Goal: Task Accomplishment & Management: Use online tool/utility

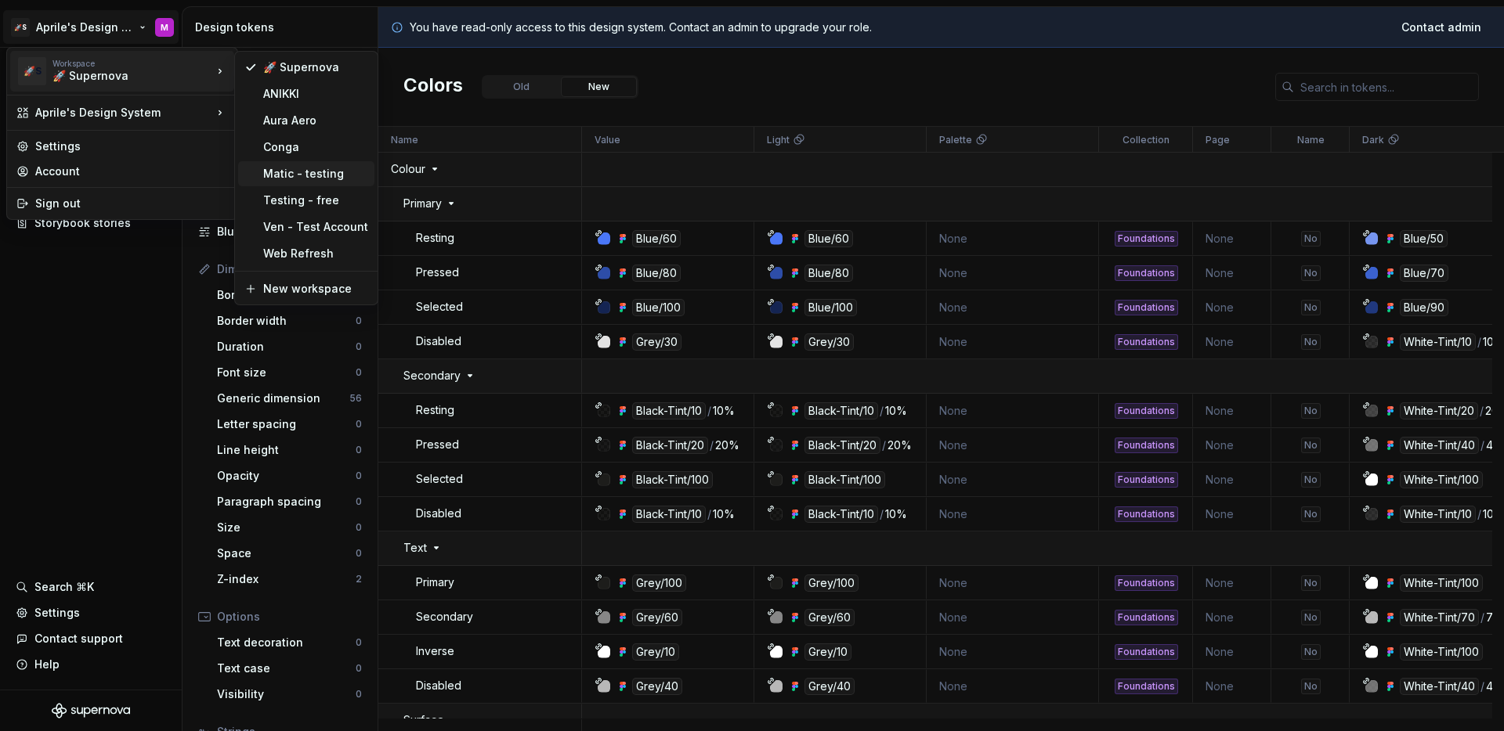
click at [298, 183] on div "Matic - testing" at bounding box center [306, 173] width 136 height 25
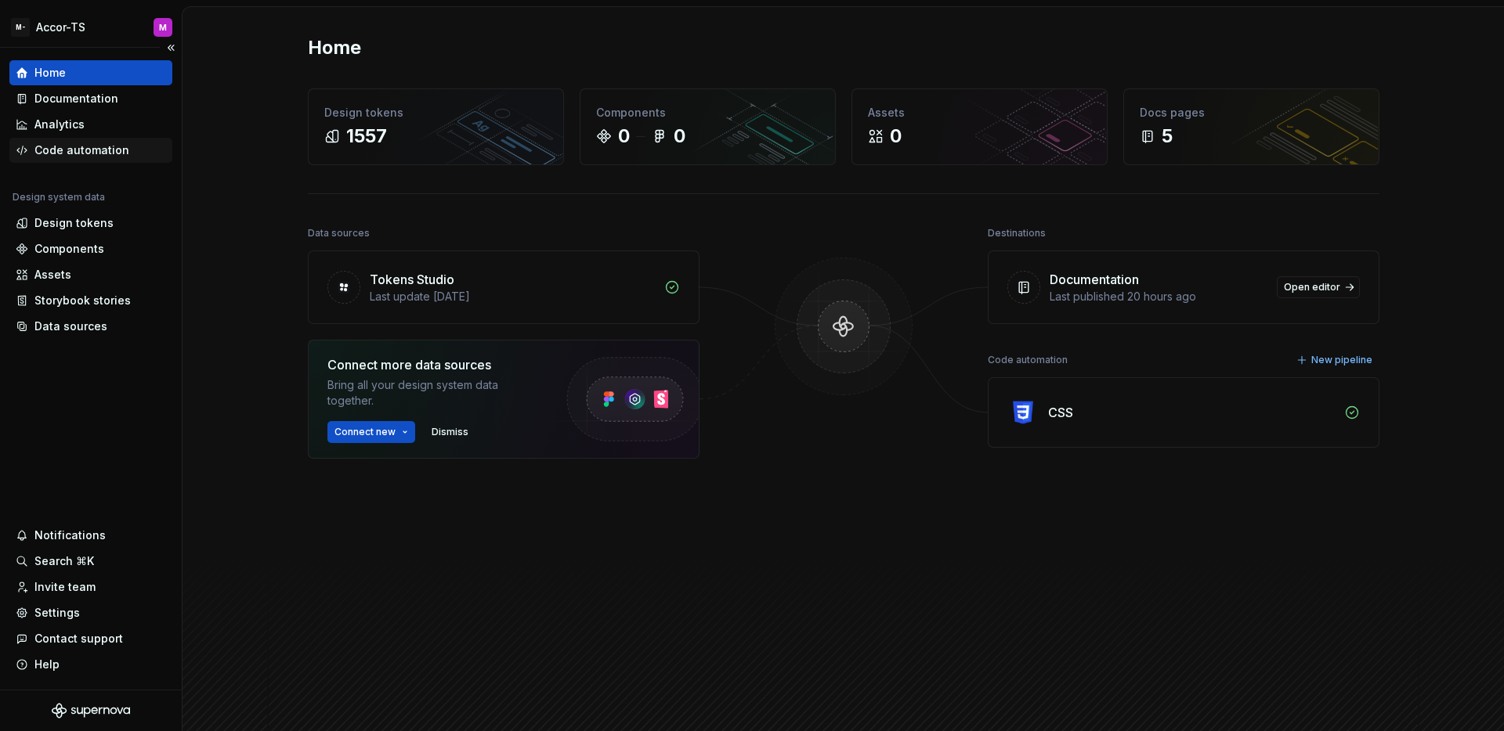
click at [117, 157] on div "Code automation" at bounding box center [81, 151] width 95 height 16
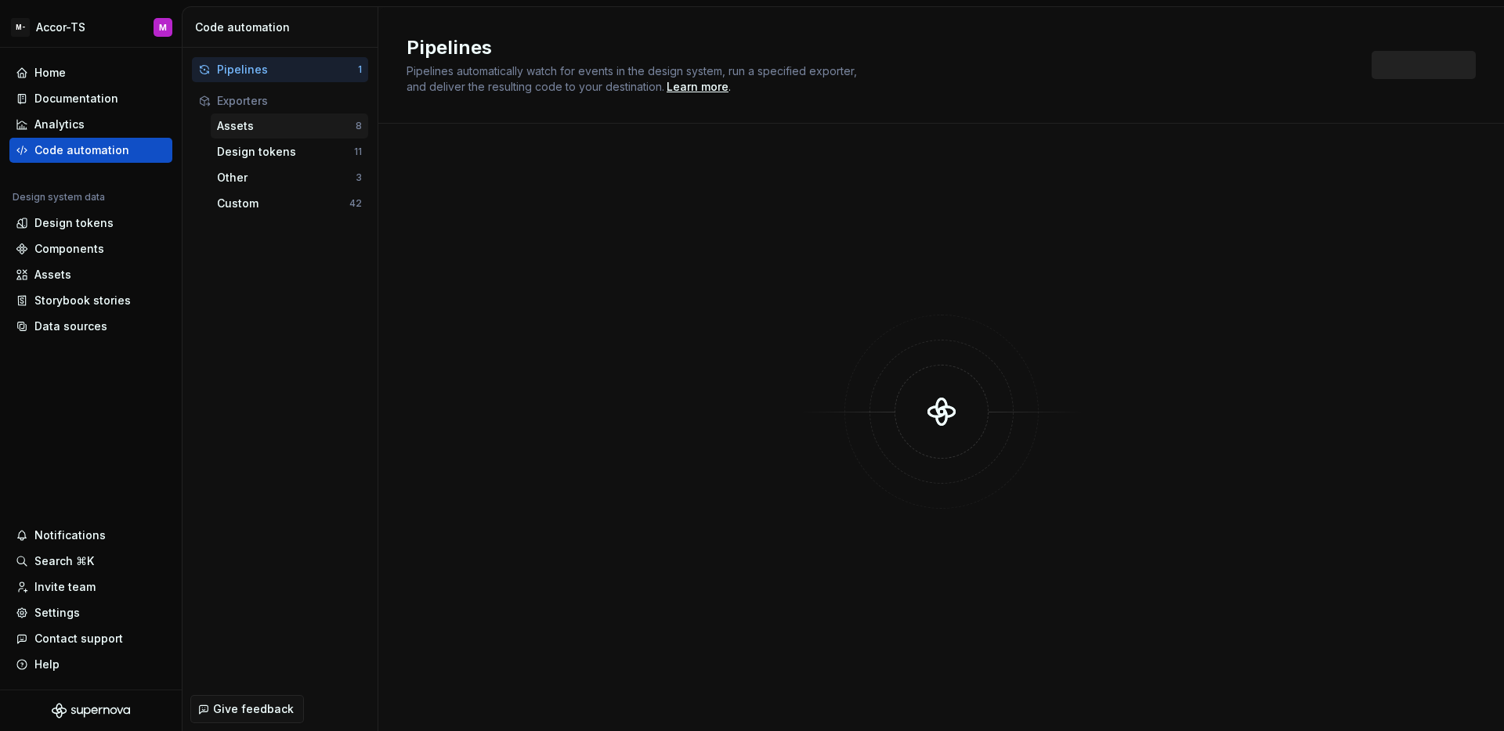
click at [309, 132] on div "Assets" at bounding box center [286, 126] width 139 height 16
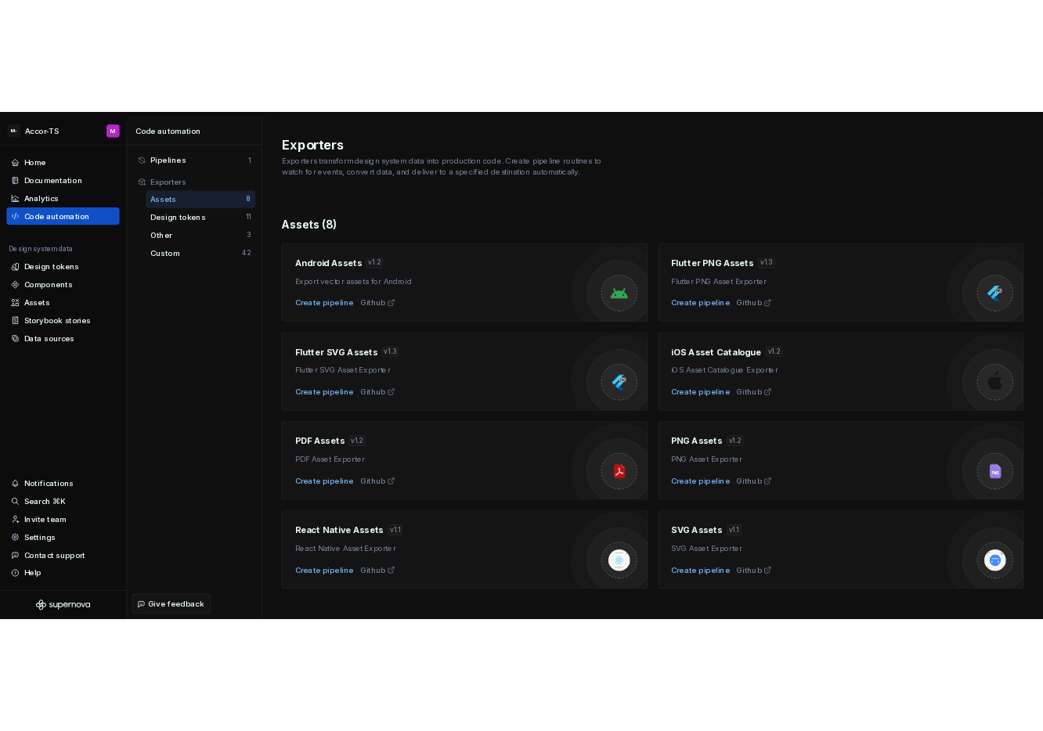
scroll to position [16, 0]
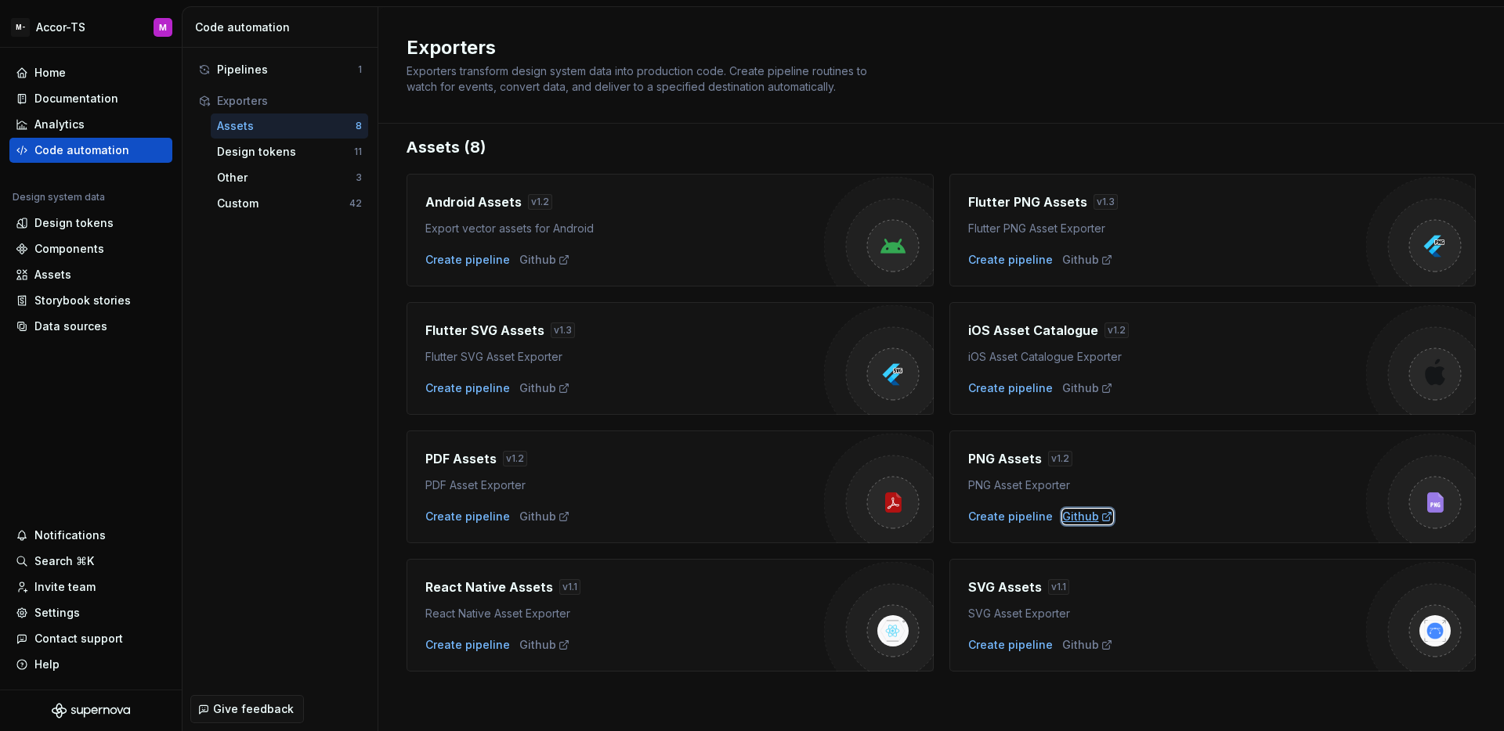
click at [1069, 516] on div "Github" at bounding box center [1087, 517] width 51 height 16
click at [280, 198] on div "Custom" at bounding box center [283, 204] width 132 height 16
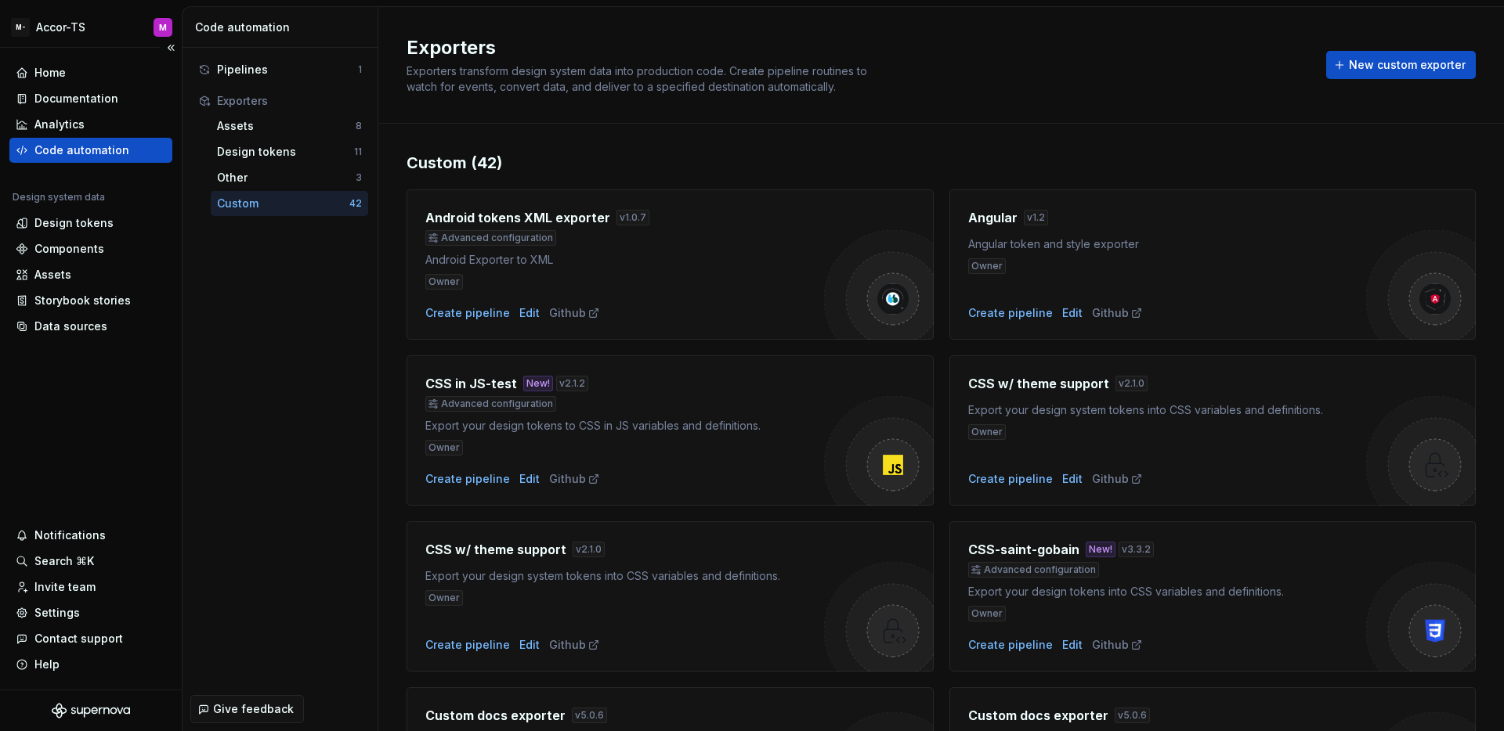
click at [148, 411] on div "Home Documentation Analytics Code automation Design system data Design tokens C…" at bounding box center [91, 369] width 182 height 642
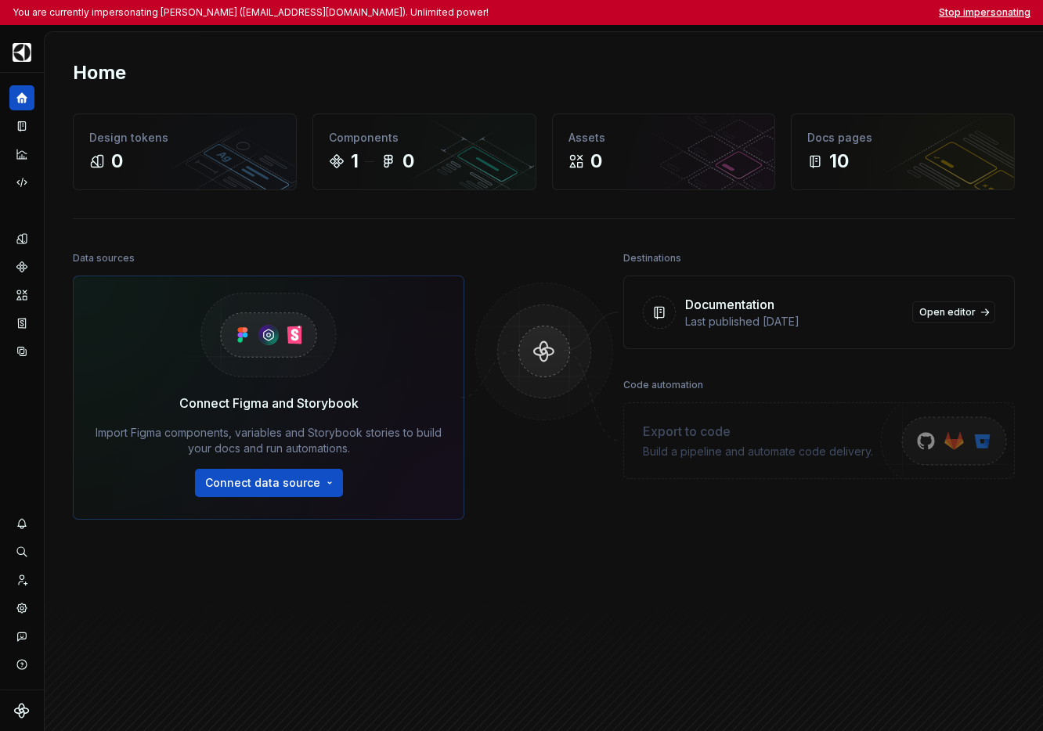
click at [1015, 12] on button "Stop impersonating" at bounding box center [985, 12] width 92 height 13
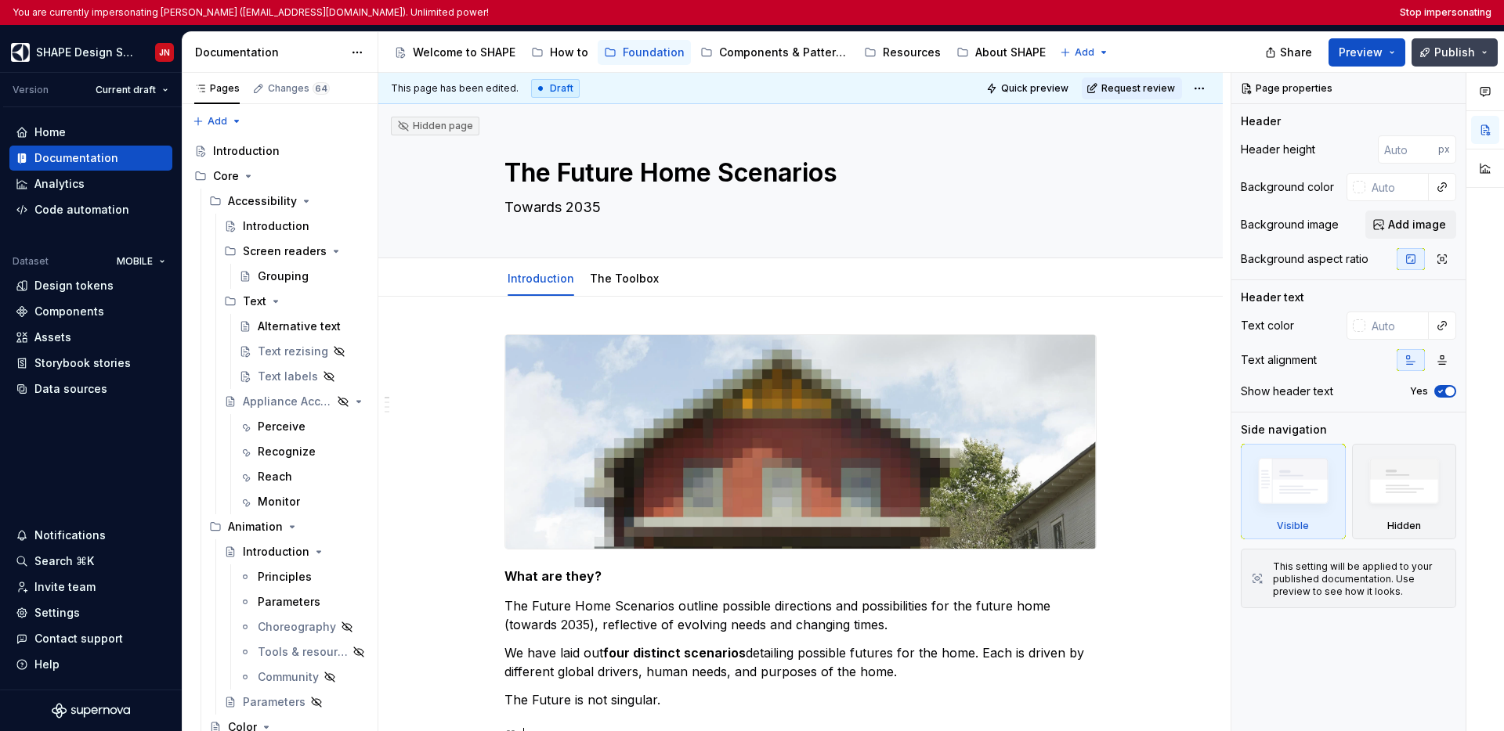
click at [1484, 58] on button "Publish" at bounding box center [1454, 52] width 86 height 28
click at [1198, 44] on div "Accessibility guide for tree Page tree. Navigate the tree with the arrow keys. …" at bounding box center [823, 52] width 890 height 41
type textarea "*"
click at [1420, 10] on button "Stop impersonating" at bounding box center [1445, 12] width 92 height 13
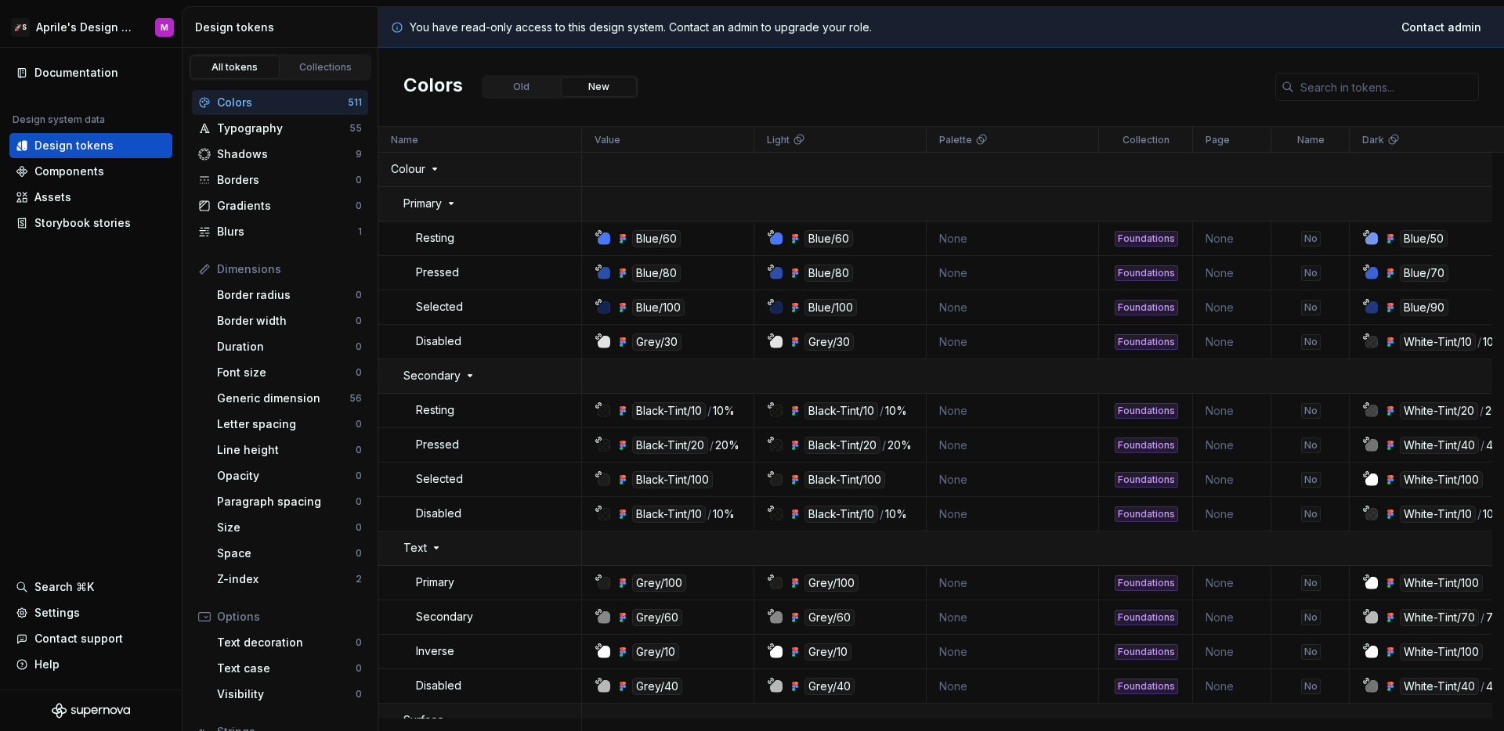
click at [1042, 54] on div "Colors Old New" at bounding box center [940, 87] width 1125 height 79
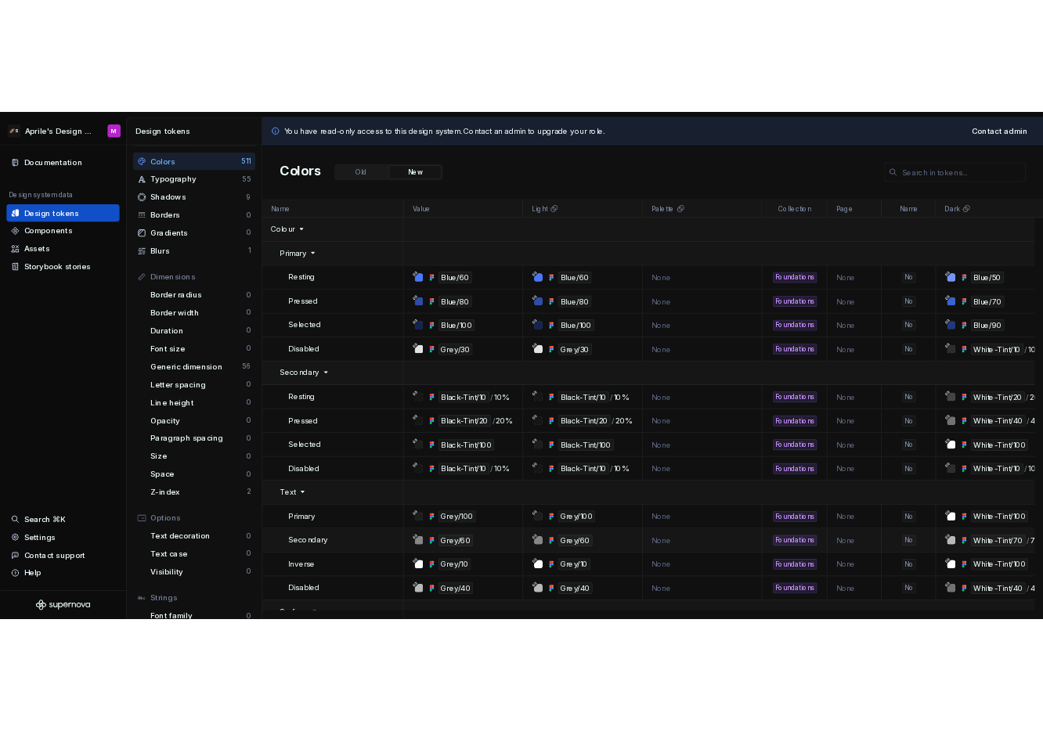
scroll to position [45, 0]
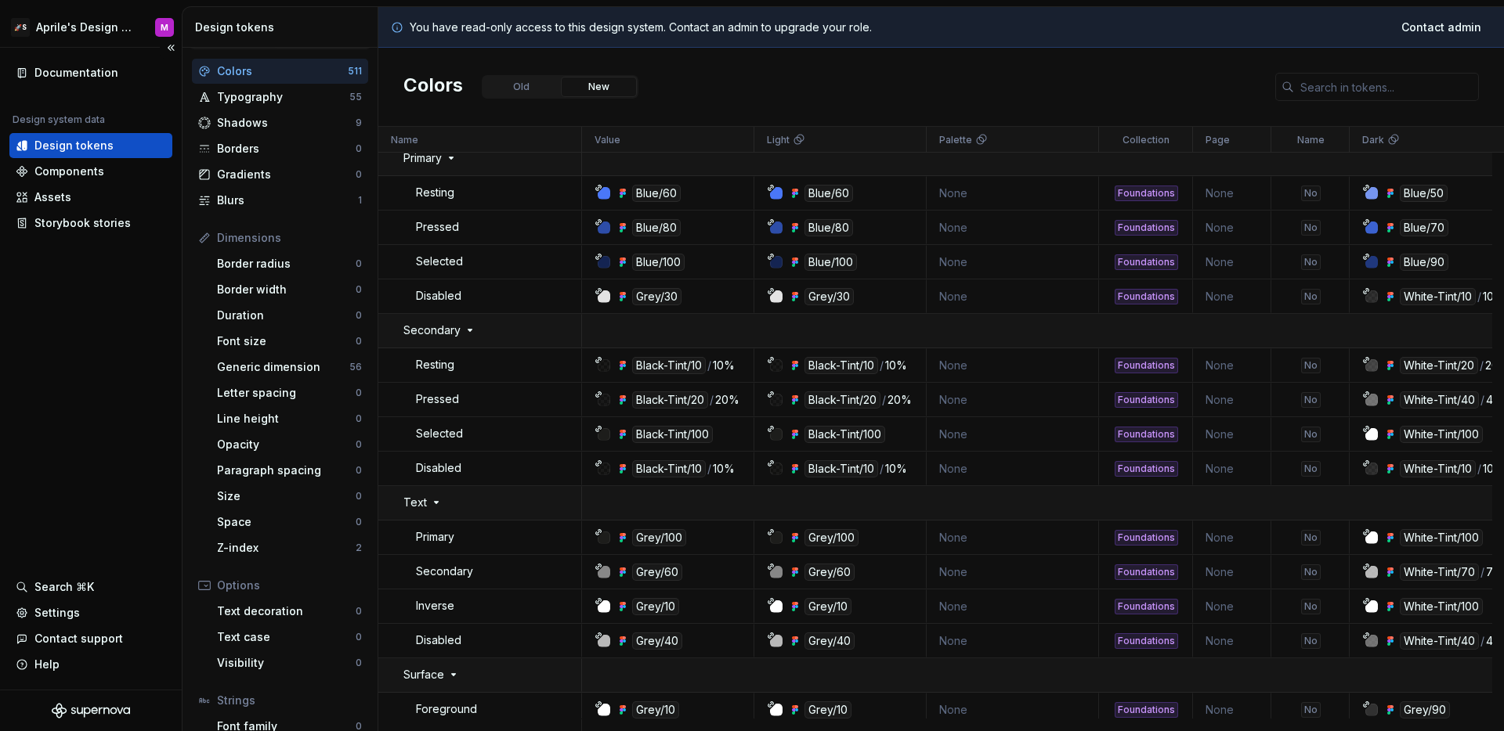
click at [63, 381] on div "Documentation Design system data Design tokens Components Assets Storybook stor…" at bounding box center [91, 369] width 182 height 642
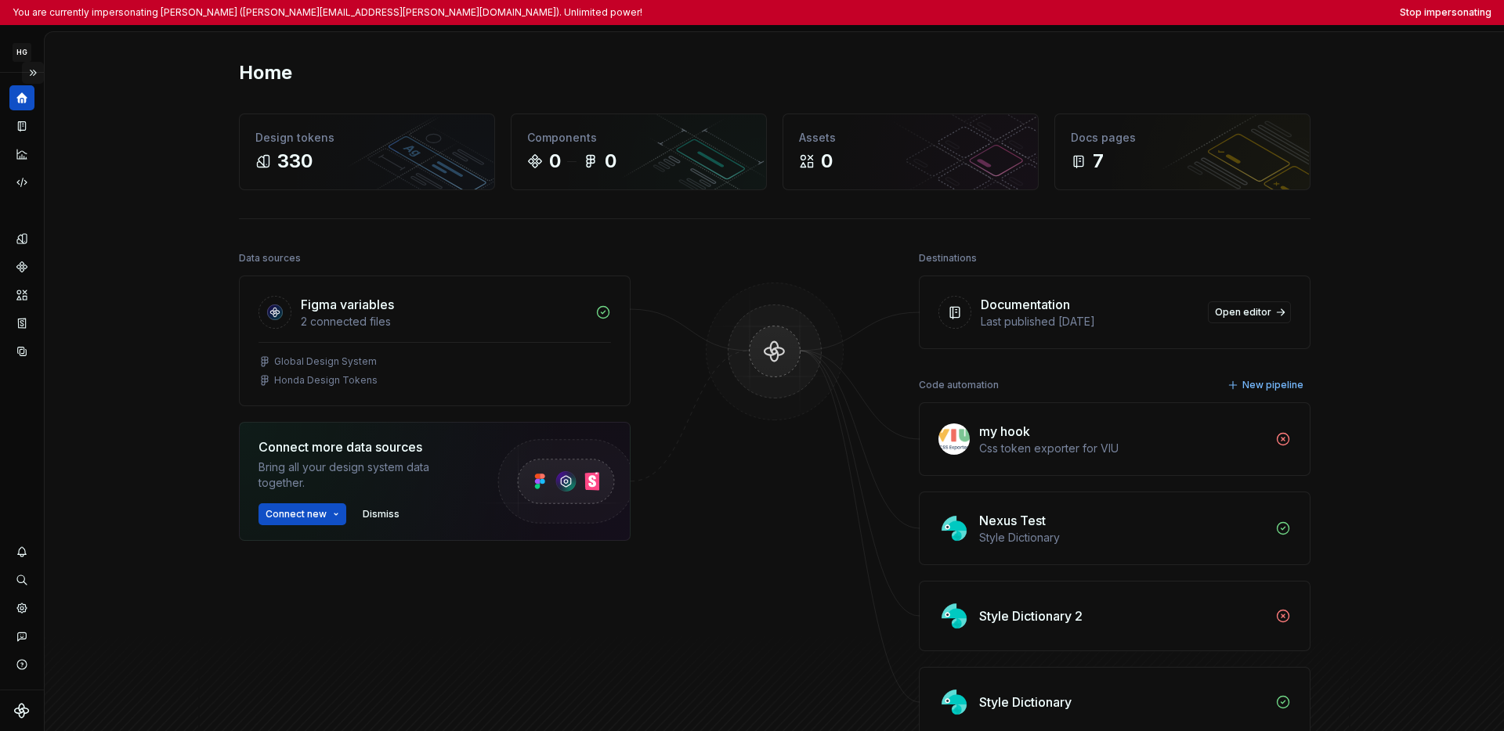
click at [34, 75] on button "Expand sidebar" at bounding box center [33, 73] width 22 height 22
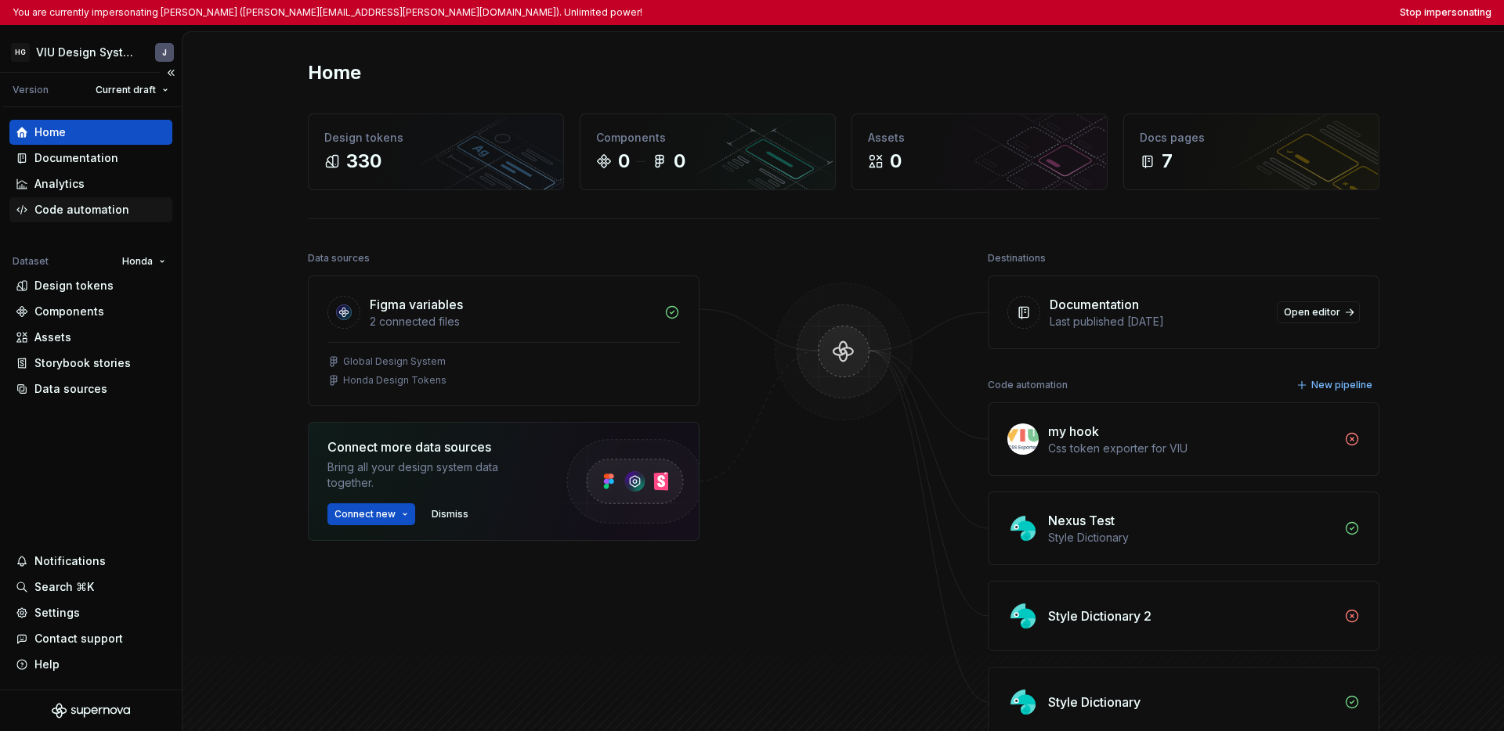
click at [74, 205] on div "Code automation" at bounding box center [81, 210] width 95 height 16
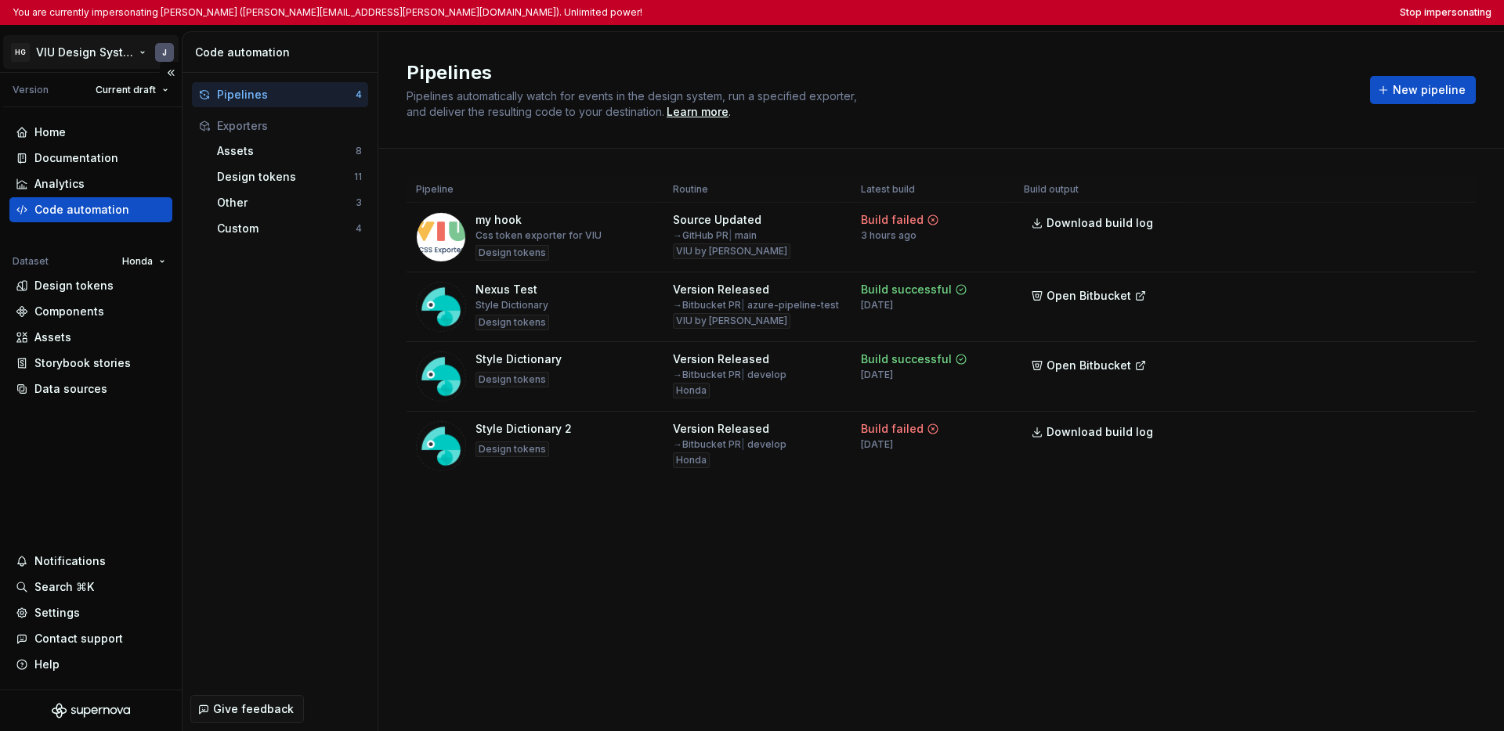
click at [107, 56] on html "You are currently impersonating Josh (joshua.guth@hubinternational.com). Unlimi…" at bounding box center [752, 365] width 1504 height 731
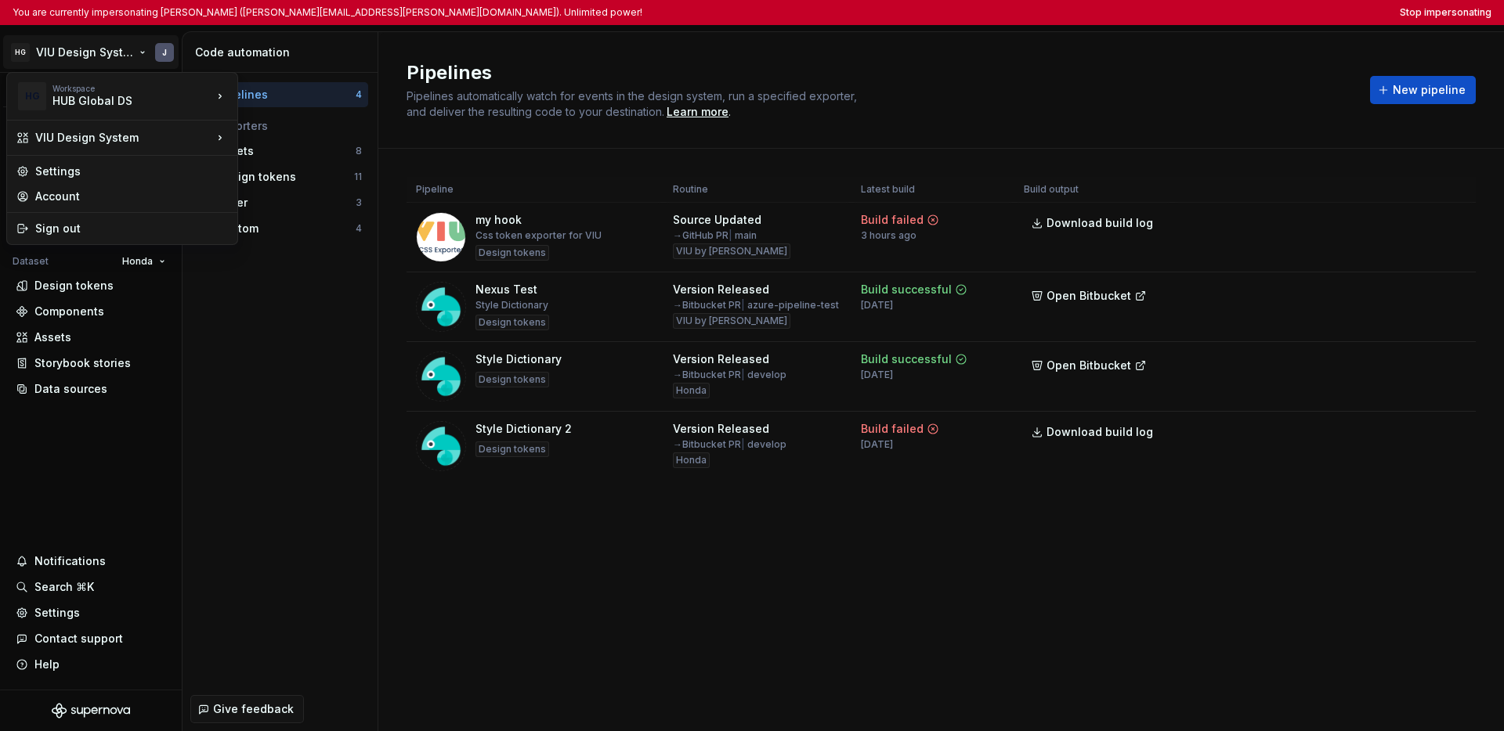
click at [757, 568] on html "You are currently impersonating Josh (joshua.guth@hubinternational.com). Unlimi…" at bounding box center [752, 365] width 1504 height 731
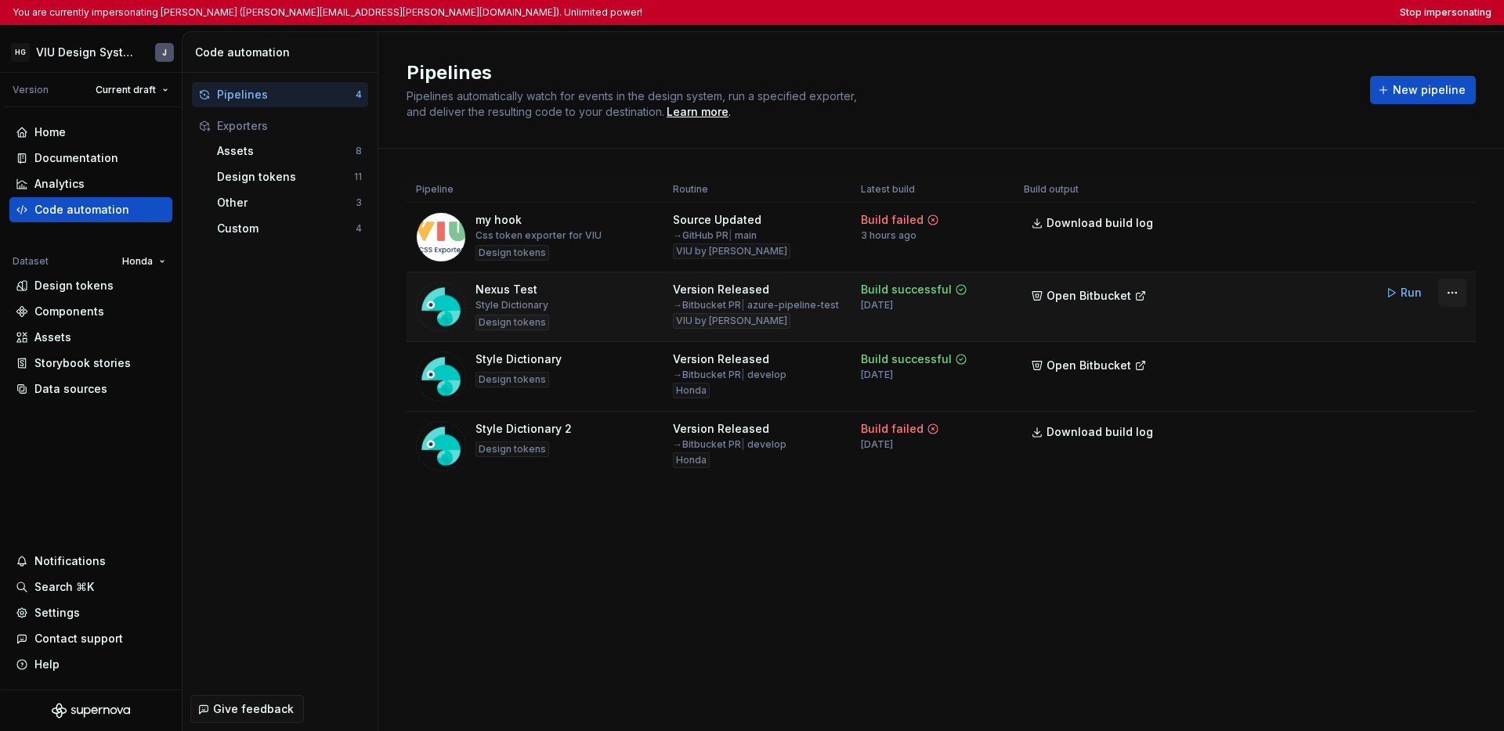
click at [1042, 296] on html "You are currently impersonating Josh (joshua.guth@hubinternational.com). Unlimi…" at bounding box center [752, 365] width 1504 height 731
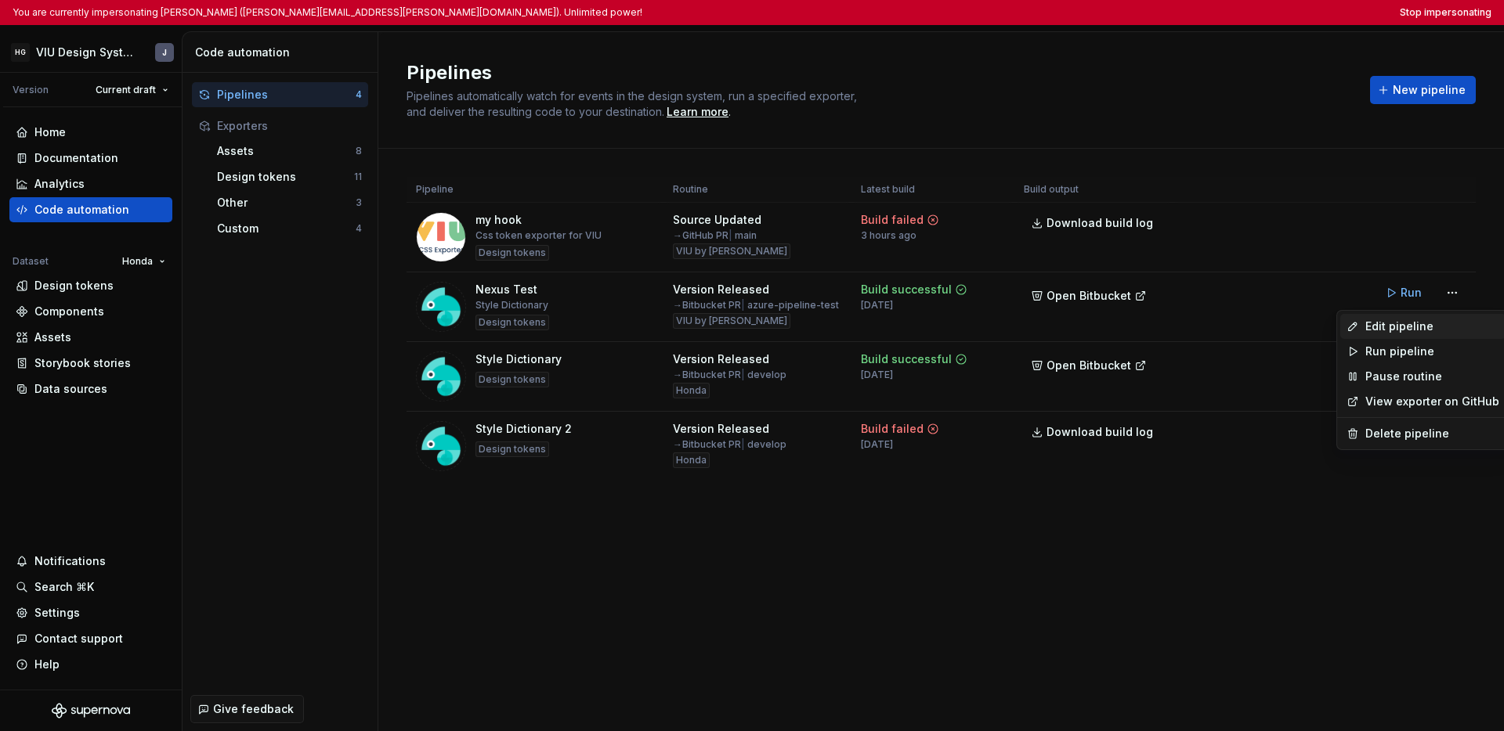
click at [1042, 323] on div "Edit pipeline" at bounding box center [1432, 327] width 134 height 16
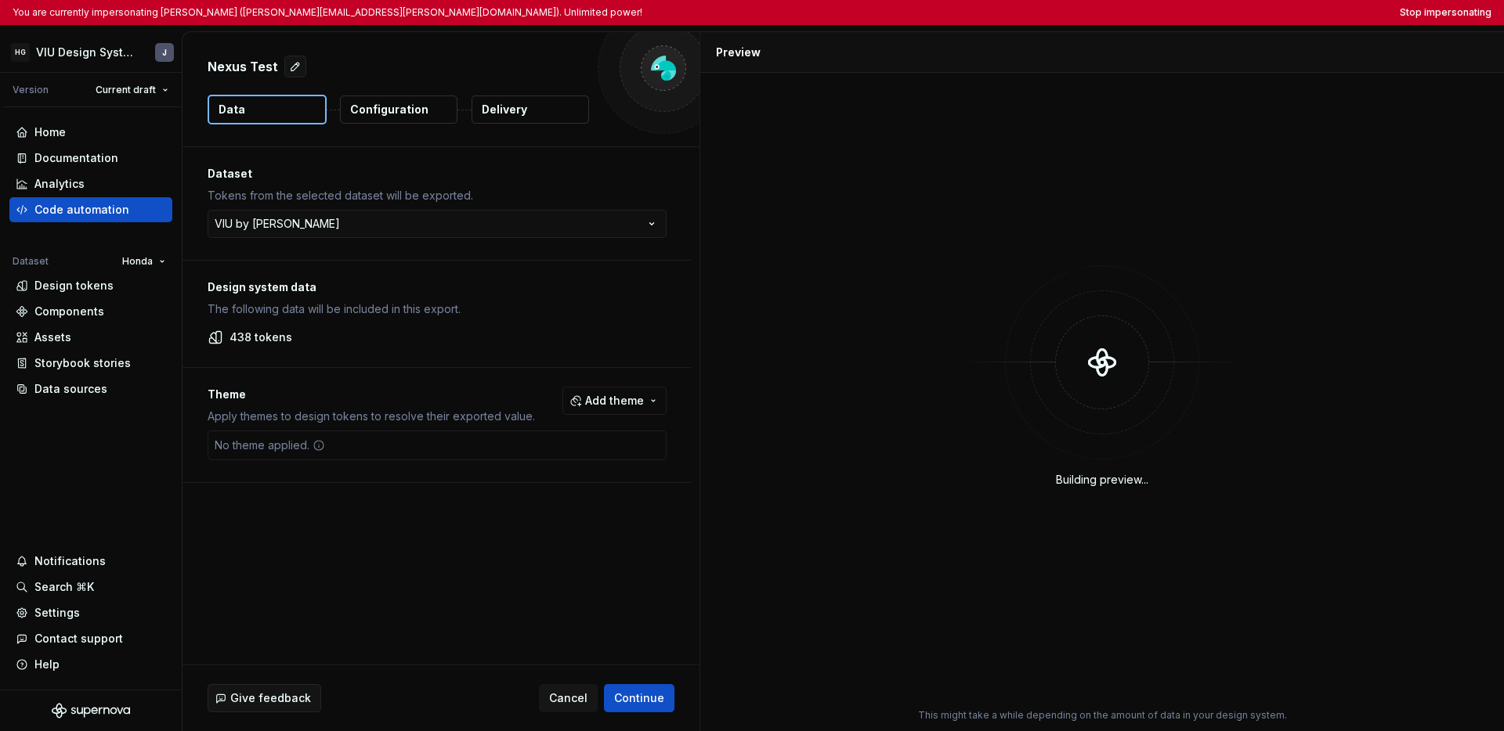
click at [392, 114] on p "Configuration" at bounding box center [389, 110] width 78 height 16
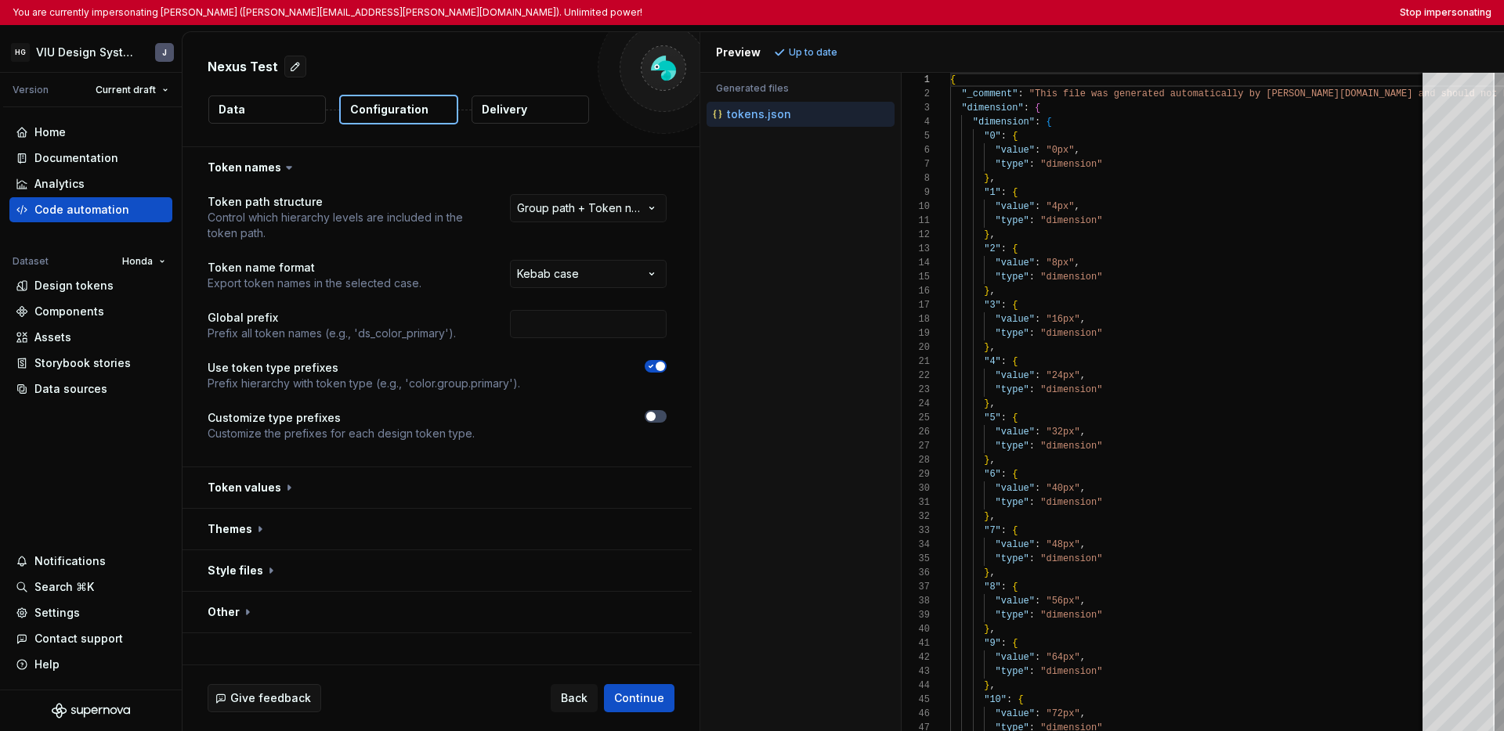
click at [264, 118] on button "Data" at bounding box center [266, 110] width 117 height 28
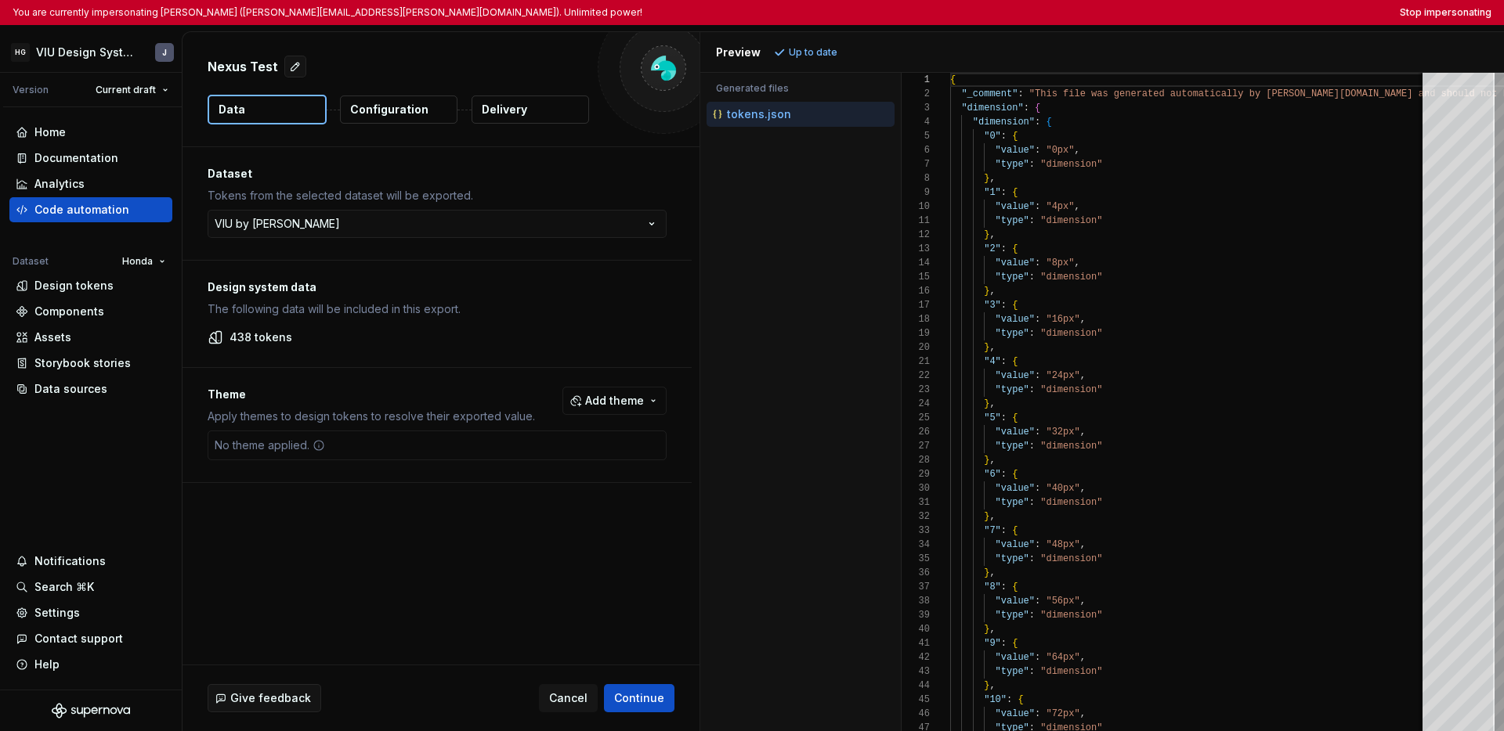
click at [552, 103] on button "Delivery" at bounding box center [529, 110] width 117 height 28
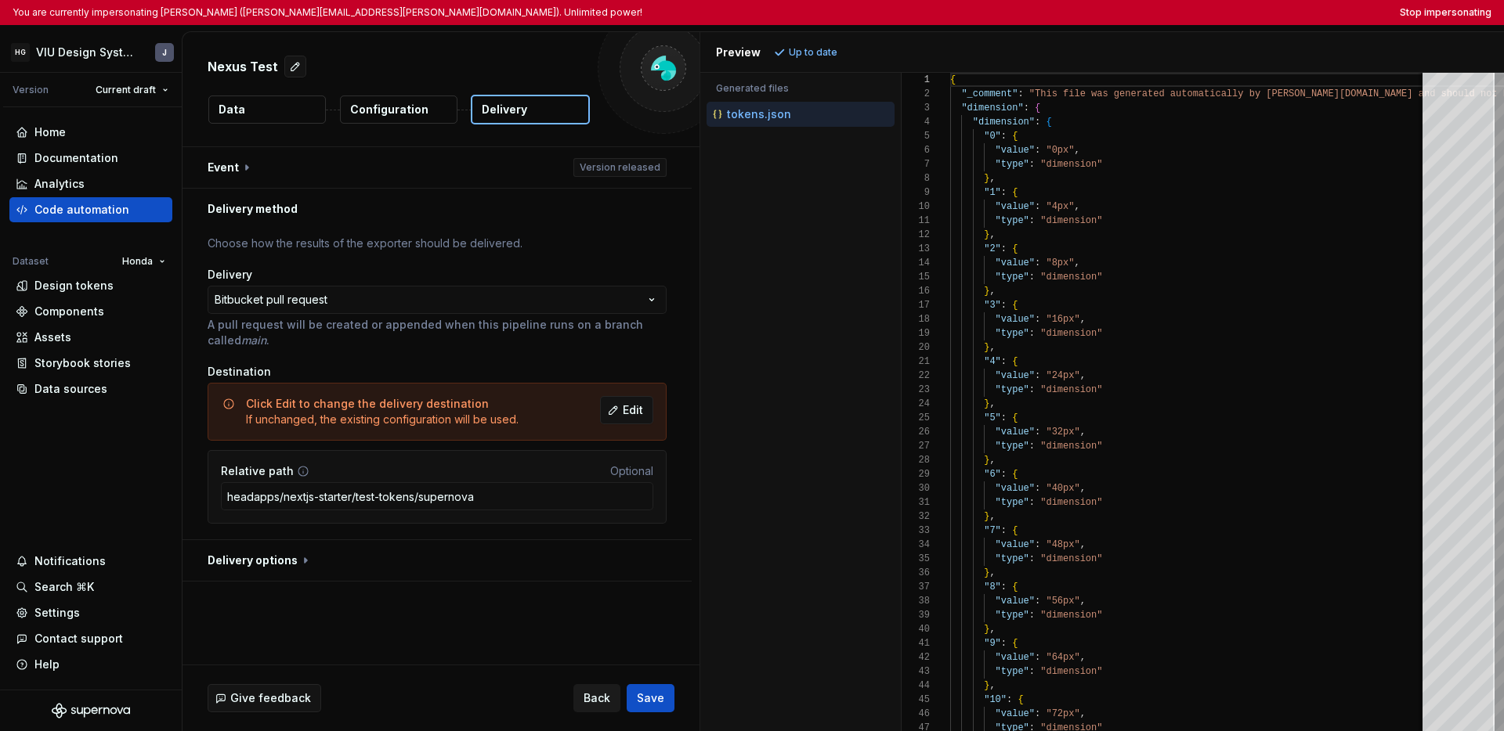
click at [587, 697] on span "Back" at bounding box center [596, 699] width 27 height 16
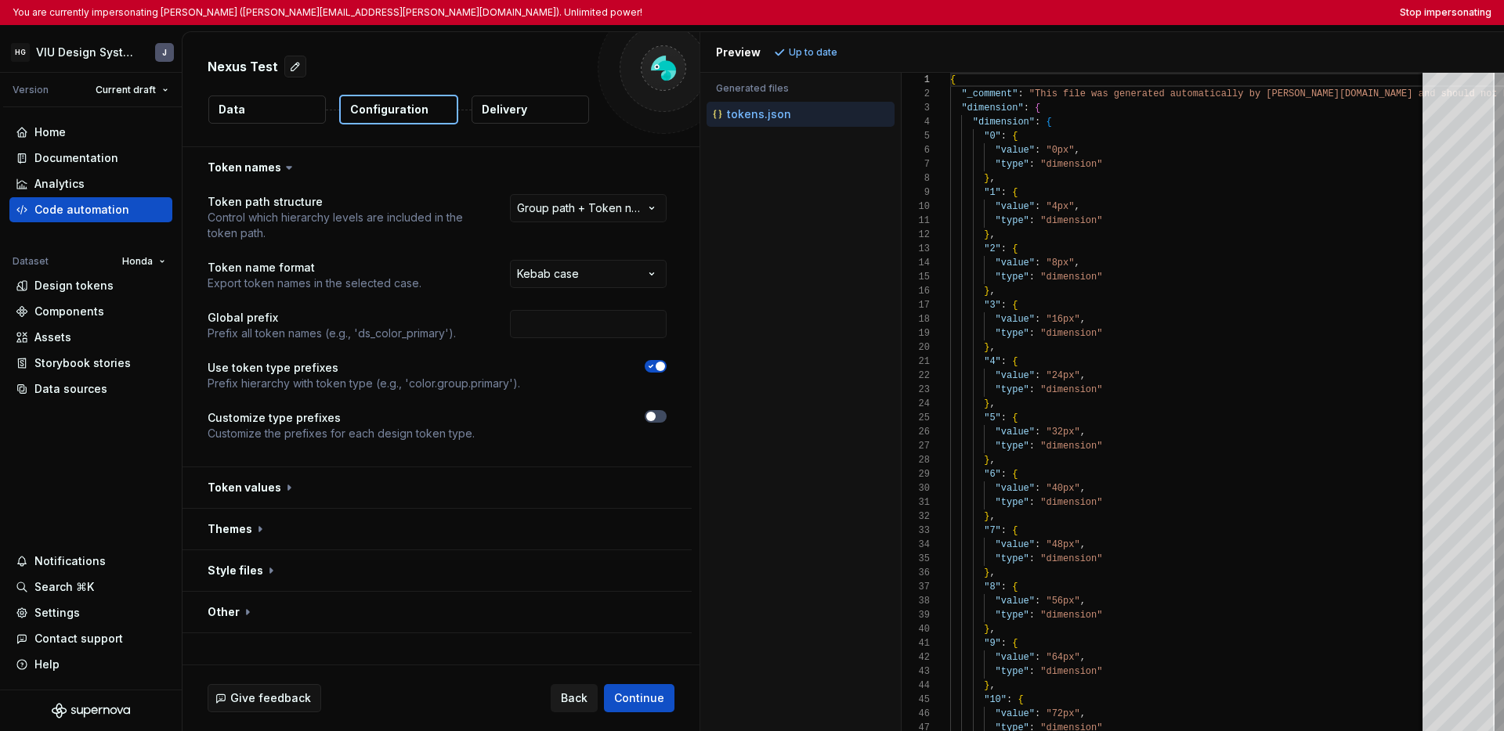
click at [582, 698] on span "Back" at bounding box center [574, 699] width 27 height 16
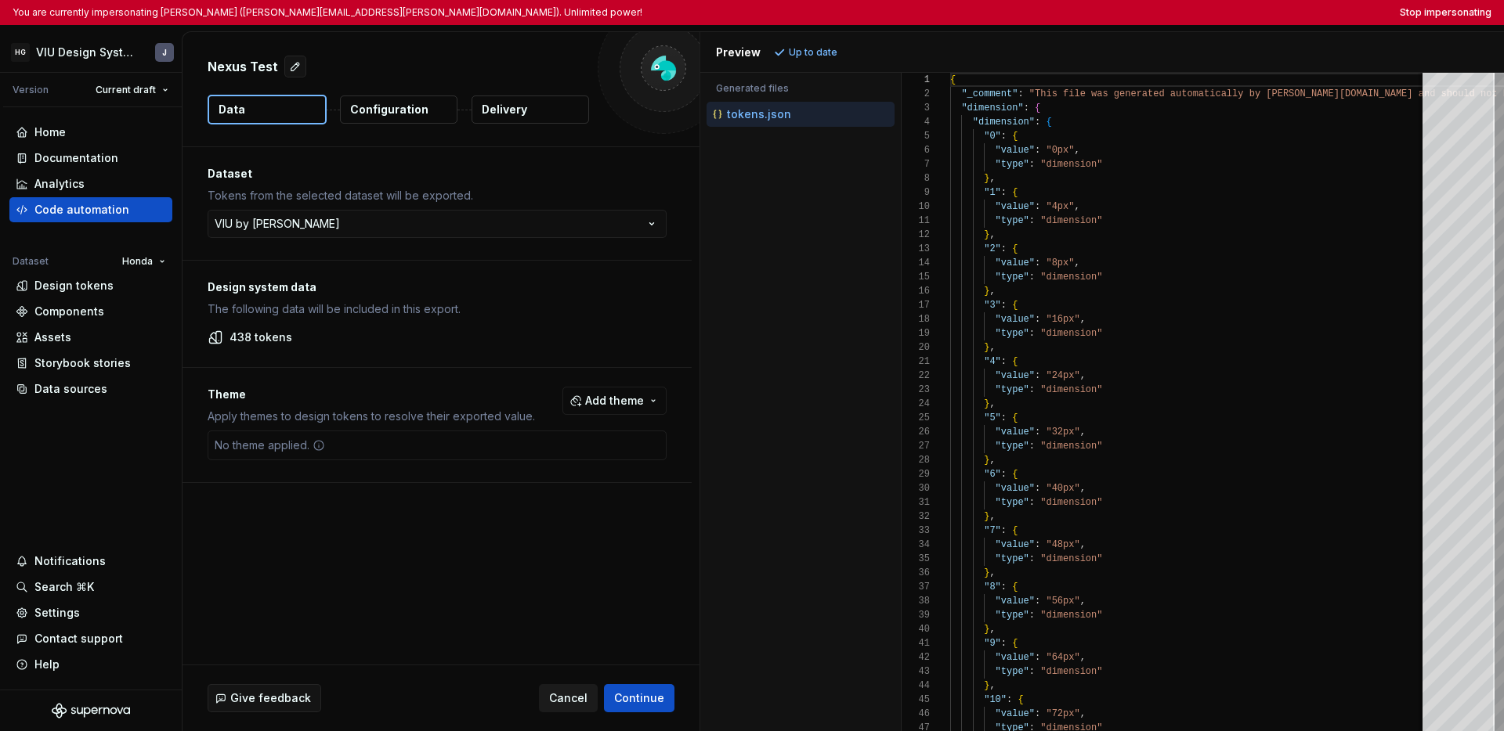
click at [579, 699] on span "Cancel" at bounding box center [568, 699] width 38 height 16
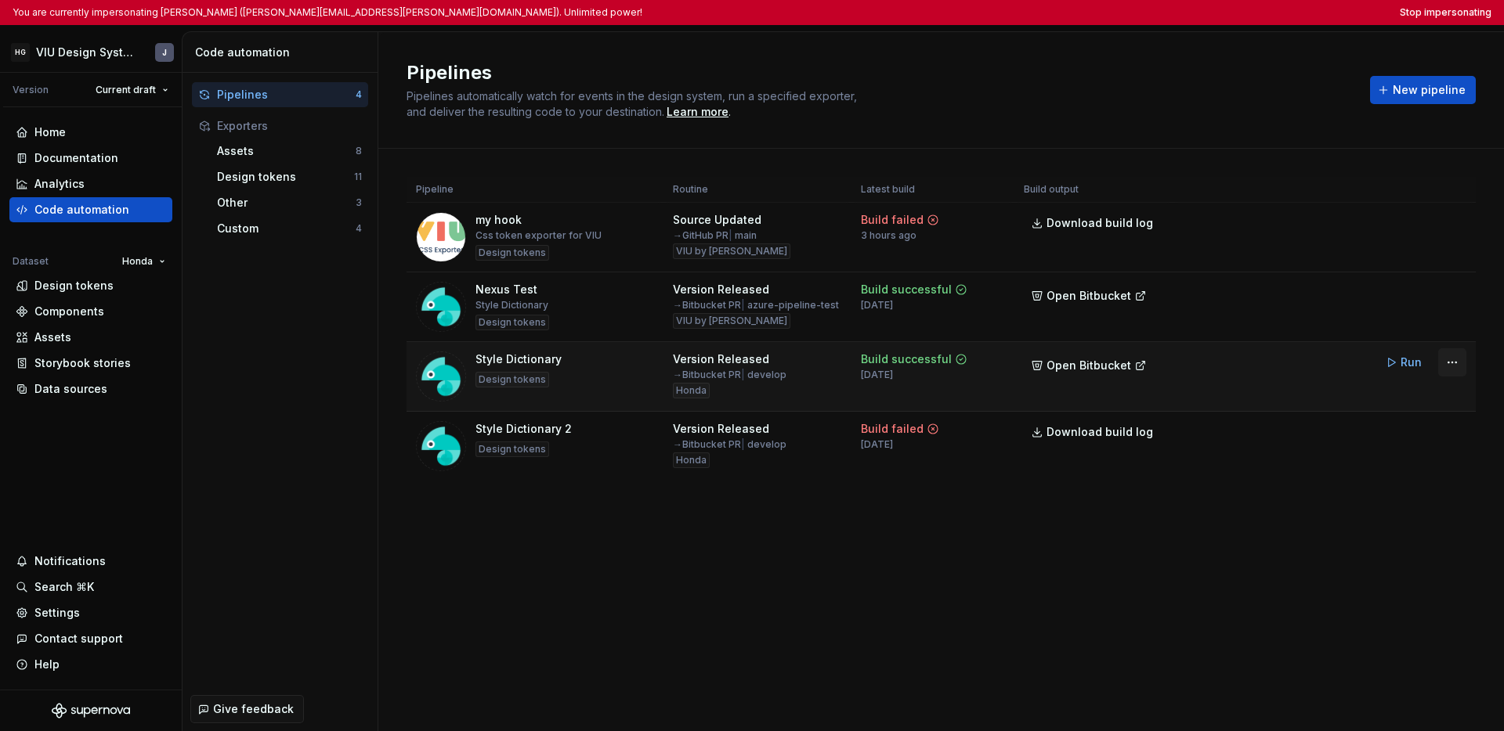
click at [1042, 363] on html "You are currently impersonating Josh (joshua.guth@hubinternational.com). Unlimi…" at bounding box center [752, 365] width 1504 height 731
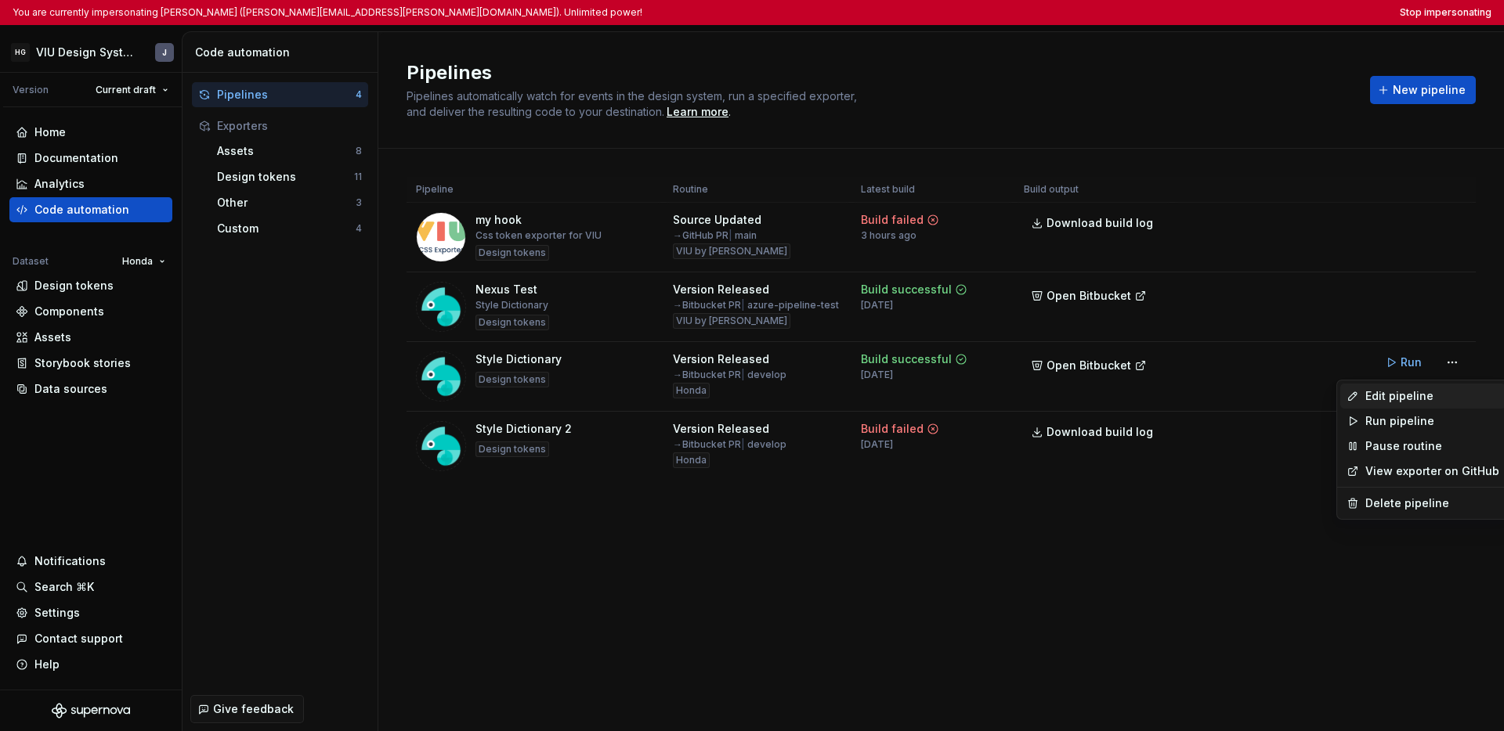
click at [1042, 397] on div "Edit pipeline" at bounding box center [1432, 396] width 134 height 16
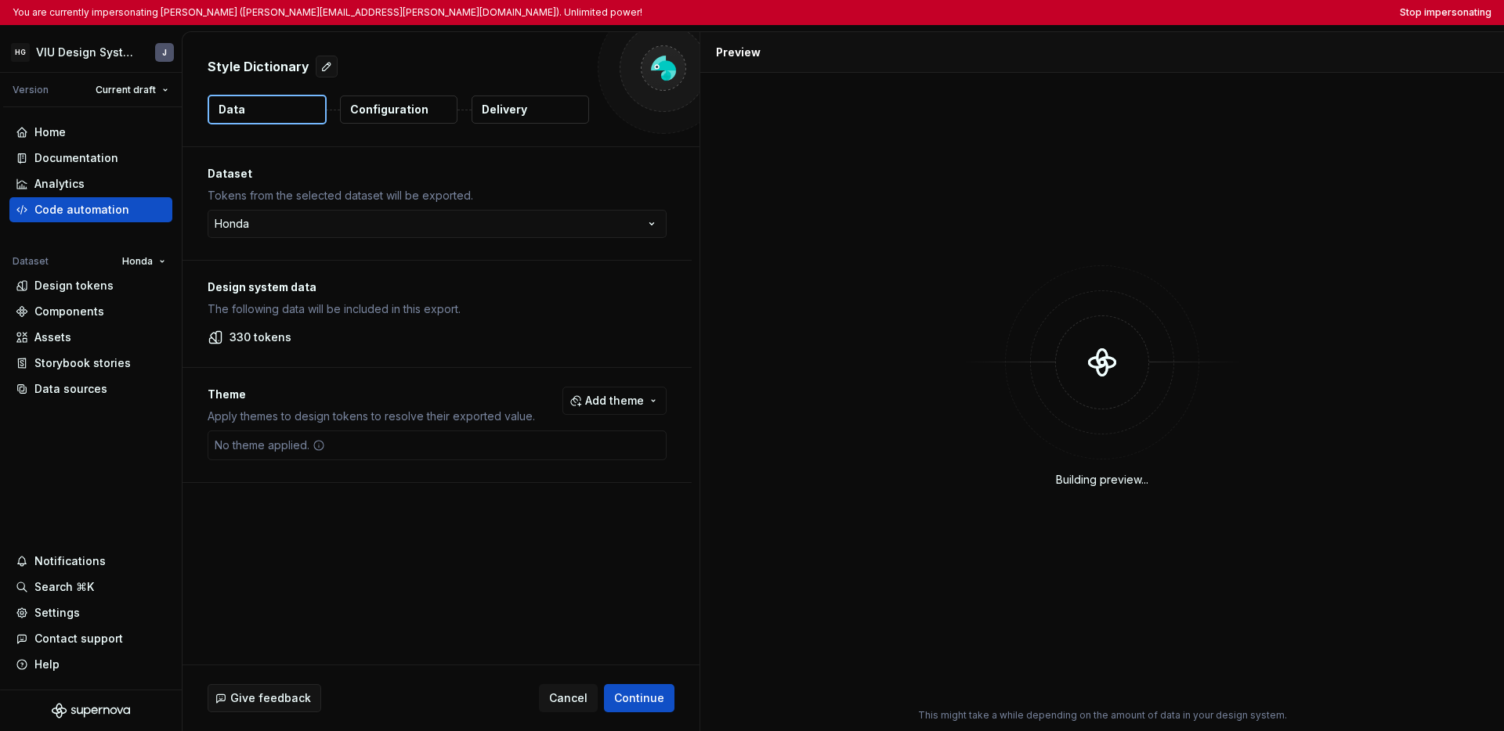
click at [536, 107] on button "Delivery" at bounding box center [529, 110] width 117 height 28
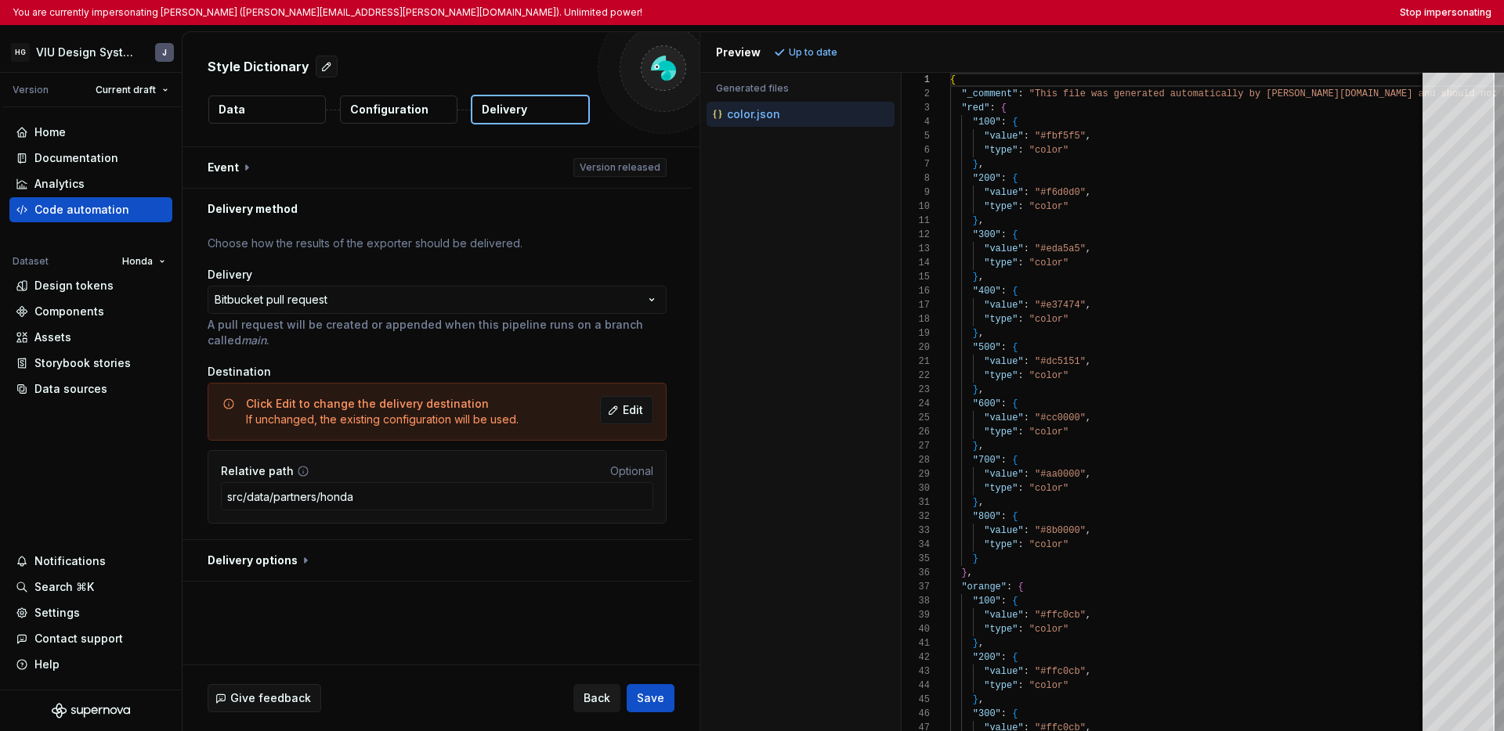
click at [597, 706] on span "Back" at bounding box center [596, 699] width 27 height 16
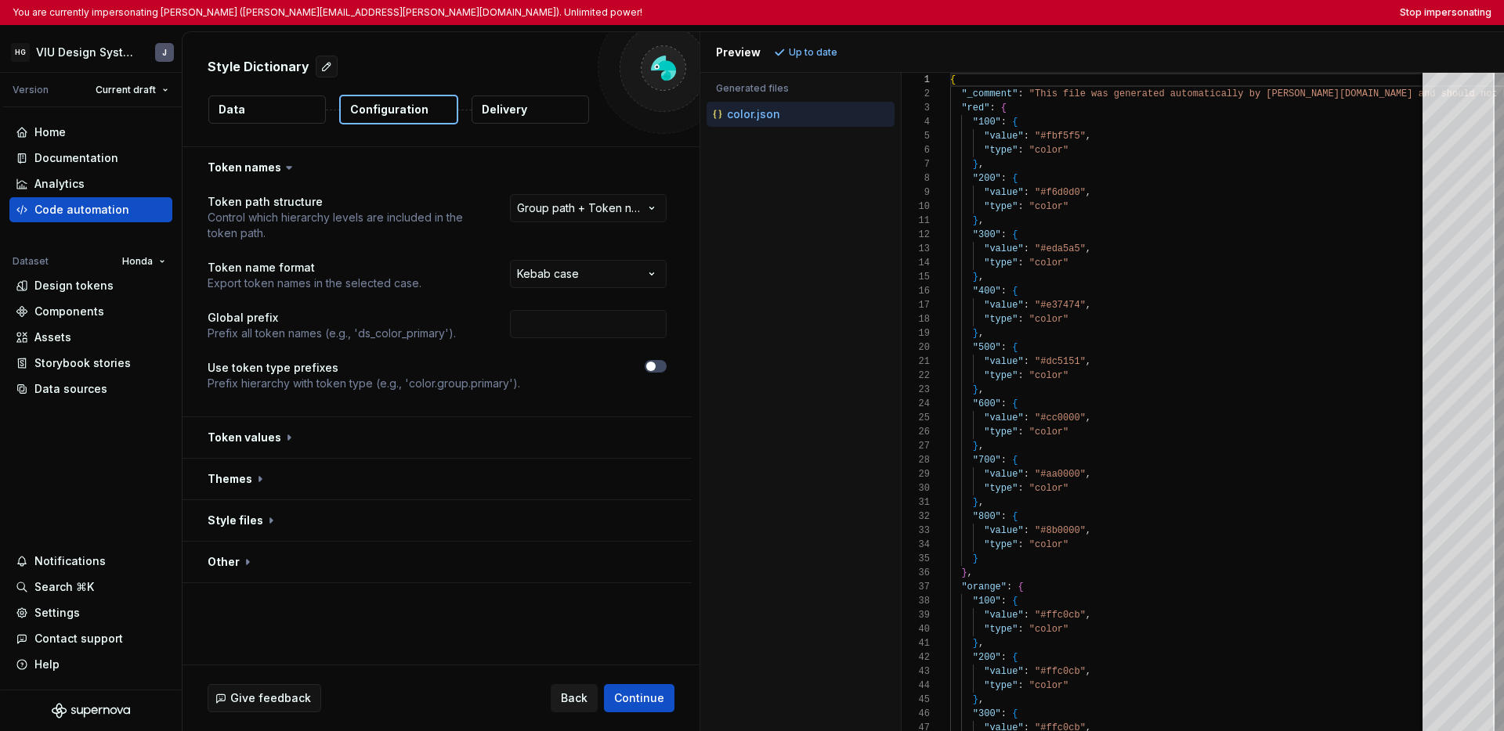
click at [591, 704] on button "Back" at bounding box center [574, 698] width 47 height 28
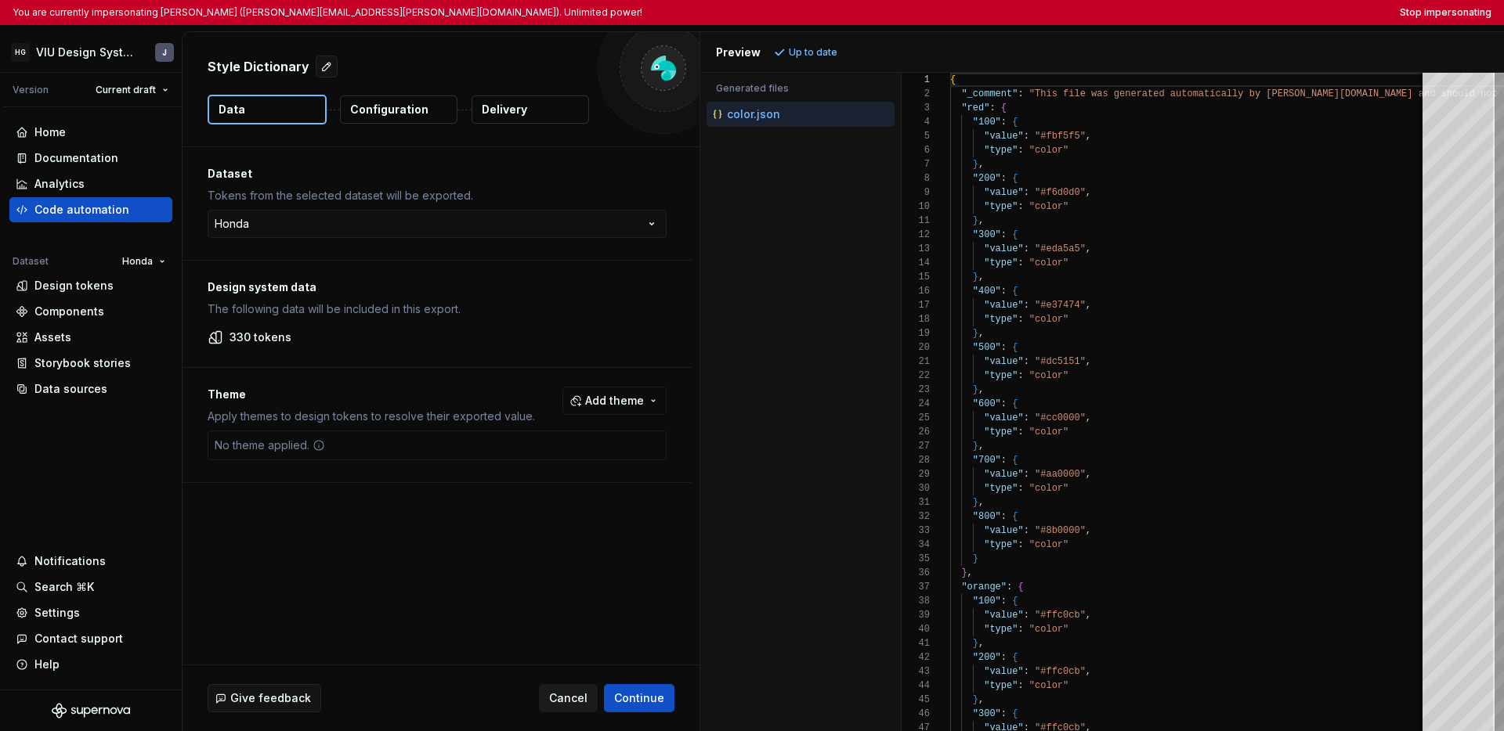
click at [581, 703] on span "Cancel" at bounding box center [568, 699] width 38 height 16
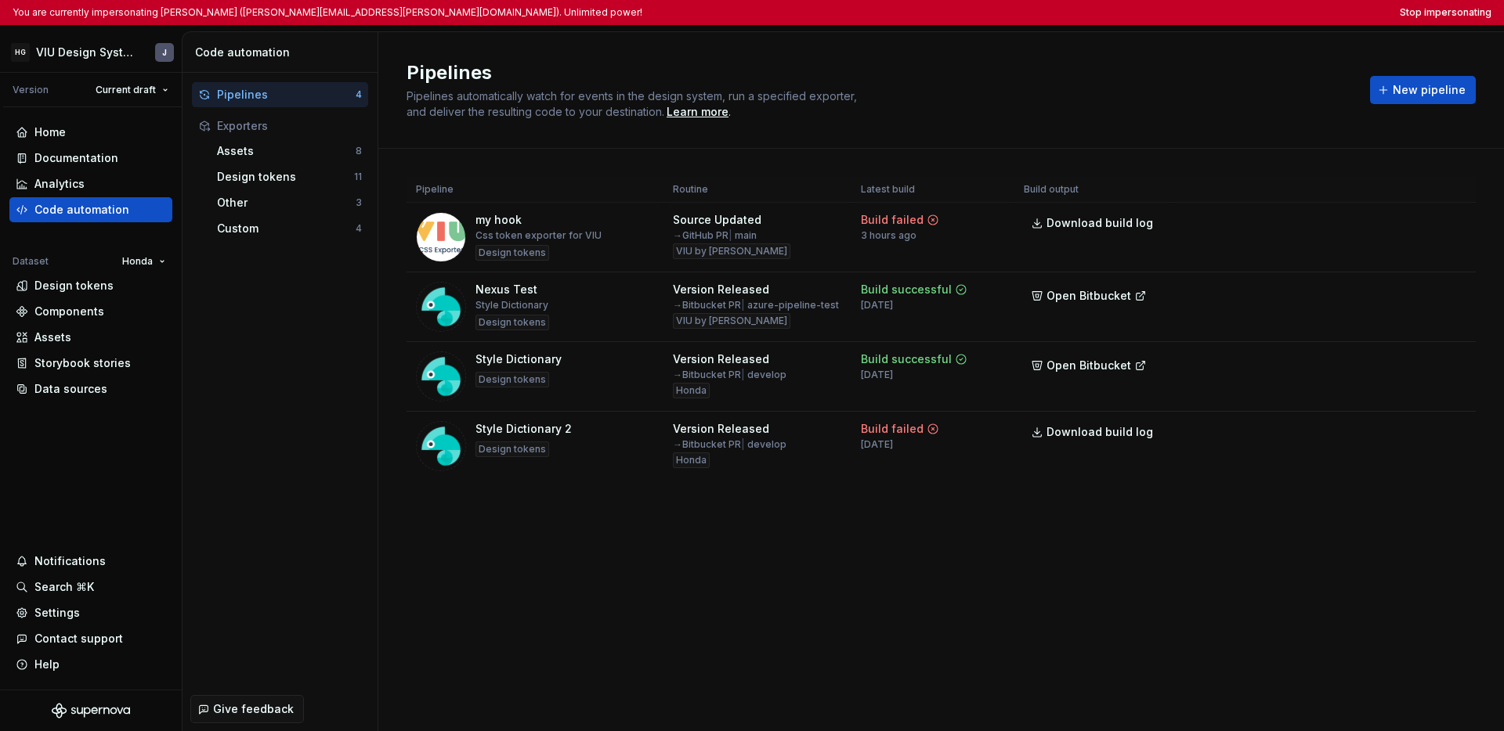
click at [1008, 81] on h2 "Pipelines" at bounding box center [878, 72] width 944 height 25
click at [769, 545] on div "Pipelines Pipelines automatically watch for events in the design system, run a …" at bounding box center [940, 381] width 1125 height 699
click at [988, 522] on div "Pipeline Routine Latest build Build output my hook Css token exporter for VIU D…" at bounding box center [940, 345] width 1069 height 392
click at [1042, 16] on button "Stop impersonating" at bounding box center [1445, 12] width 92 height 13
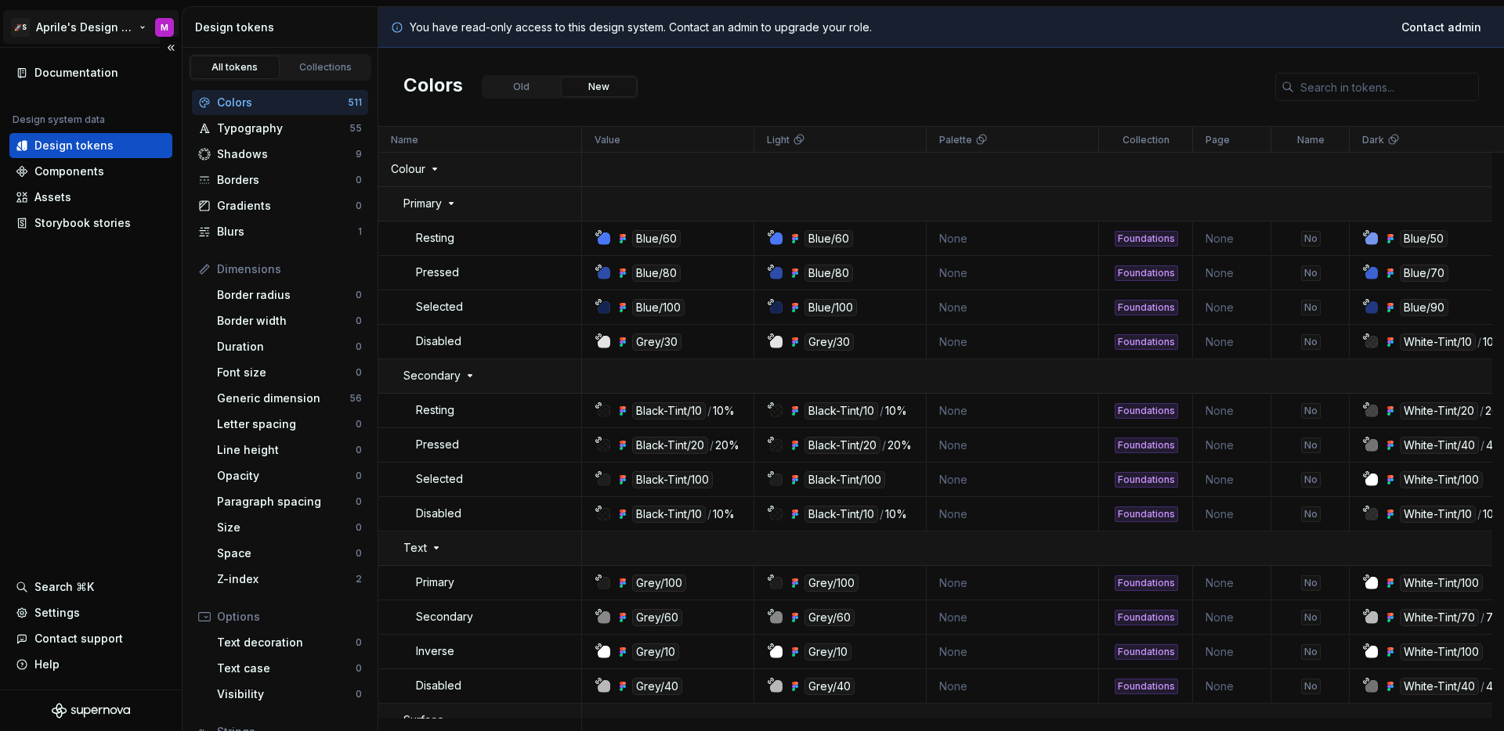
click at [65, 23] on html "🚀S Aprile's Design System M Documentation Design system data Design tokens Comp…" at bounding box center [752, 365] width 1504 height 731
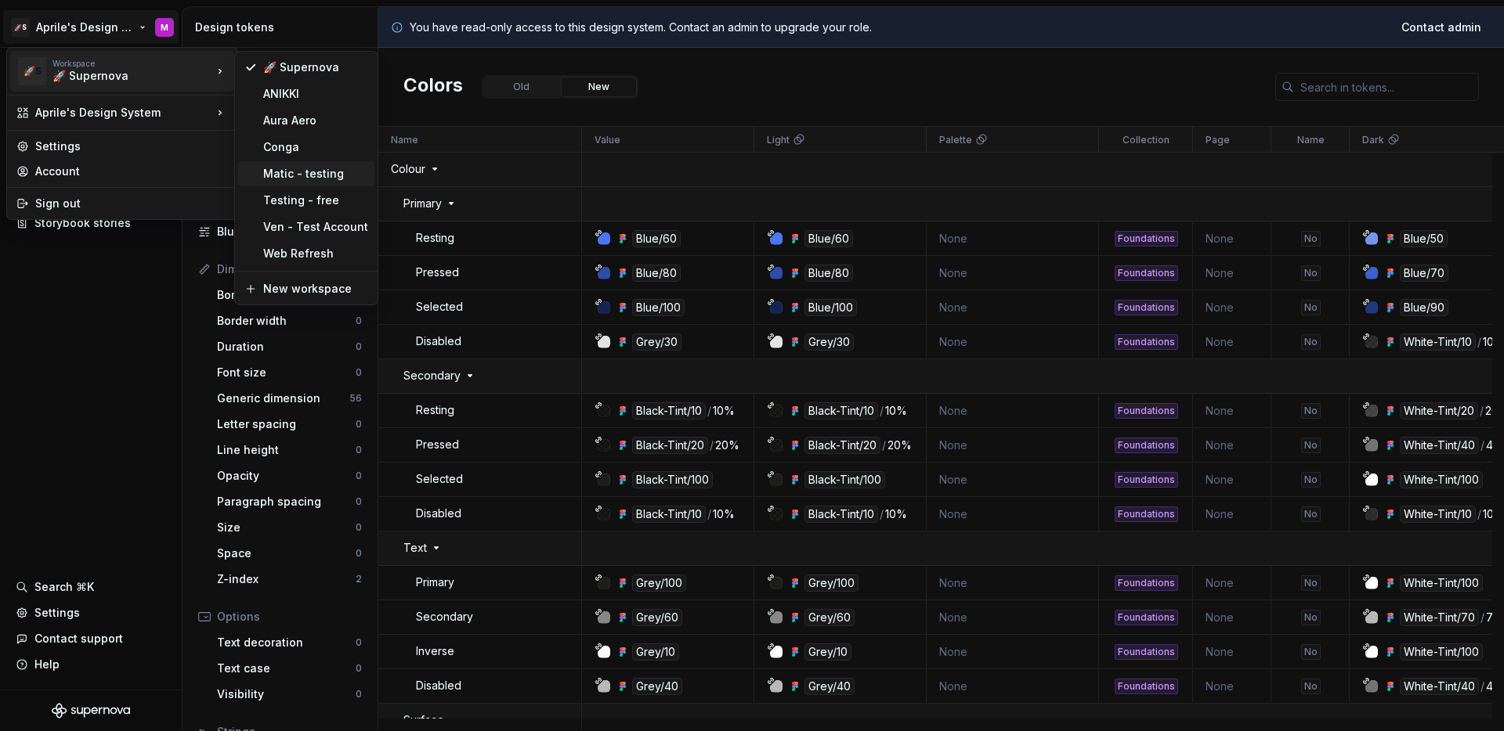
click at [345, 177] on div "Matic - testing" at bounding box center [315, 174] width 105 height 16
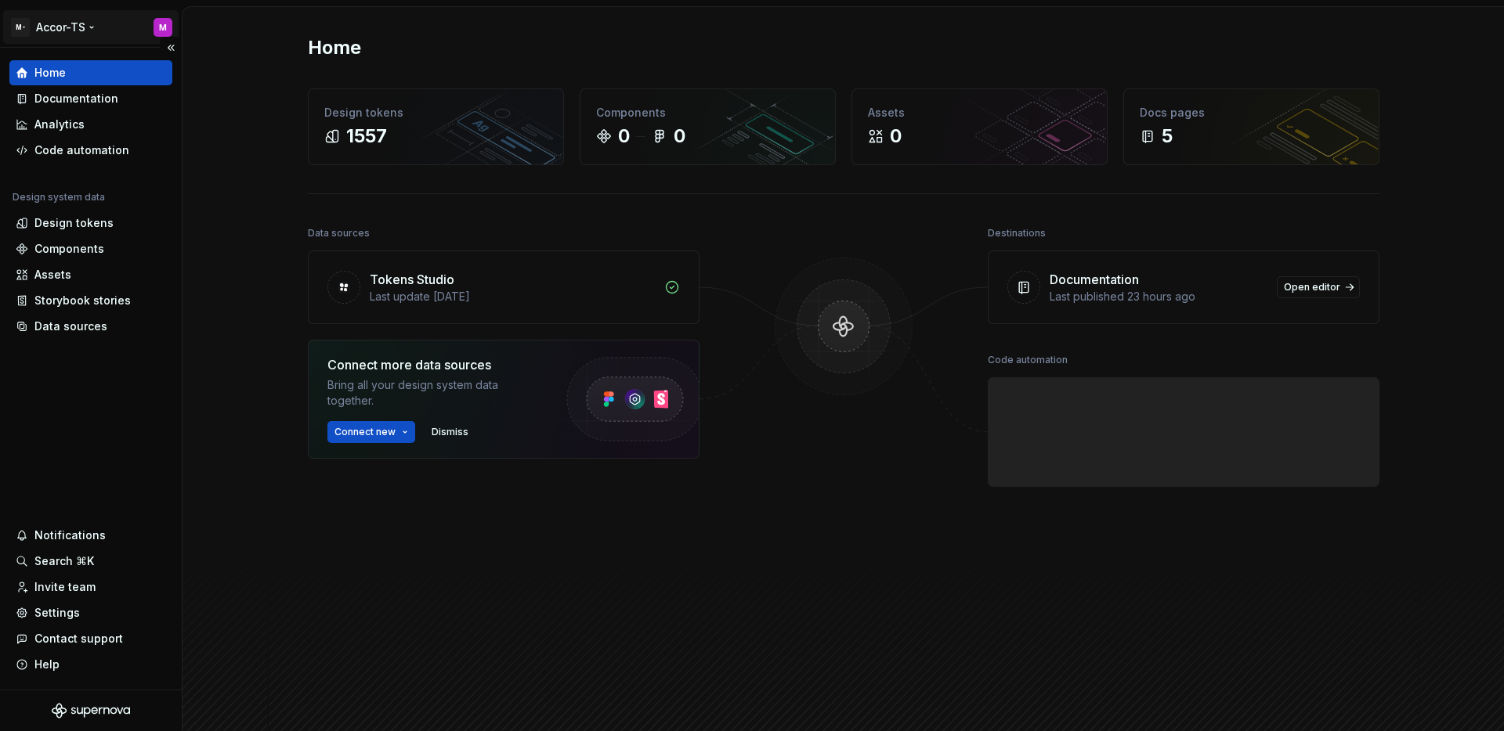
click at [59, 27] on html "M- Accor-TS M Home Documentation Analytics Code automation Design system data D…" at bounding box center [752, 365] width 1504 height 731
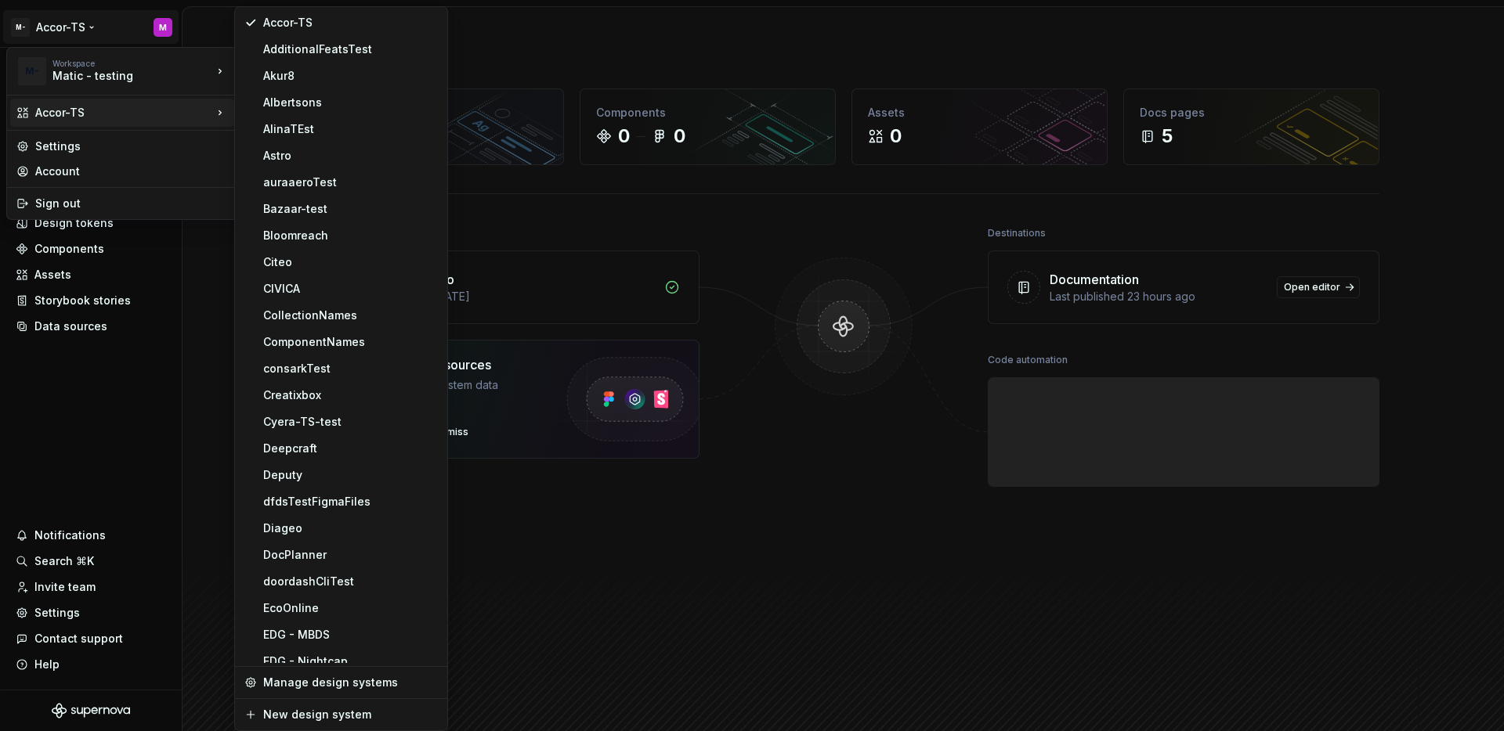
click at [126, 340] on html "M- Accor-TS M Home Documentation Analytics Code automation Design system data D…" at bounding box center [752, 365] width 1504 height 731
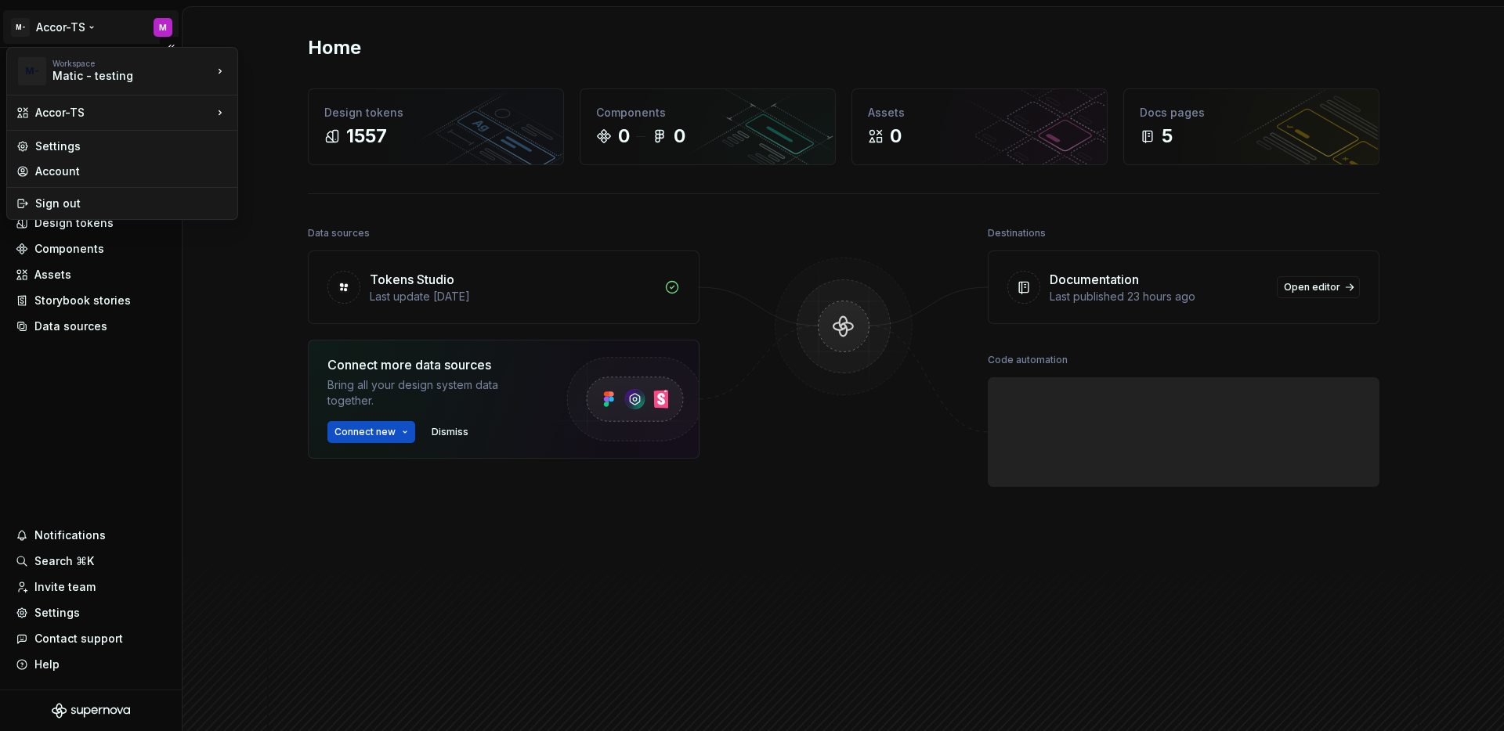
click at [71, 33] on html "M- Accor-TS M Home Documentation Analytics Code automation Design system data D…" at bounding box center [752, 365] width 1504 height 731
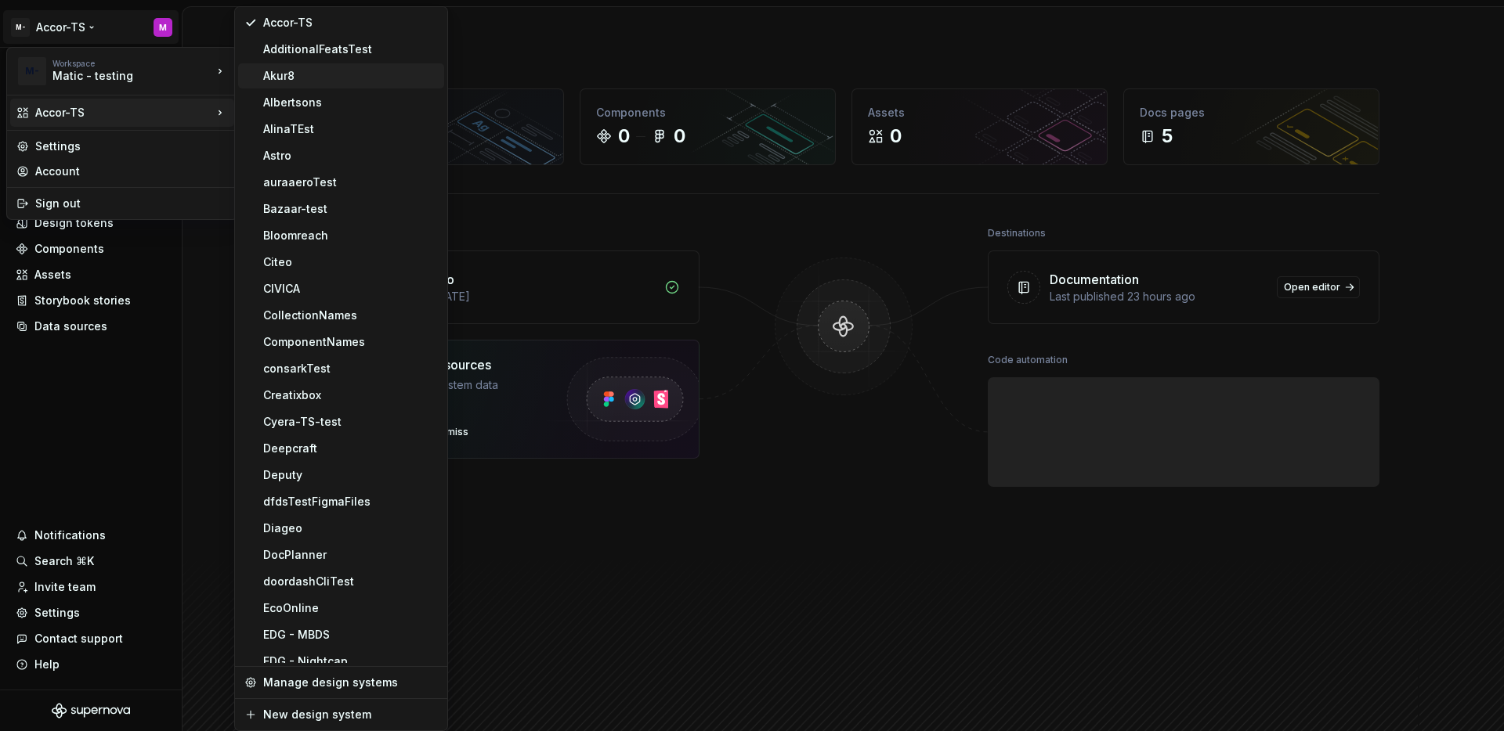
click at [323, 64] on div "Akur8" at bounding box center [341, 75] width 206 height 25
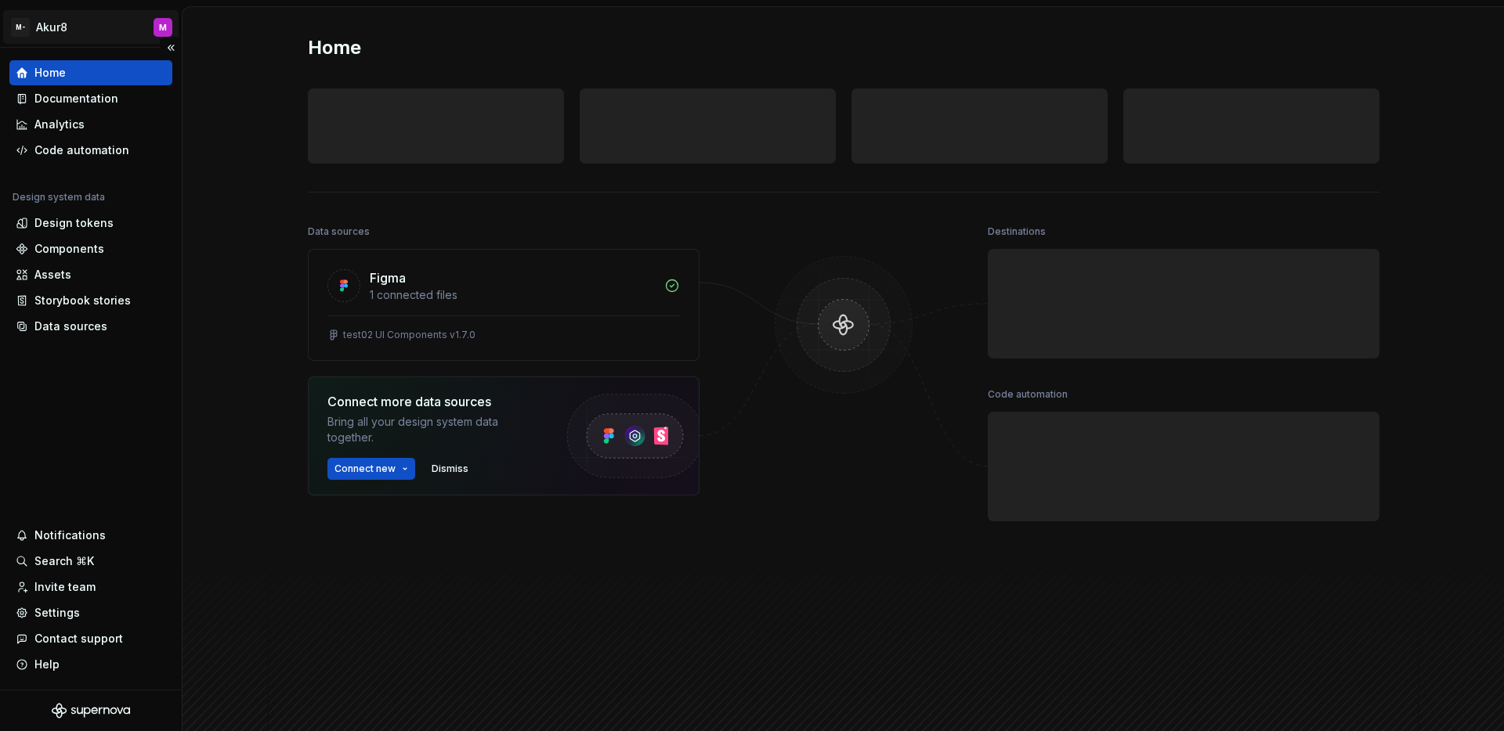
click at [93, 29] on html "M- Akur8 M Home Documentation Analytics Code automation Design system data Desi…" at bounding box center [752, 365] width 1504 height 731
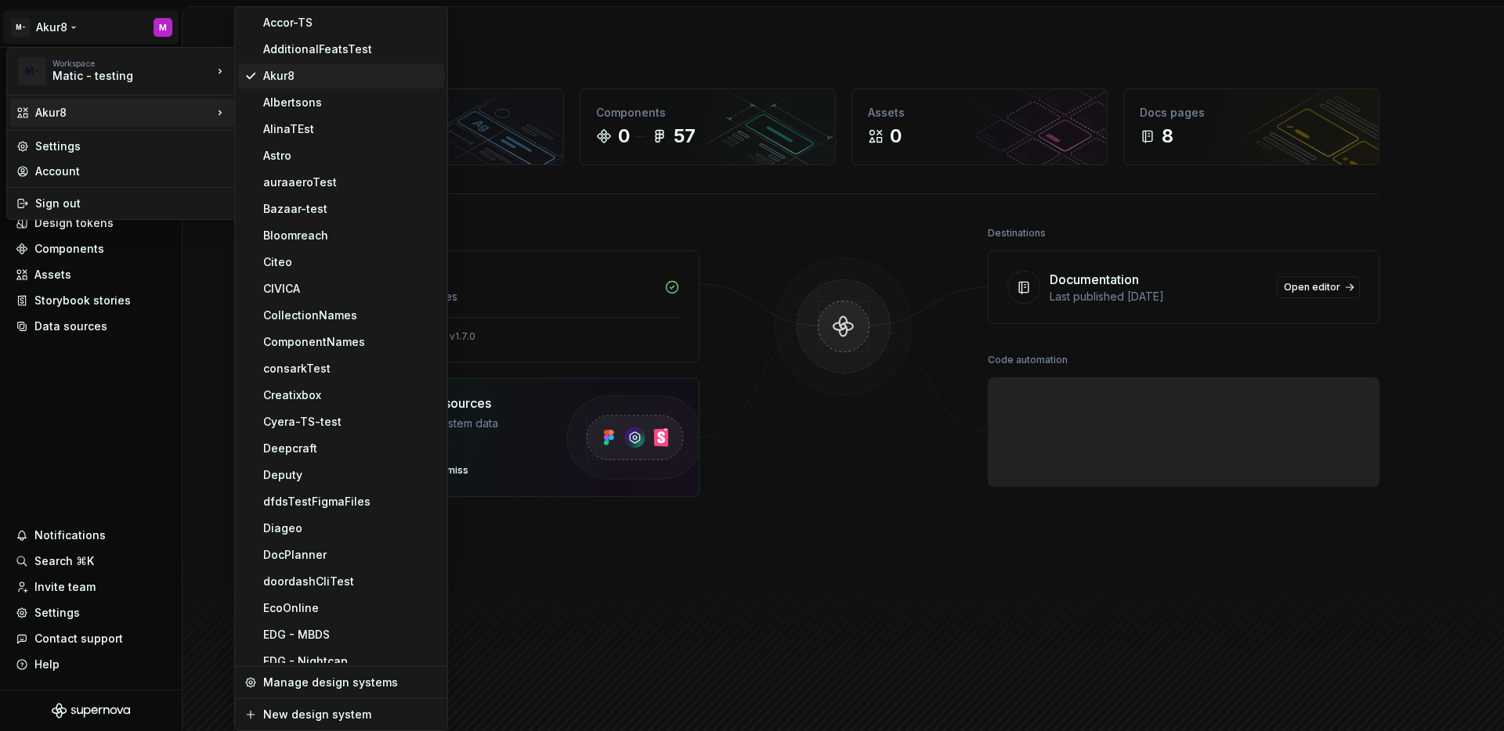
click at [270, 63] on div "Akur8" at bounding box center [341, 75] width 206 height 25
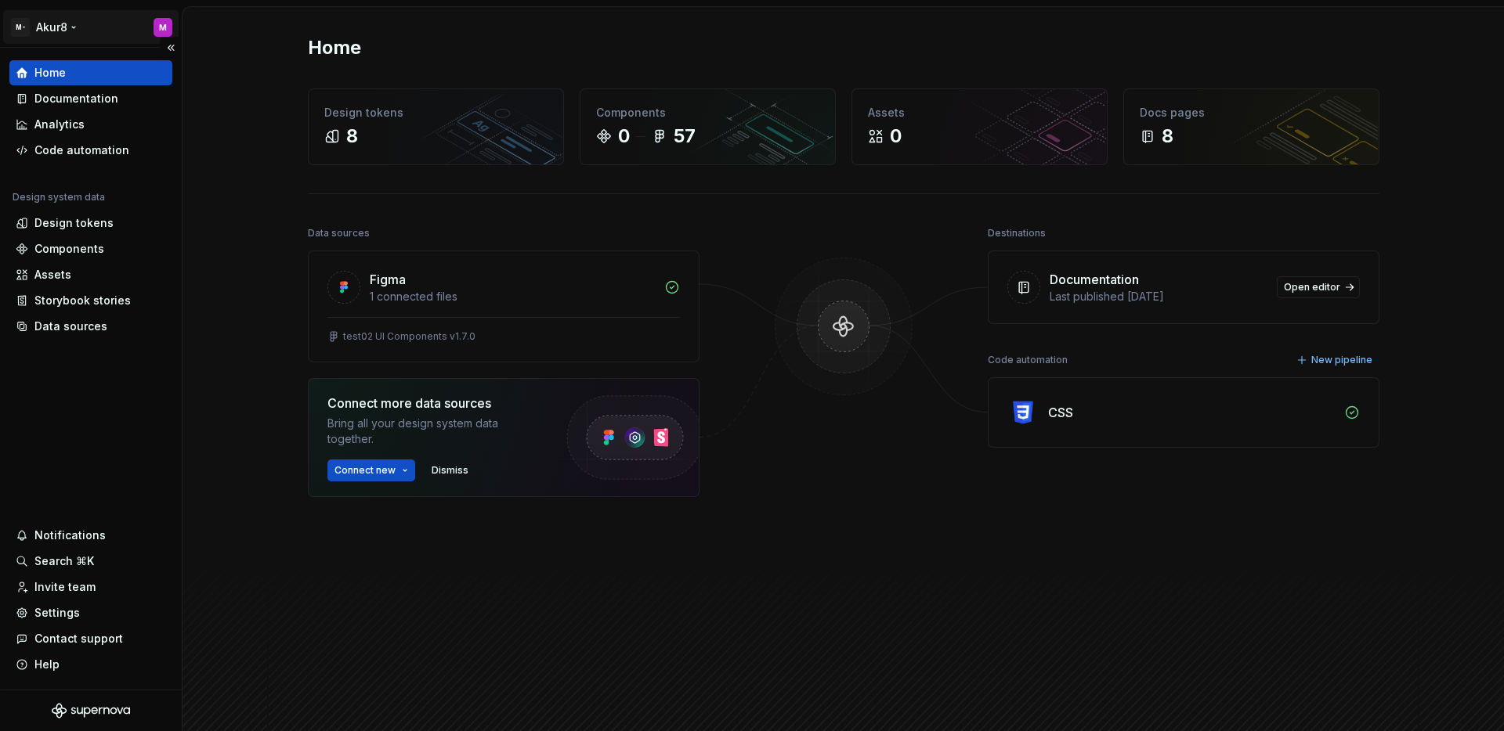
click at [93, 35] on html "M- Akur8 M Home Documentation Analytics Code automation Design system data Desi…" at bounding box center [752, 365] width 1504 height 731
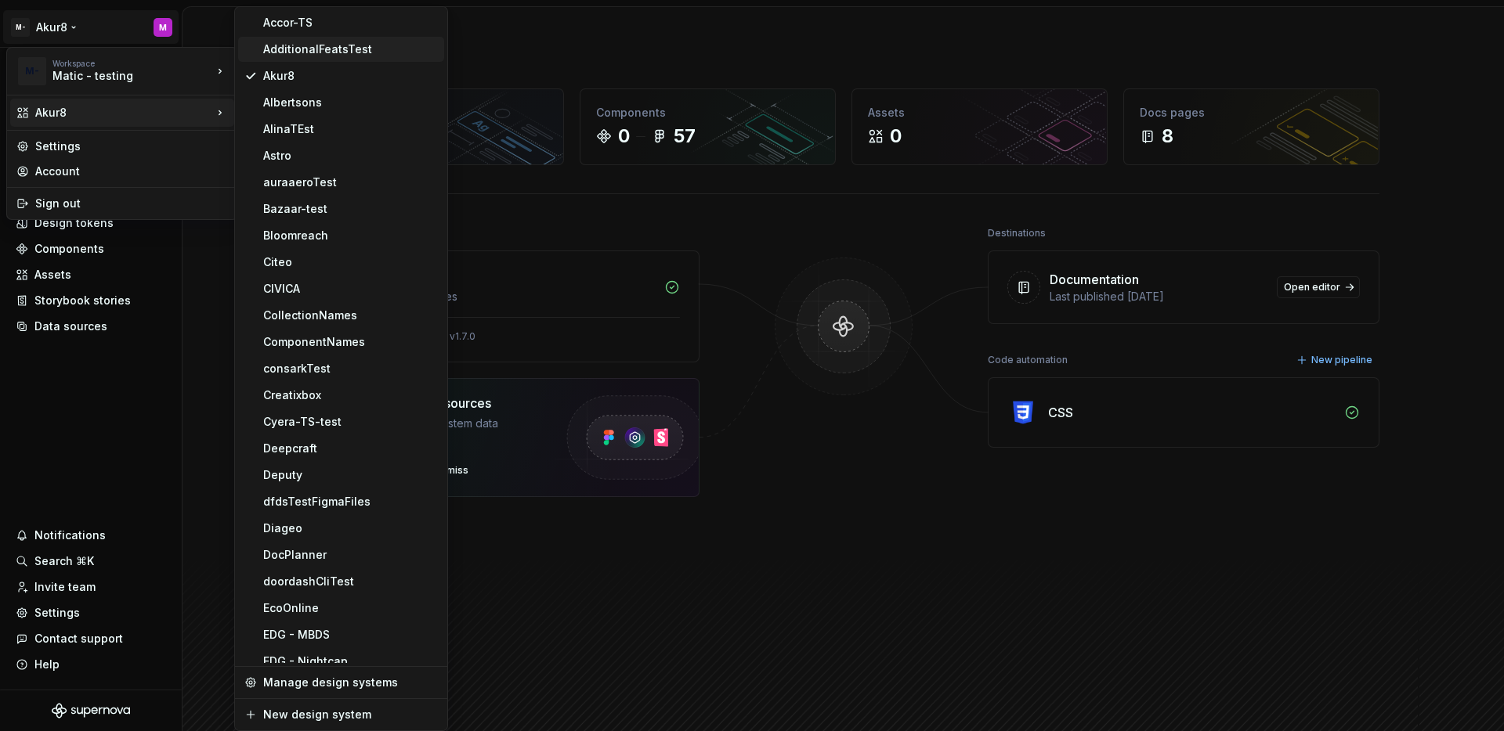
click at [291, 49] on div "AdditionalFeatsTest" at bounding box center [350, 50] width 175 height 16
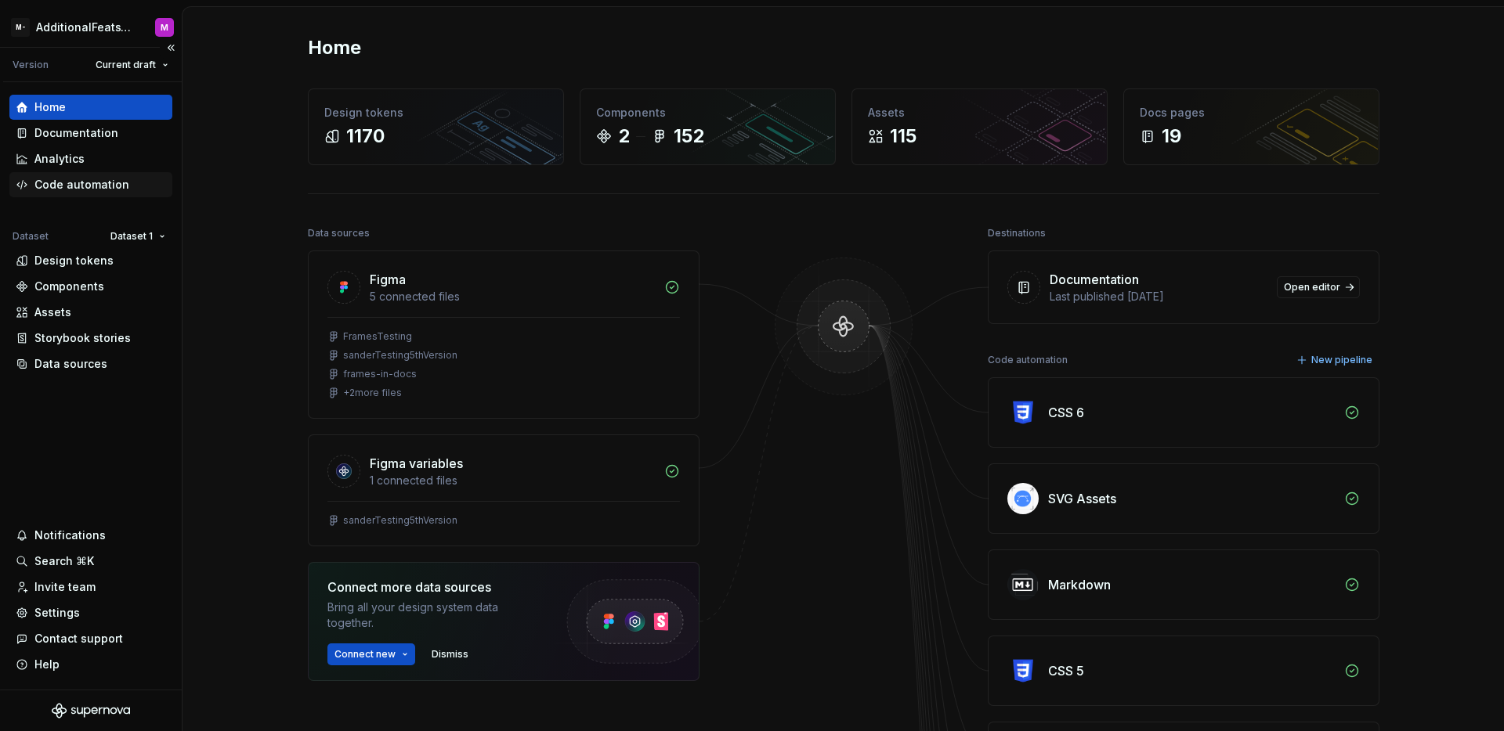
click at [106, 186] on div "Code automation" at bounding box center [81, 185] width 95 height 16
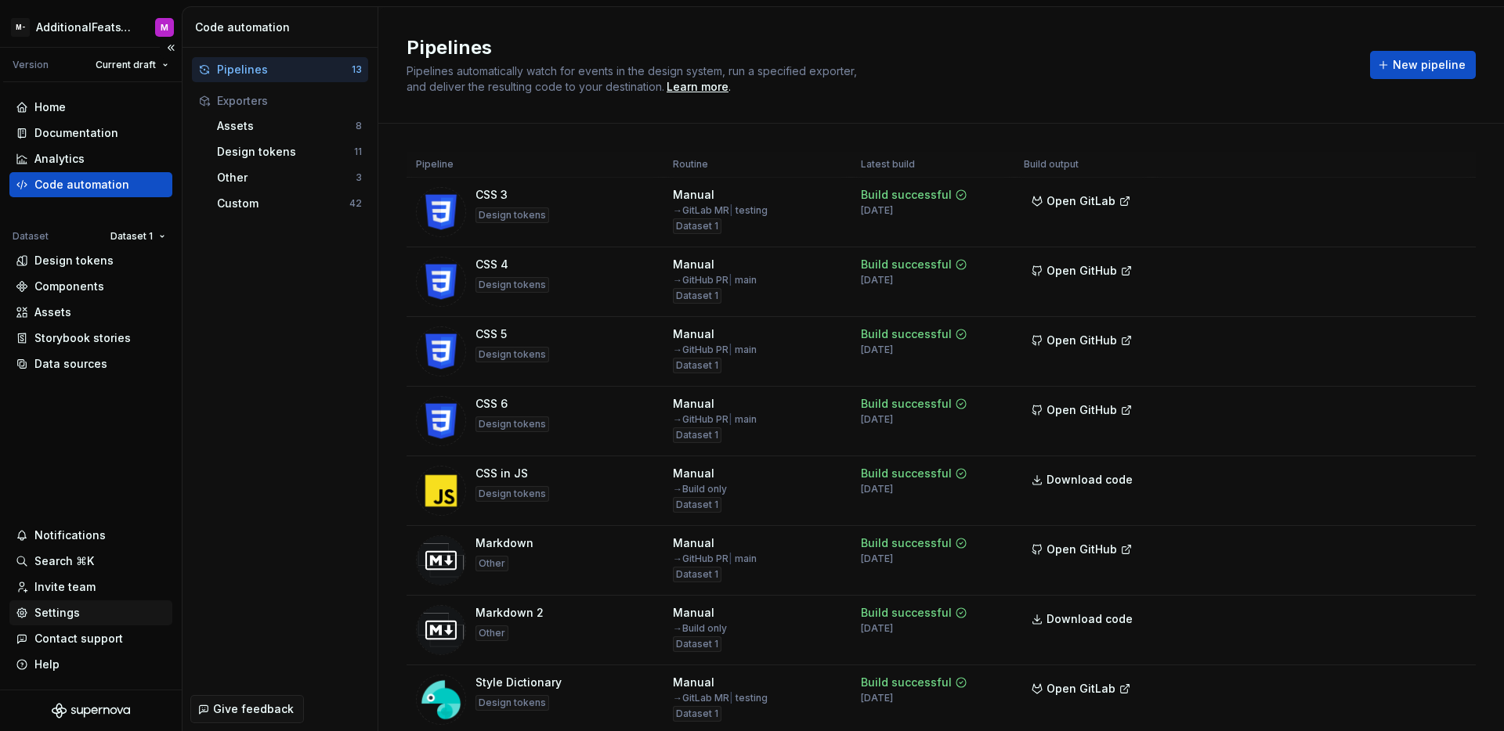
click at [70, 609] on div "Settings" at bounding box center [56, 613] width 45 height 16
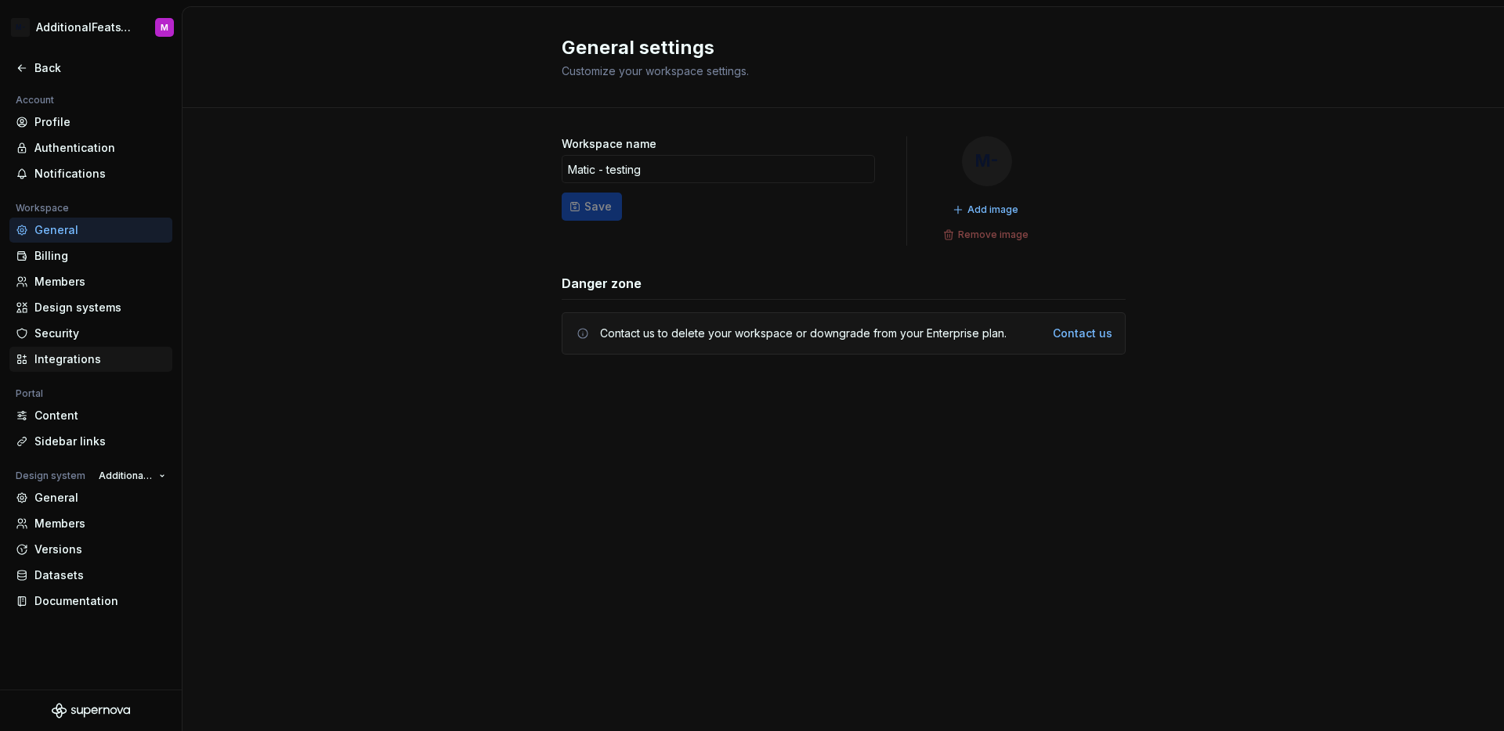
click at [96, 356] on div "Integrations" at bounding box center [100, 360] width 132 height 16
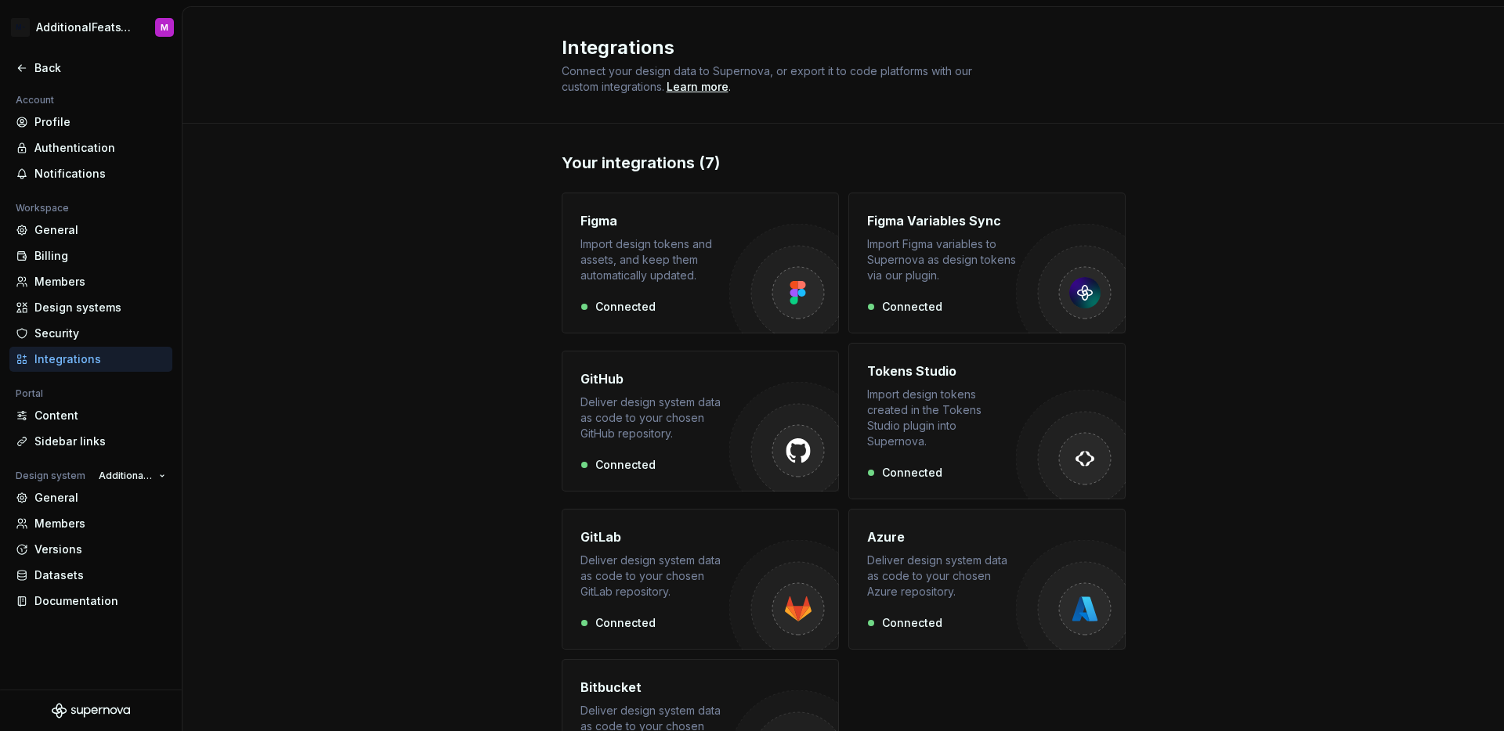
click at [921, 553] on div "Deliver design system data as code to your chosen Azure repository." at bounding box center [941, 576] width 149 height 47
click at [682, 659] on div "Bitbucket Deliver design system data as code to your chosen Bitbucket repositor…" at bounding box center [700, 729] width 277 height 141
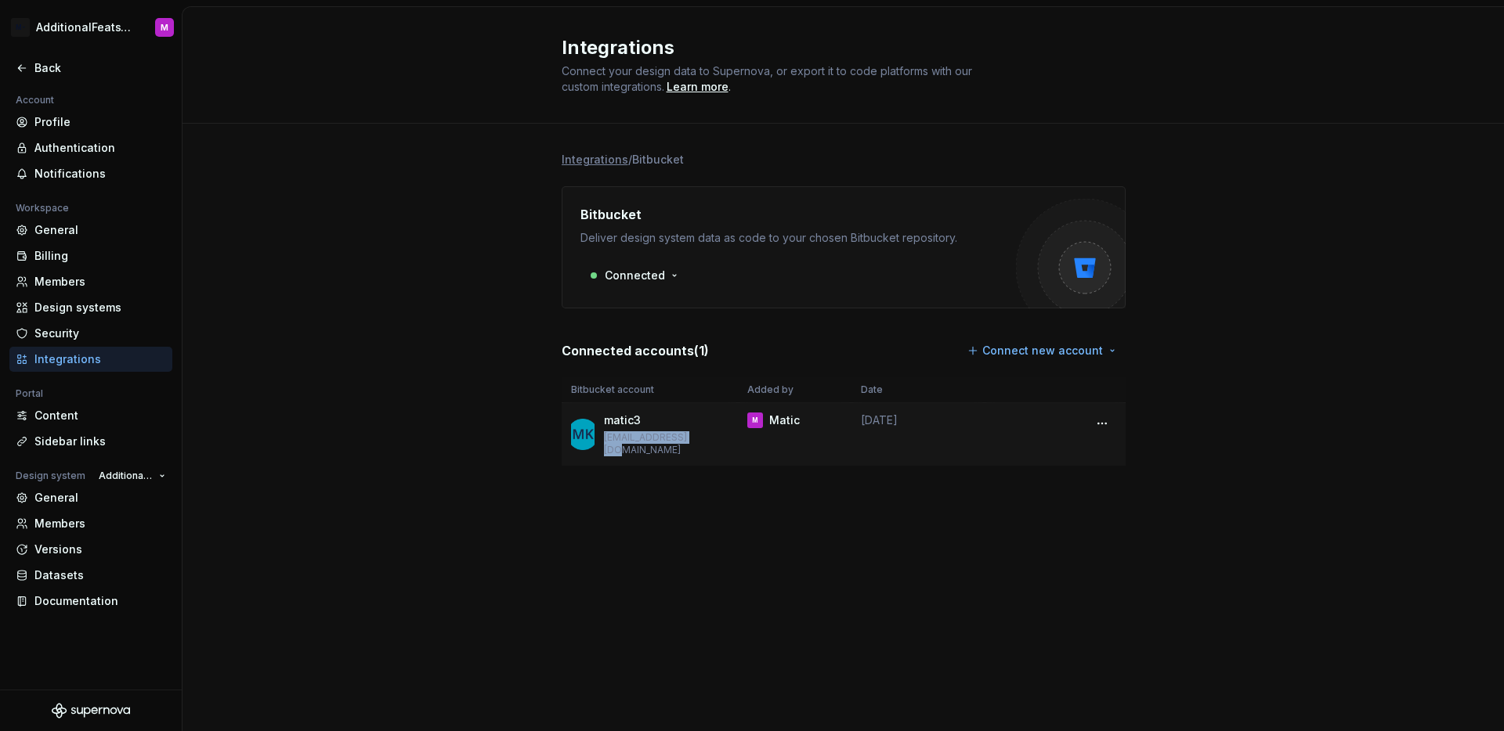
drag, startPoint x: 701, startPoint y: 440, endPoint x: 615, endPoint y: 436, distance: 86.2
click at [615, 436] on p "matic@supernova.io" at bounding box center [666, 444] width 124 height 25
click at [11, 63] on div "Back" at bounding box center [90, 68] width 163 height 25
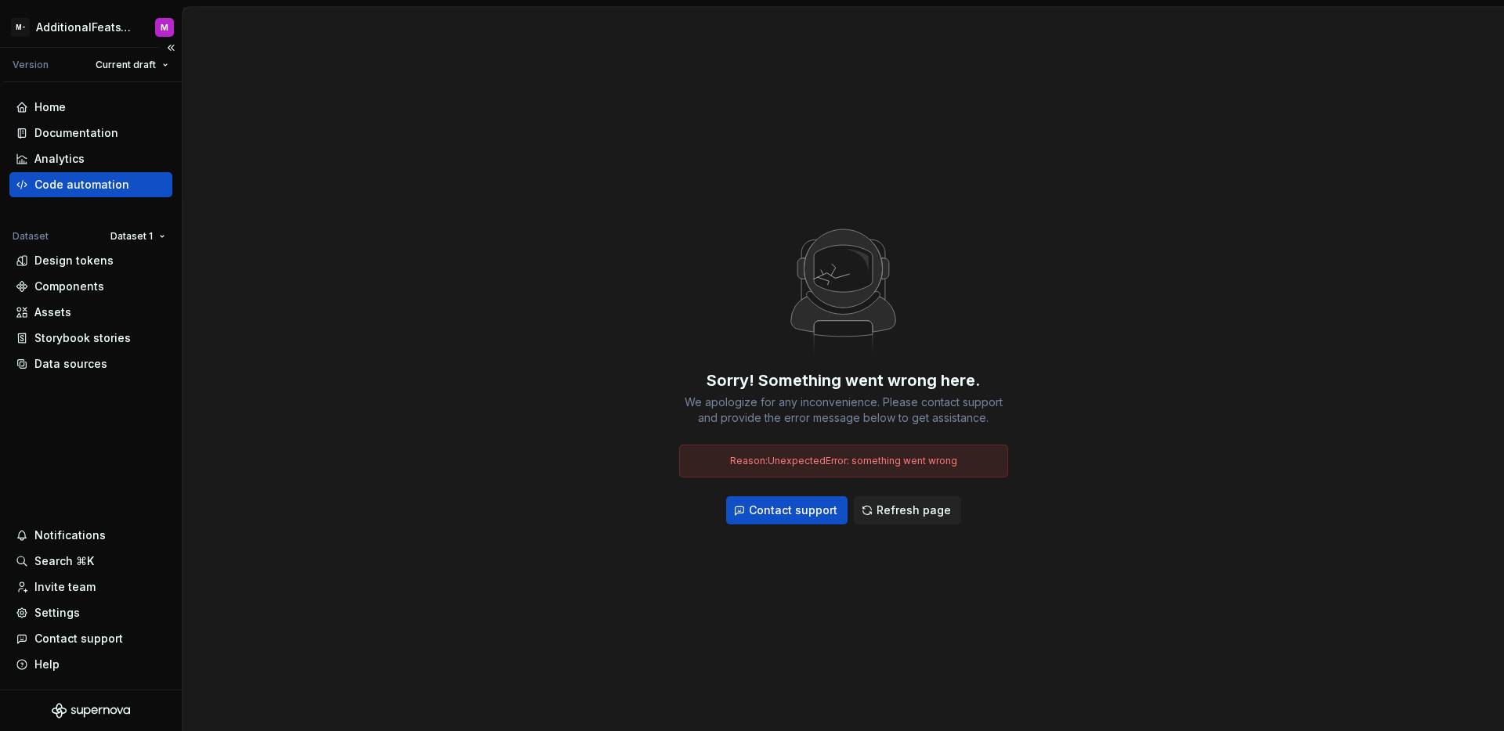
click at [69, 182] on div "Code automation" at bounding box center [81, 185] width 95 height 16
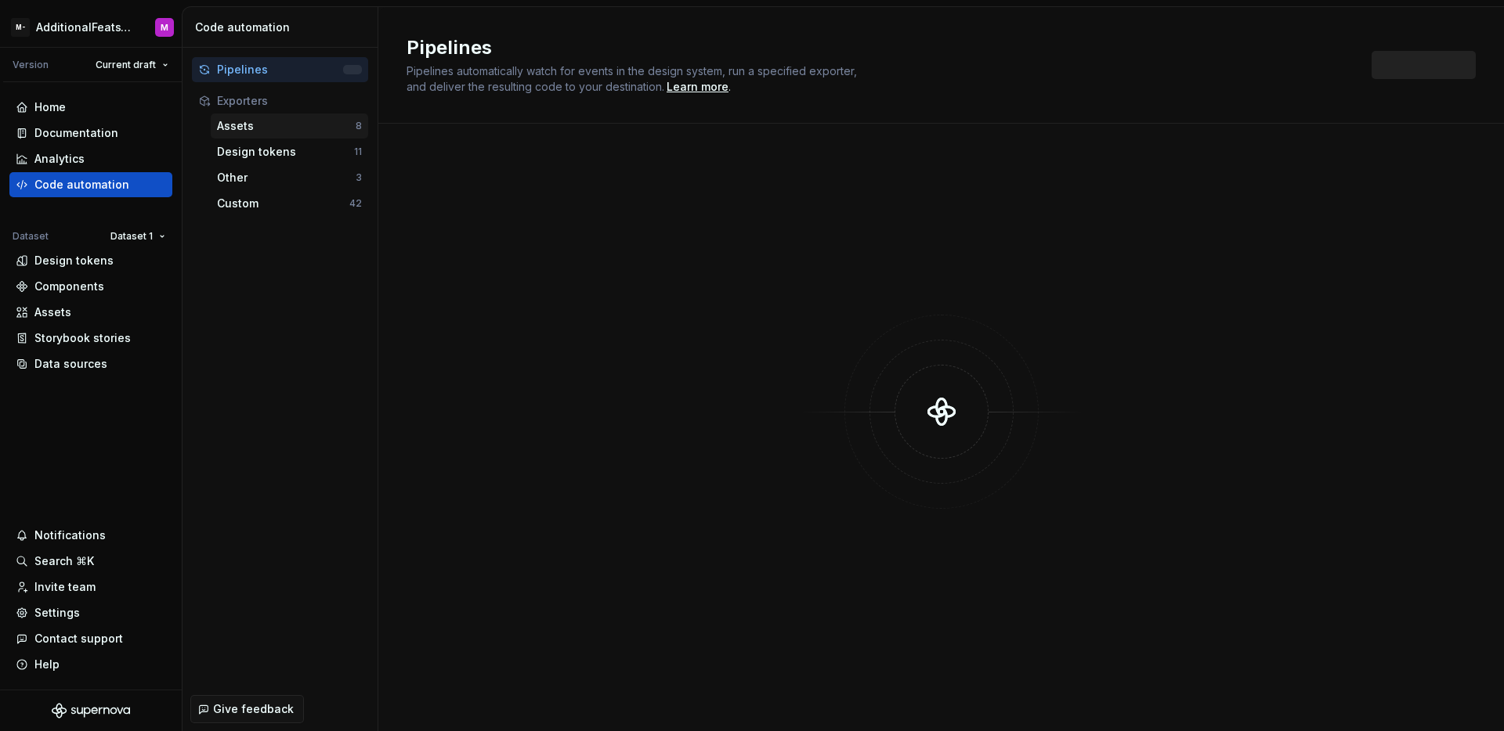
click at [270, 118] on div "Assets" at bounding box center [286, 126] width 139 height 16
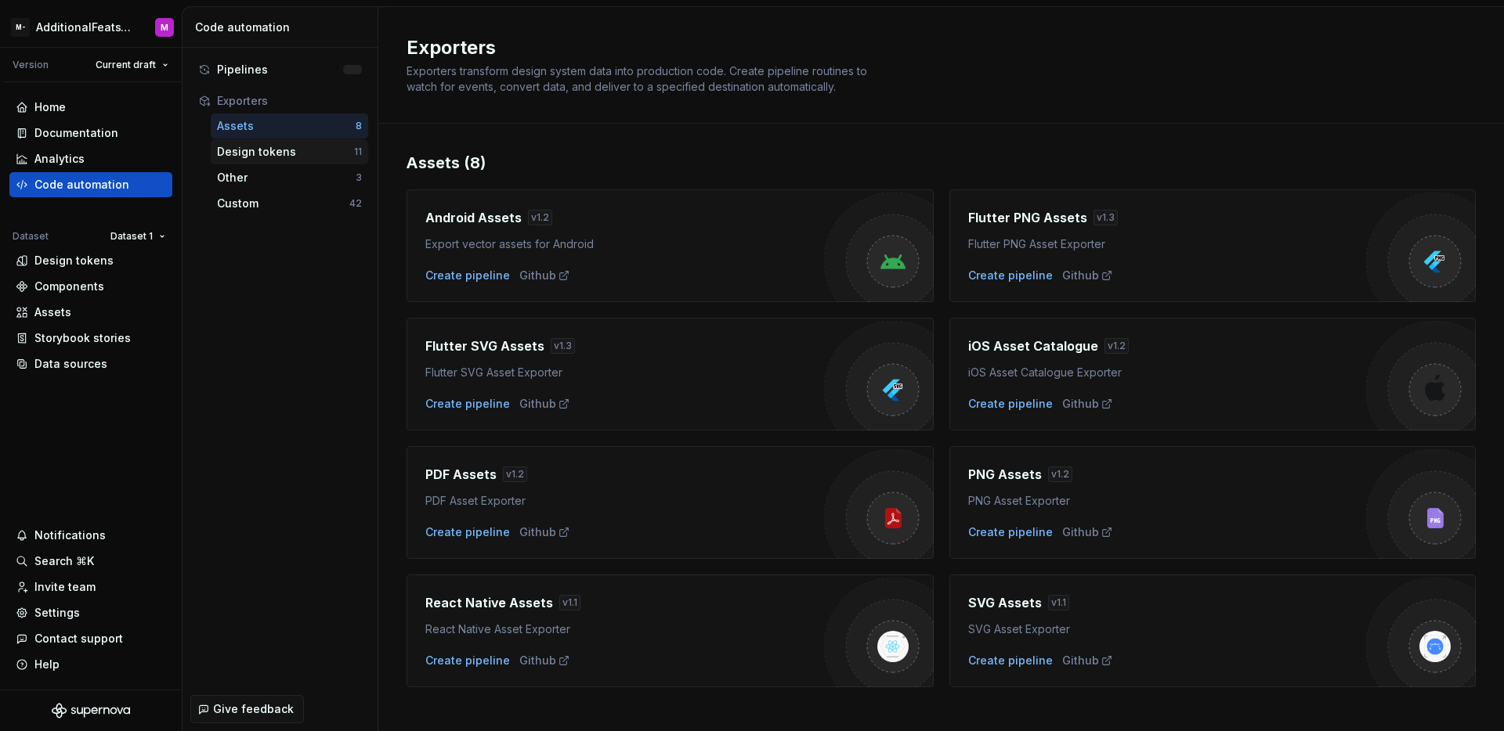
click at [280, 153] on div "Design tokens" at bounding box center [285, 152] width 137 height 16
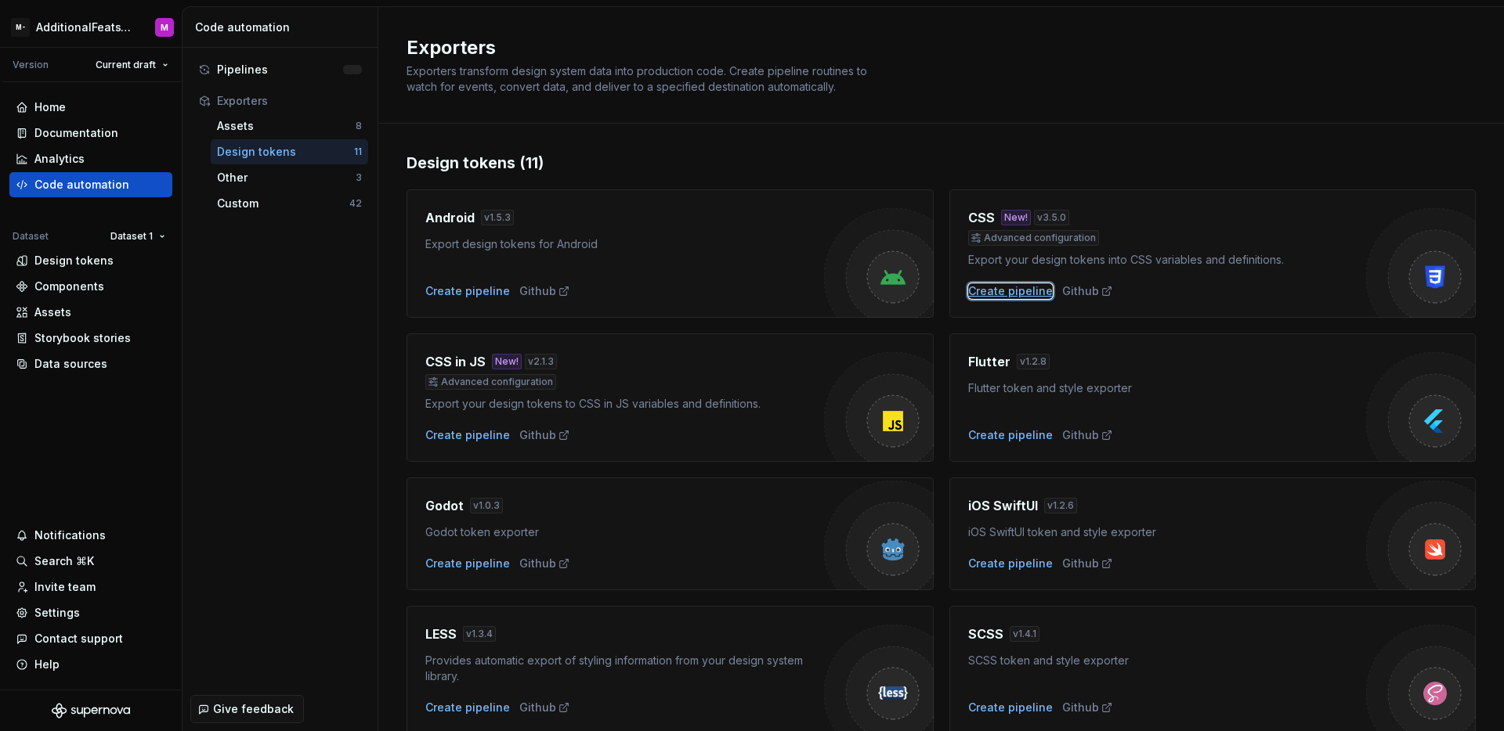
click at [973, 296] on div "Create pipeline" at bounding box center [1010, 291] width 85 height 16
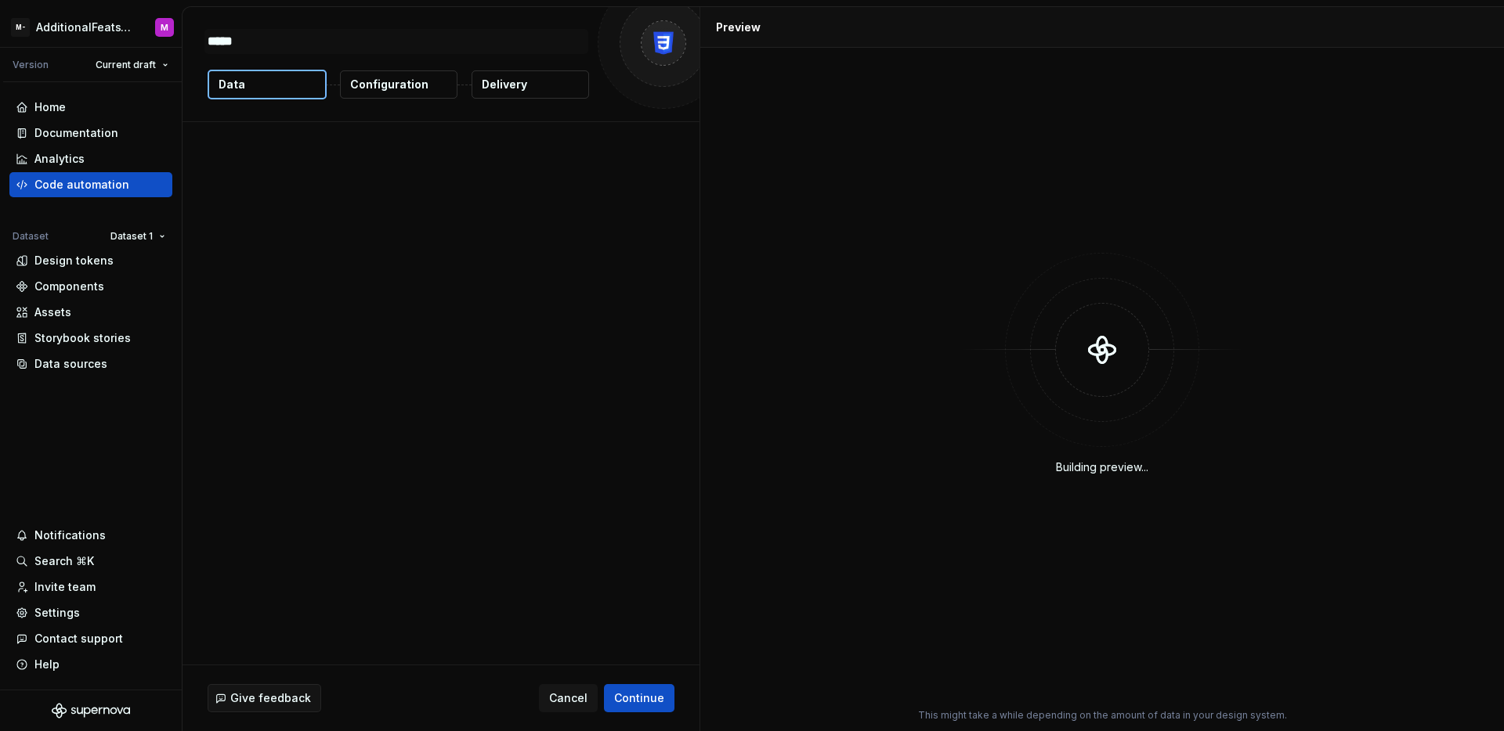
type textarea "*"
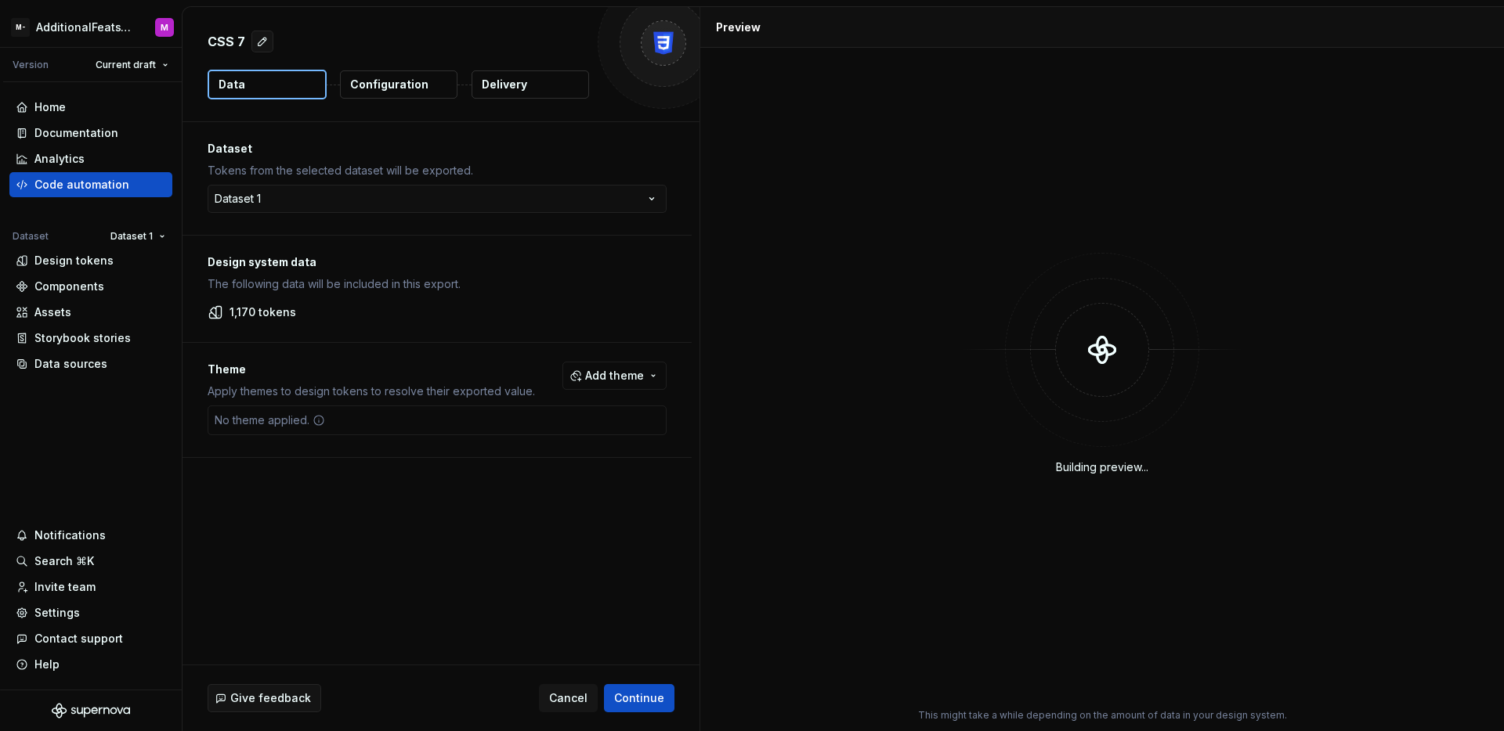
click at [505, 88] on p "Delivery" at bounding box center [504, 85] width 45 height 16
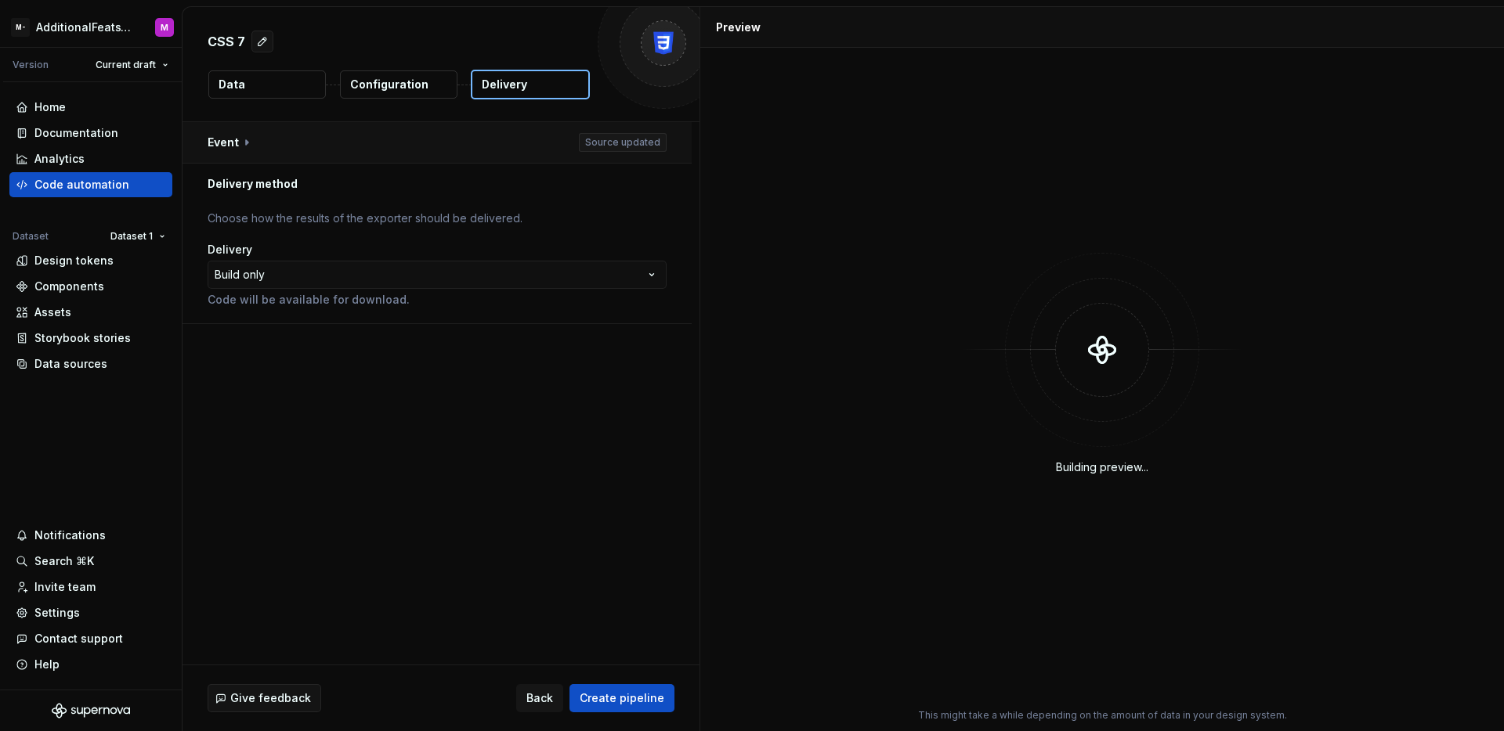
drag, startPoint x: 340, startPoint y: 117, endPoint x: 335, endPoint y: 132, distance: 15.6
click at [340, 119] on div "CSS 7 Data Configuration Delivery" at bounding box center [440, 64] width 517 height 114
click at [333, 135] on button "button" at bounding box center [436, 142] width 509 height 41
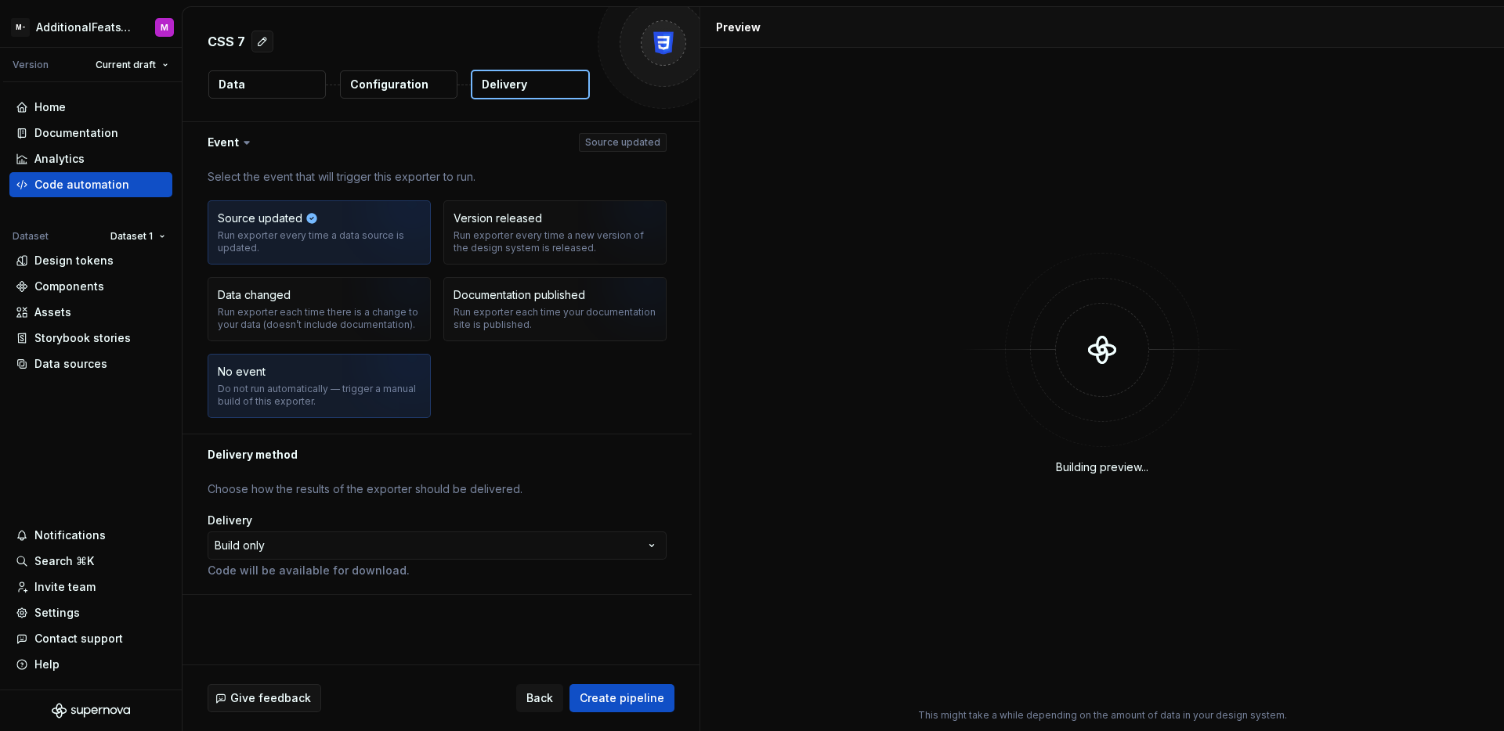
click at [282, 392] on div "Do not run automatically — trigger a manual build of this exporter." at bounding box center [319, 395] width 203 height 25
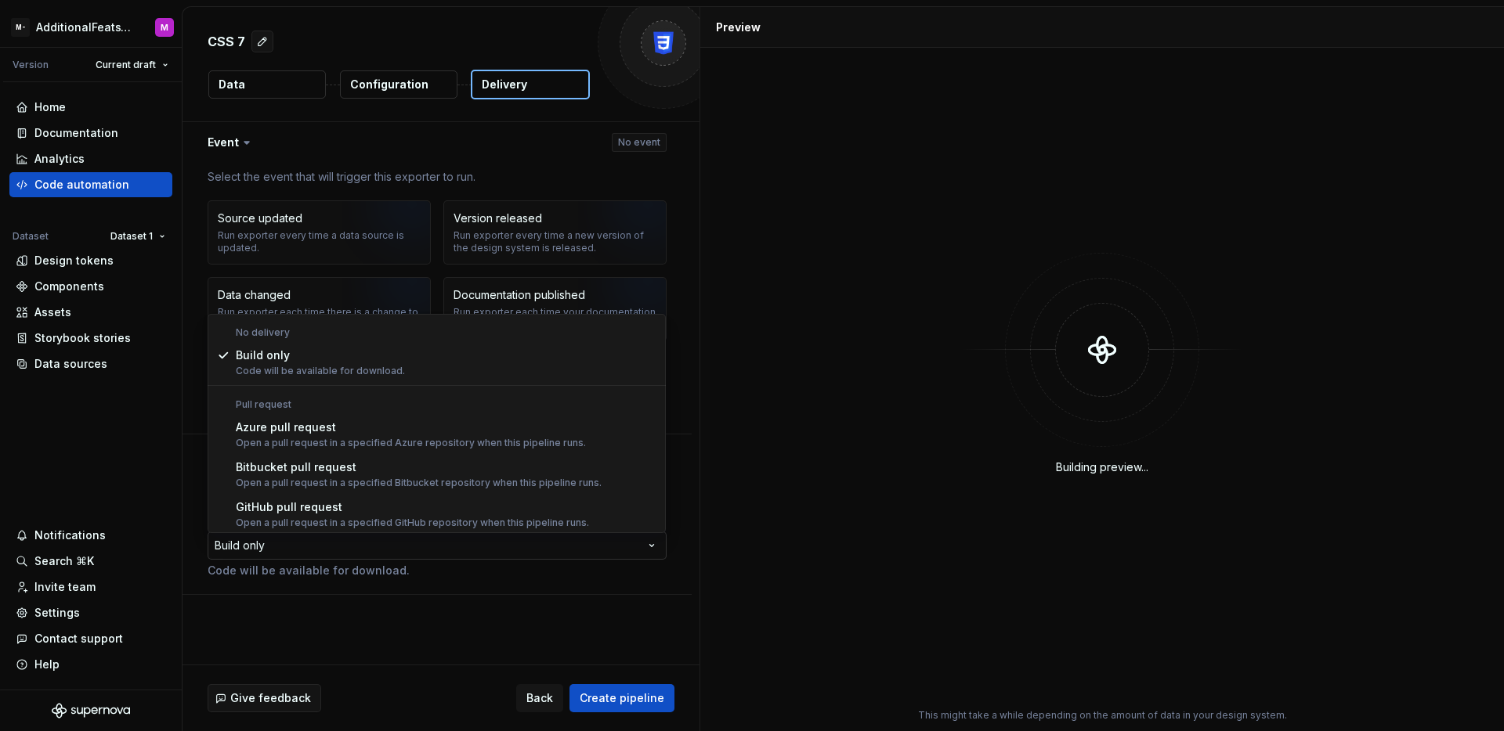
click at [360, 559] on html "**********" at bounding box center [752, 365] width 1504 height 731
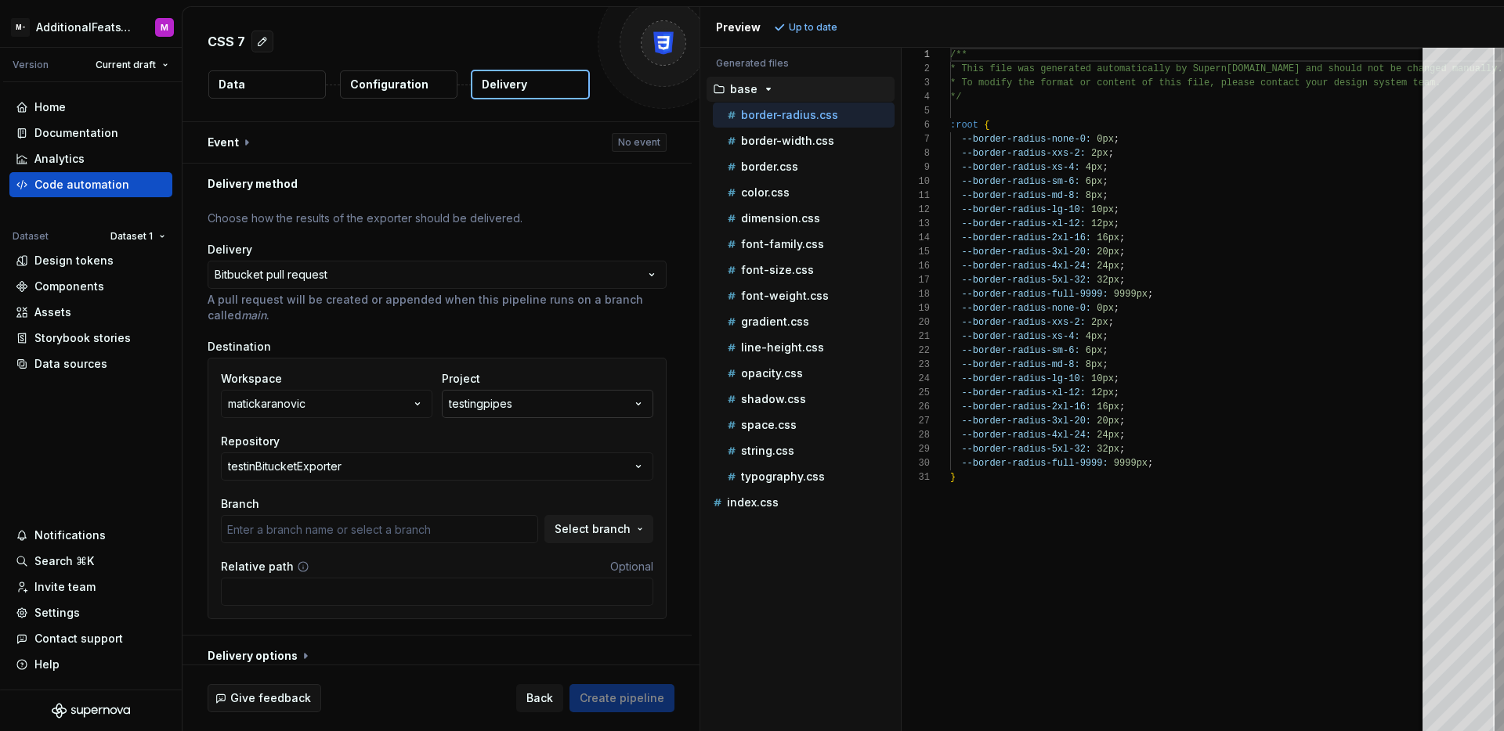
click at [612, 414] on button "testingpipes" at bounding box center [547, 404] width 211 height 28
type input "main"
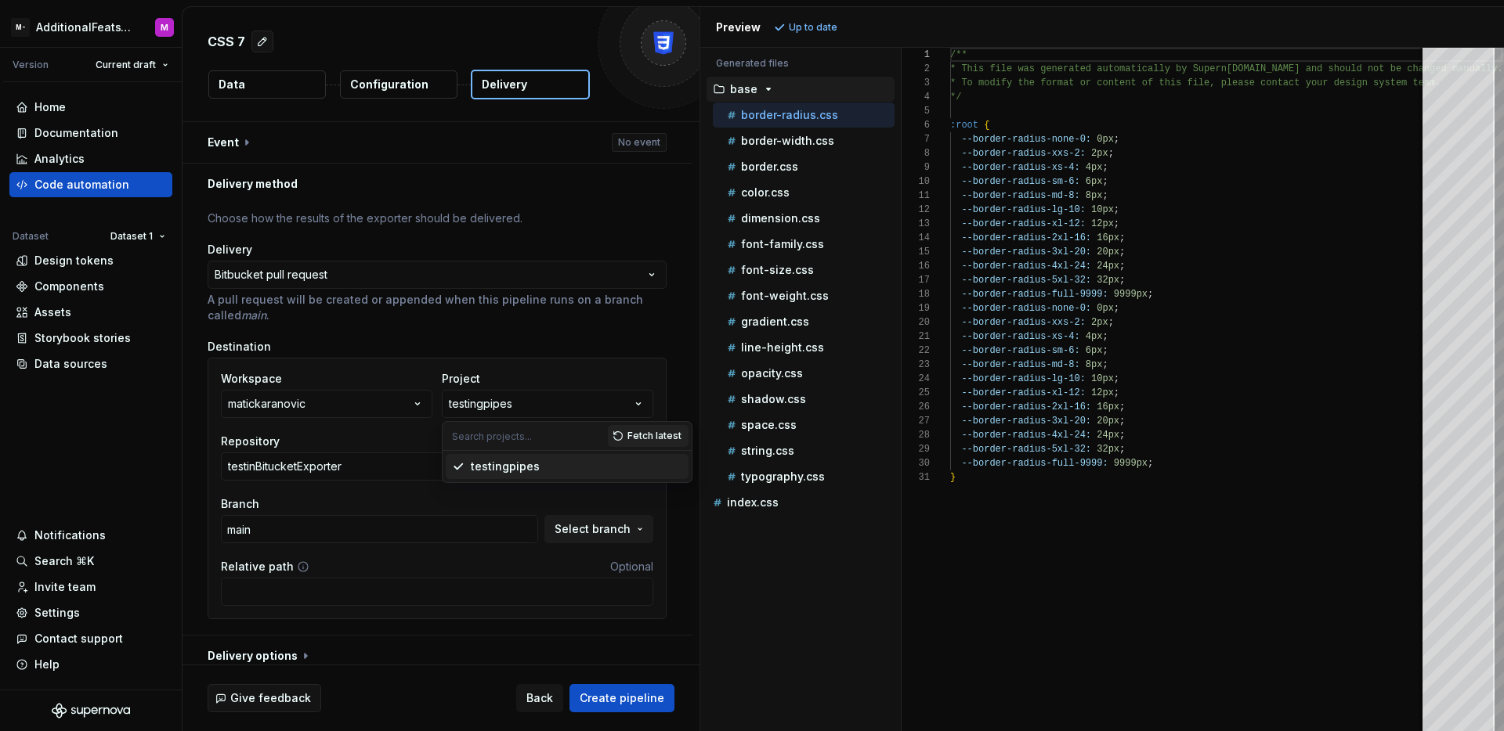
click at [660, 356] on div "Destination Workspace matickaranovic Project testingpipes Repository testinBitu…" at bounding box center [437, 479] width 459 height 280
click at [383, 403] on button "matickaranovic" at bounding box center [326, 404] width 211 height 28
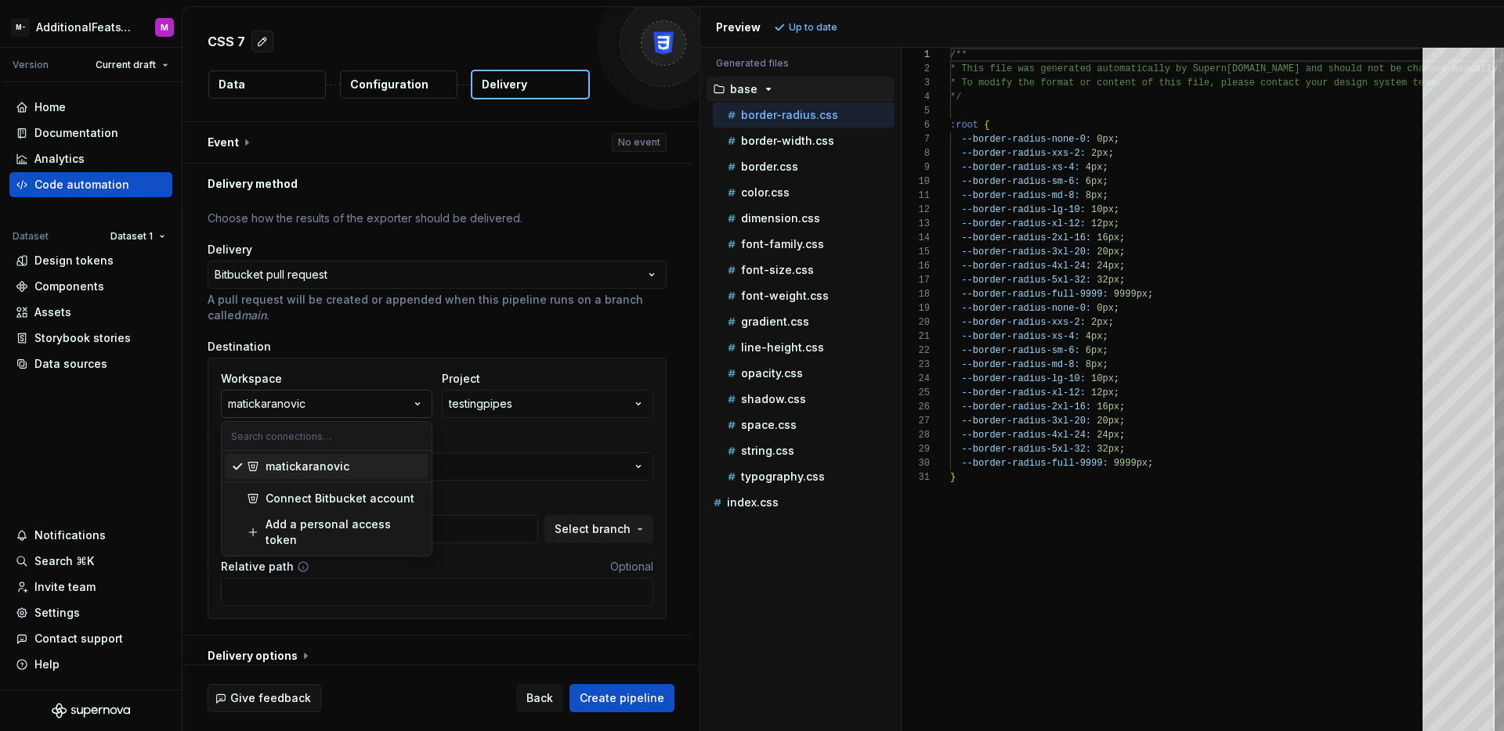
click at [383, 403] on button "matickaranovic" at bounding box center [326, 404] width 211 height 28
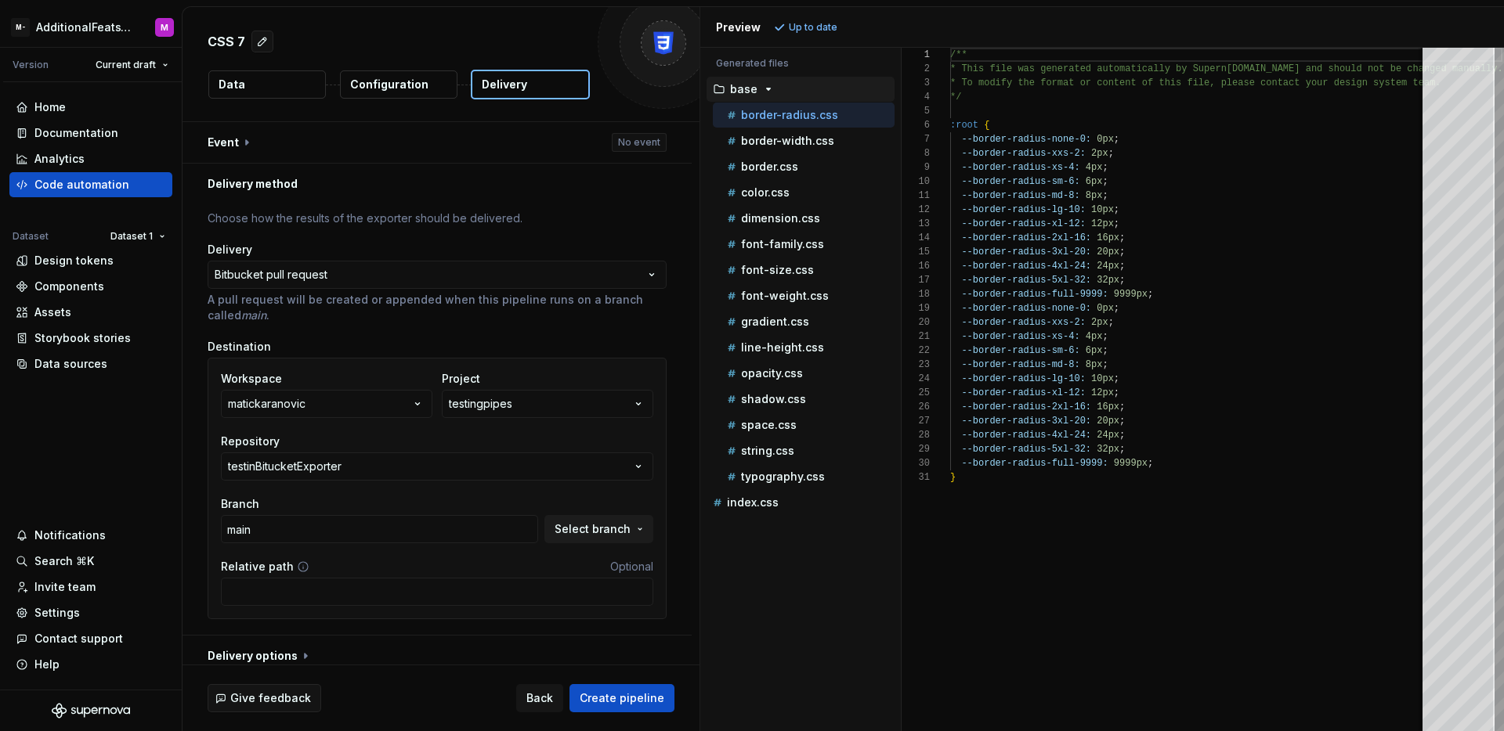
click at [529, 430] on div "Workspace matickaranovic Project testingpipes Repository testinBitucketExporter…" at bounding box center [437, 457] width 432 height 172
click at [532, 410] on button "testingpipes" at bounding box center [547, 404] width 211 height 28
click at [637, 439] on span "Fetch latest" at bounding box center [654, 436] width 54 height 13
click at [637, 442] on span "Fetch latest" at bounding box center [654, 436] width 54 height 13
click at [504, 408] on div "testingpipes" at bounding box center [480, 404] width 63 height 16
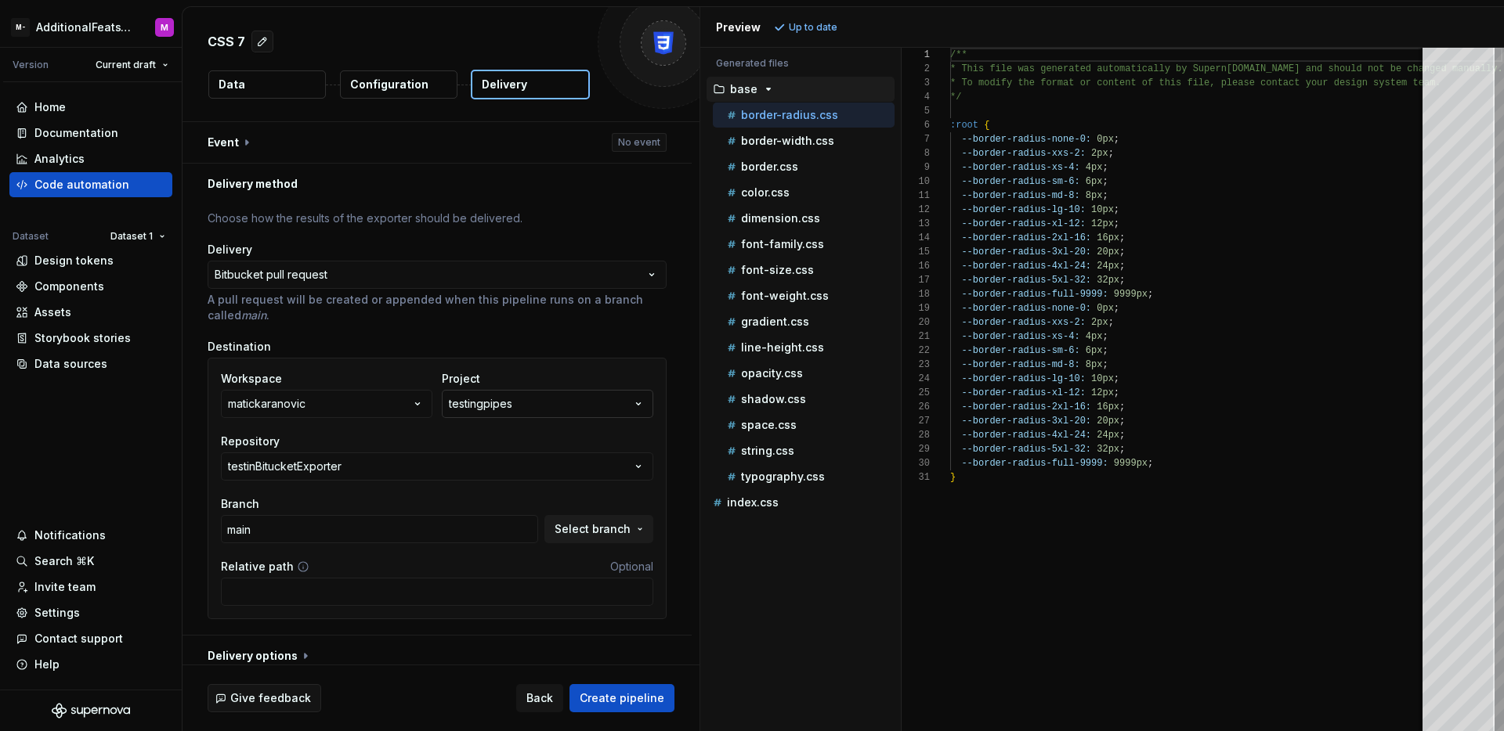
click at [510, 408] on div "testingpipes" at bounding box center [480, 404] width 63 height 16
click at [510, 409] on div "testingpipes" at bounding box center [480, 404] width 63 height 16
click at [408, 474] on button "testinBitucketExporter" at bounding box center [437, 467] width 432 height 28
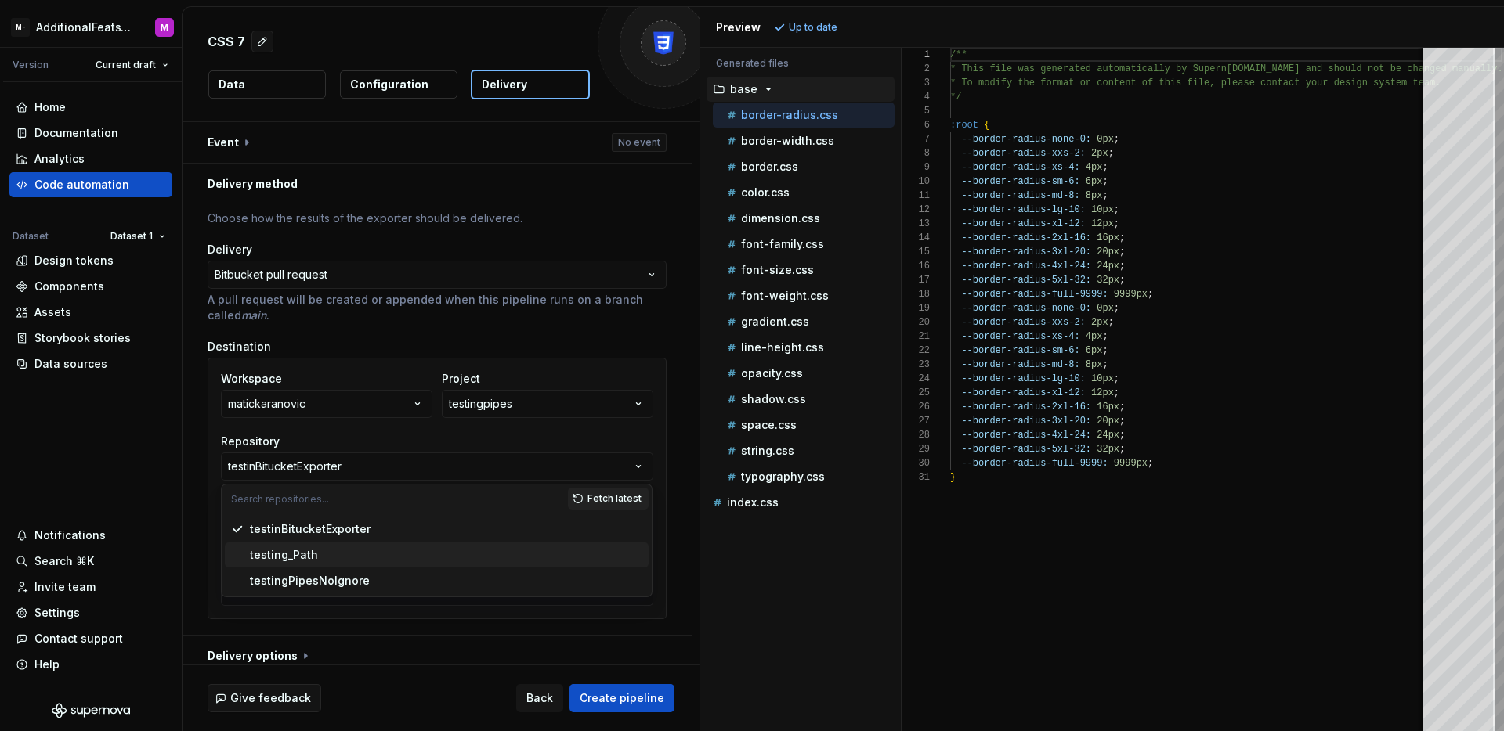
click at [361, 565] on span "testing_Path" at bounding box center [437, 555] width 424 height 25
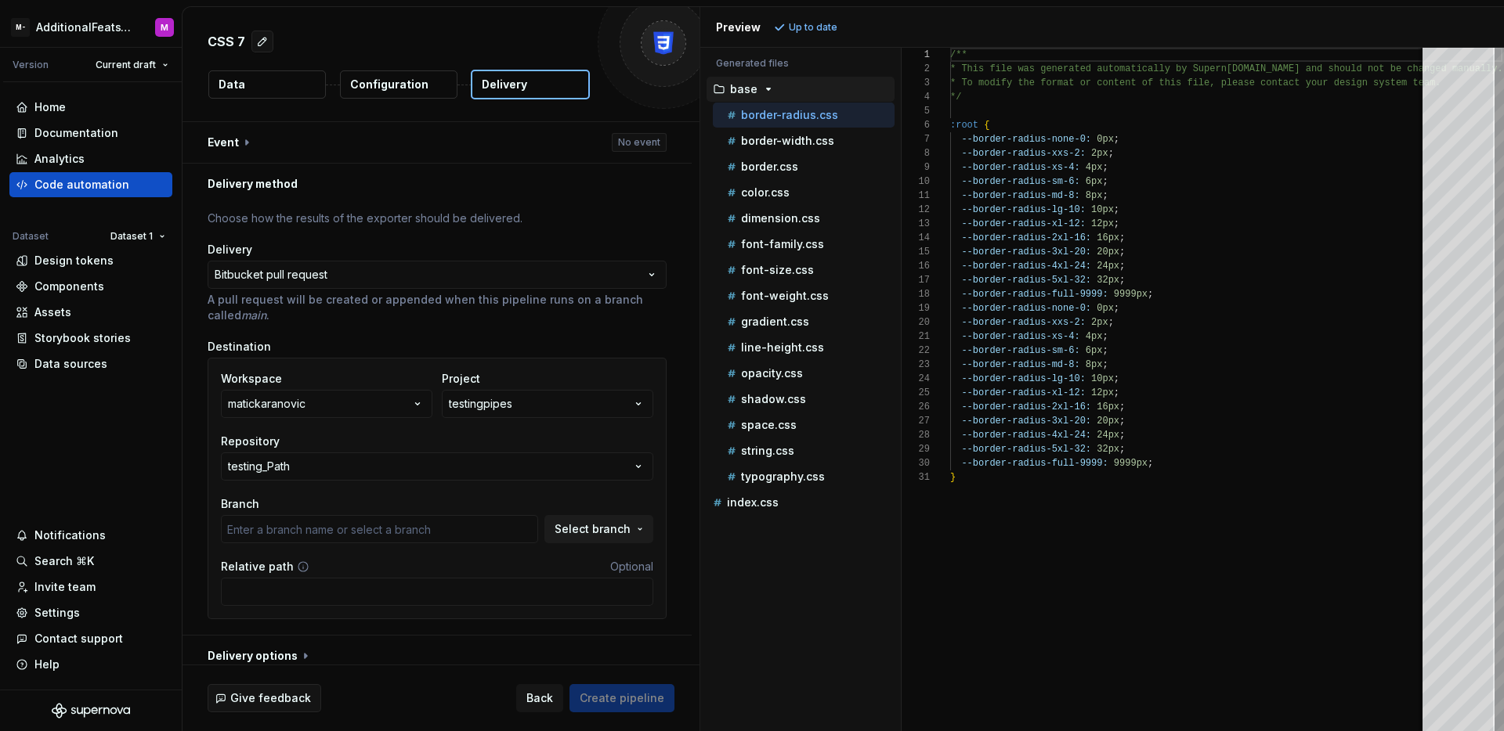
type input "main"
click at [395, 592] on input "Relative path" at bounding box center [437, 592] width 432 height 28
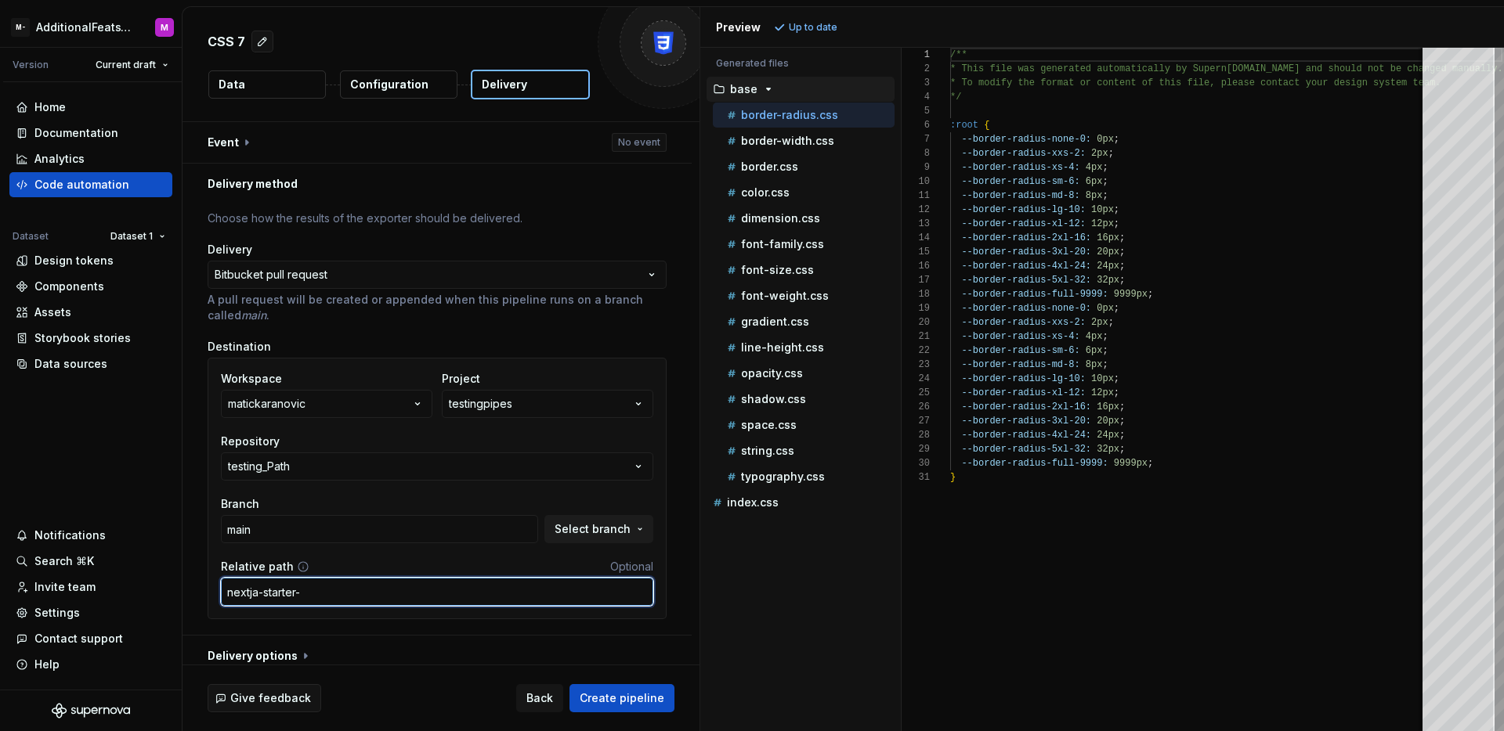
click at [341, 595] on input "nextja-starter-" at bounding box center [437, 592] width 432 height 28
type input "nextja-starter/test-tokens/supernova"
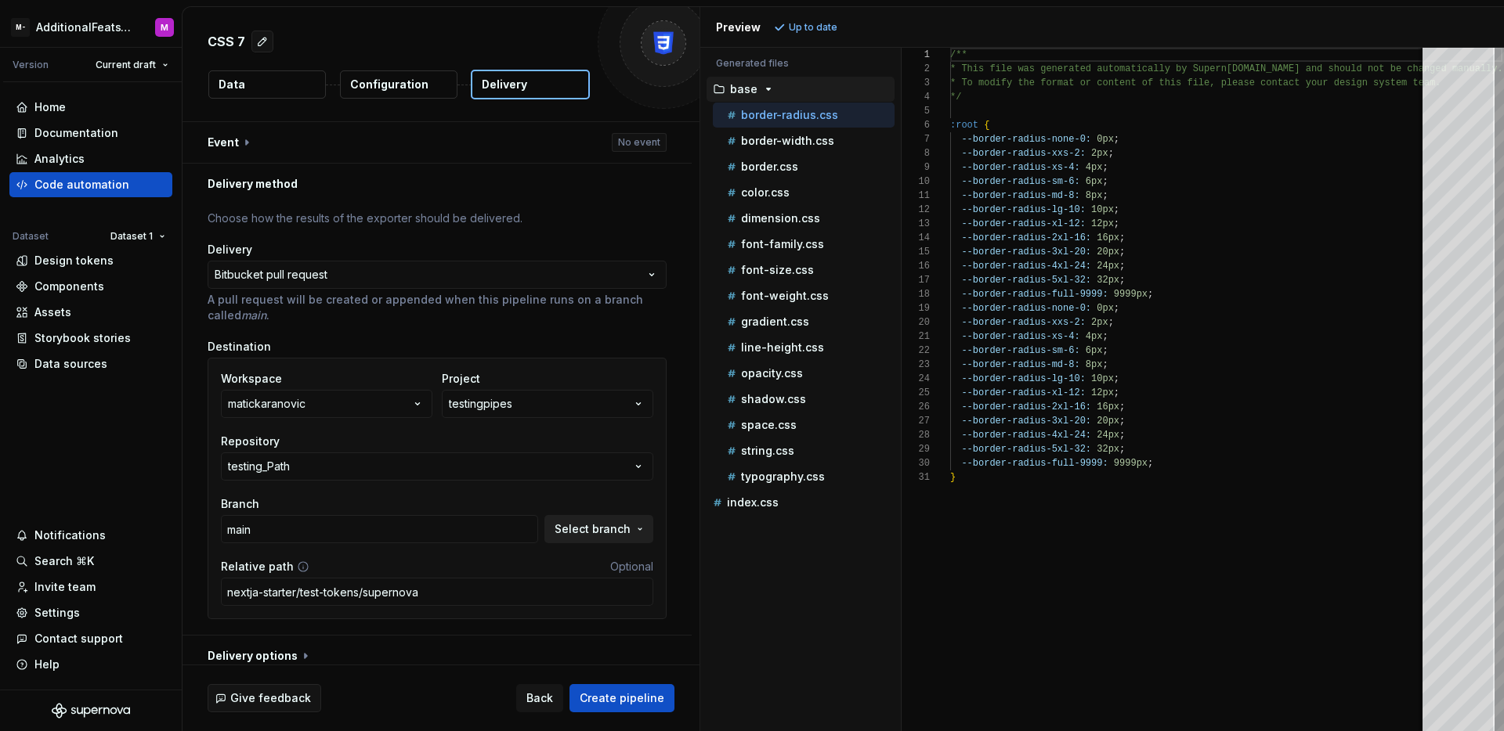
click at [606, 537] on button "Select branch" at bounding box center [598, 529] width 109 height 28
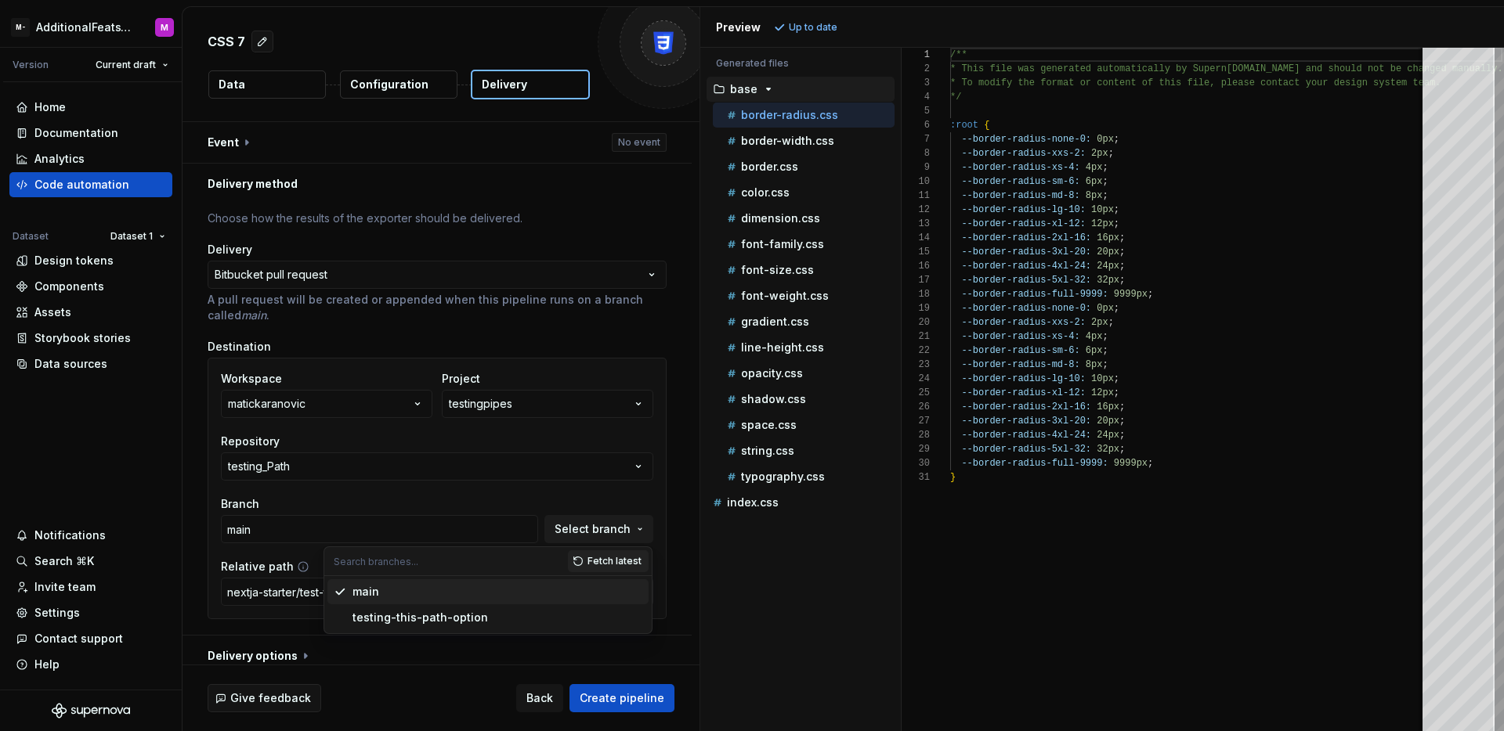
click at [486, 590] on div "main" at bounding box center [497, 592] width 290 height 16
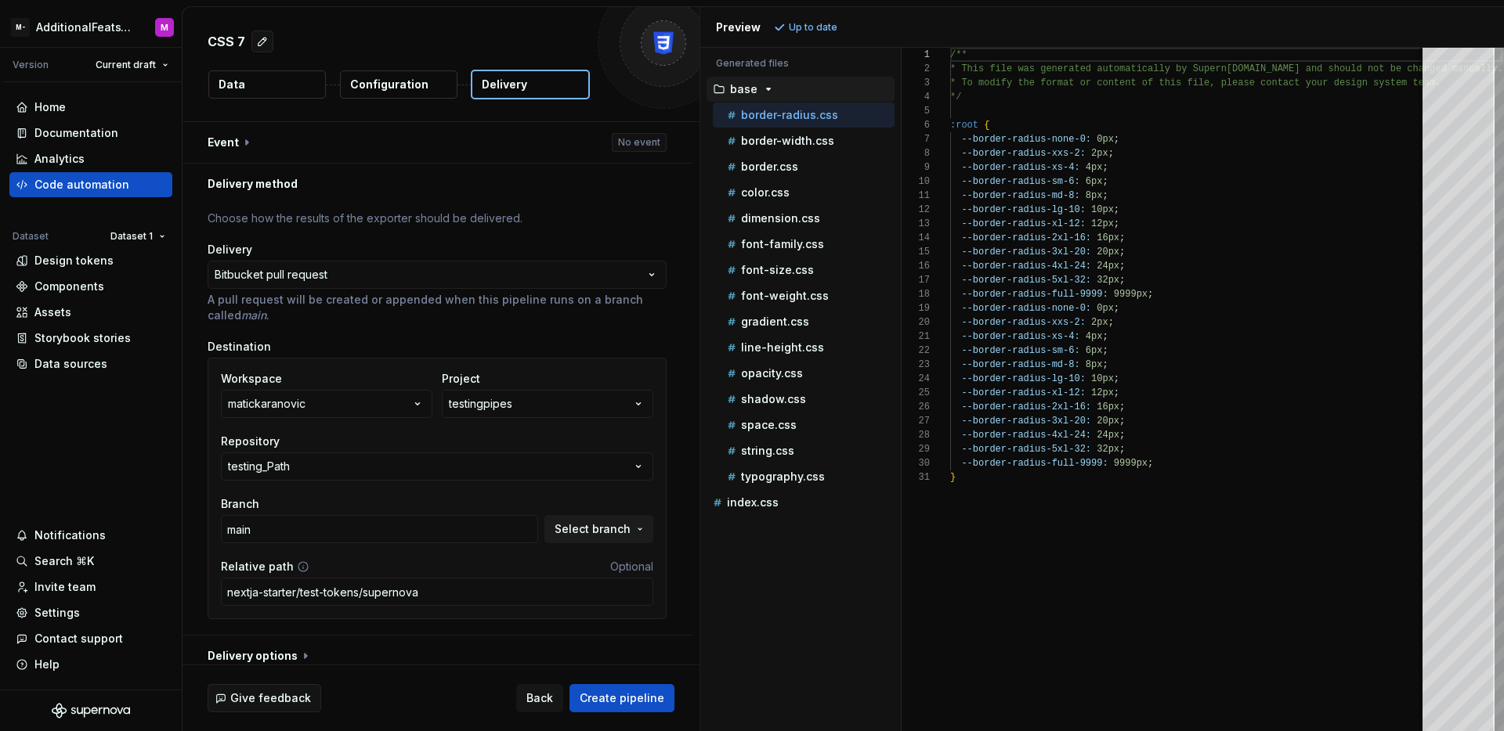
scroll to position [13, 0]
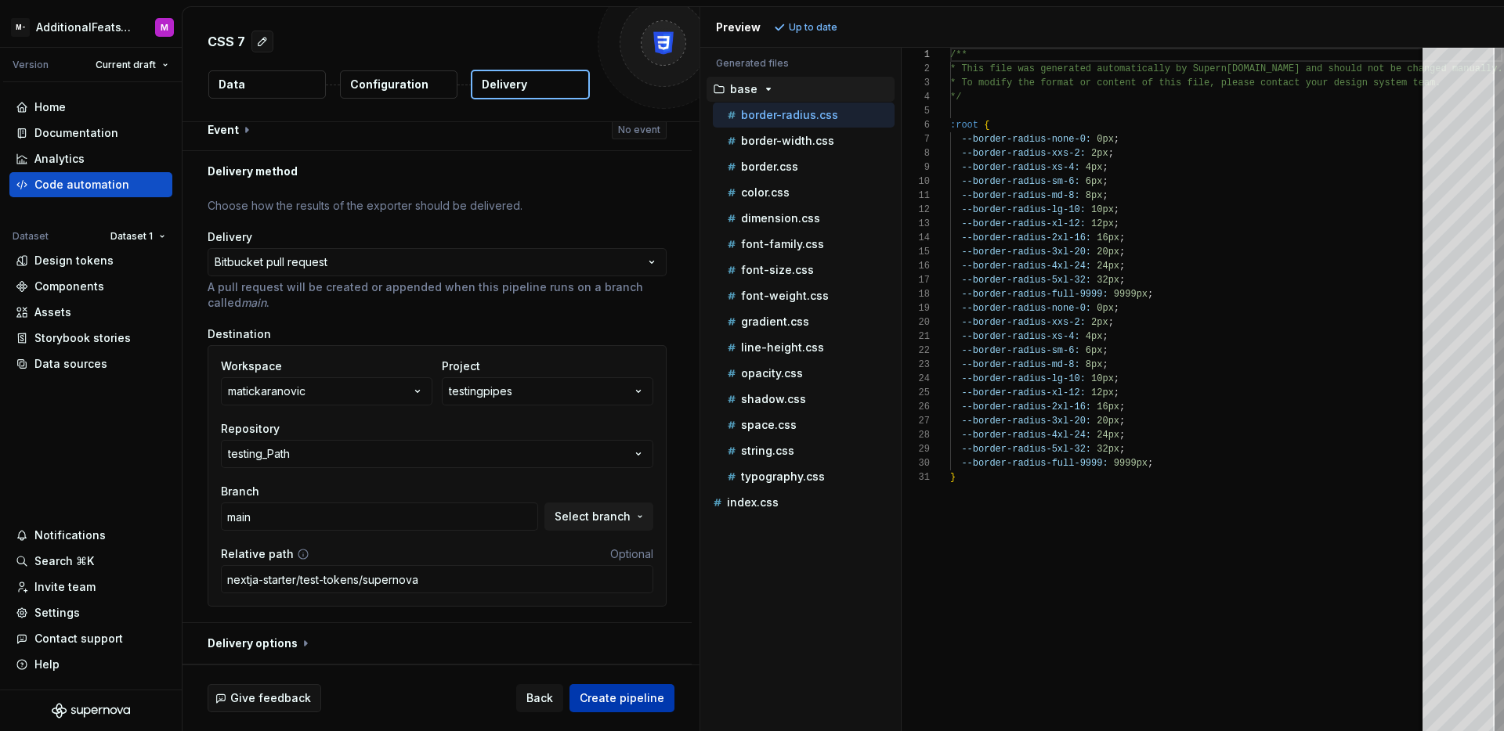
click at [619, 710] on button "Create pipeline" at bounding box center [621, 698] width 105 height 28
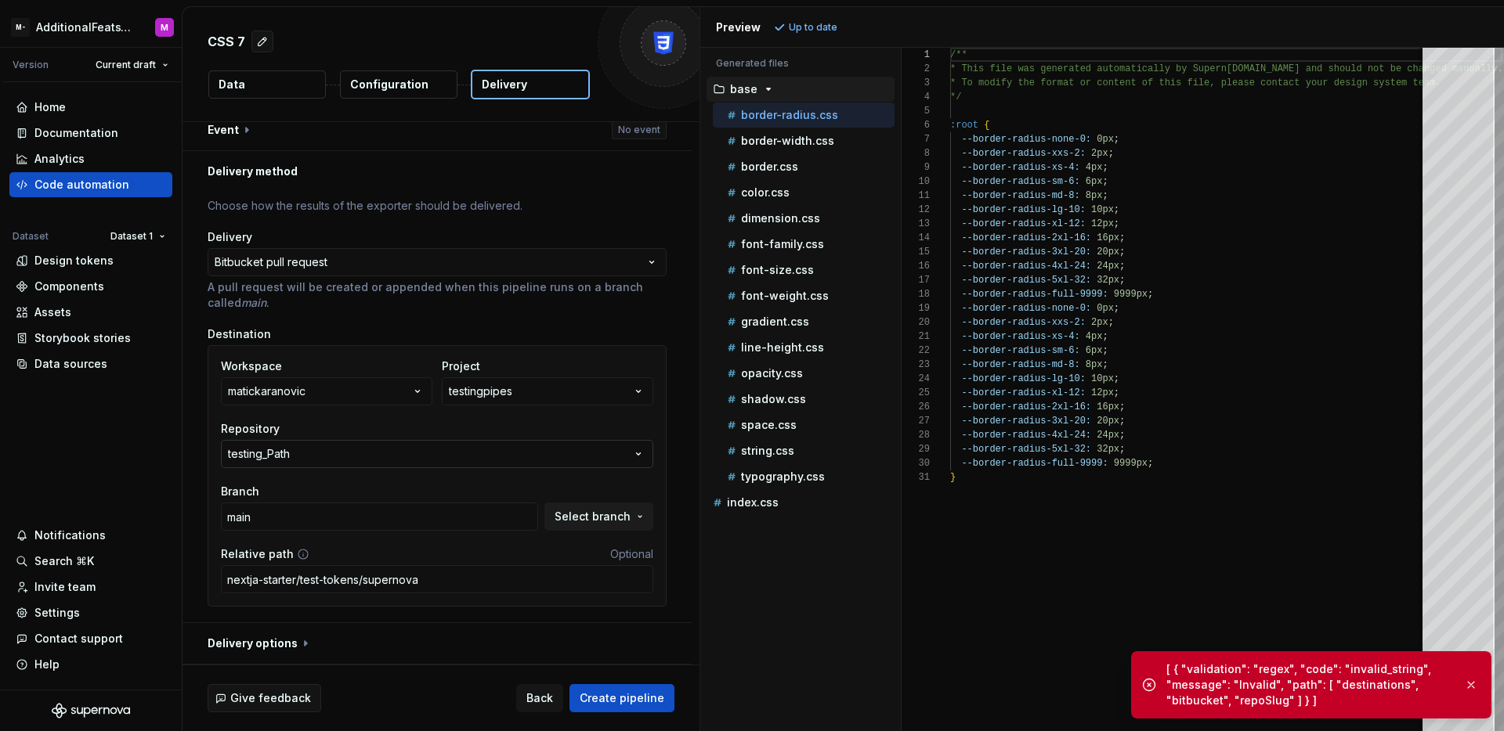
click at [616, 457] on button "testing_Path" at bounding box center [437, 454] width 432 height 28
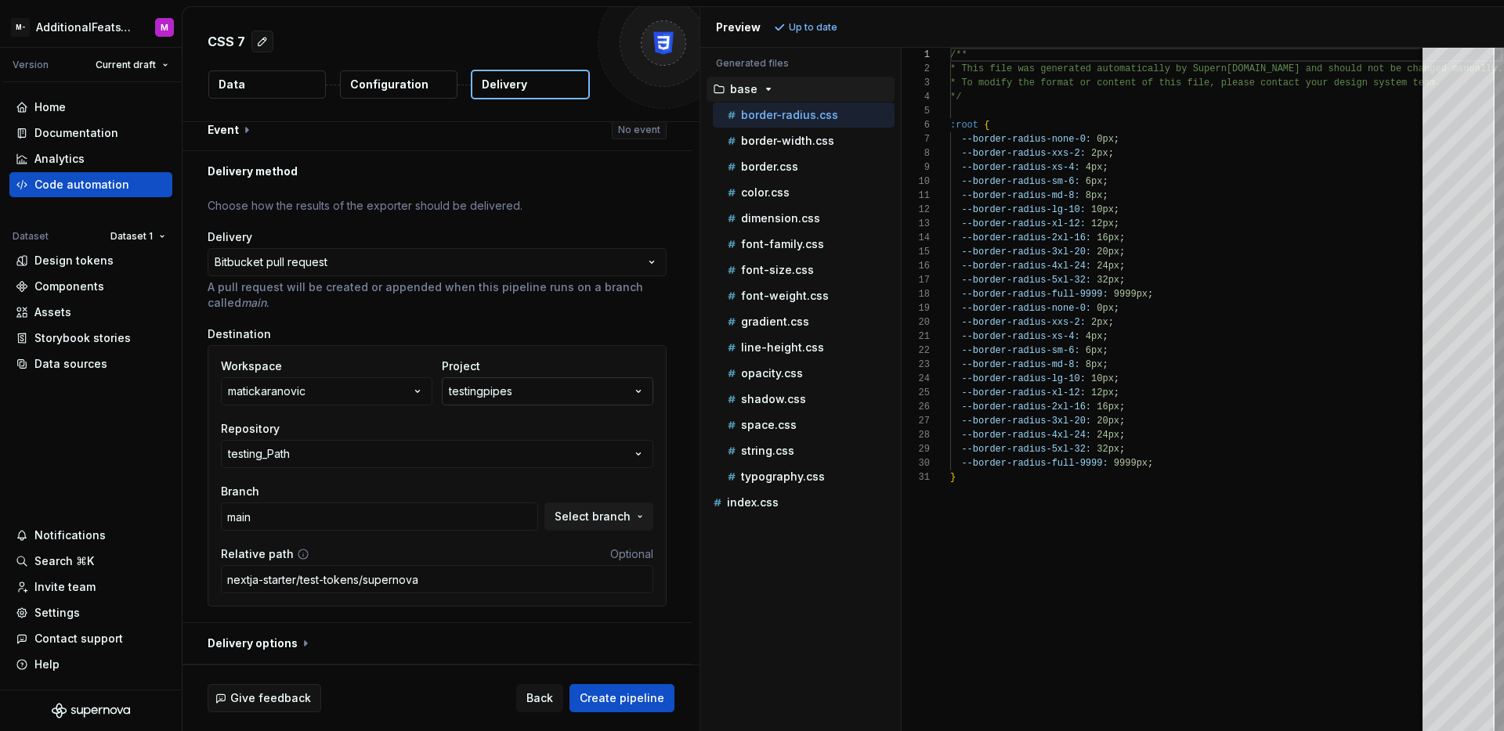
click at [616, 384] on button "testingpipes" at bounding box center [547, 391] width 211 height 28
click at [650, 422] on span "Fetch latest" at bounding box center [654, 423] width 54 height 13
click at [496, 457] on div "testingpipes" at bounding box center [505, 454] width 69 height 16
click at [450, 458] on button "testing_Path" at bounding box center [437, 454] width 432 height 28
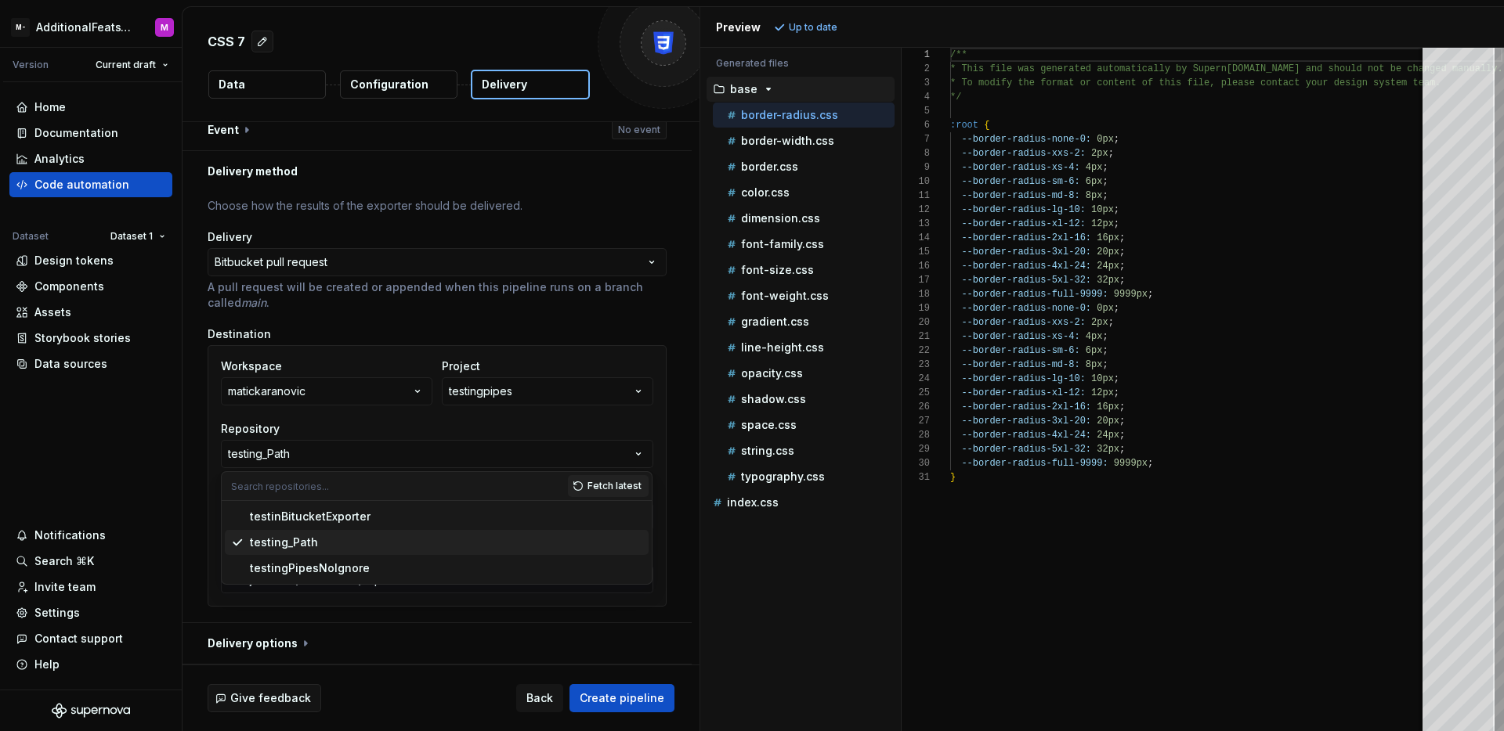
click at [400, 561] on div "testingPipesNoIgnore" at bounding box center [446, 569] width 392 height 16
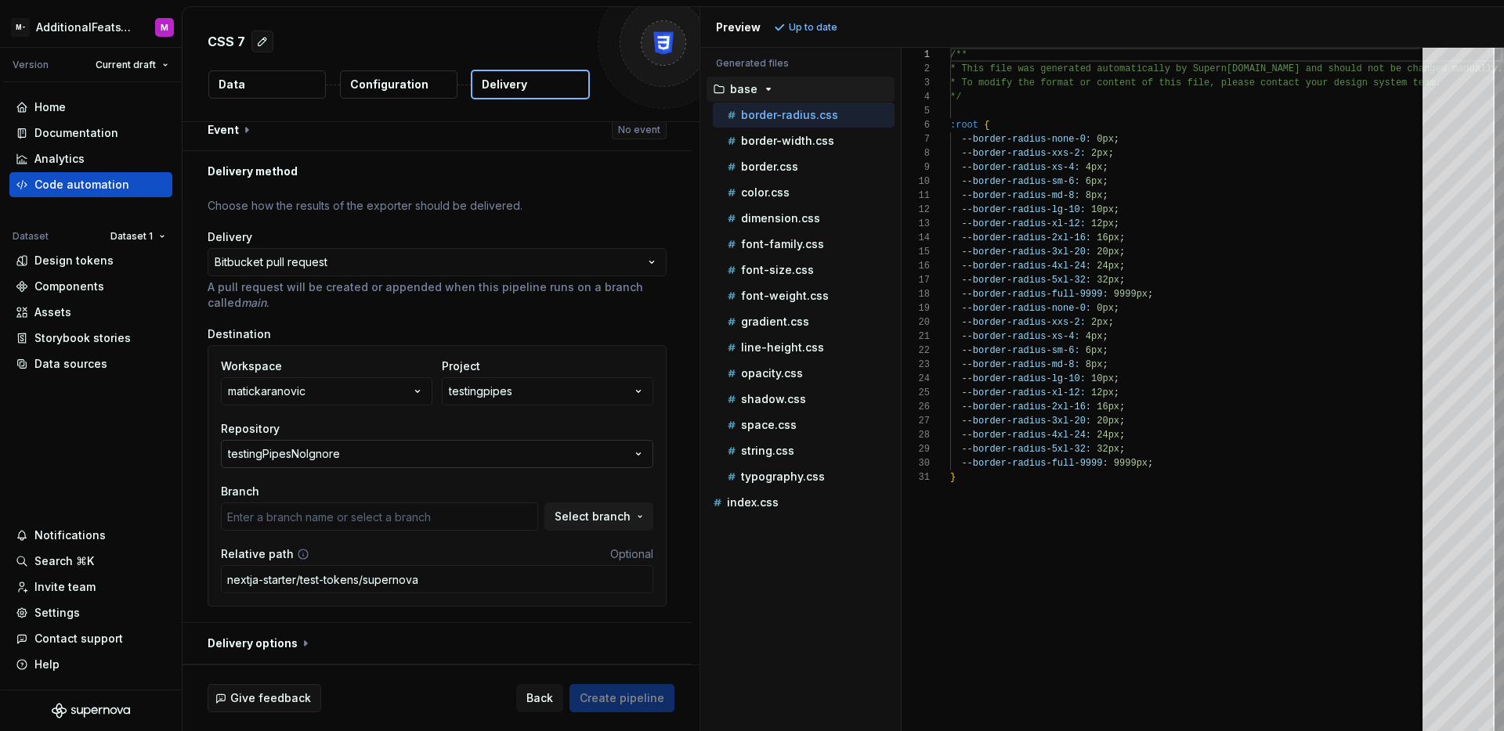
click at [430, 459] on button "testingPipesNoIgnore" at bounding box center [437, 454] width 432 height 28
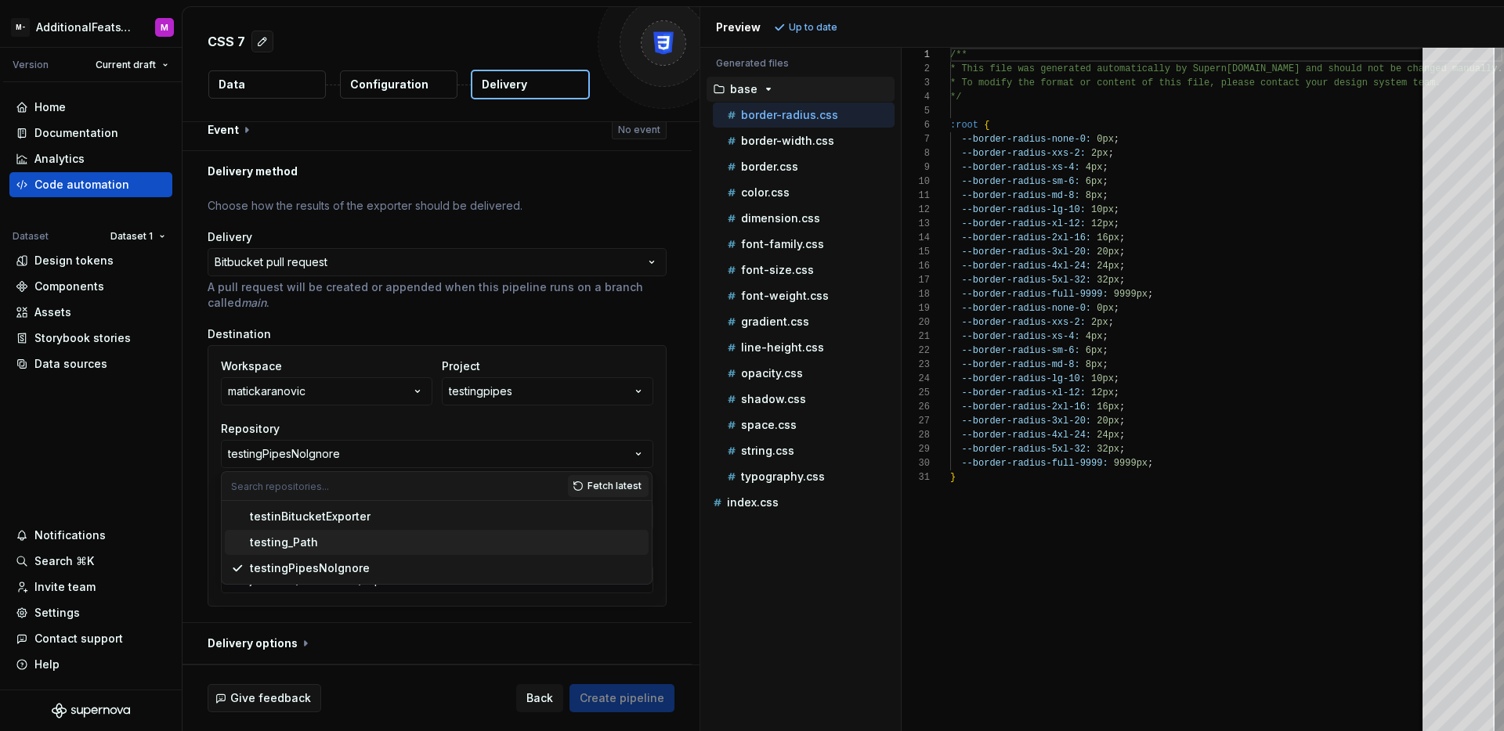
click at [386, 536] on div "testing_Path" at bounding box center [446, 543] width 392 height 16
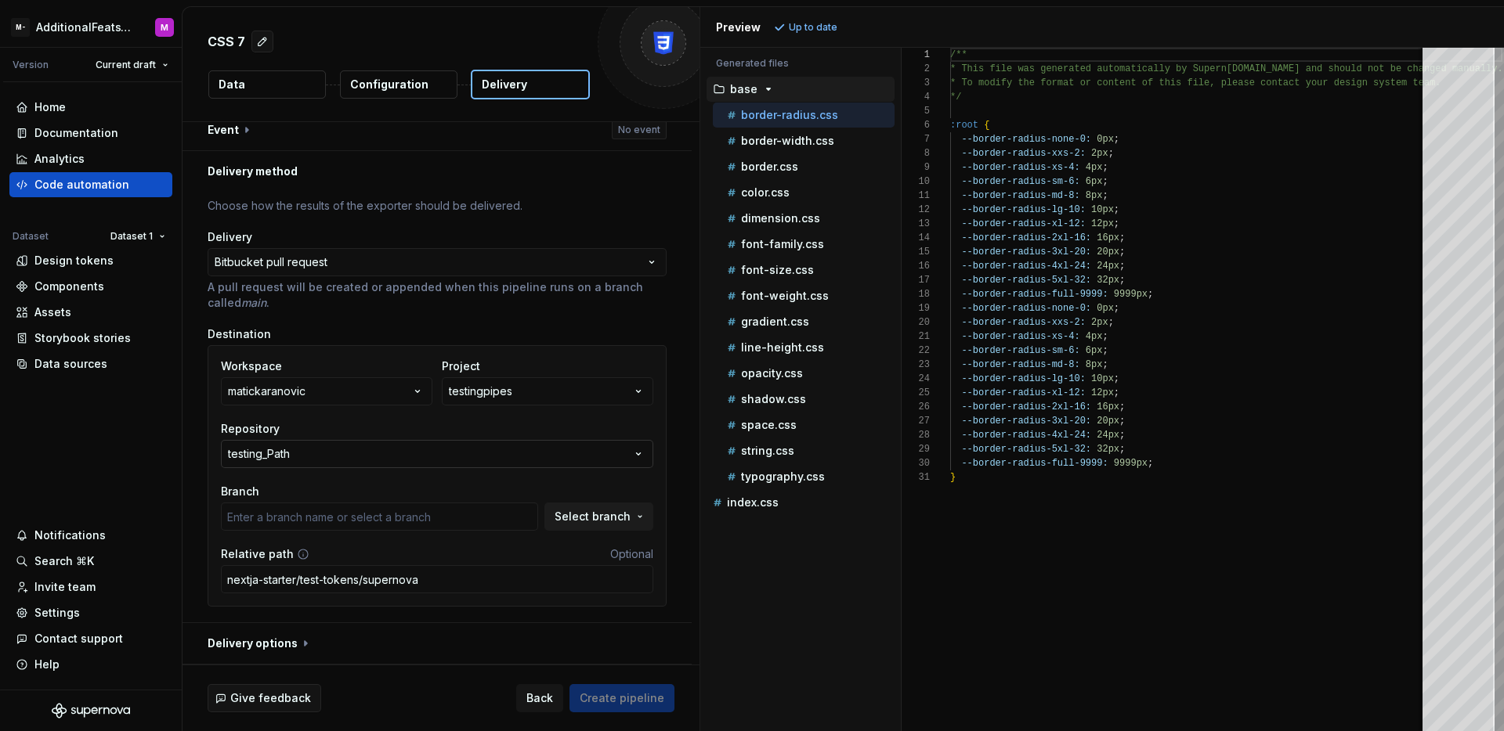
click at [588, 453] on button "testing_Path" at bounding box center [437, 454] width 432 height 28
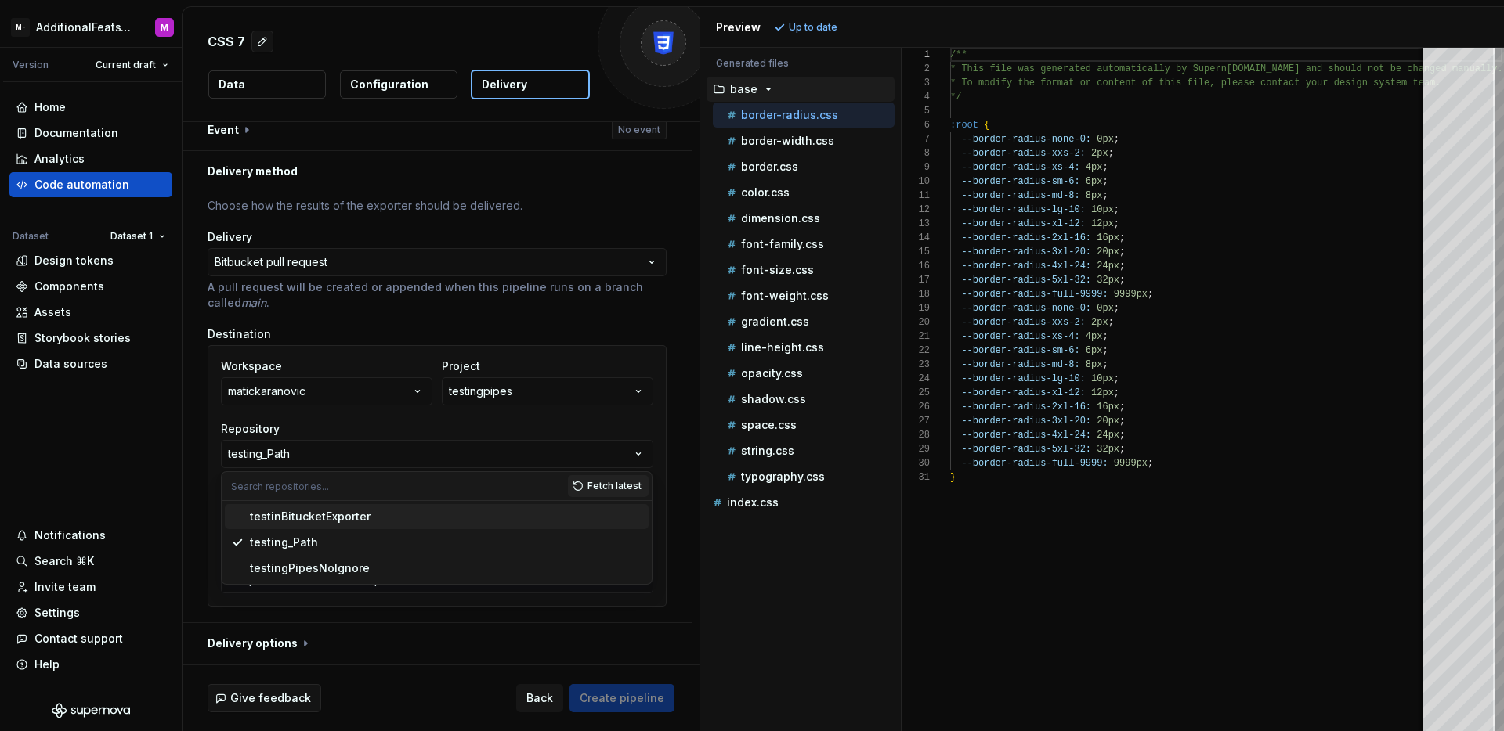
type input "main"
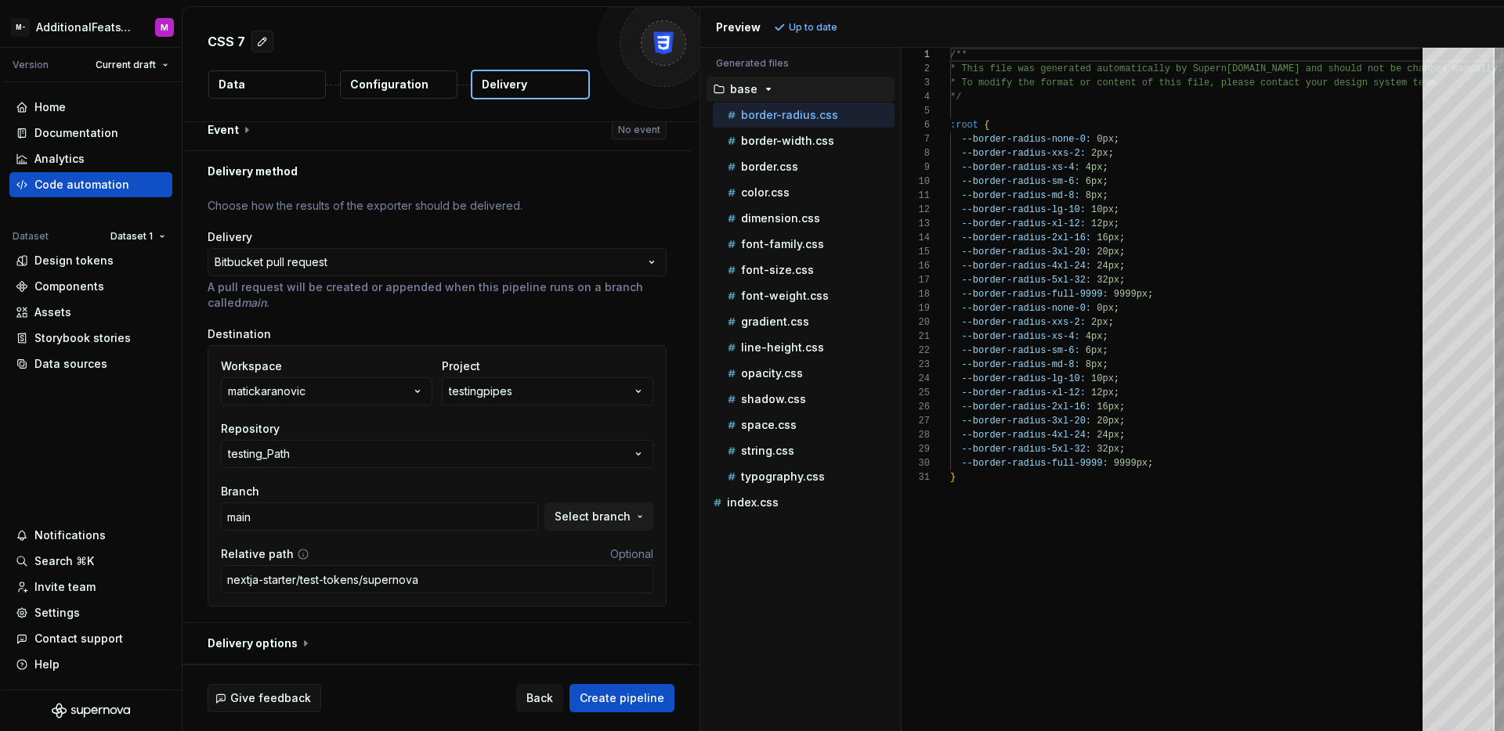
click at [648, 432] on div "Repository" at bounding box center [437, 429] width 432 height 16
click at [104, 188] on div "Code automation" at bounding box center [81, 185] width 95 height 16
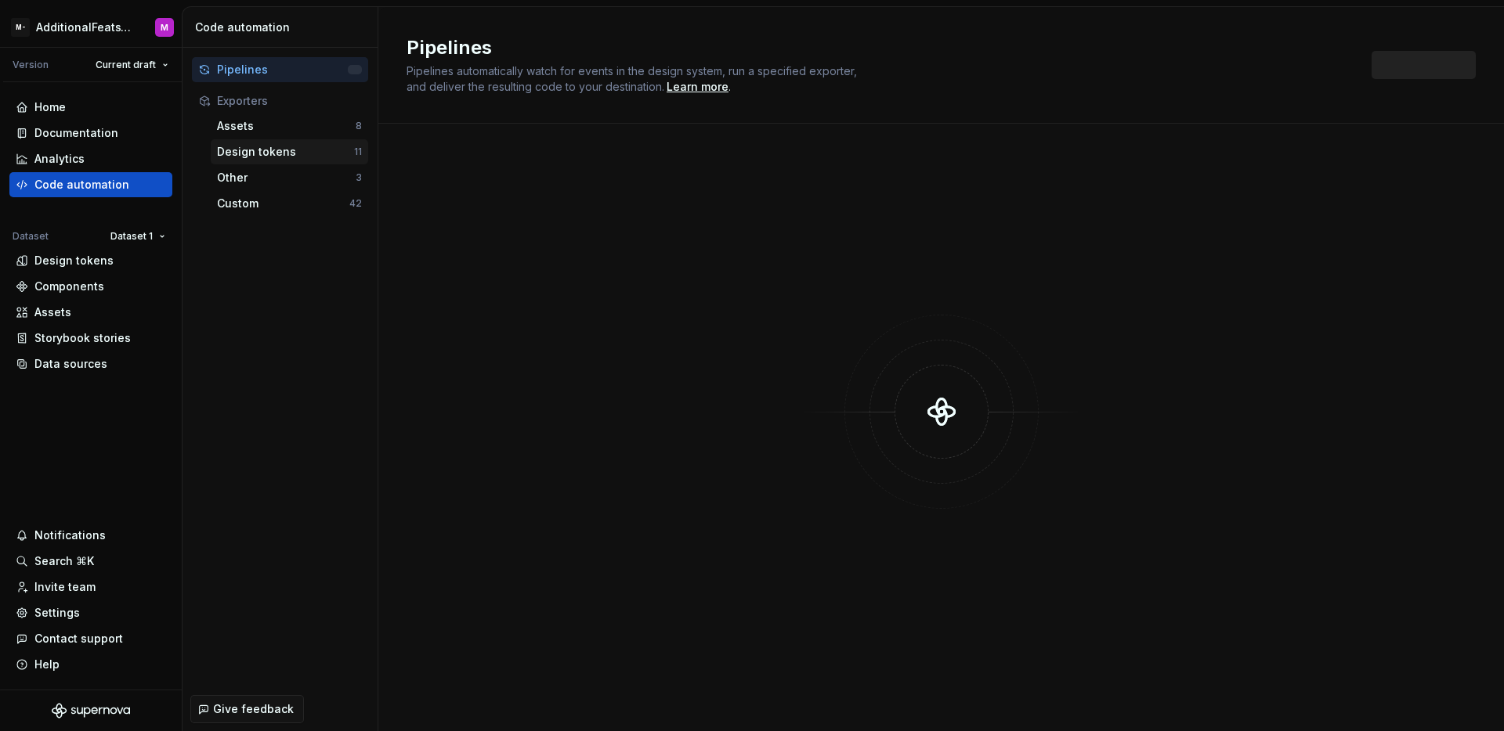
click at [262, 157] on div "Design tokens" at bounding box center [285, 152] width 137 height 16
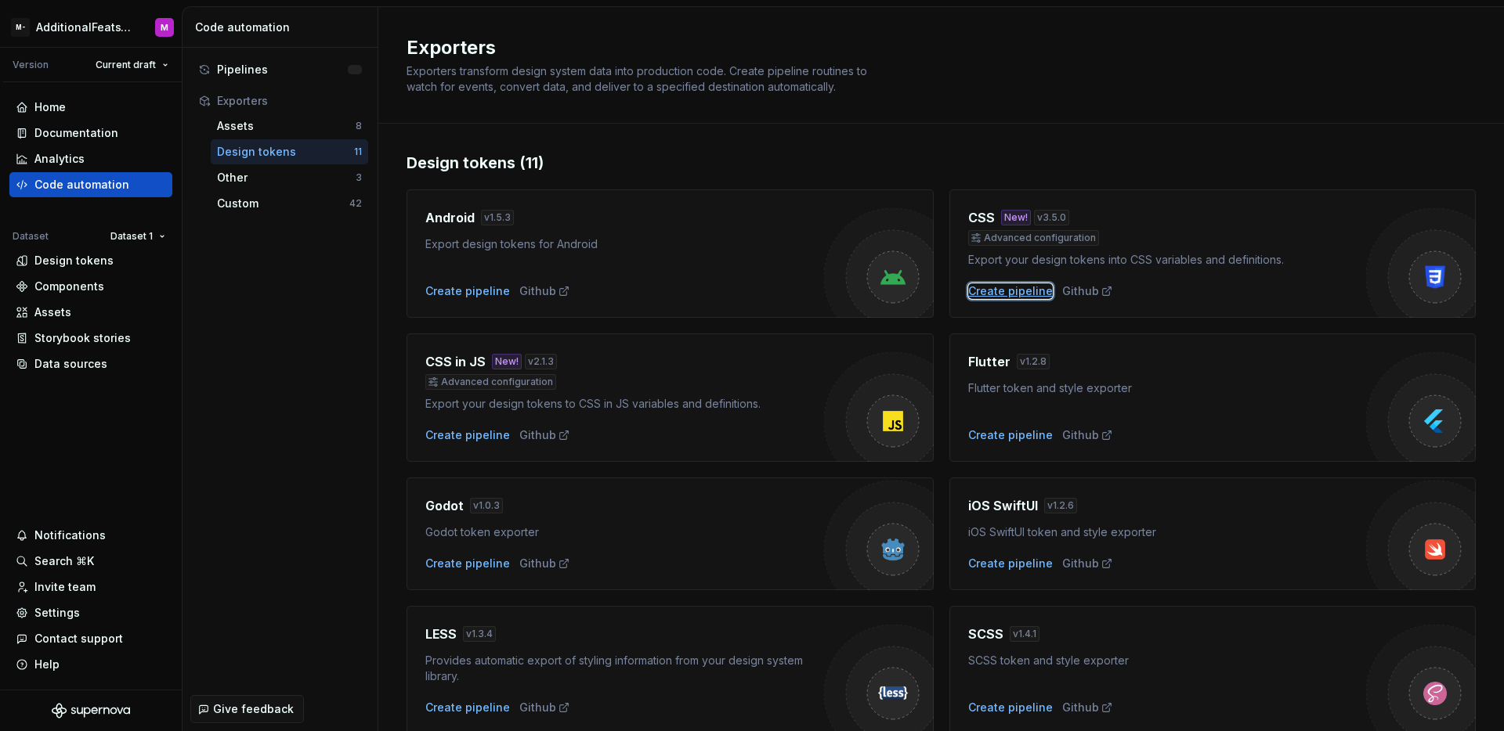
click at [1013, 293] on div "Create pipeline" at bounding box center [1010, 291] width 85 height 16
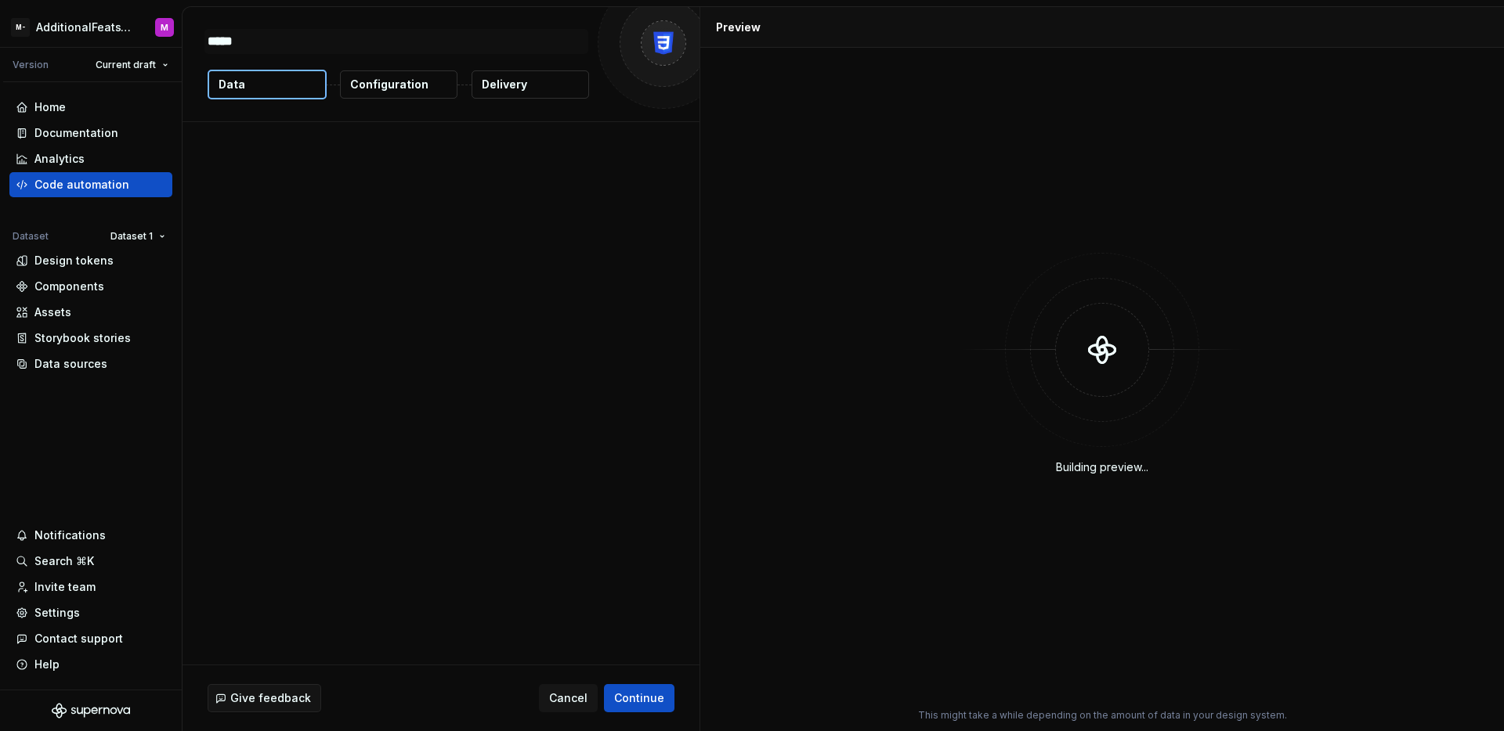
type textarea "*"
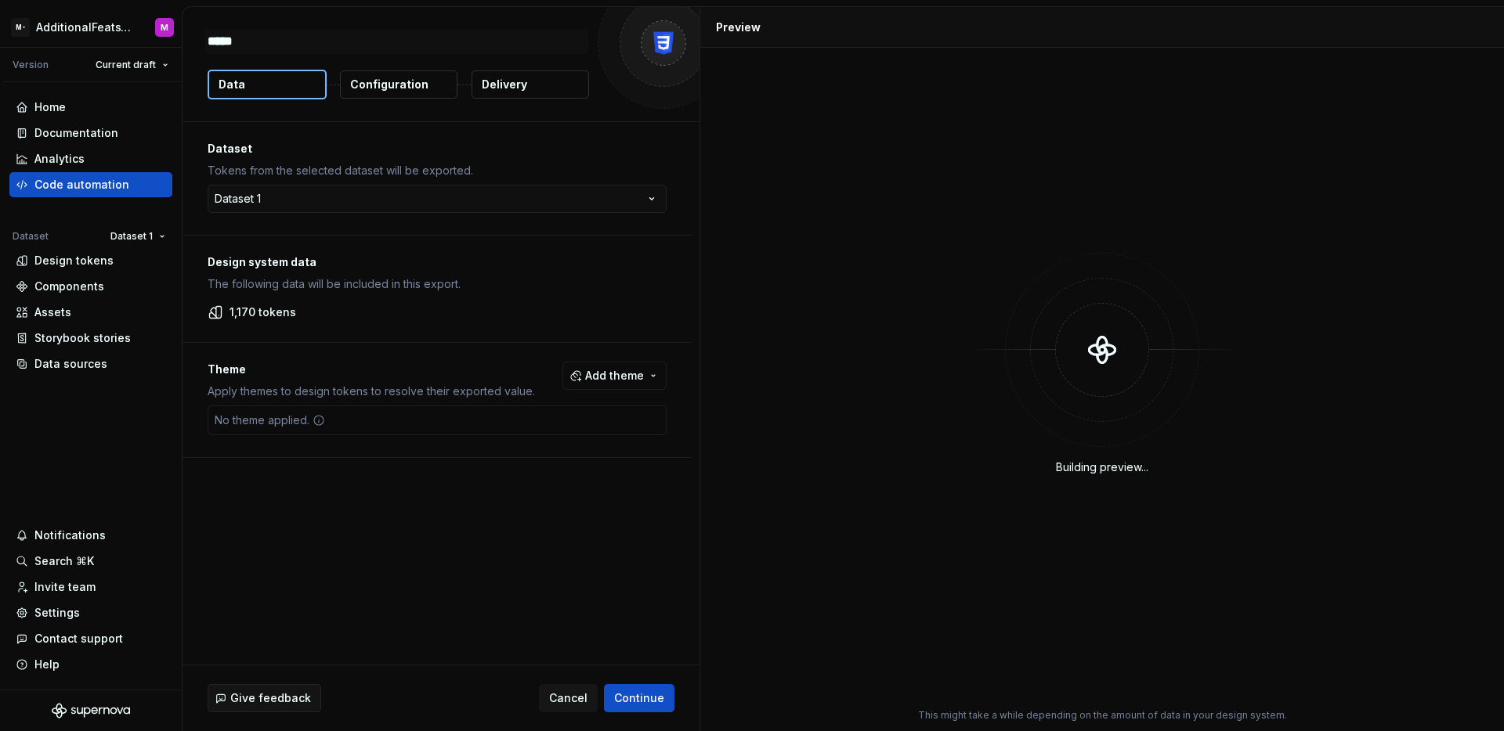
click at [389, 78] on p "Configuration" at bounding box center [389, 85] width 78 height 16
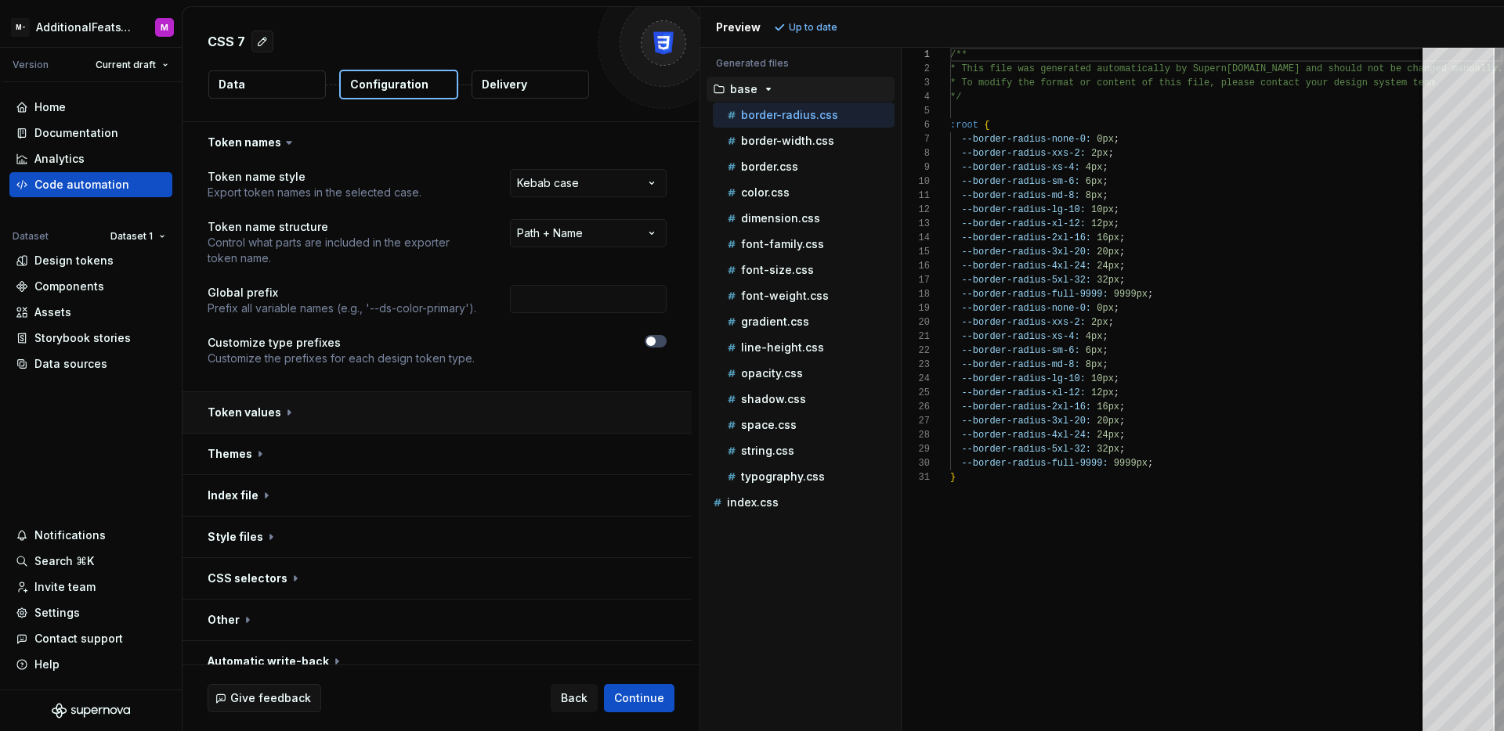
scroll to position [18, 0]
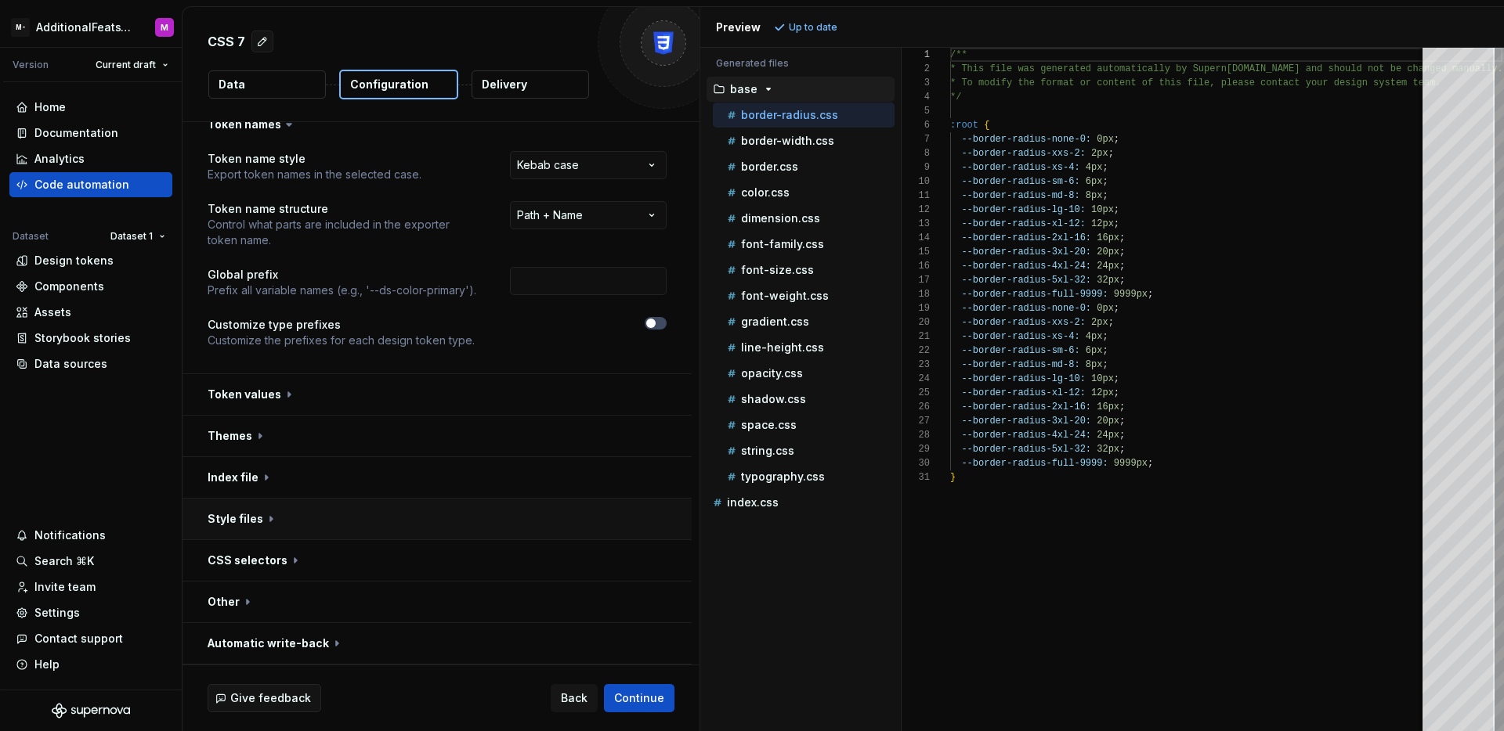
click at [314, 533] on button "button" at bounding box center [436, 519] width 509 height 41
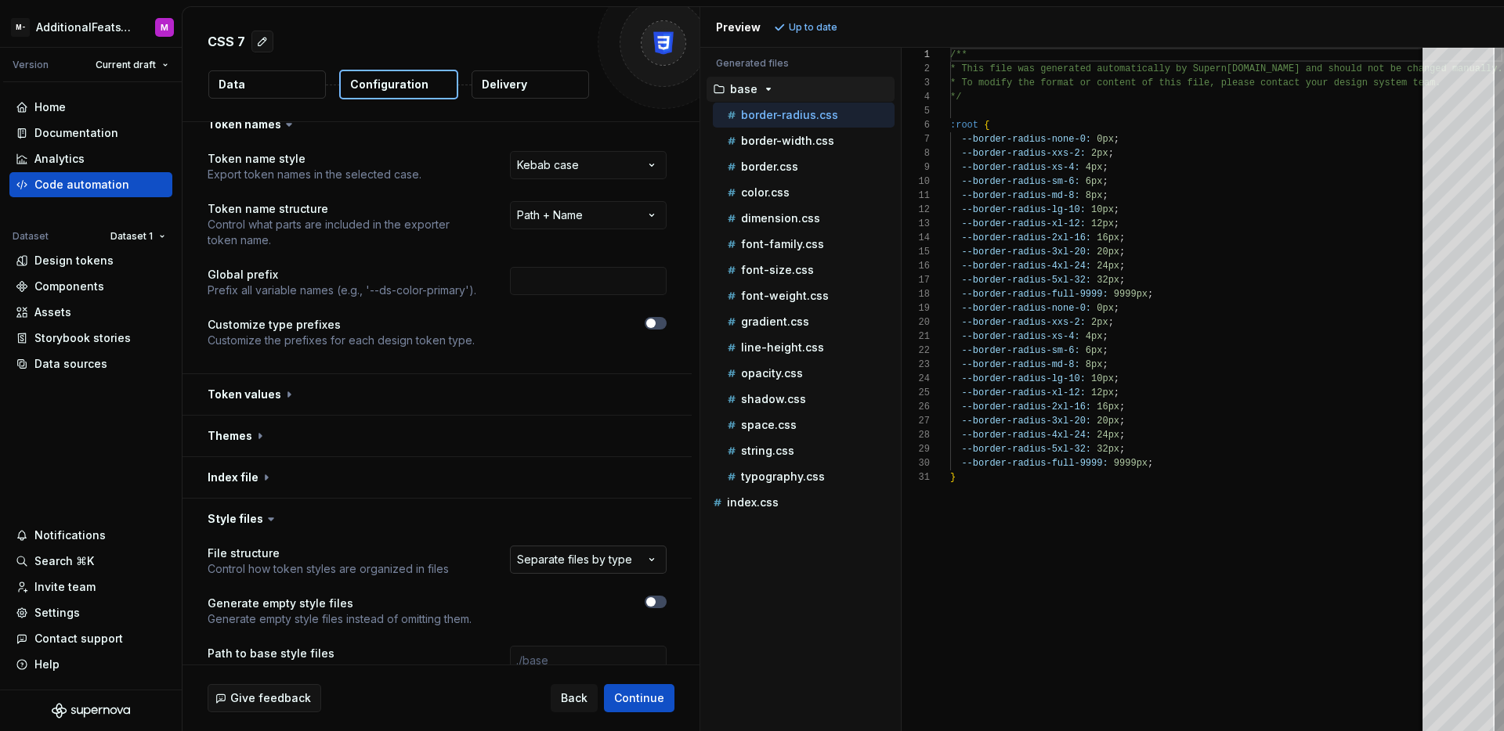
scroll to position [28, 0]
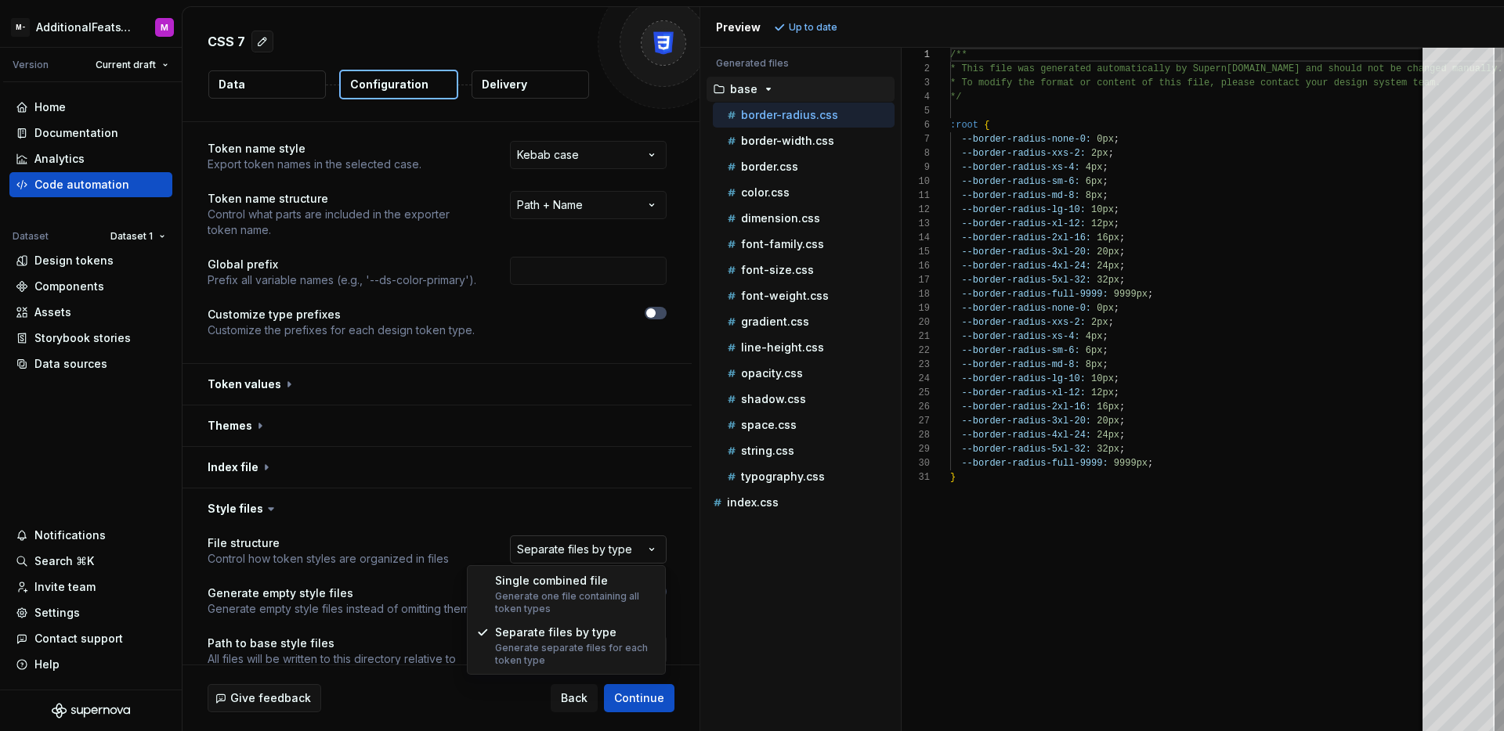
click at [651, 554] on html "**********" at bounding box center [752, 365] width 1504 height 731
select select "**********"
drag, startPoint x: 576, startPoint y: 589, endPoint x: 582, endPoint y: 581, distance: 9.6
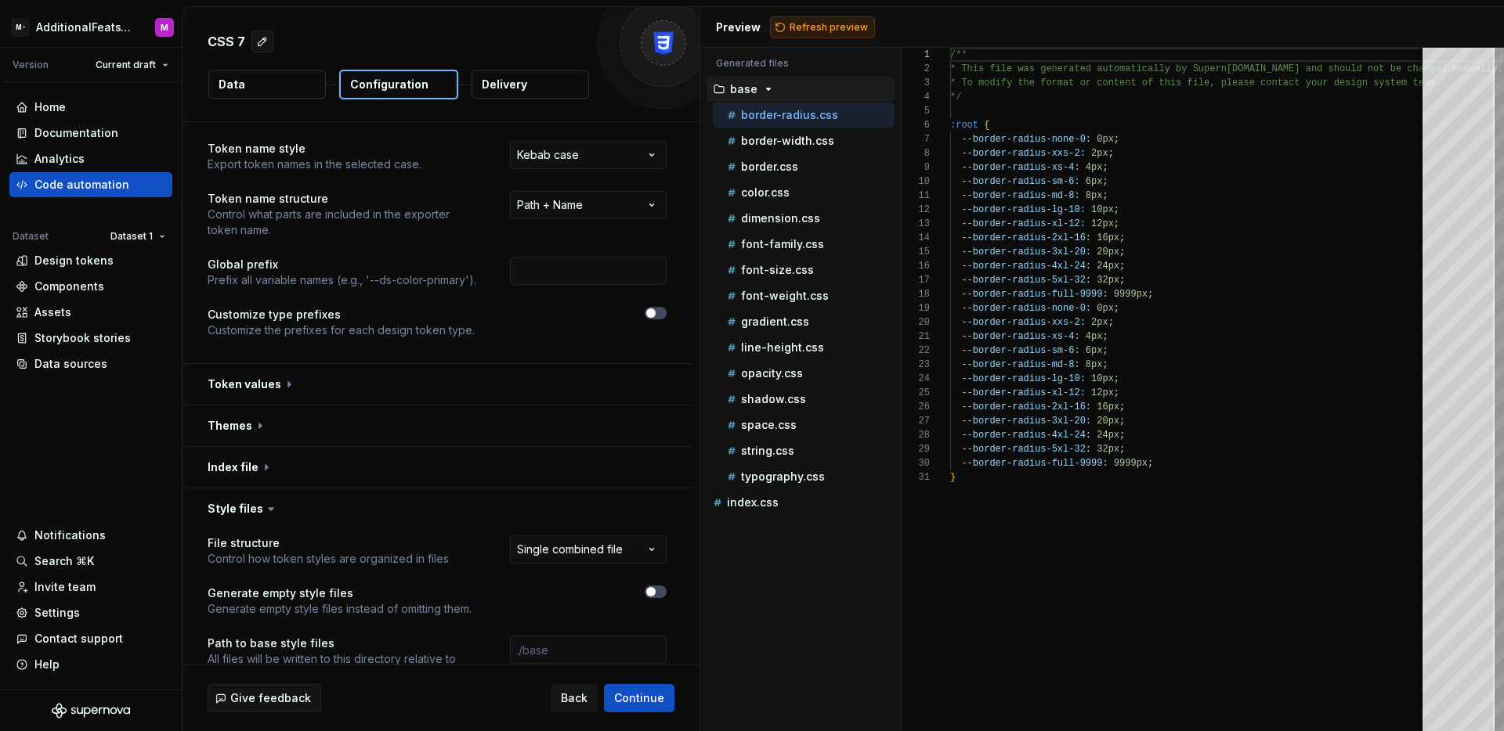
click at [830, 27] on span "Refresh preview" at bounding box center [828, 27] width 78 height 13
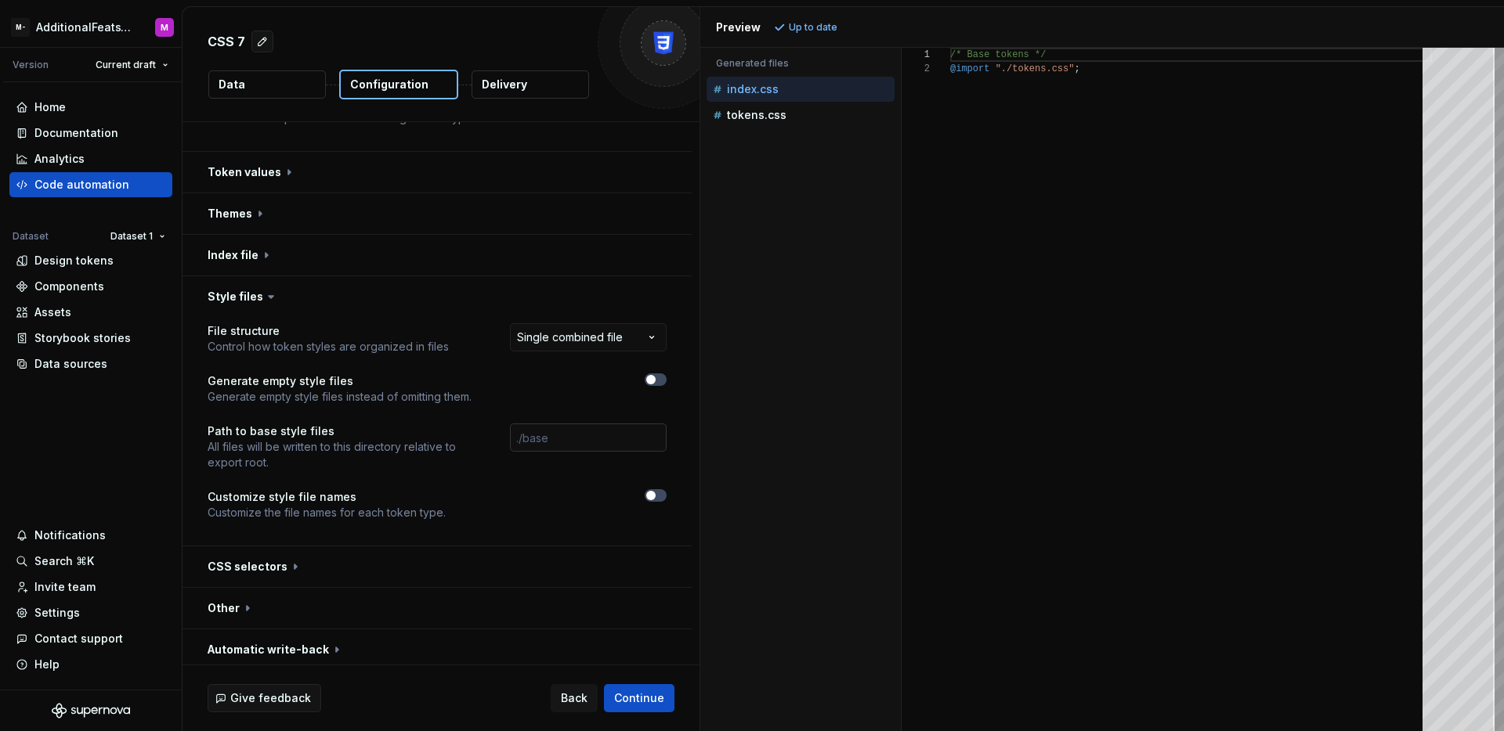
scroll to position [0, 0]
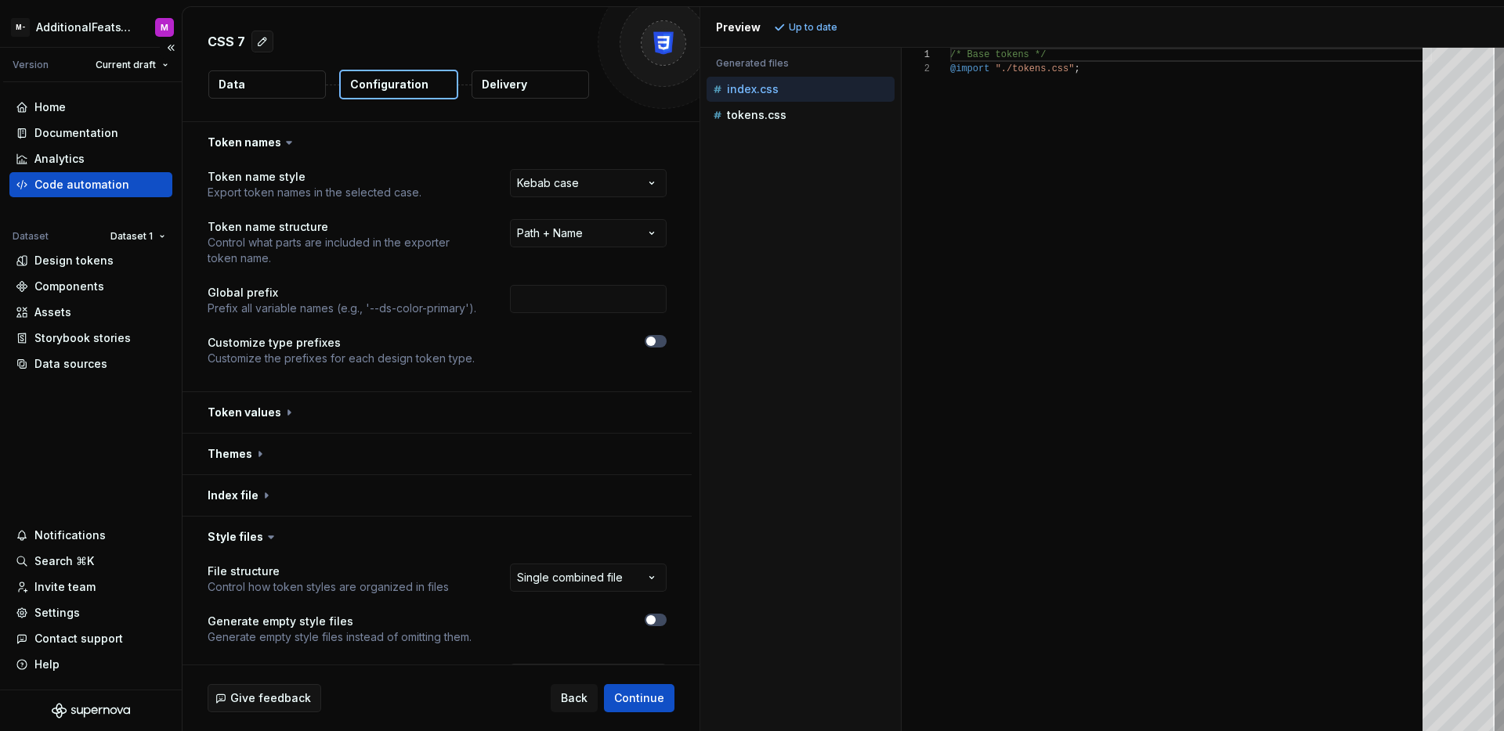
click at [151, 190] on div "Code automation" at bounding box center [91, 185] width 150 height 16
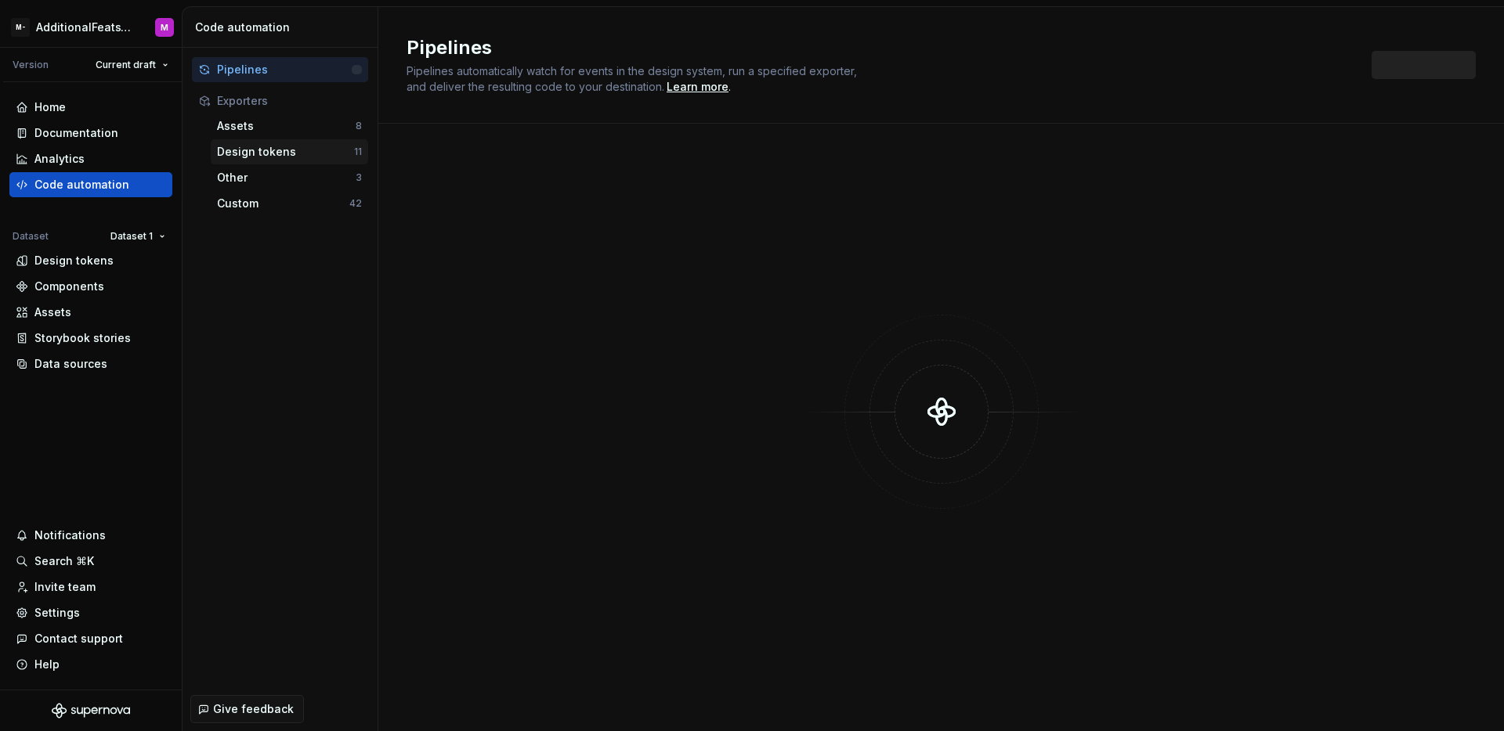
click at [295, 153] on div "Design tokens" at bounding box center [285, 152] width 137 height 16
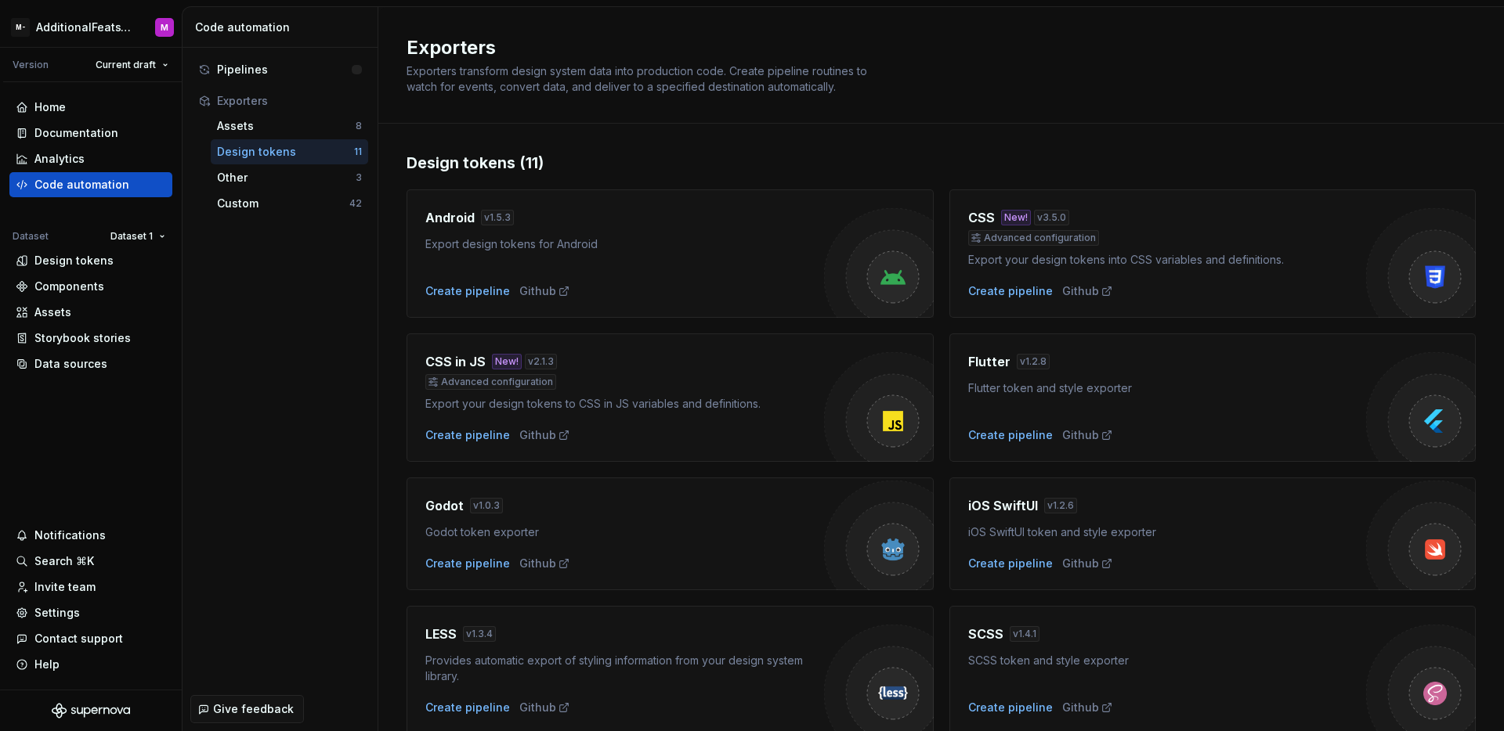
scroll to position [351, 0]
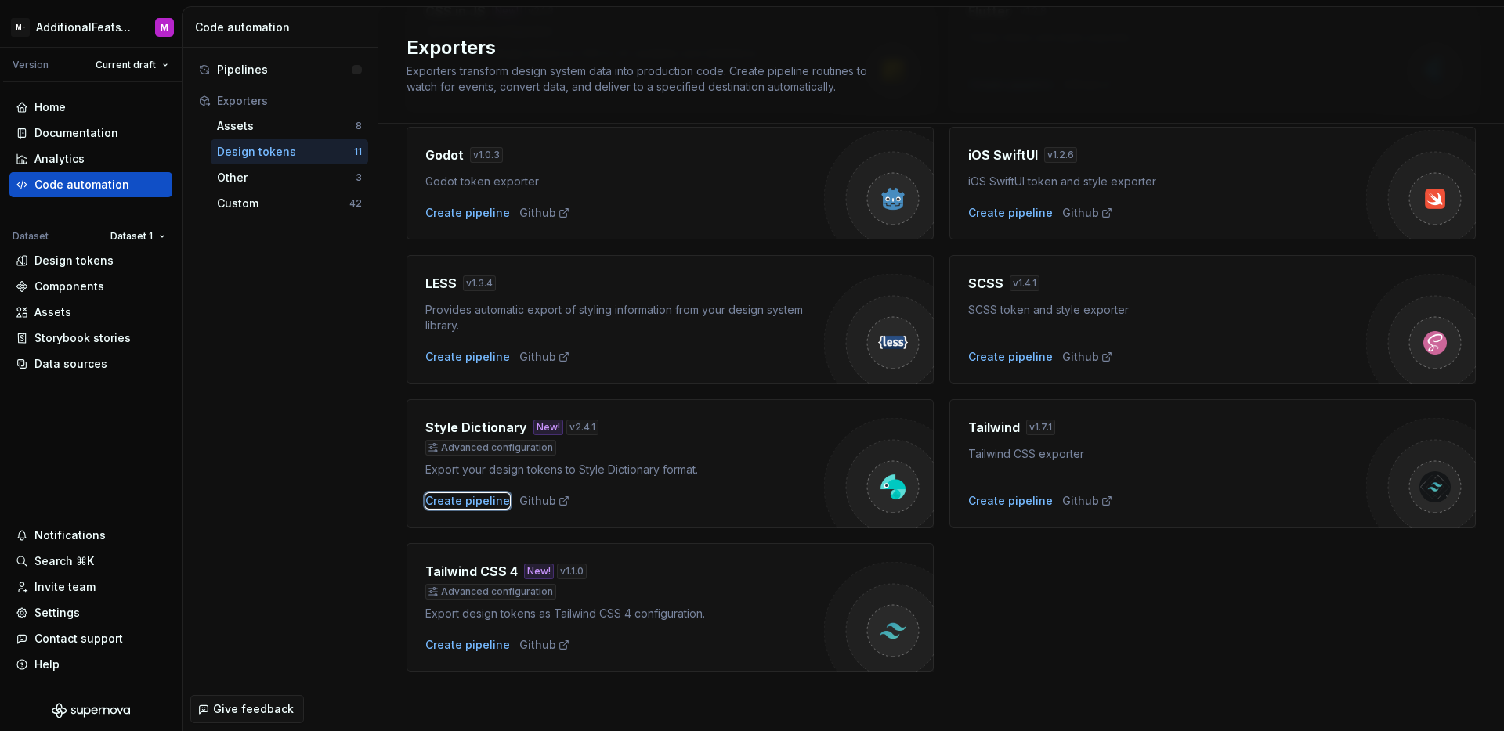
click at [444, 503] on div "Create pipeline" at bounding box center [467, 501] width 85 height 16
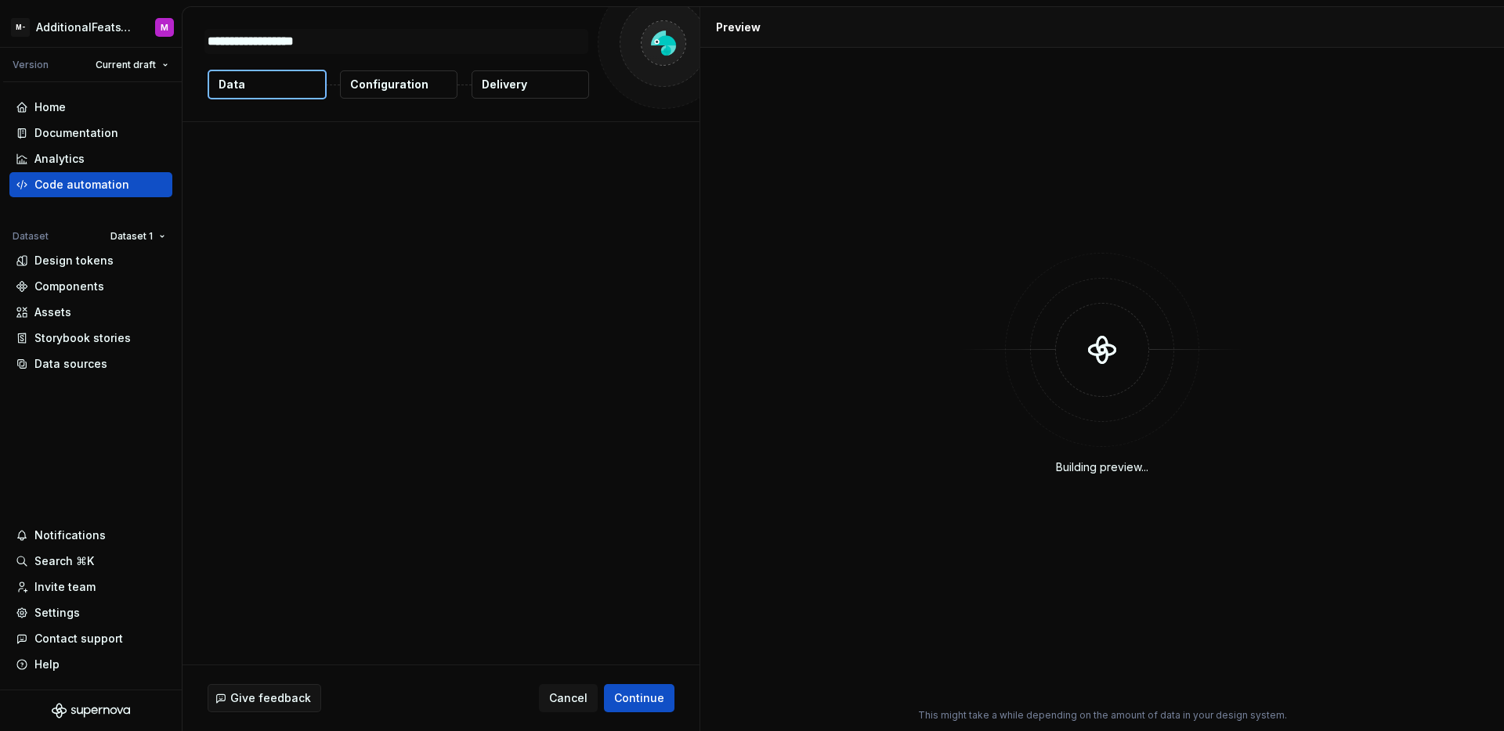
type textarea "*"
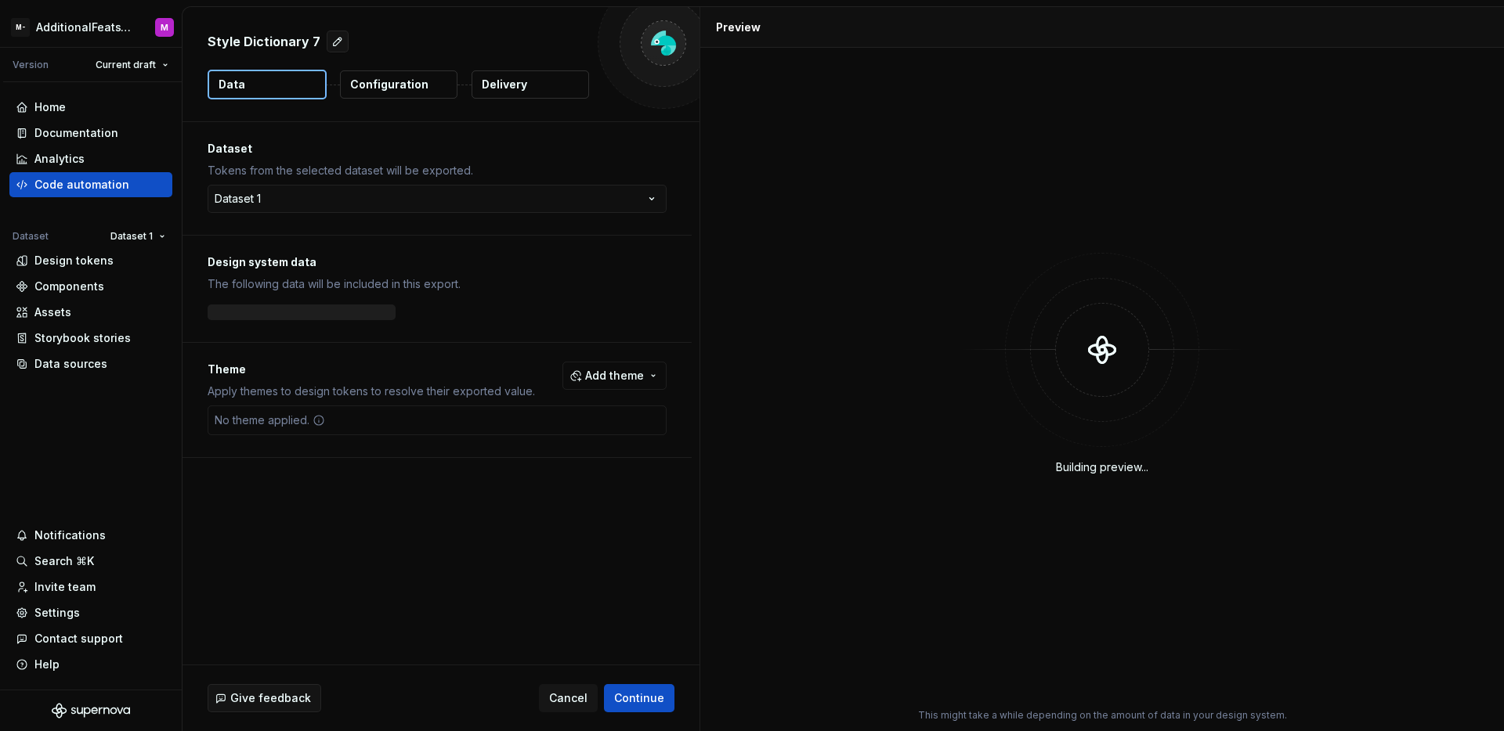
click at [378, 91] on p "Configuration" at bounding box center [389, 85] width 78 height 16
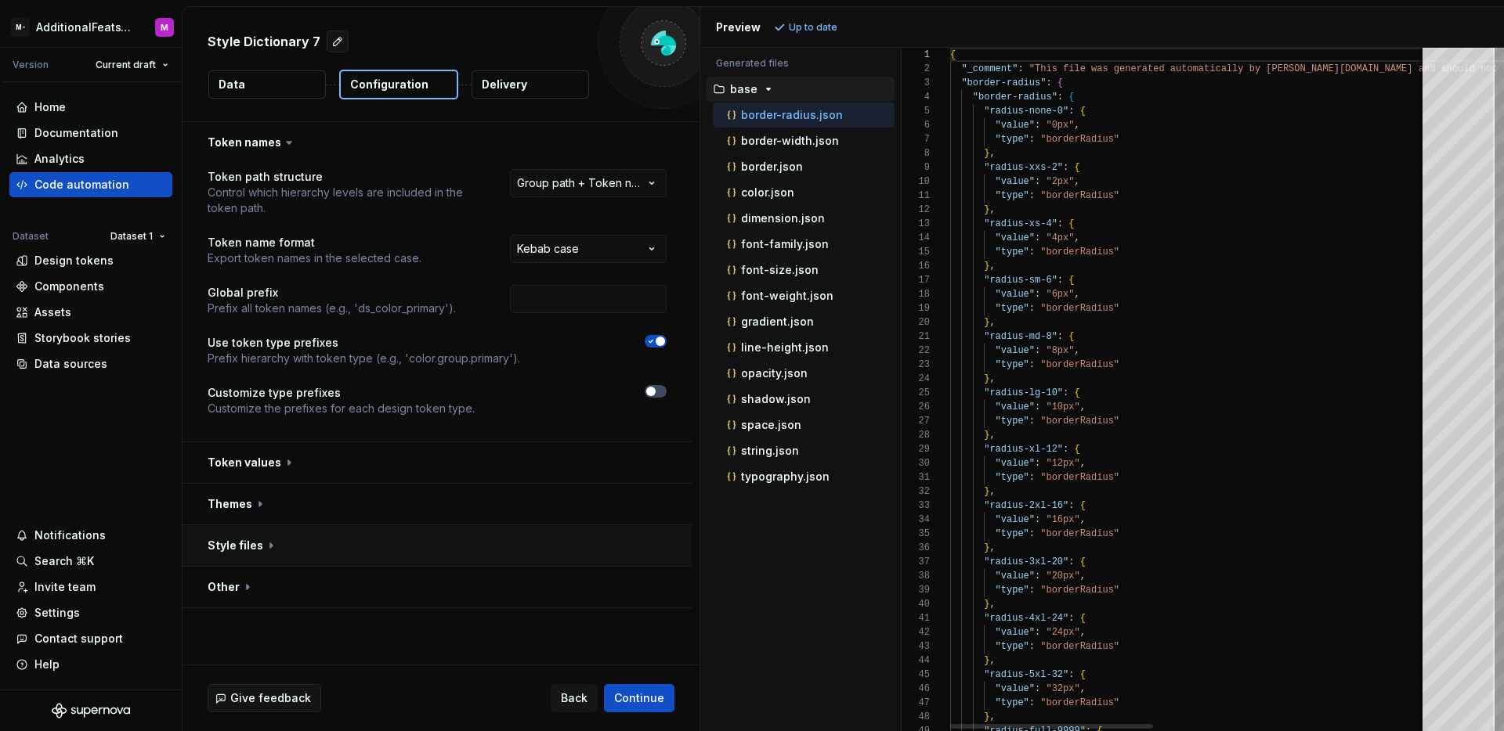
click at [421, 558] on button "button" at bounding box center [436, 545] width 509 height 41
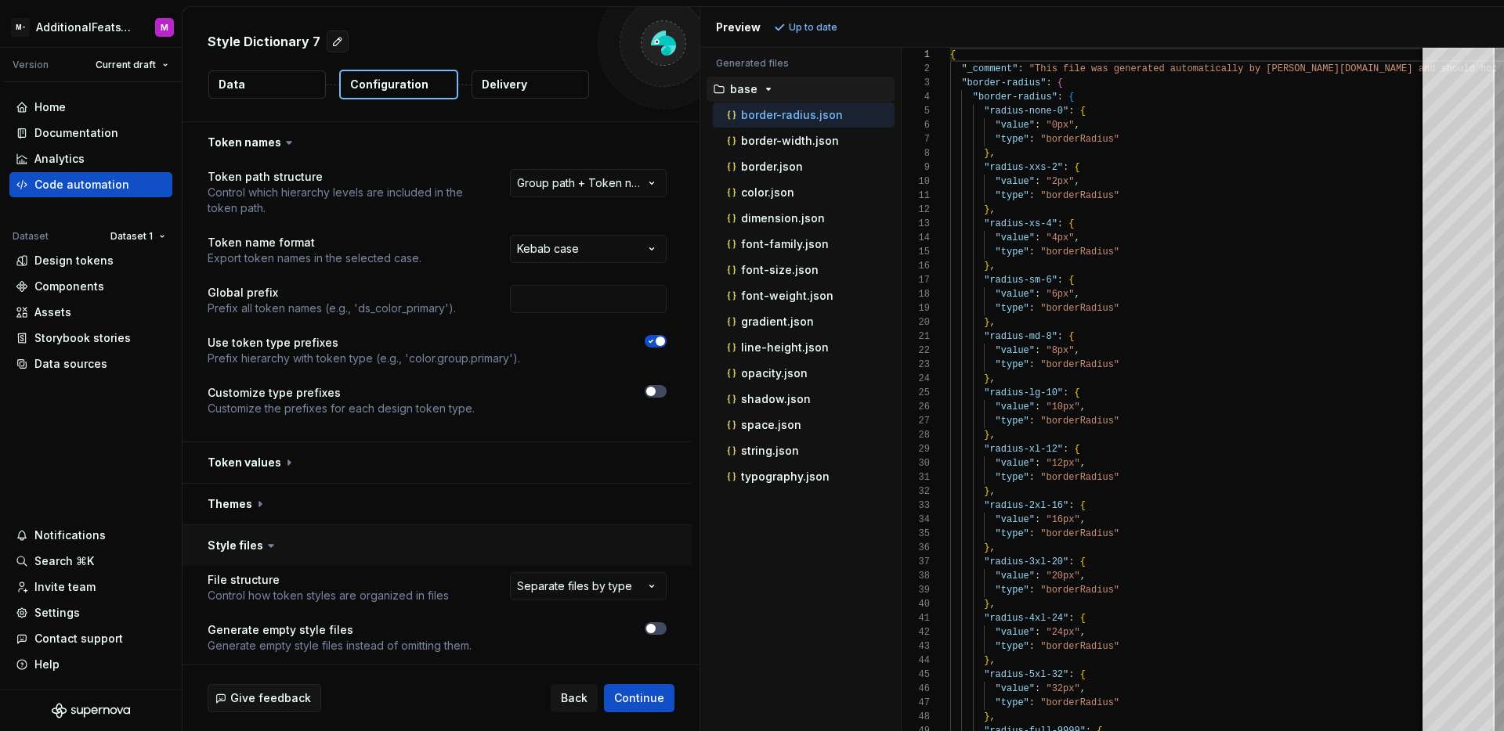
scroll to position [238, 0]
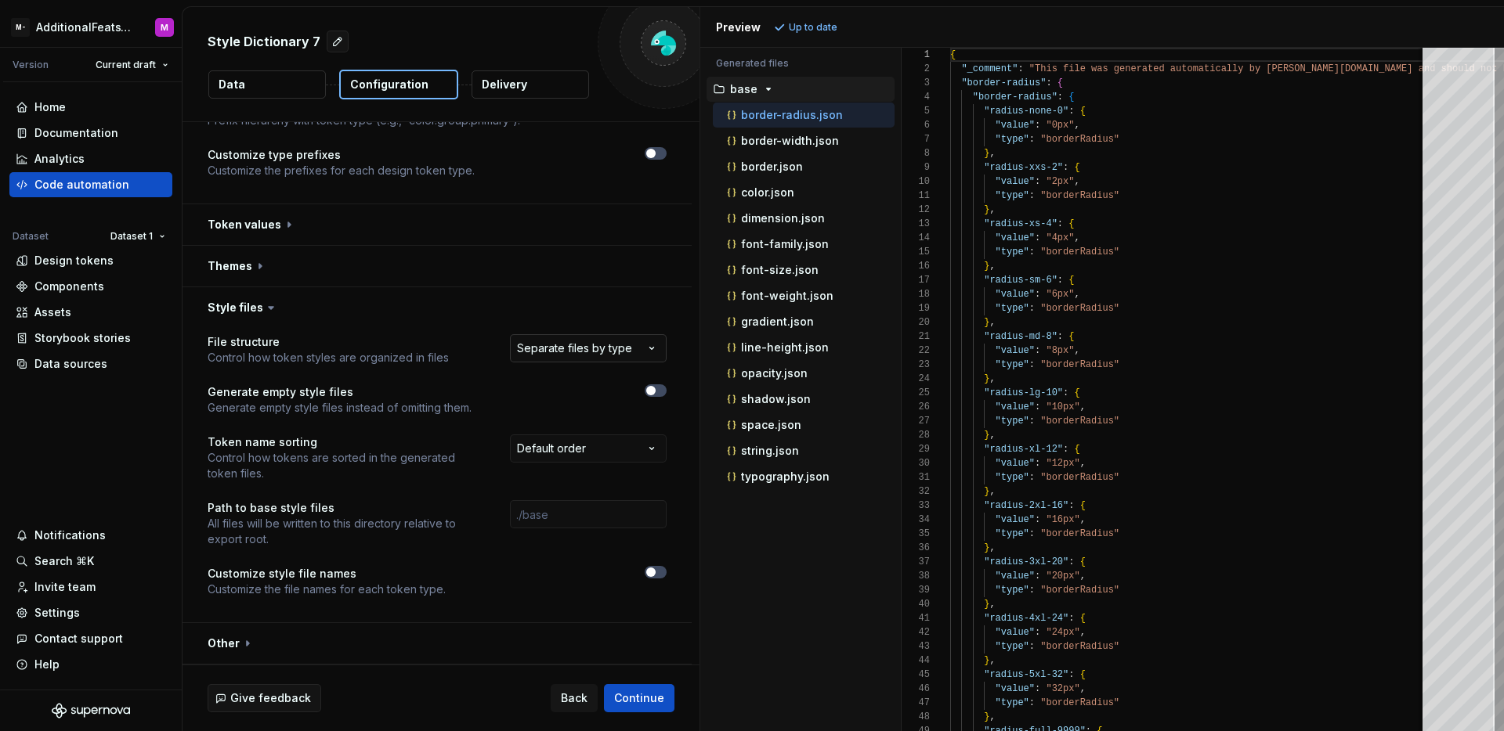
click at [645, 341] on html "**********" at bounding box center [752, 365] width 1504 height 731
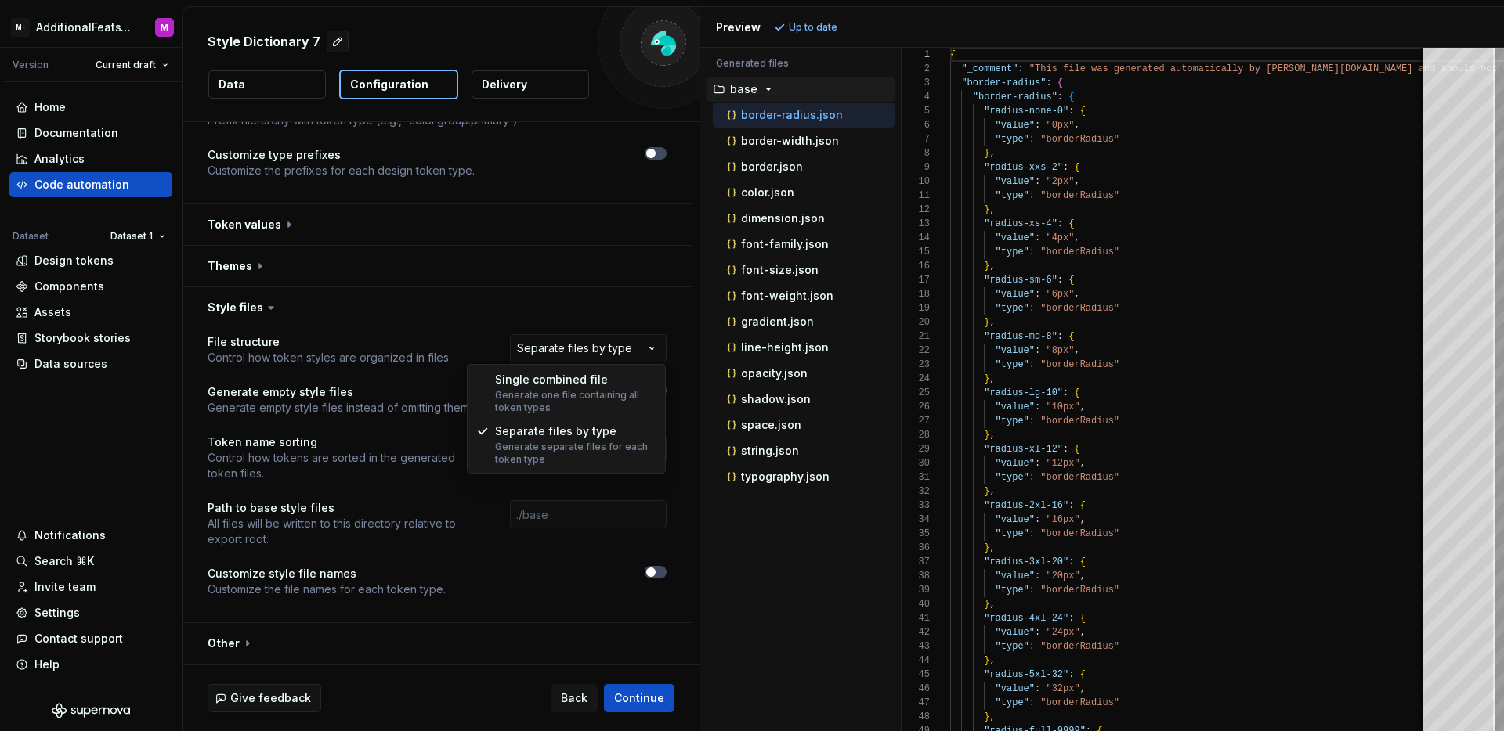
select select "**********"
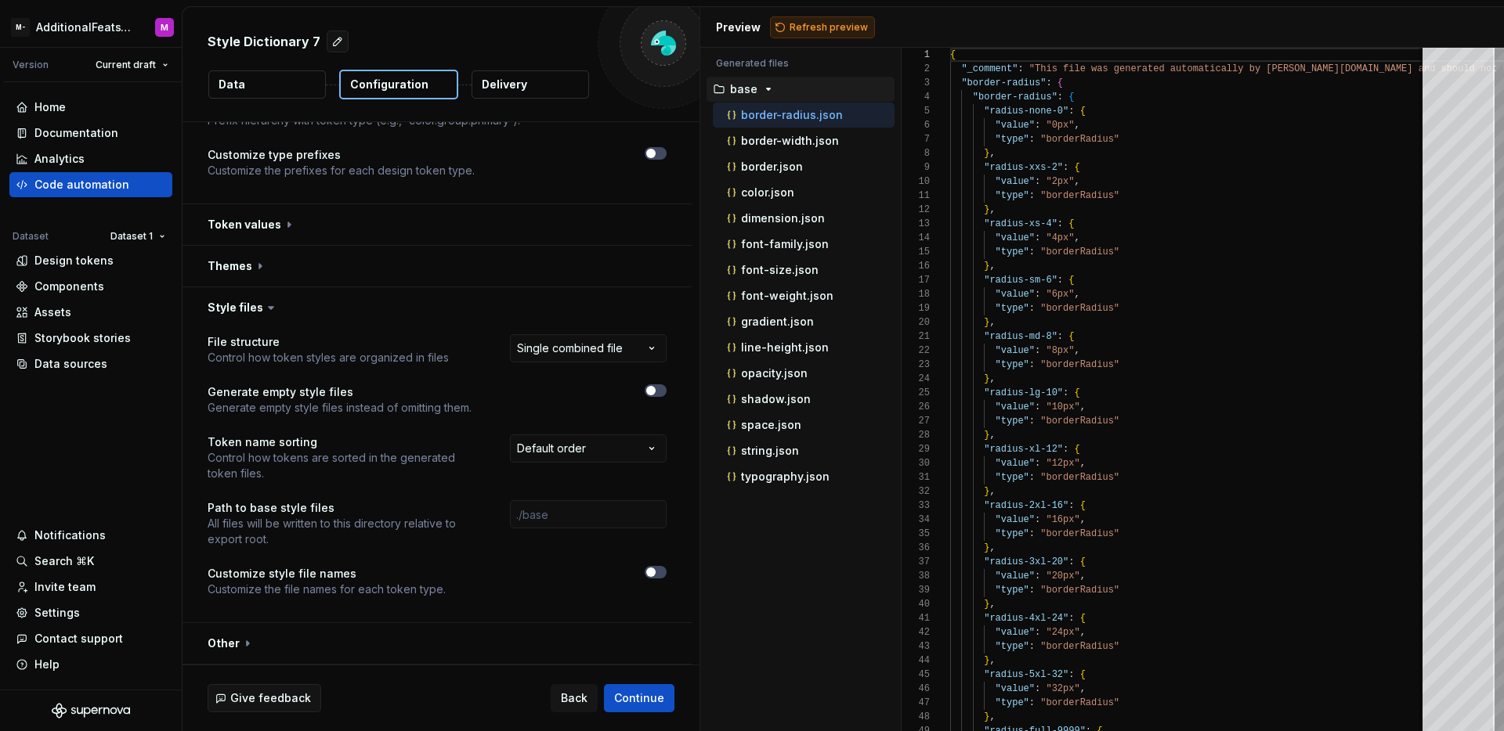
click at [840, 34] on button "Refresh preview" at bounding box center [822, 27] width 105 height 22
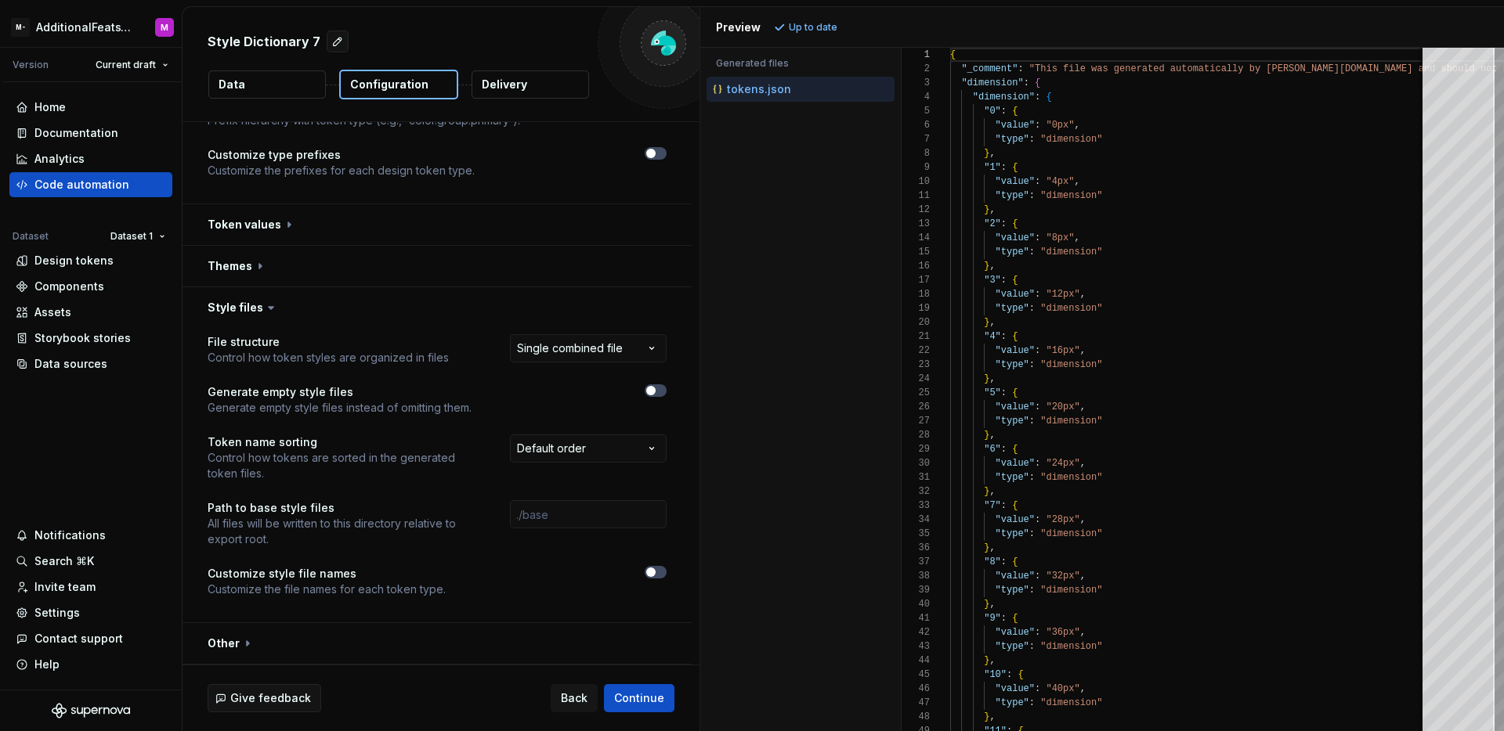
scroll to position [0, 0]
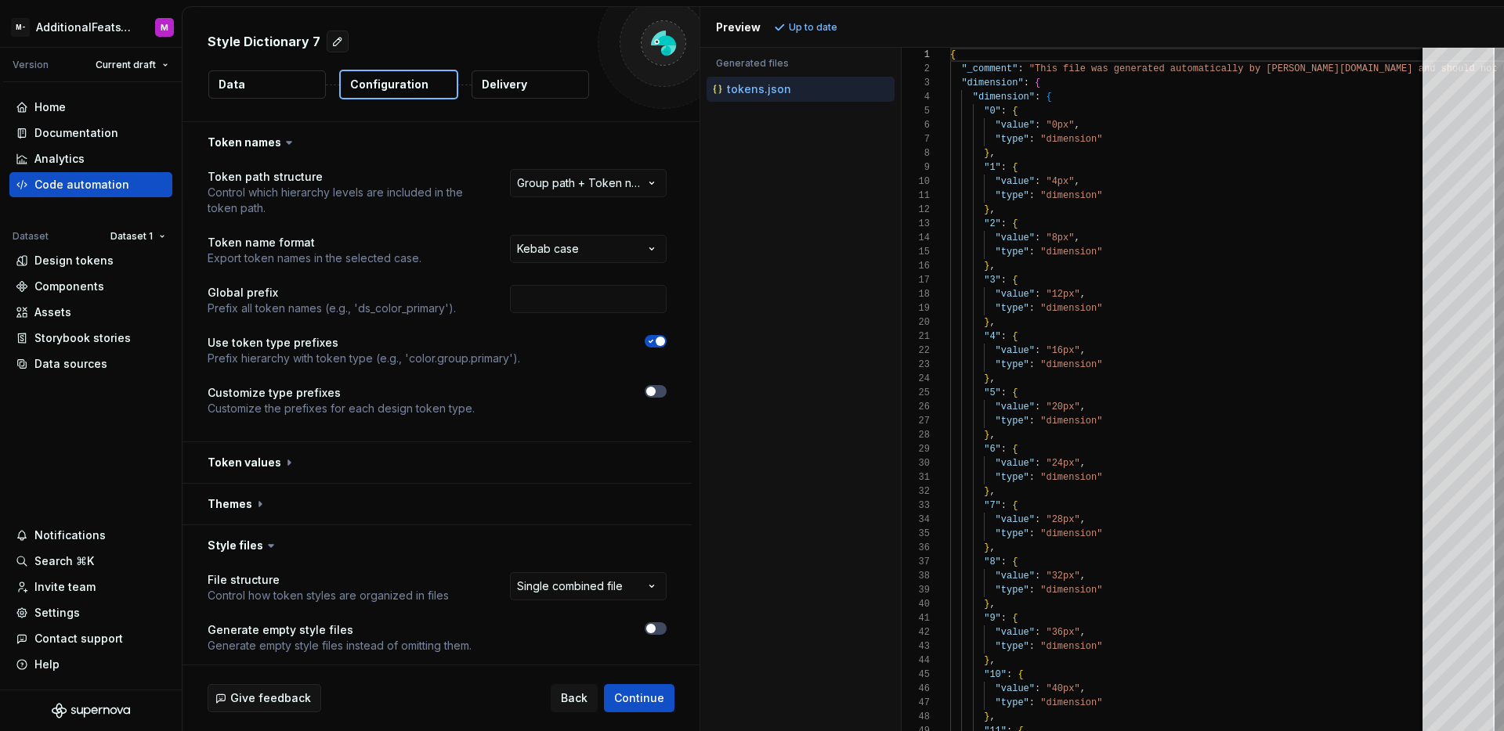
click at [543, 86] on button "Delivery" at bounding box center [529, 84] width 117 height 28
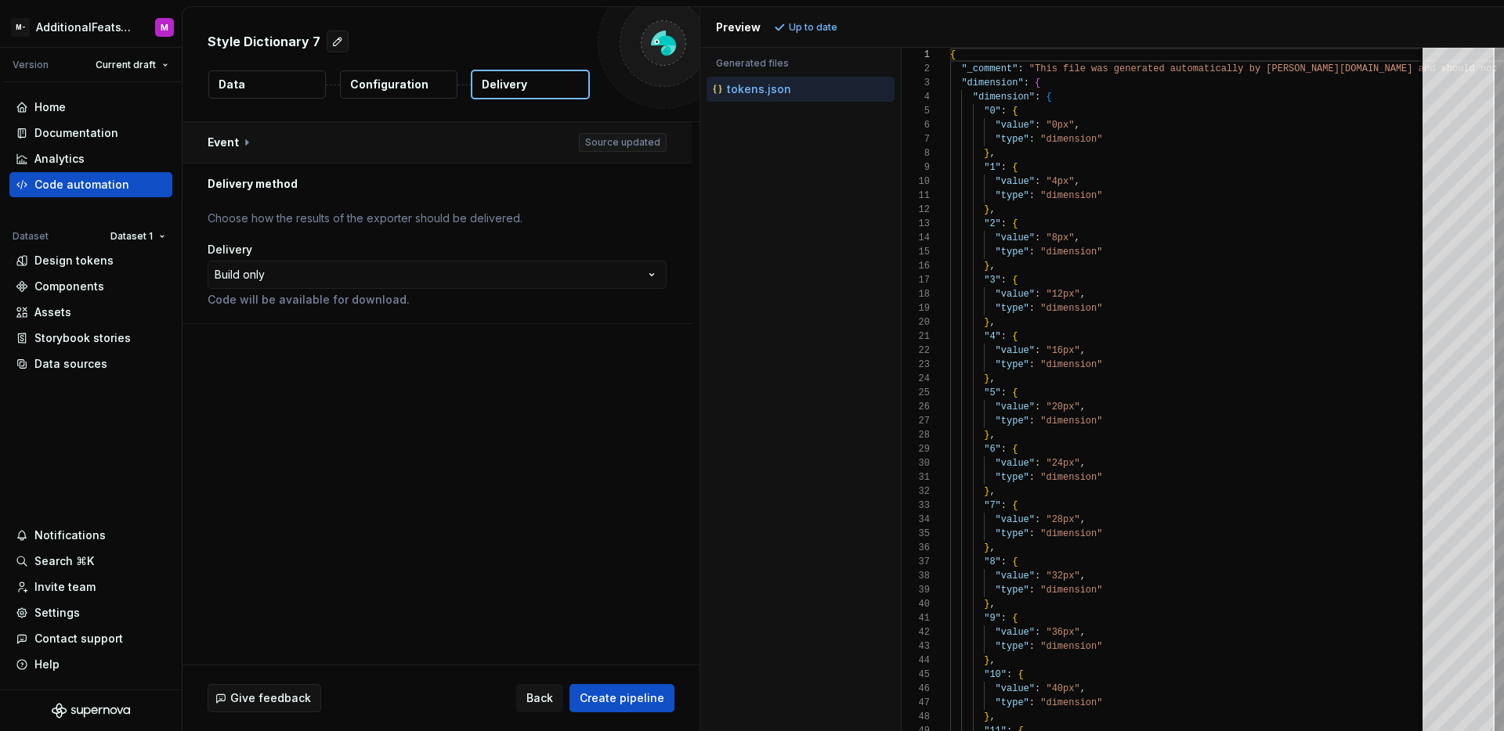
click at [300, 152] on button "button" at bounding box center [436, 142] width 509 height 41
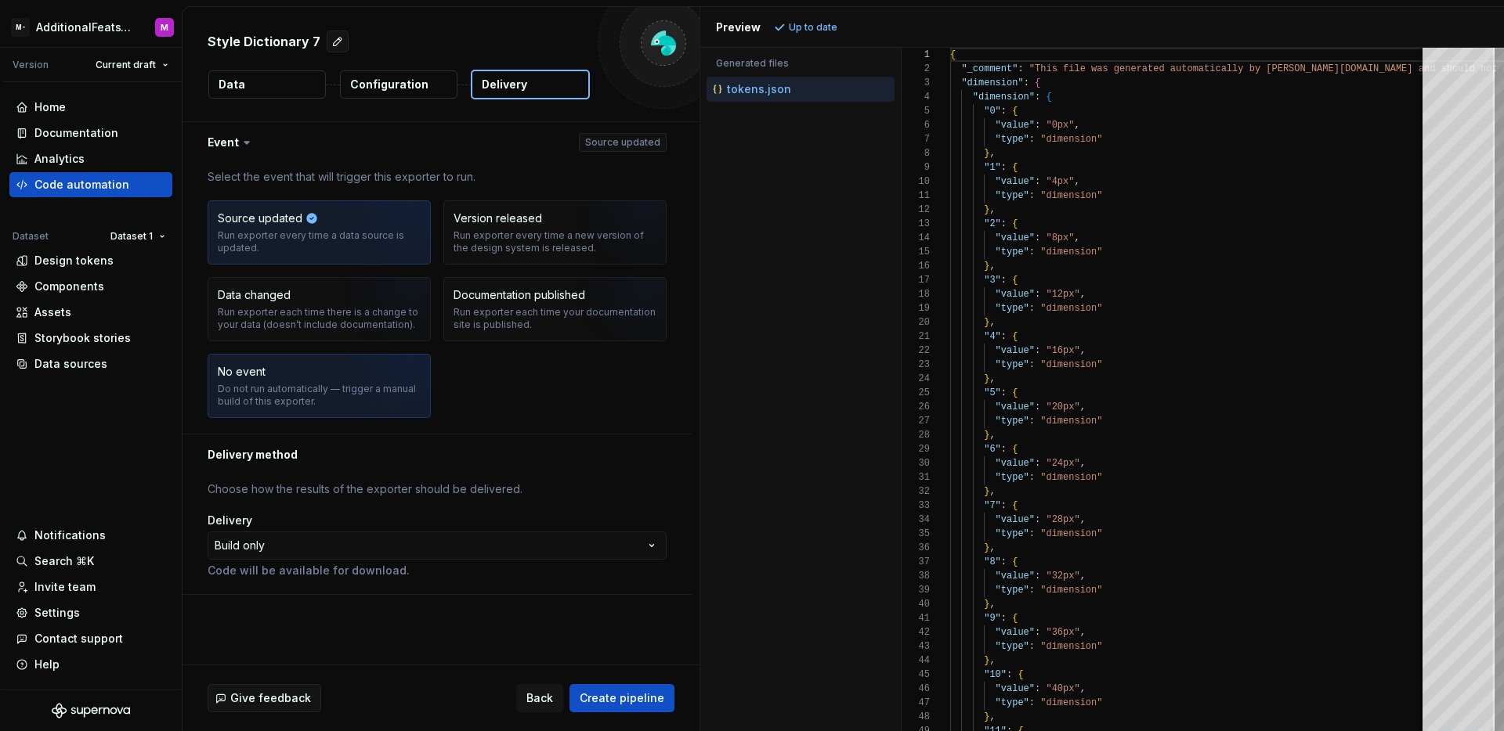
click at [247, 403] on div "Do not run automatically — trigger a manual build of this exporter." at bounding box center [319, 395] width 203 height 25
click at [263, 475] on div "**********" at bounding box center [436, 534] width 509 height 119
drag, startPoint x: 276, startPoint y: 528, endPoint x: 280, endPoint y: 545, distance: 17.7
click at [276, 528] on div "Delivery" at bounding box center [437, 521] width 459 height 16
click at [283, 558] on html "**********" at bounding box center [752, 365] width 1504 height 731
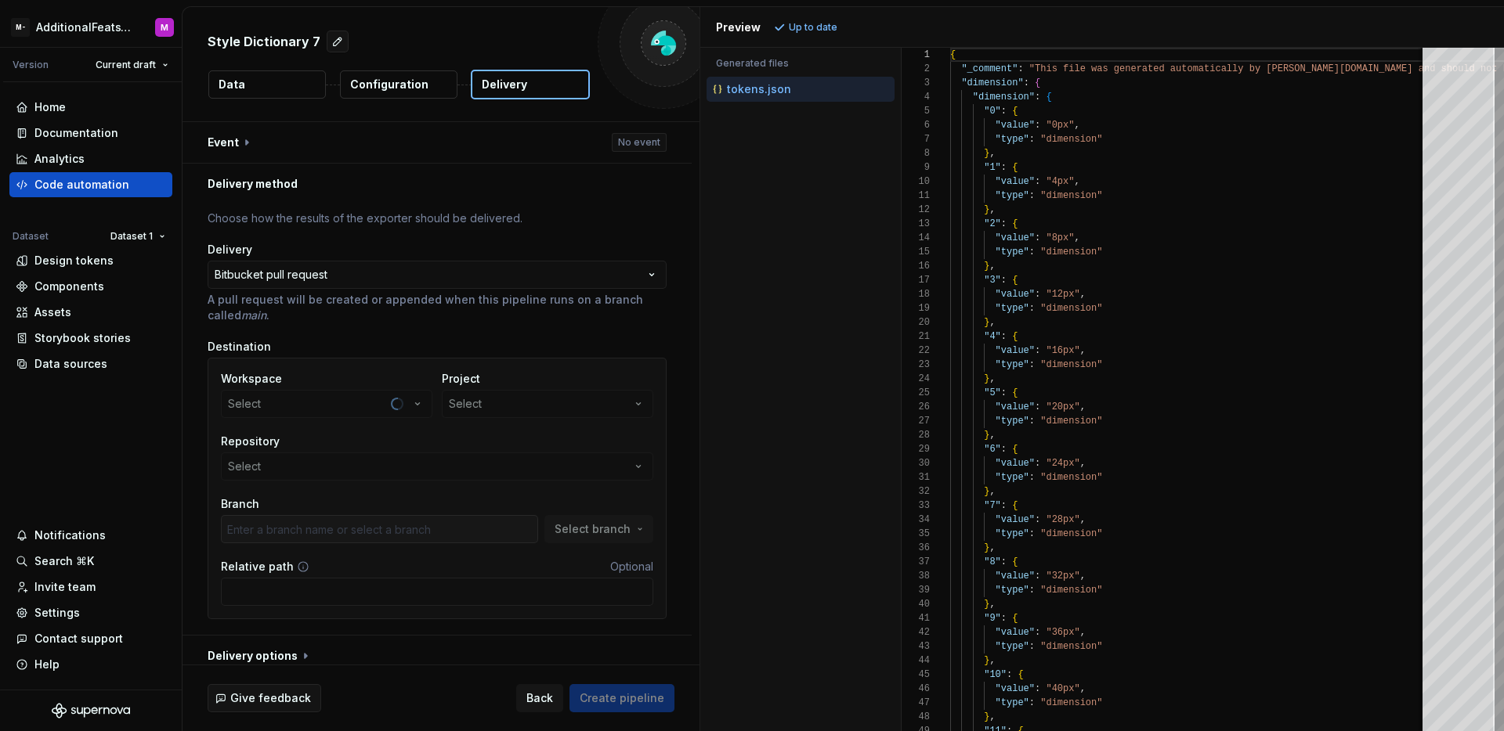
scroll to position [13, 0]
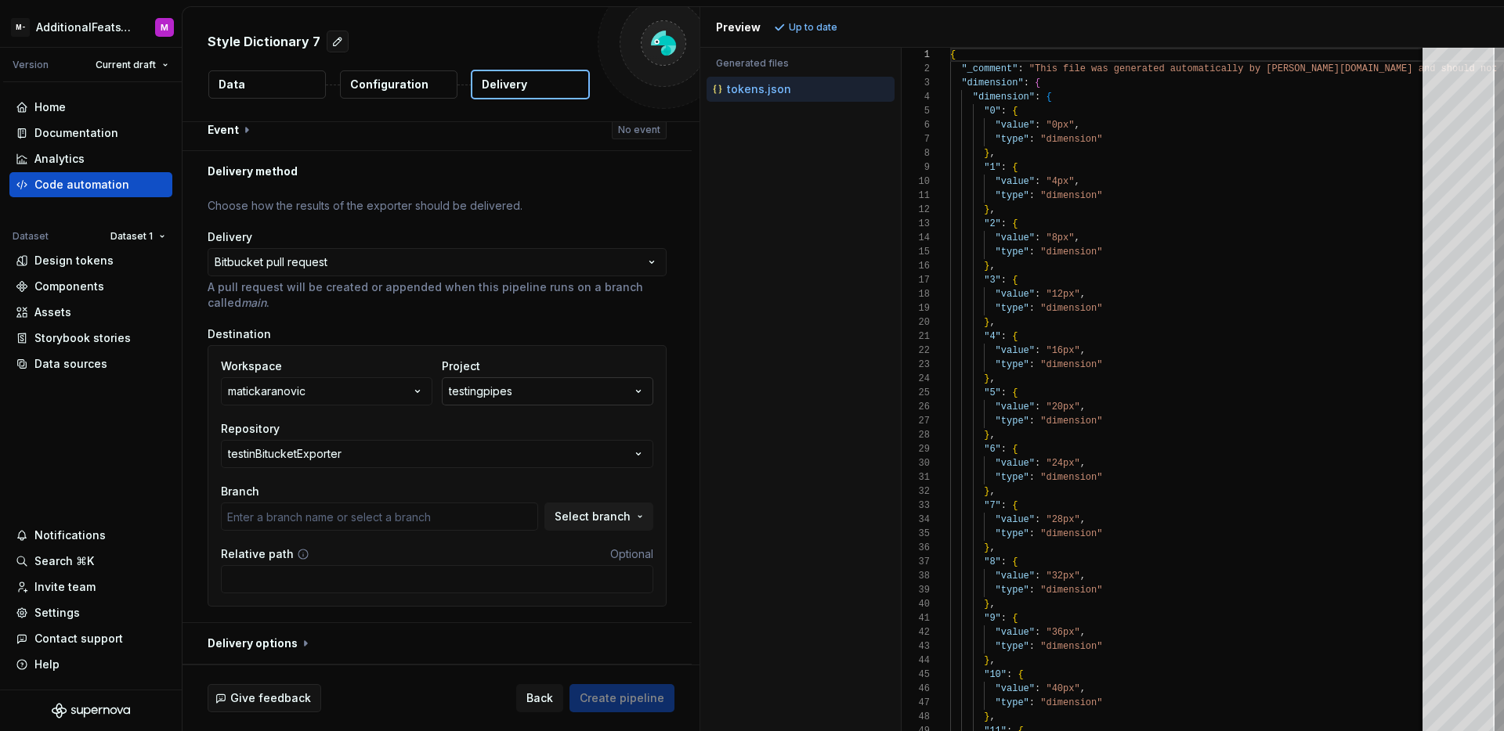
click at [587, 385] on button "testingpipes" at bounding box center [547, 391] width 211 height 28
type input "main"
click at [330, 442] on button "testinBitucketExporter" at bounding box center [437, 454] width 432 height 28
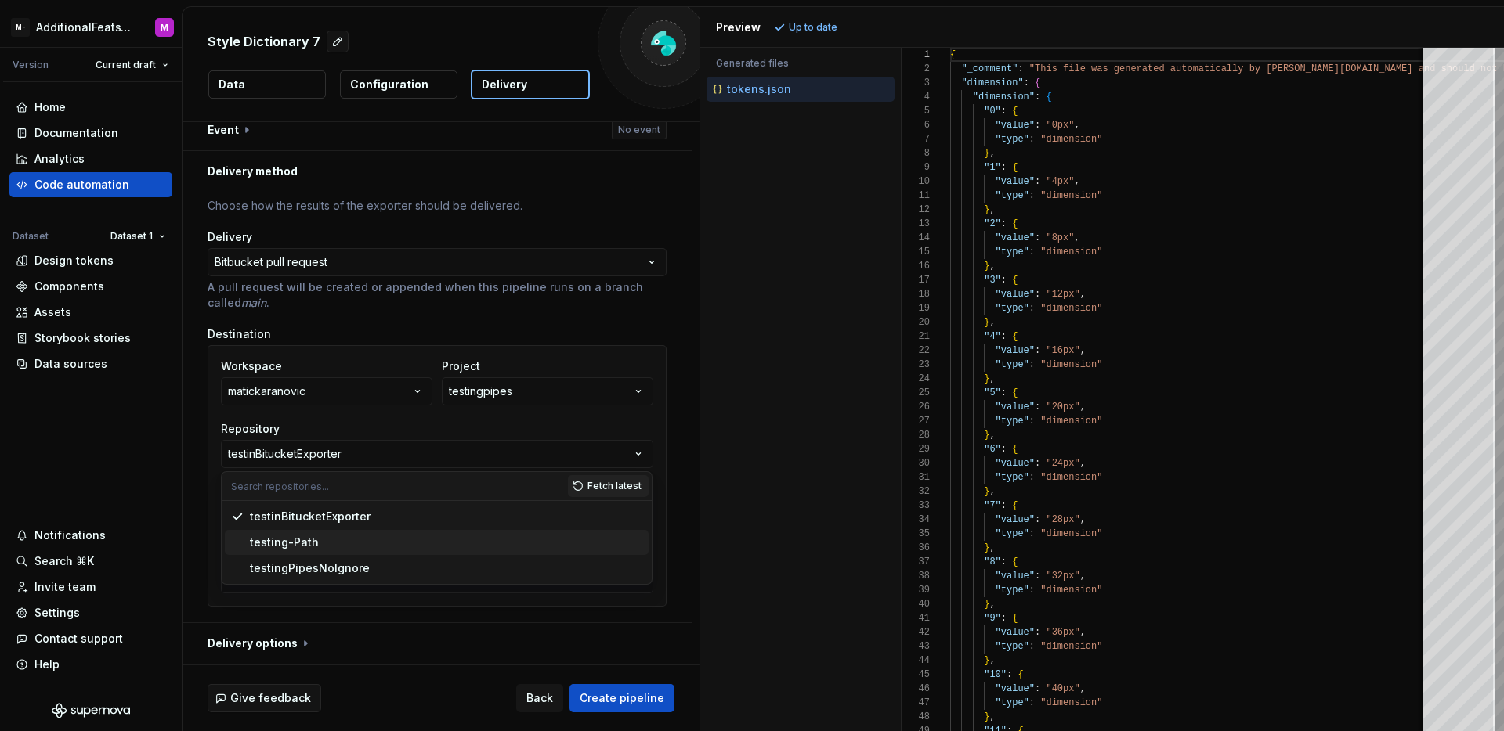
drag, startPoint x: 338, startPoint y: 548, endPoint x: 364, endPoint y: 542, distance: 27.4
click at [338, 549] on div "testing-Path" at bounding box center [446, 543] width 392 height 16
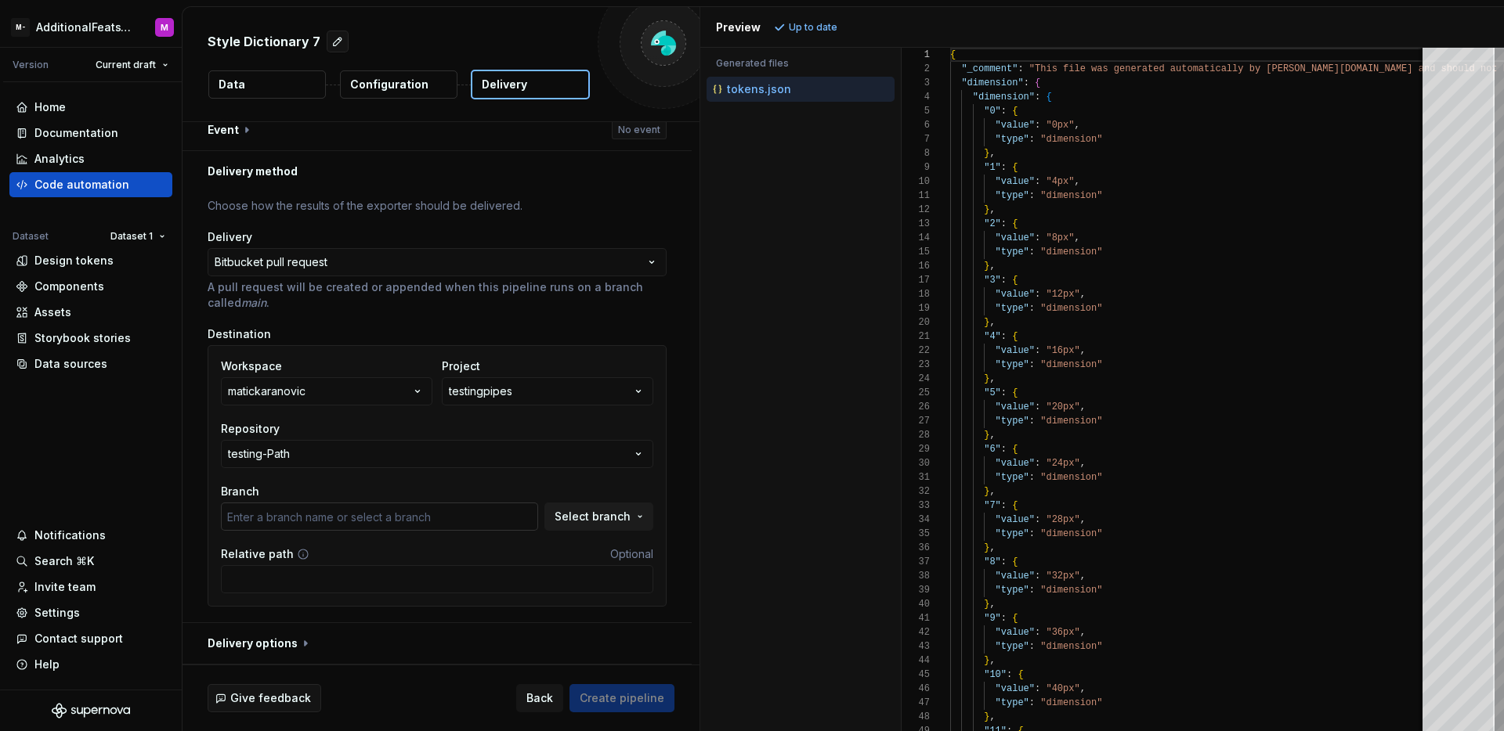
type input "main"
click at [571, 519] on span "Select branch" at bounding box center [592, 517] width 76 height 16
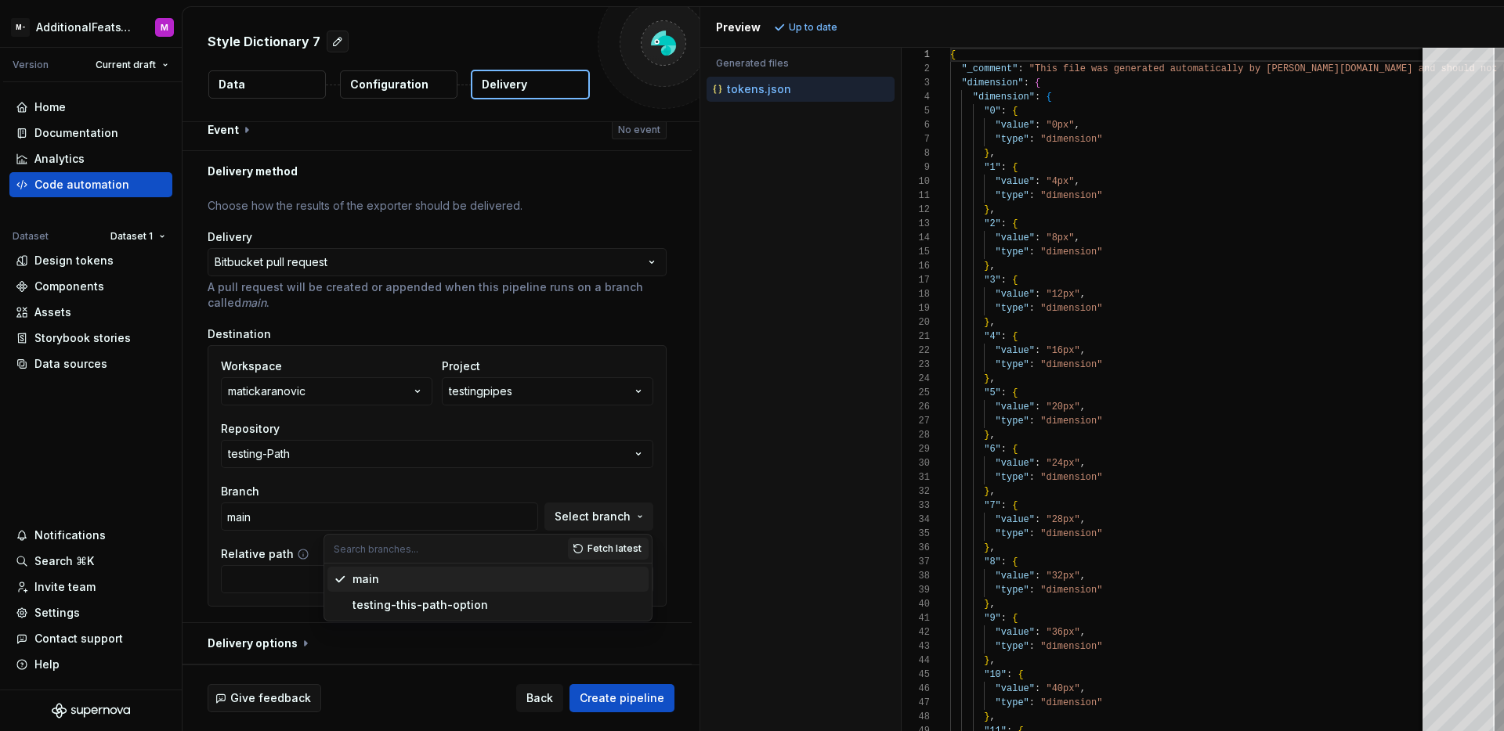
drag, startPoint x: 471, startPoint y: 563, endPoint x: 452, endPoint y: 583, distance: 27.7
click at [470, 565] on div "main testing-this-path-option" at bounding box center [487, 592] width 327 height 57
click at [451, 584] on div "main" at bounding box center [497, 580] width 290 height 16
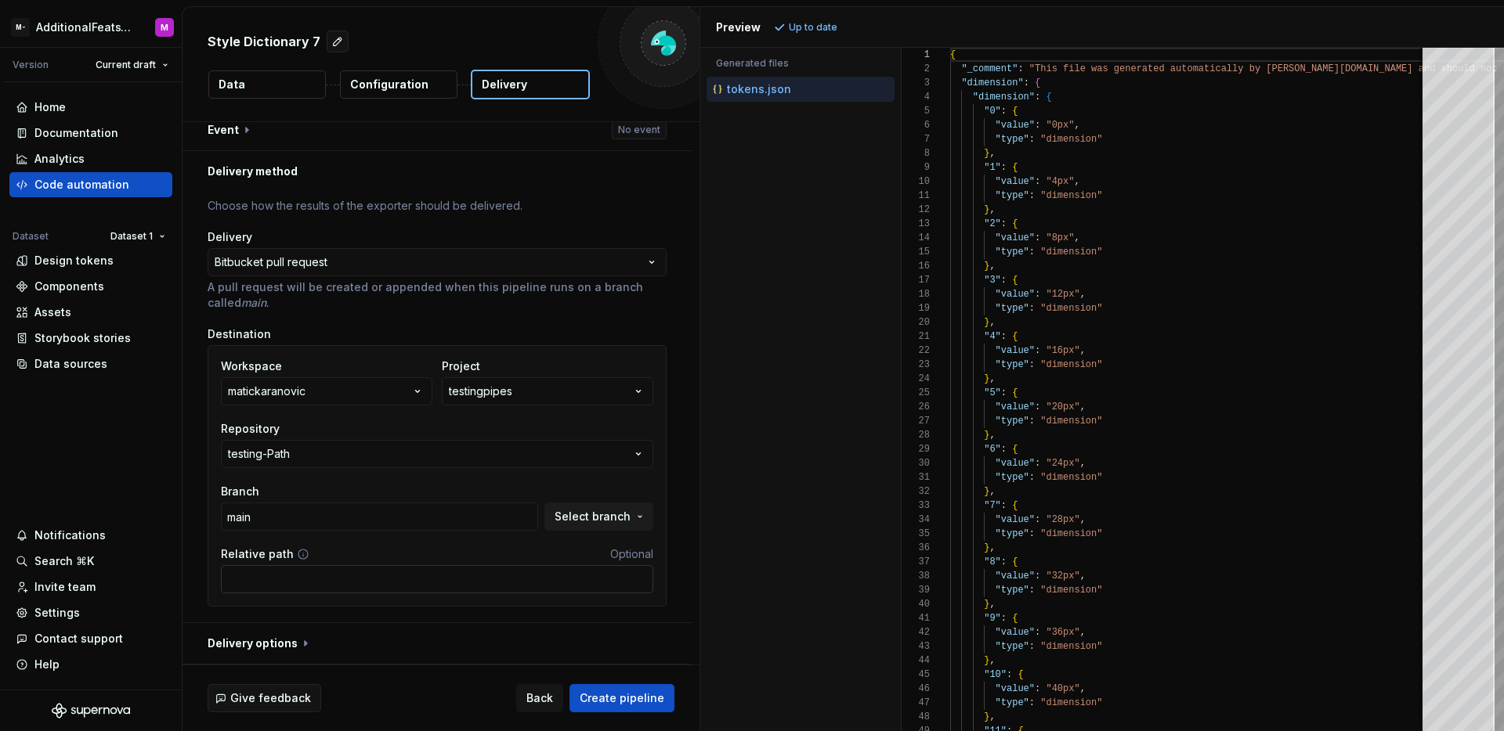
click at [442, 587] on input "Relative path" at bounding box center [437, 579] width 432 height 28
click at [349, 580] on input "headapps" at bounding box center [437, 579] width 432 height 28
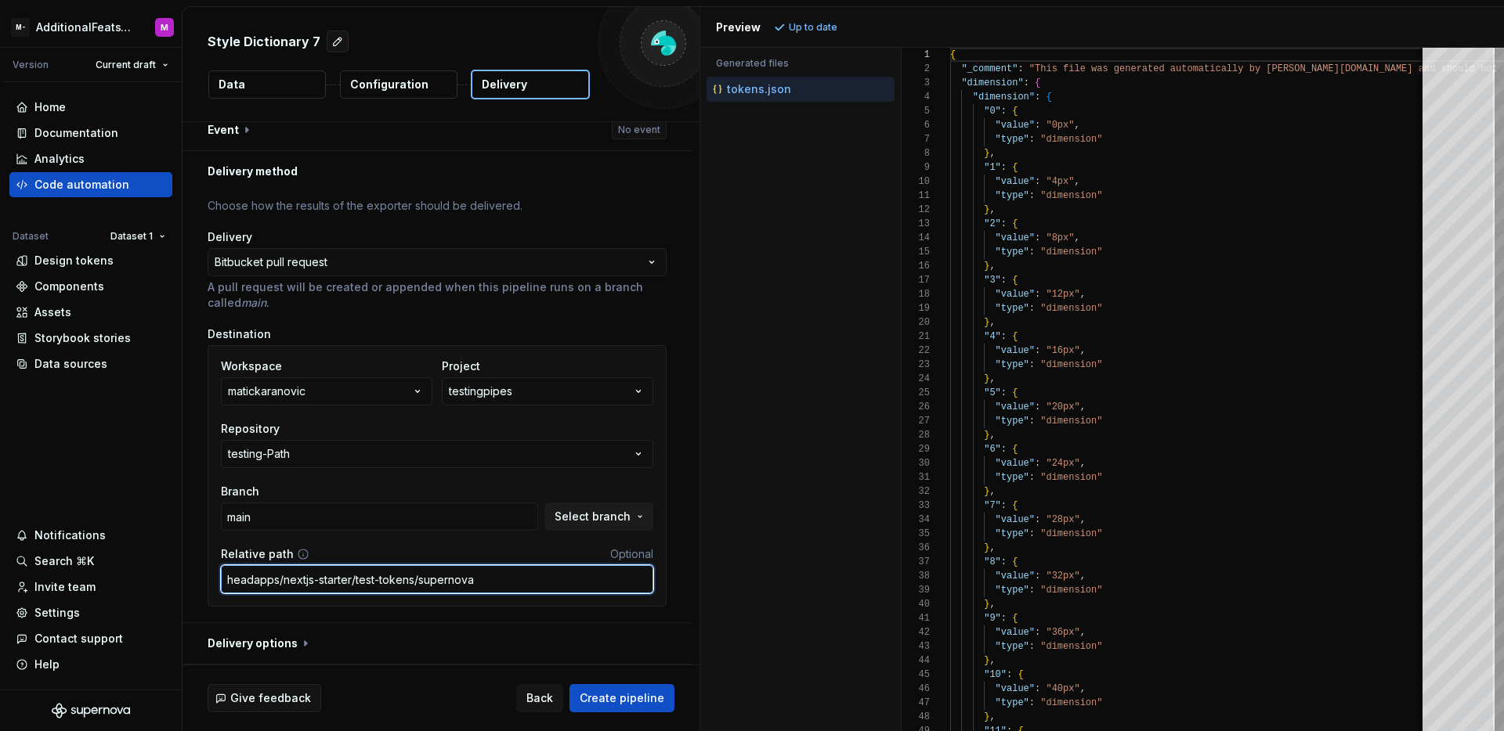
type input "headapps/nextjs-starter/test-tokens/supernova"
click at [623, 694] on span "Create pipeline" at bounding box center [622, 699] width 85 height 16
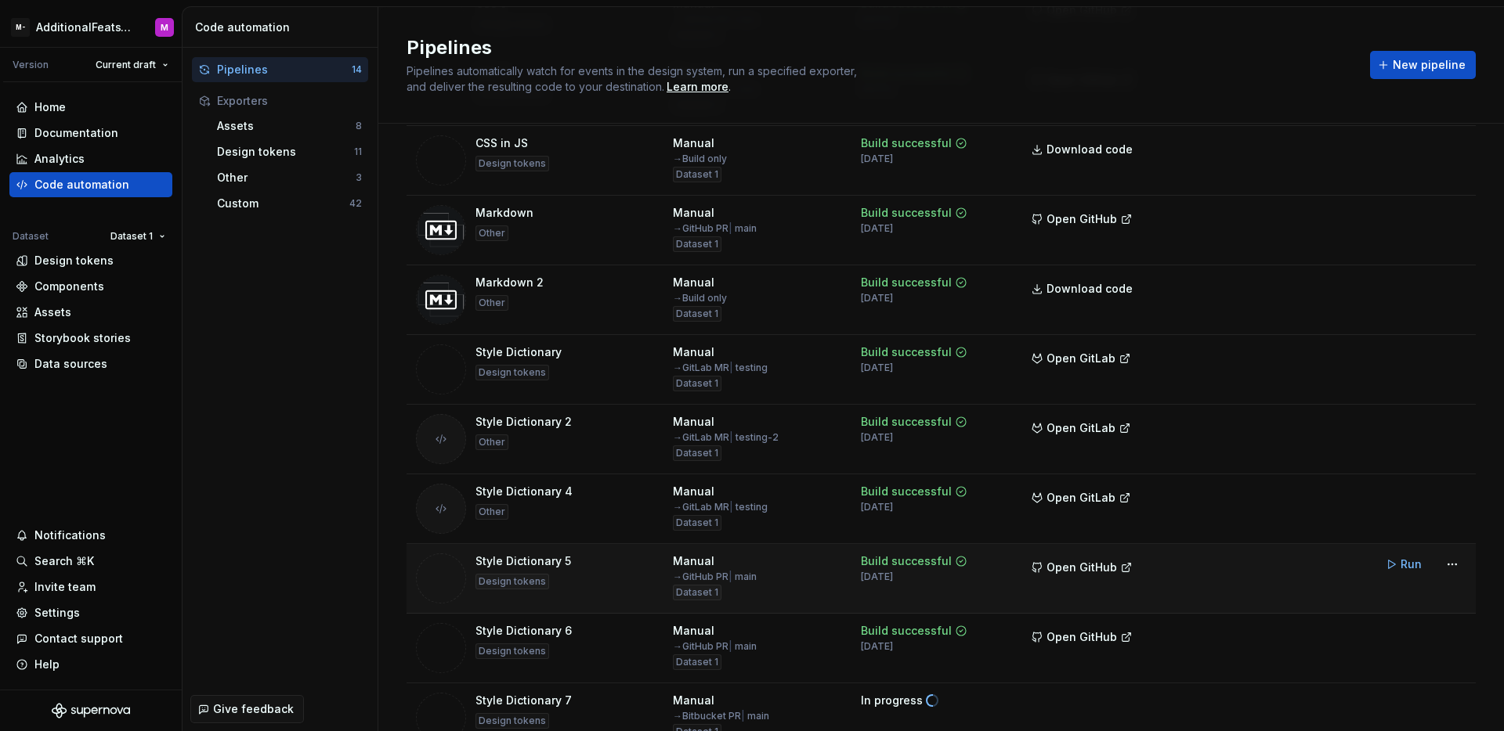
scroll to position [481, 0]
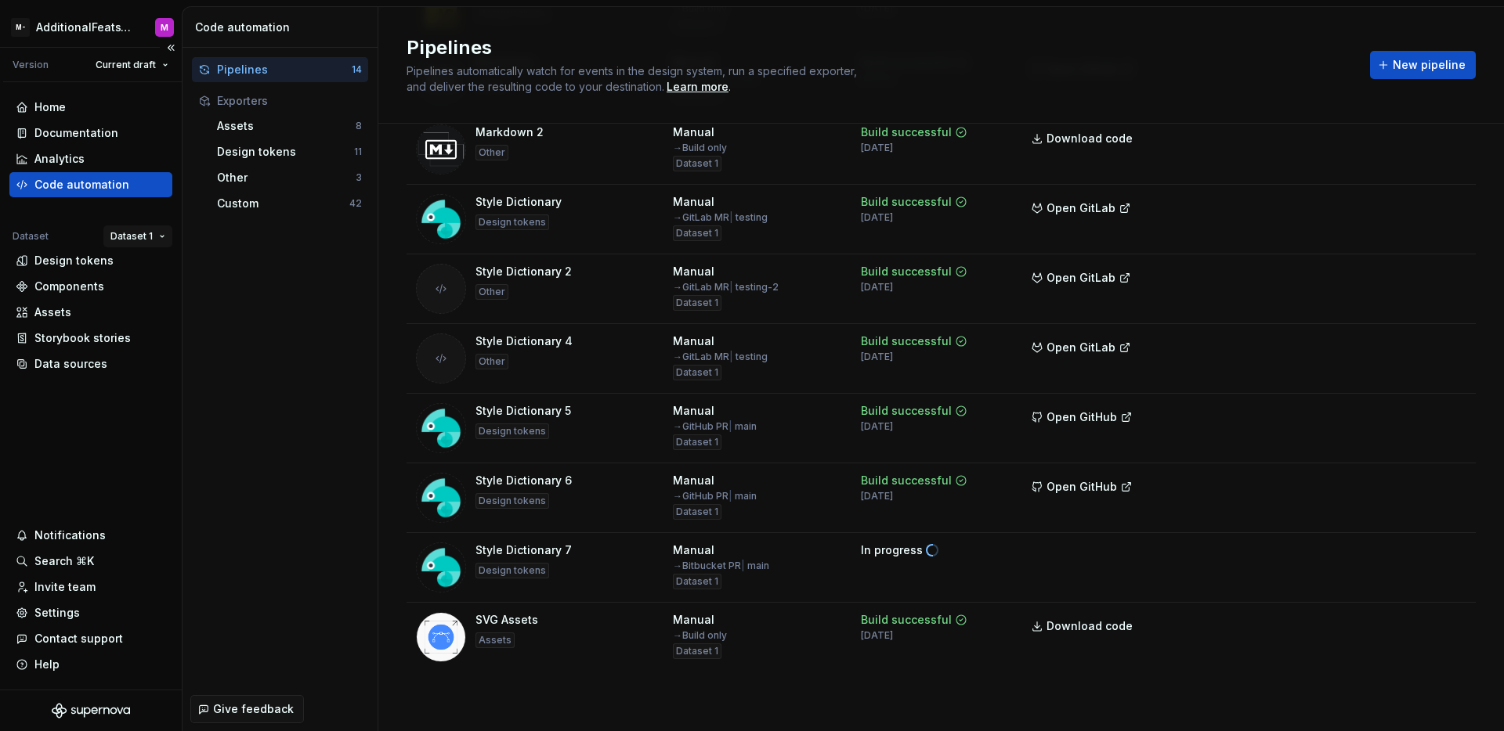
click at [147, 232] on html "M- AdditionalFeatsTest M Version Current draft Home Documentation Analytics Cod…" at bounding box center [752, 365] width 1504 height 731
click at [152, 298] on div "Dataset 2" at bounding box center [185, 292] width 102 height 16
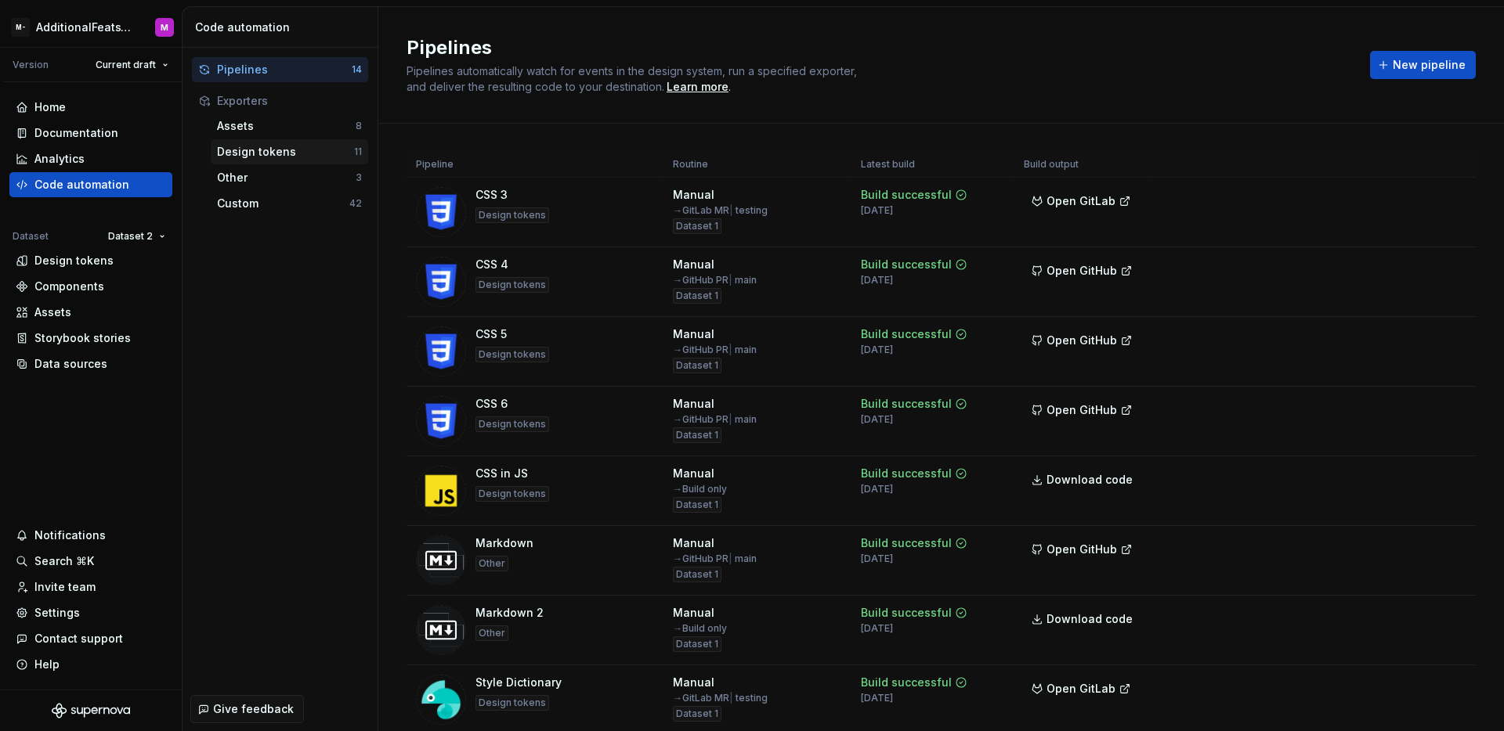
click at [266, 150] on div "Design tokens" at bounding box center [285, 152] width 137 height 16
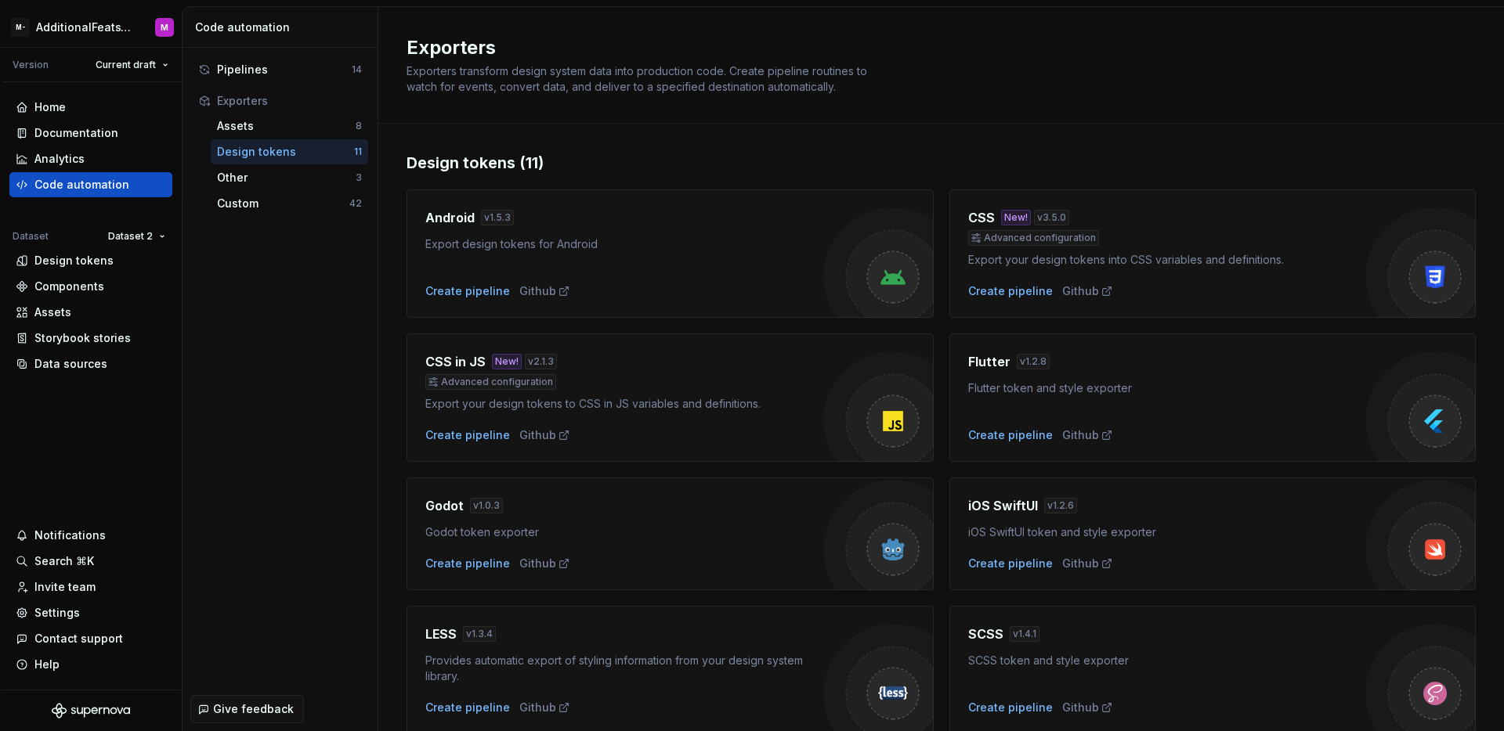
scroll to position [351, 0]
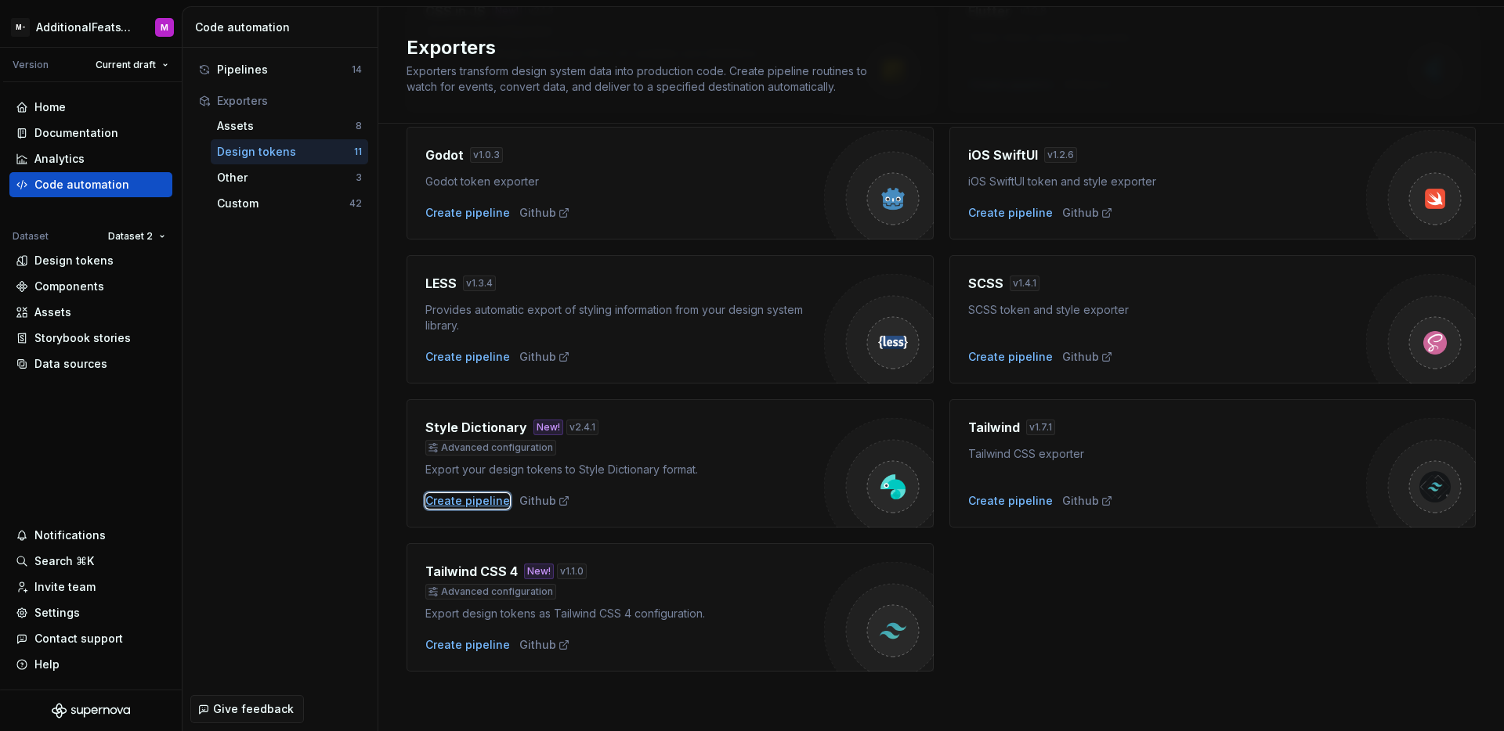
click at [478, 498] on div "Create pipeline" at bounding box center [467, 501] width 85 height 16
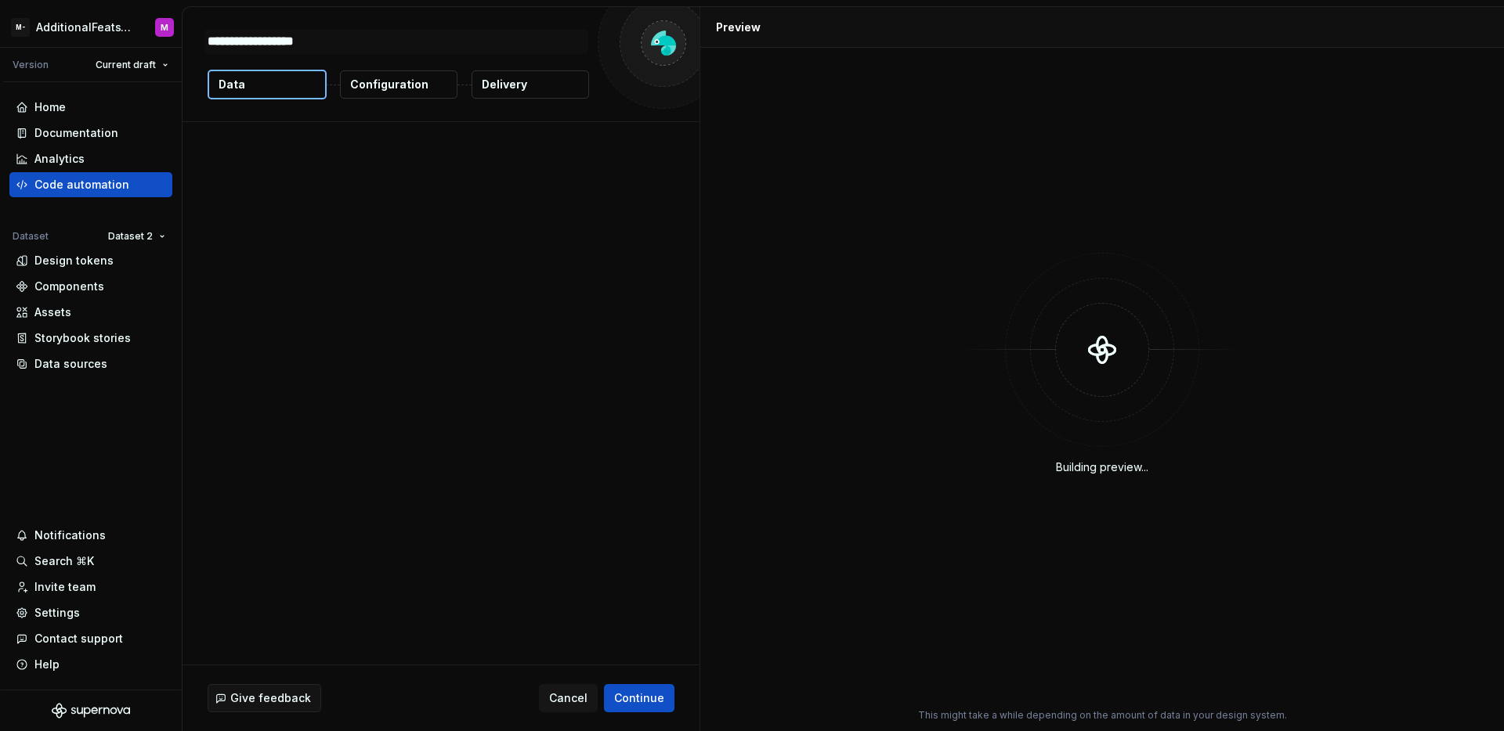
type textarea "*"
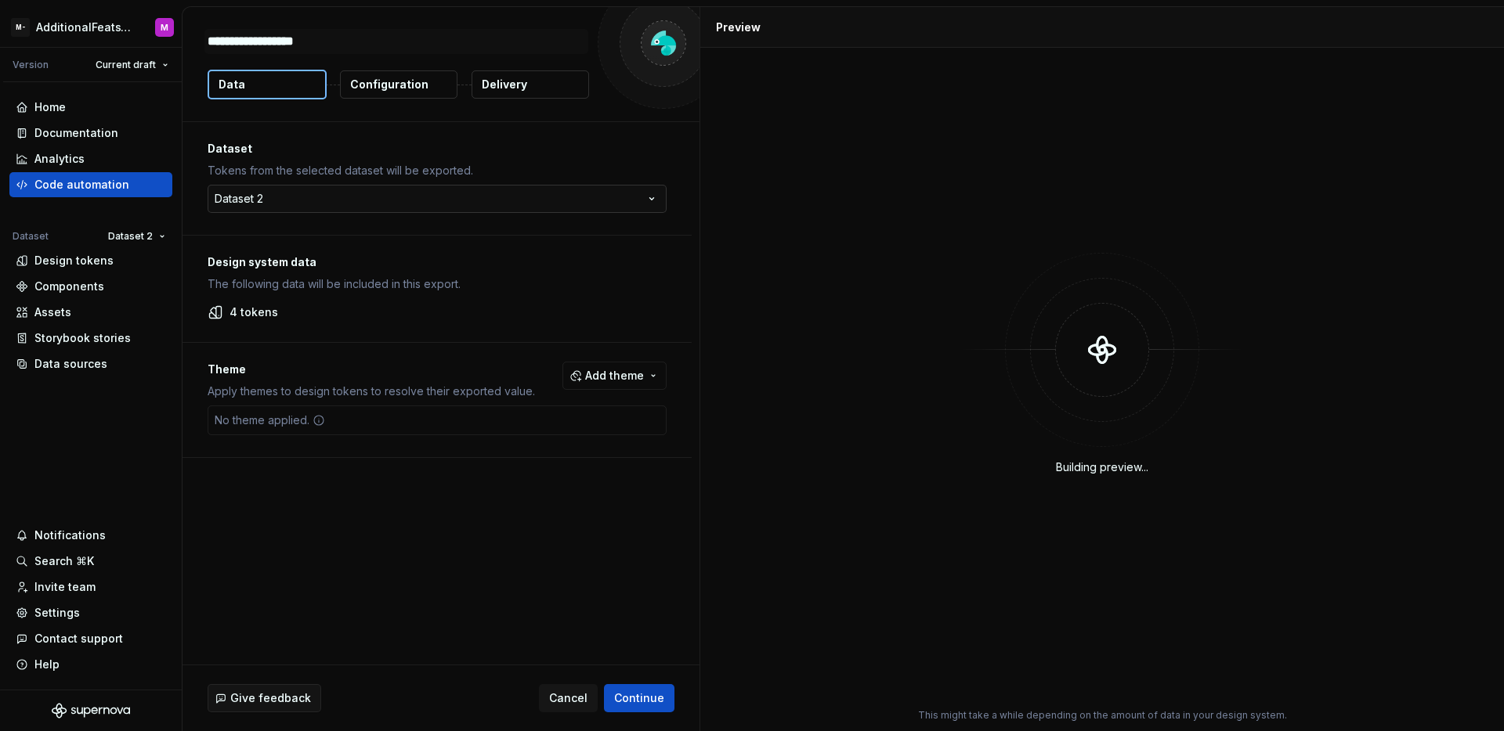
click at [507, 208] on html "**********" at bounding box center [752, 365] width 1504 height 731
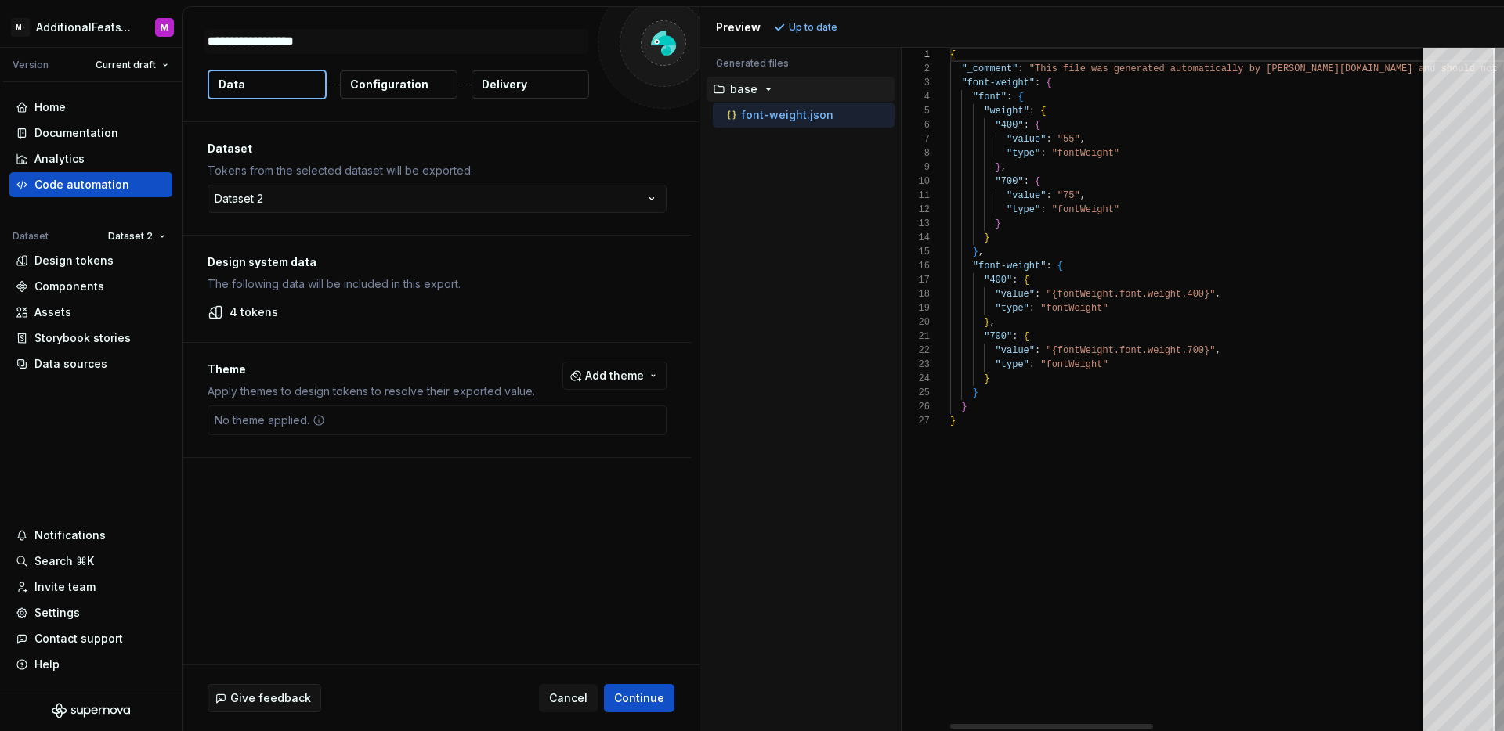
type textarea "*"
click at [367, 78] on p "Configuration" at bounding box center [389, 85] width 78 height 16
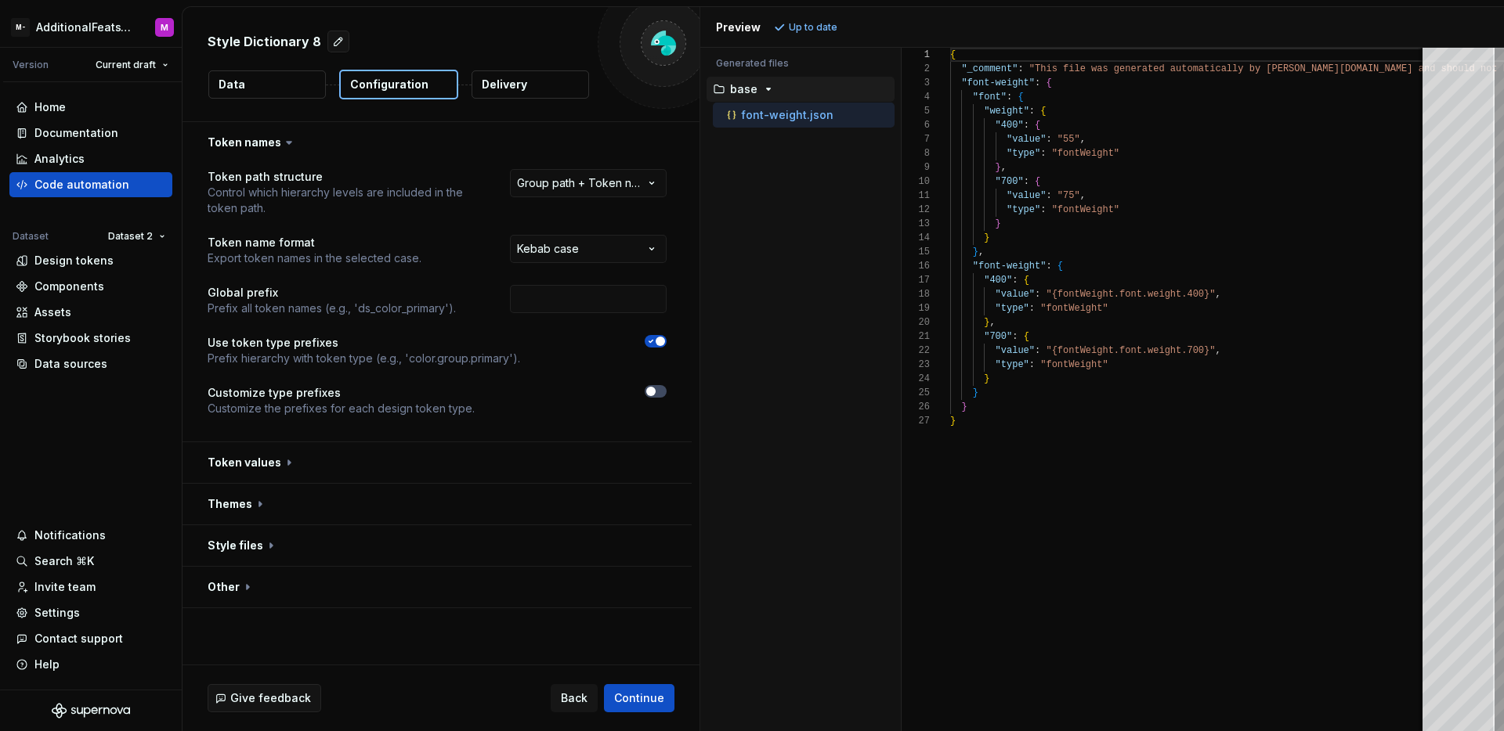
click at [385, 86] on p "Configuration" at bounding box center [389, 85] width 78 height 16
click at [431, 547] on button "button" at bounding box center [436, 545] width 509 height 41
click at [619, 576] on html "**********" at bounding box center [752, 365] width 1504 height 731
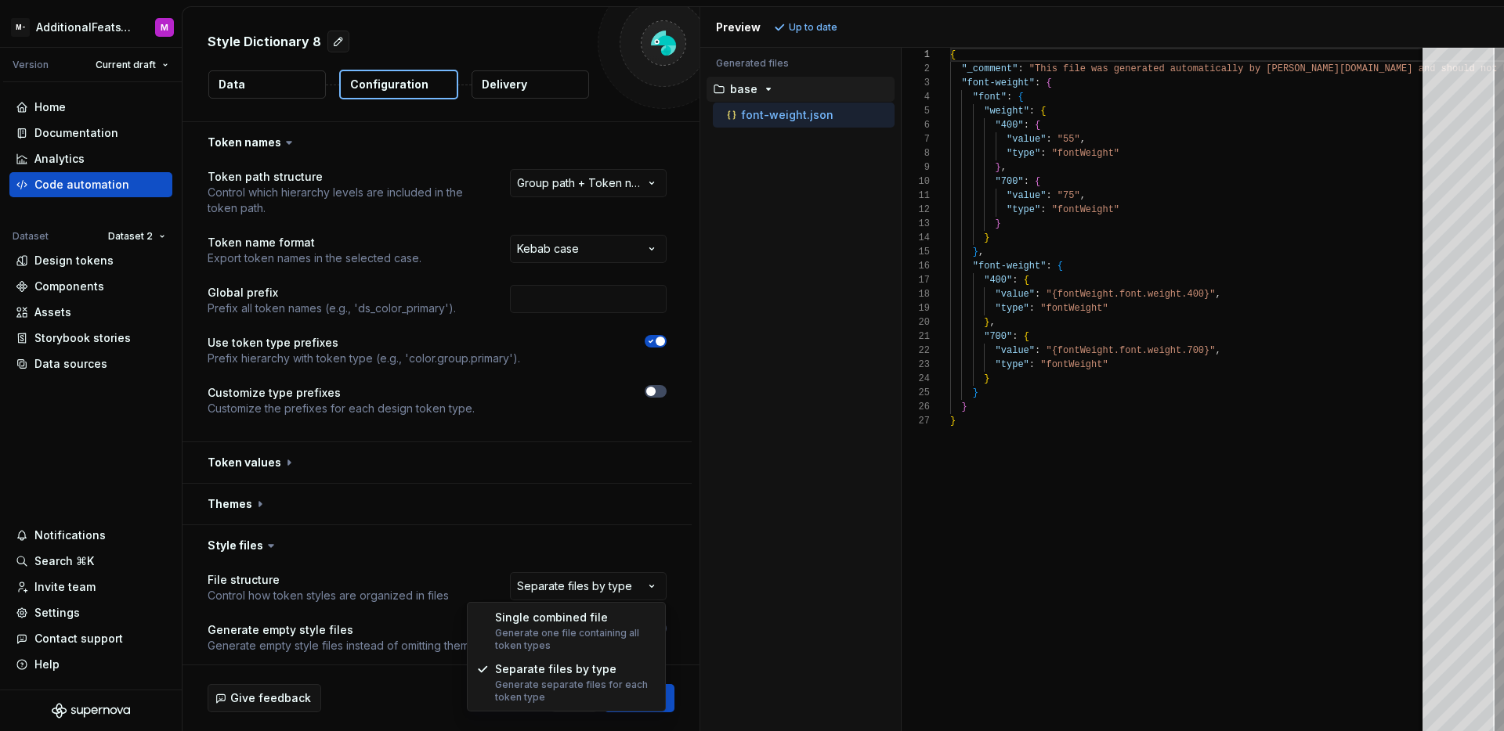
select select "**********"
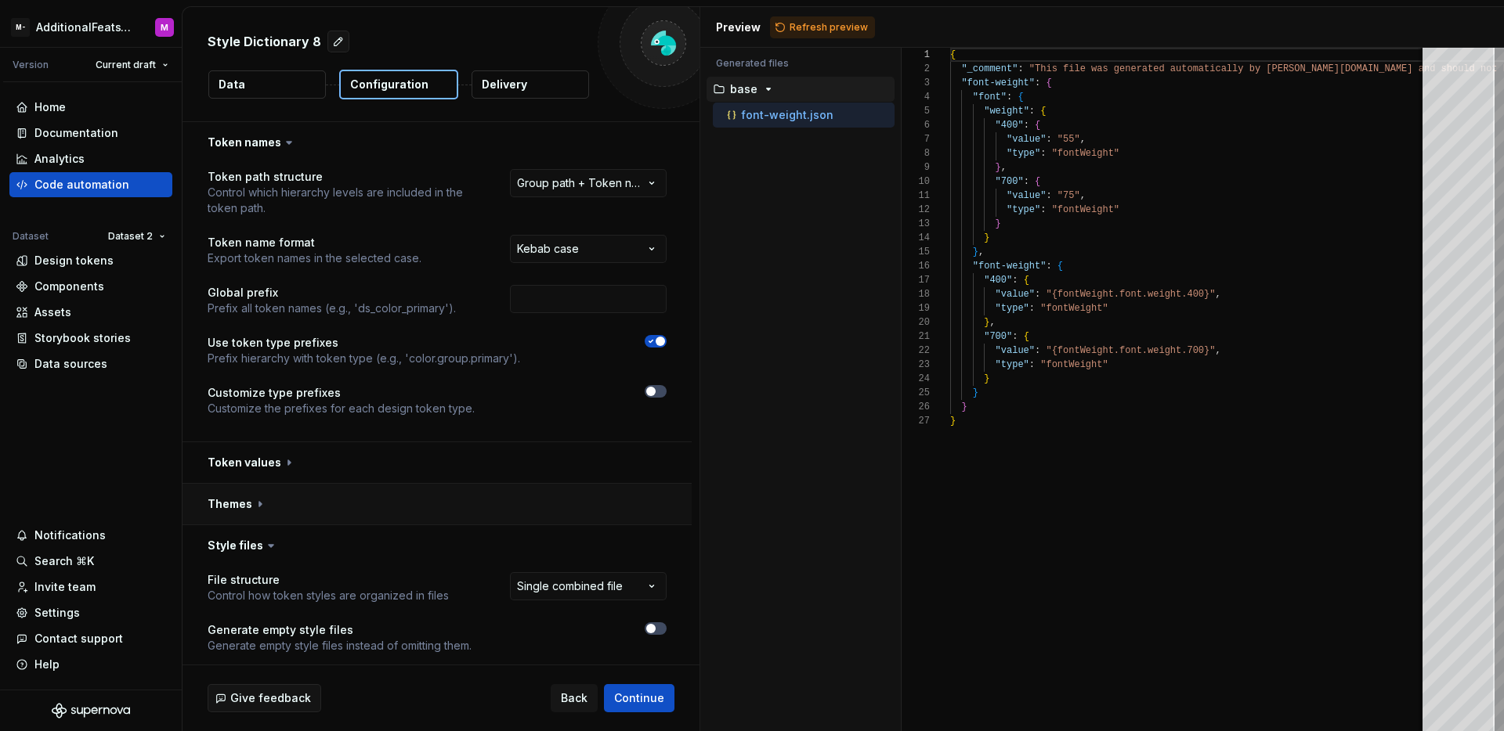
scroll to position [194, 0]
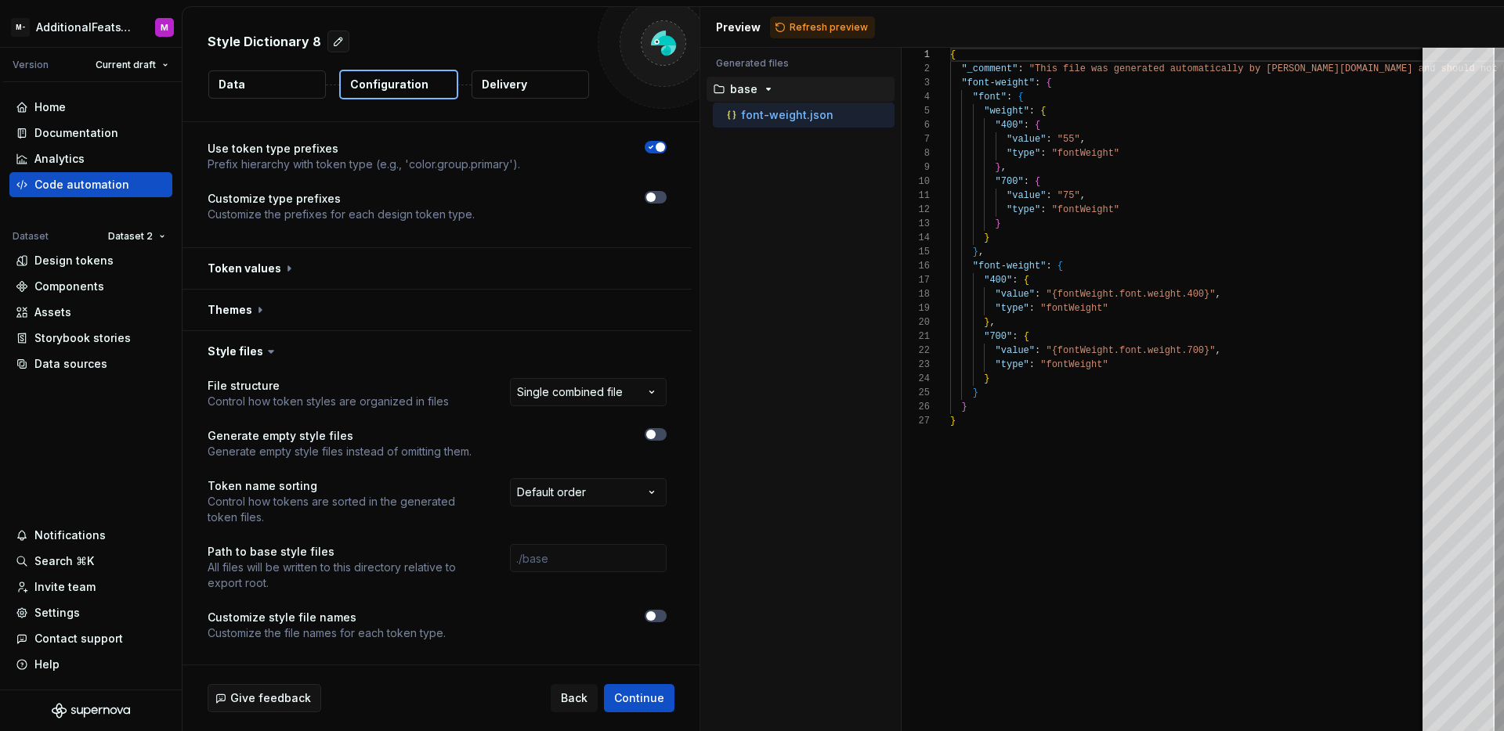
click at [515, 88] on p "Delivery" at bounding box center [504, 85] width 45 height 16
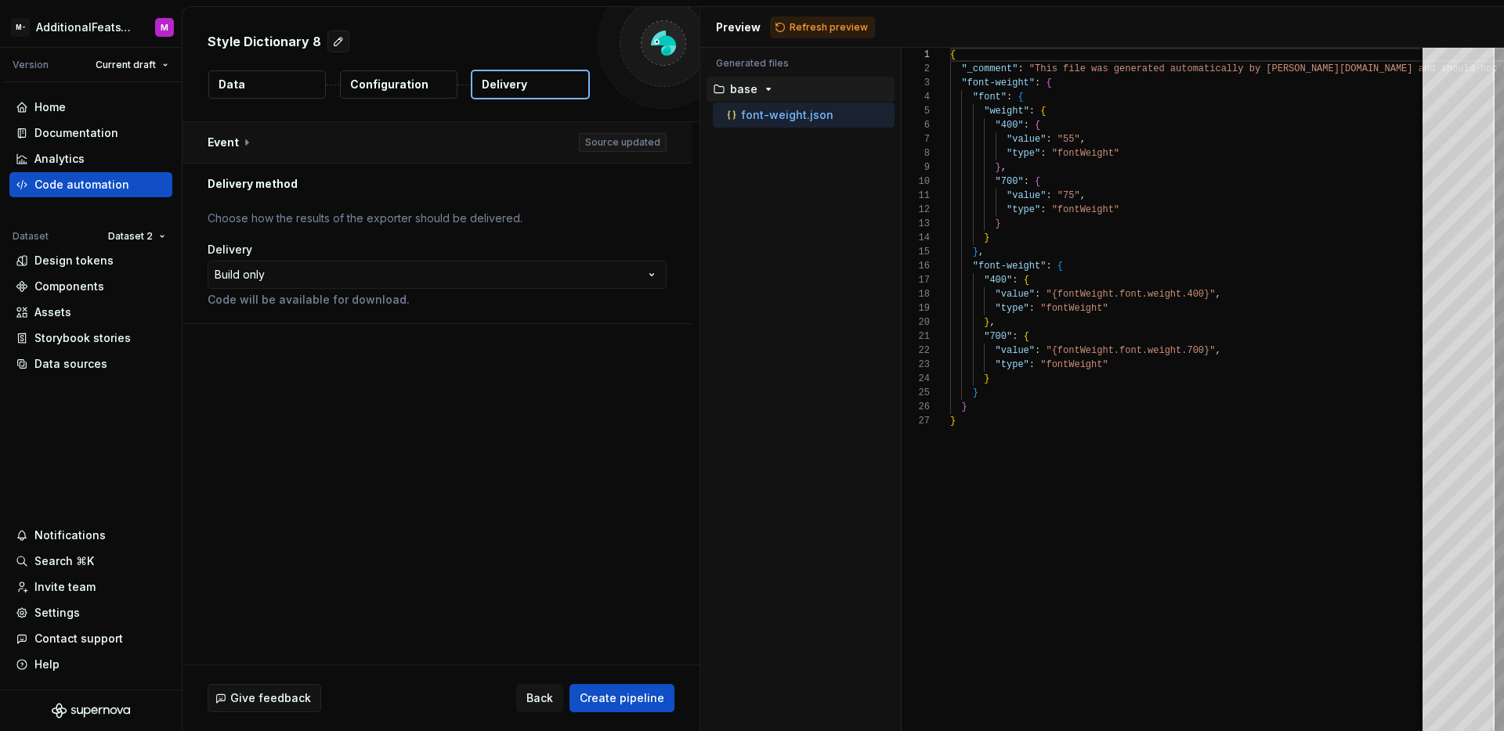
click at [273, 135] on button "button" at bounding box center [436, 142] width 509 height 41
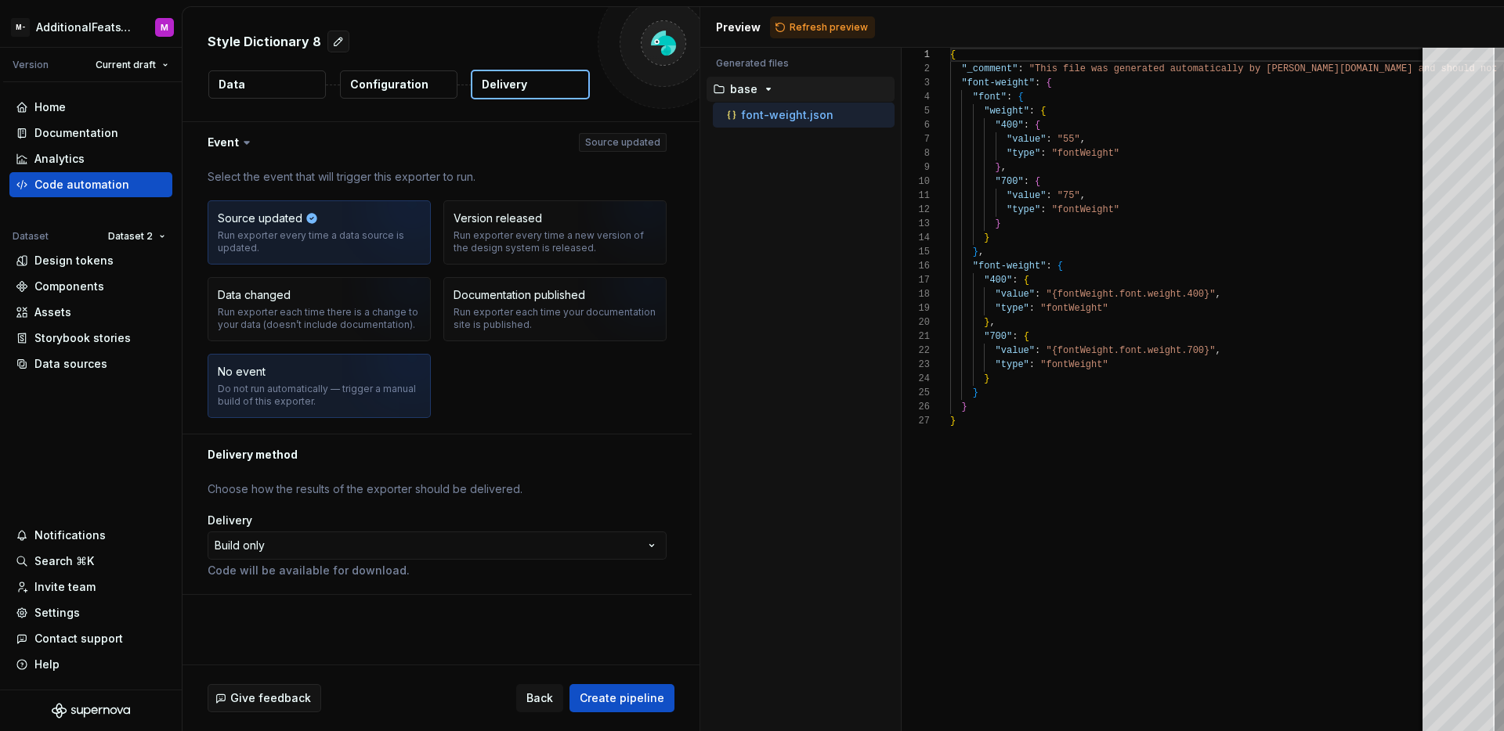
click at [283, 379] on div "No event Do not run automatically — trigger a manual build of this exporter." at bounding box center [319, 386] width 203 height 44
click at [323, 552] on html "**********" at bounding box center [752, 365] width 1504 height 731
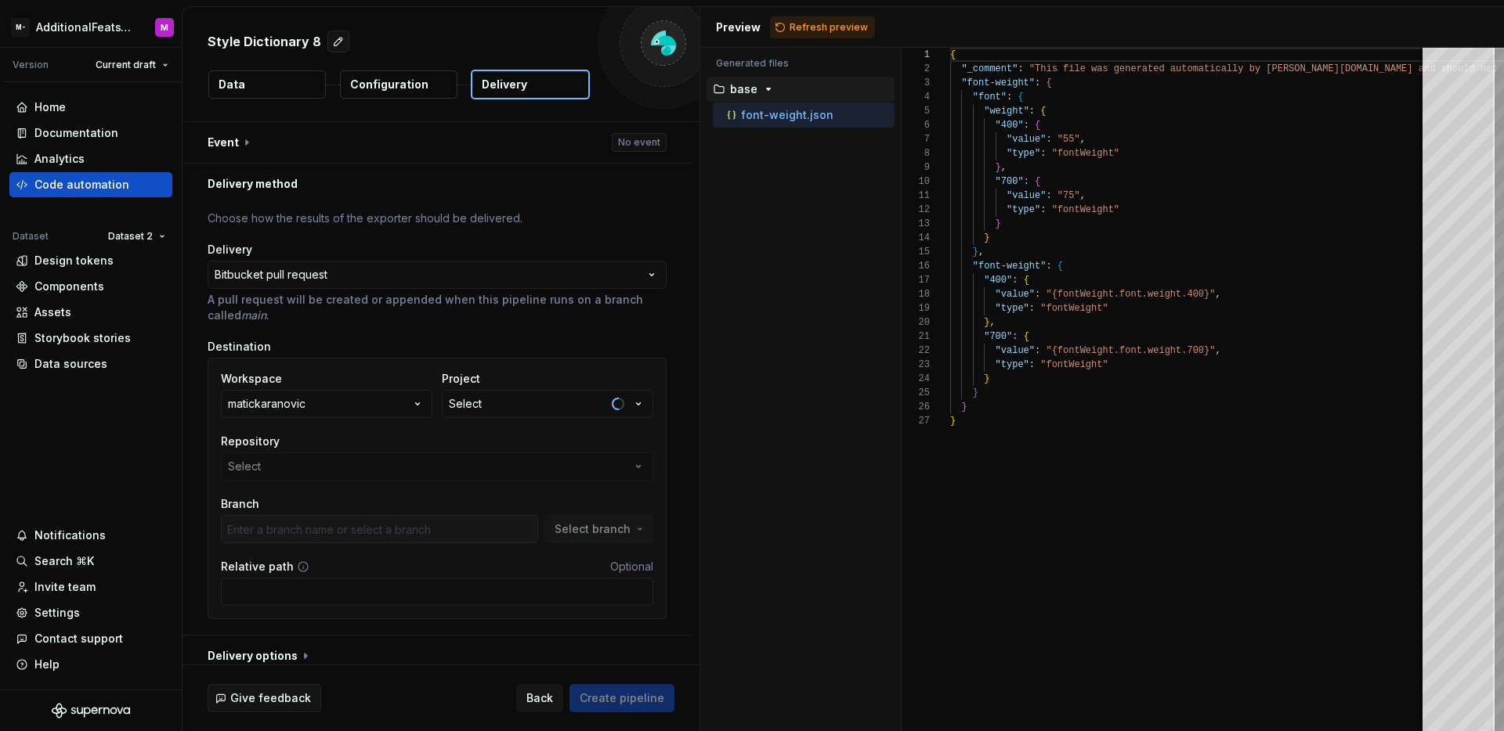
scroll to position [13, 0]
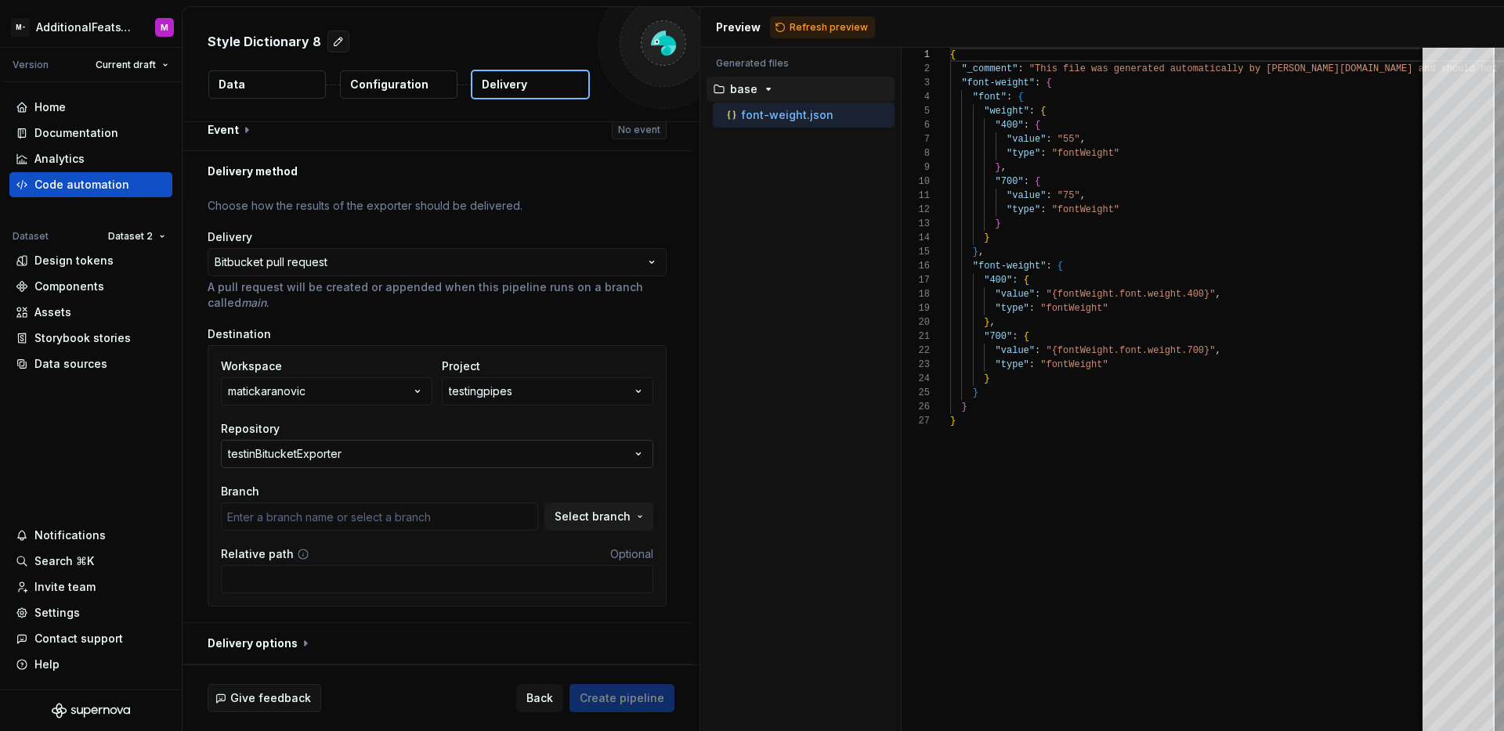
click at [616, 453] on button "testinBitucketExporter" at bounding box center [437, 454] width 432 height 28
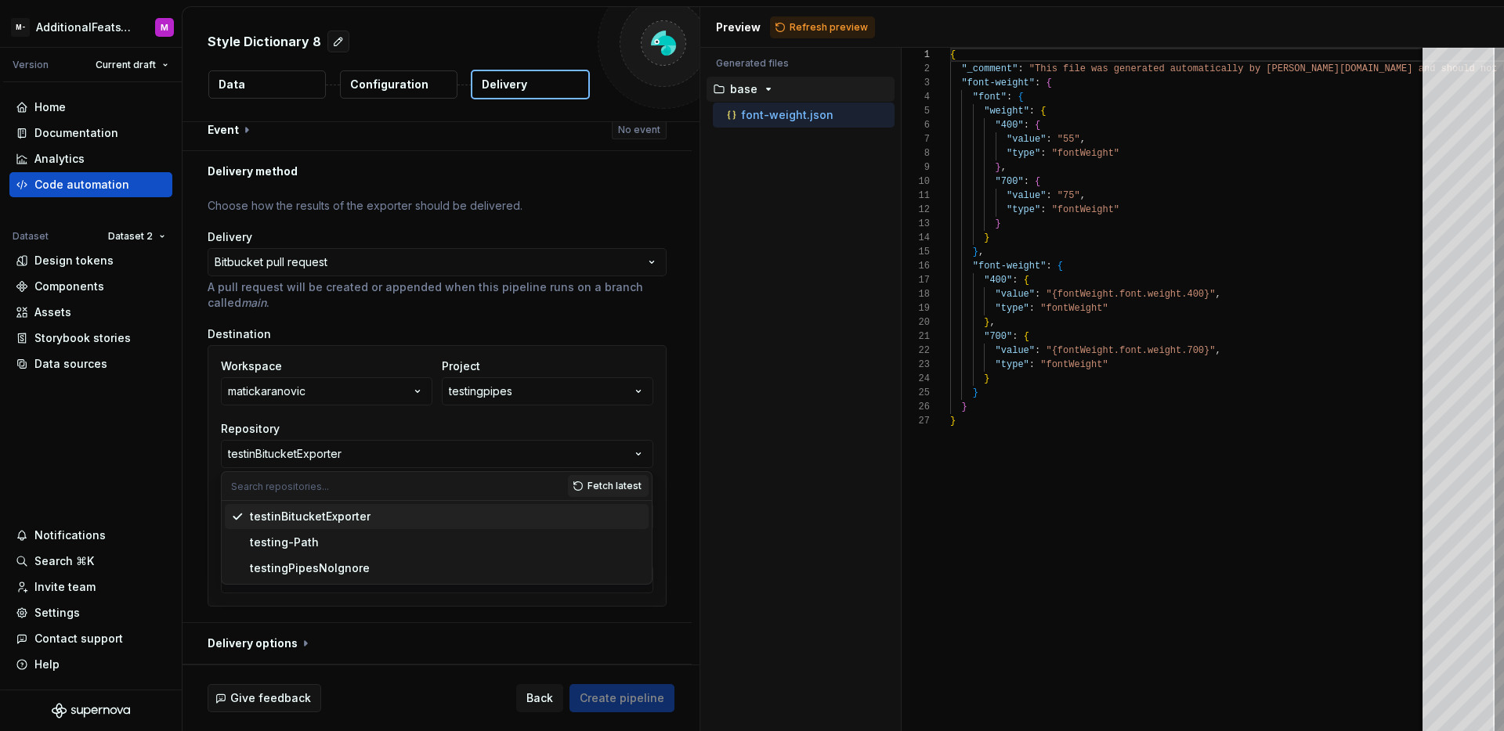
type input "main"
click at [377, 570] on div "testingPipesNoIgnore" at bounding box center [446, 569] width 392 height 16
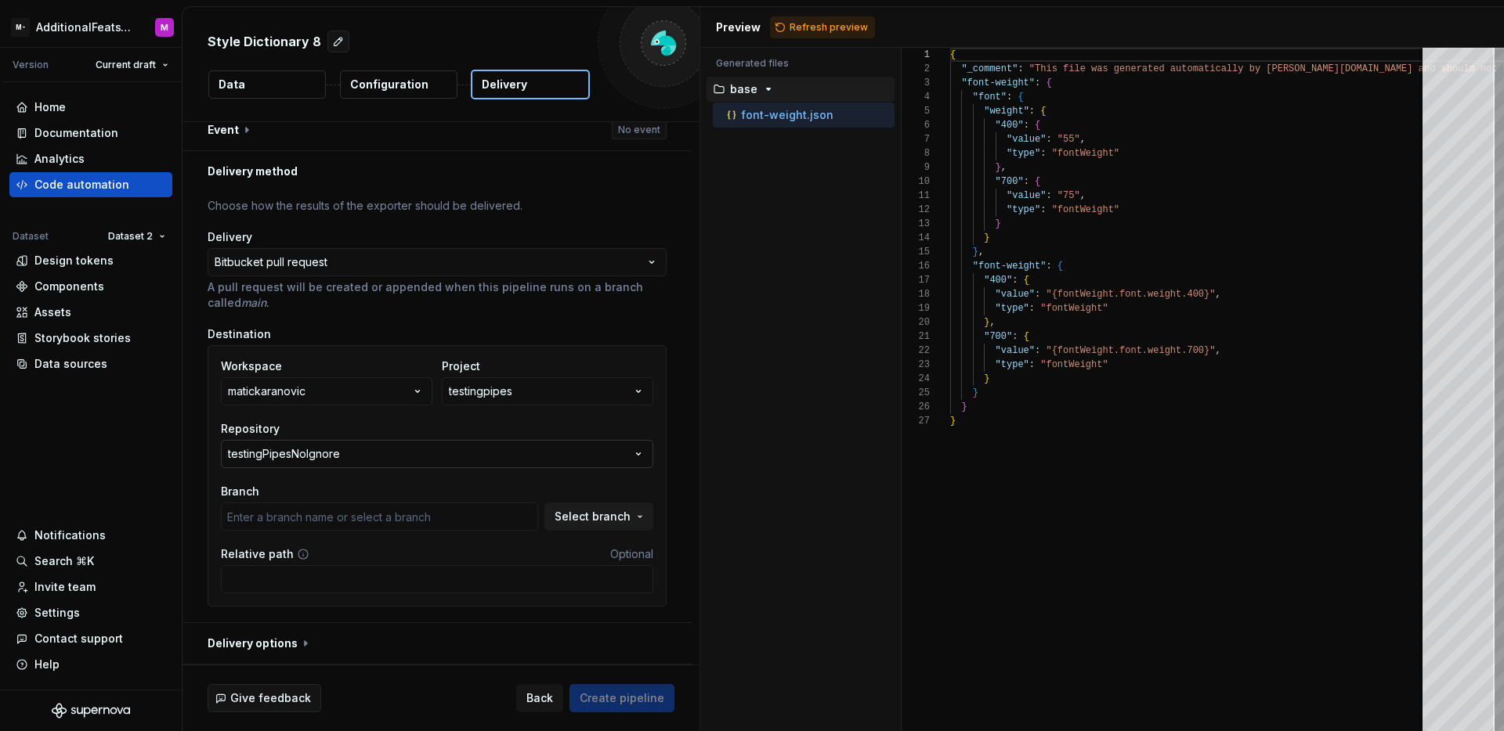
click at [530, 455] on button "testingPipesNoIgnore" at bounding box center [437, 454] width 432 height 28
type input "main"
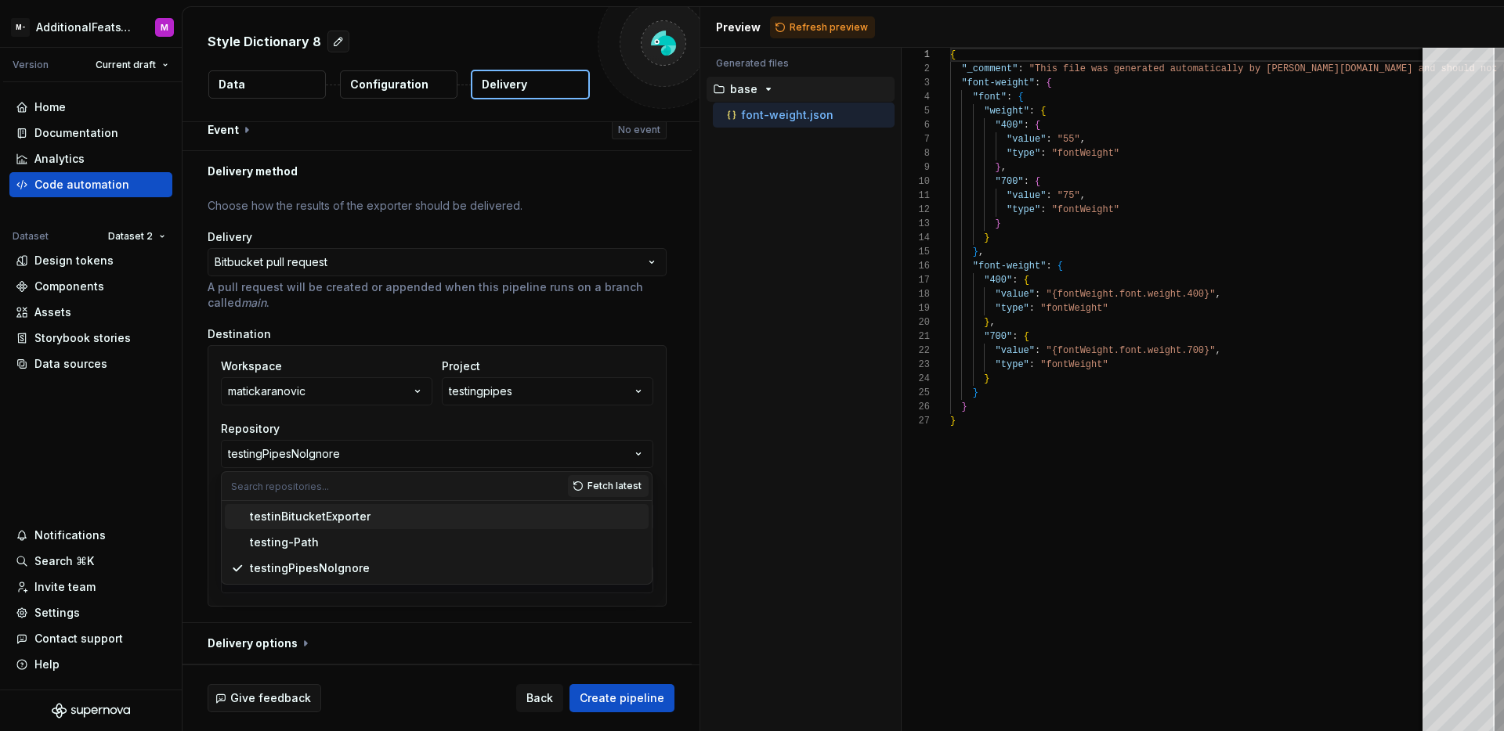
click at [641, 429] on div "Repository" at bounding box center [437, 429] width 432 height 16
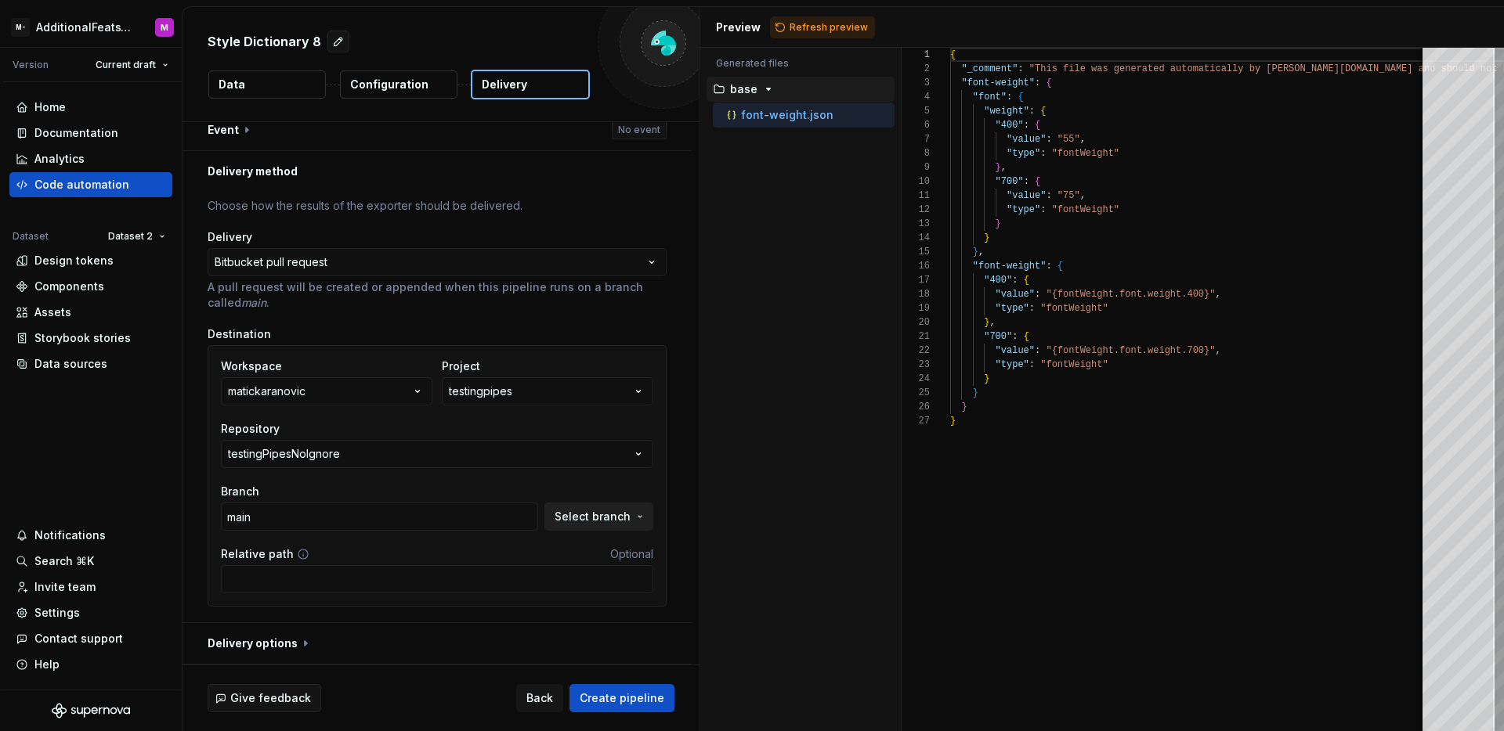
click at [567, 523] on span "Select branch" at bounding box center [592, 517] width 76 height 16
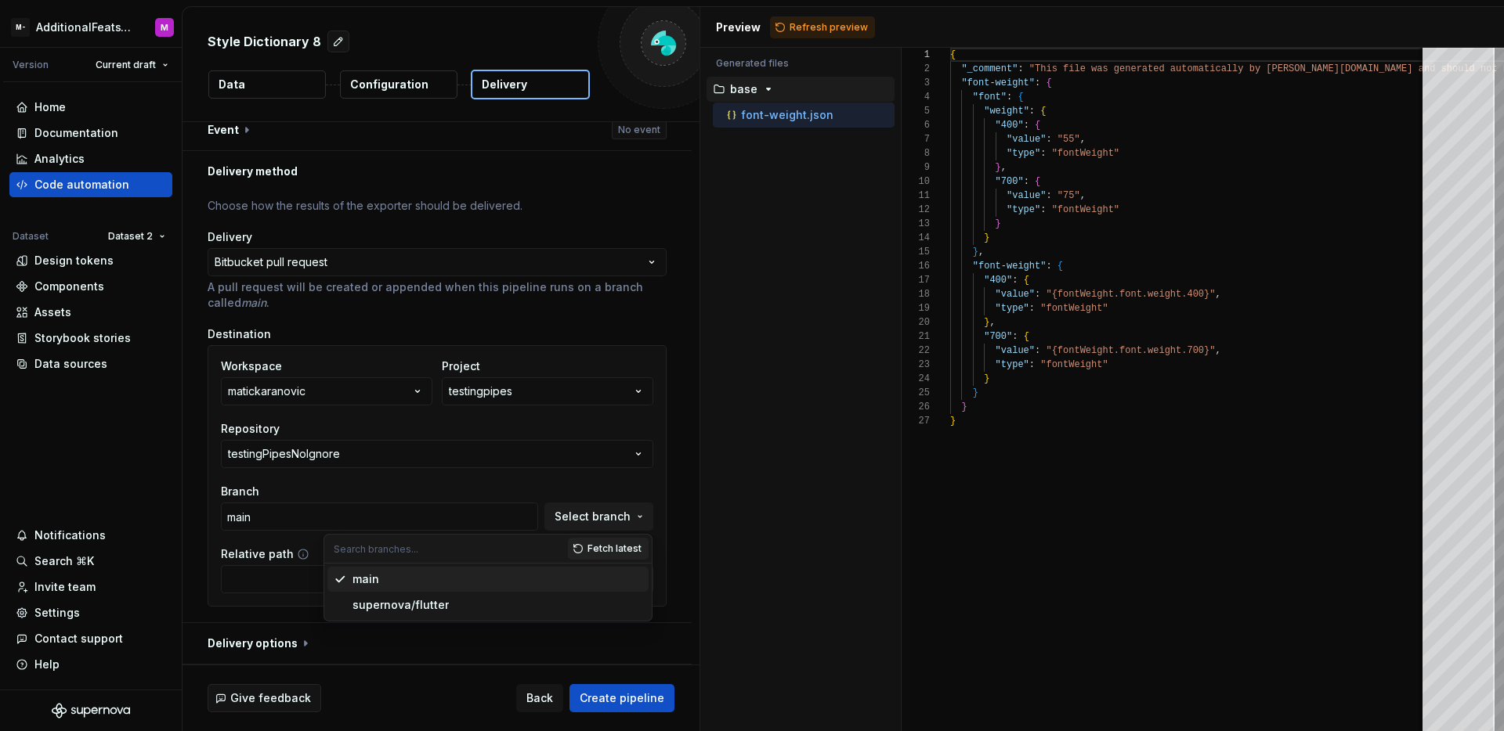
click at [461, 583] on div "main" at bounding box center [497, 580] width 290 height 16
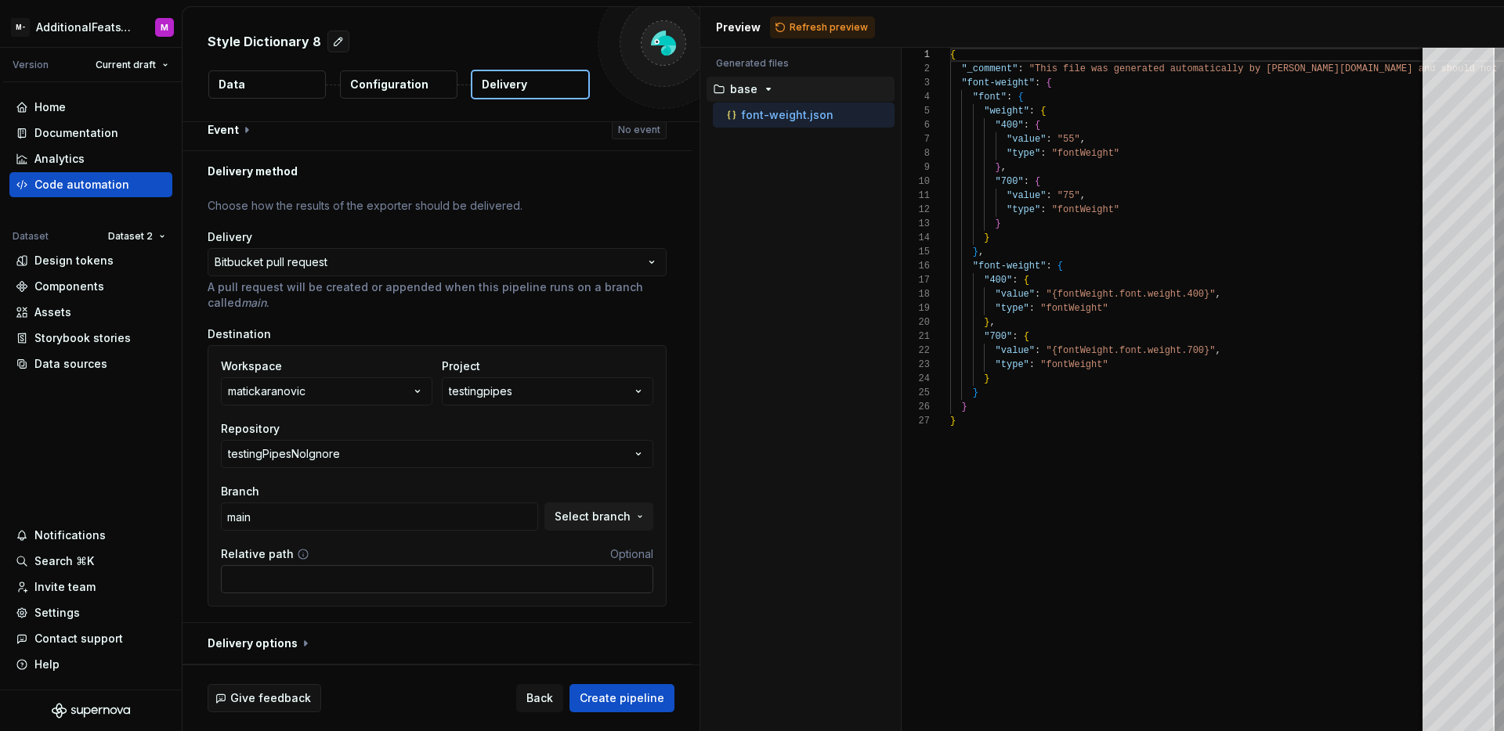
click at [460, 584] on input "Relative path" at bounding box center [437, 579] width 432 height 28
click at [520, 583] on input "Relative path" at bounding box center [437, 579] width 432 height 28
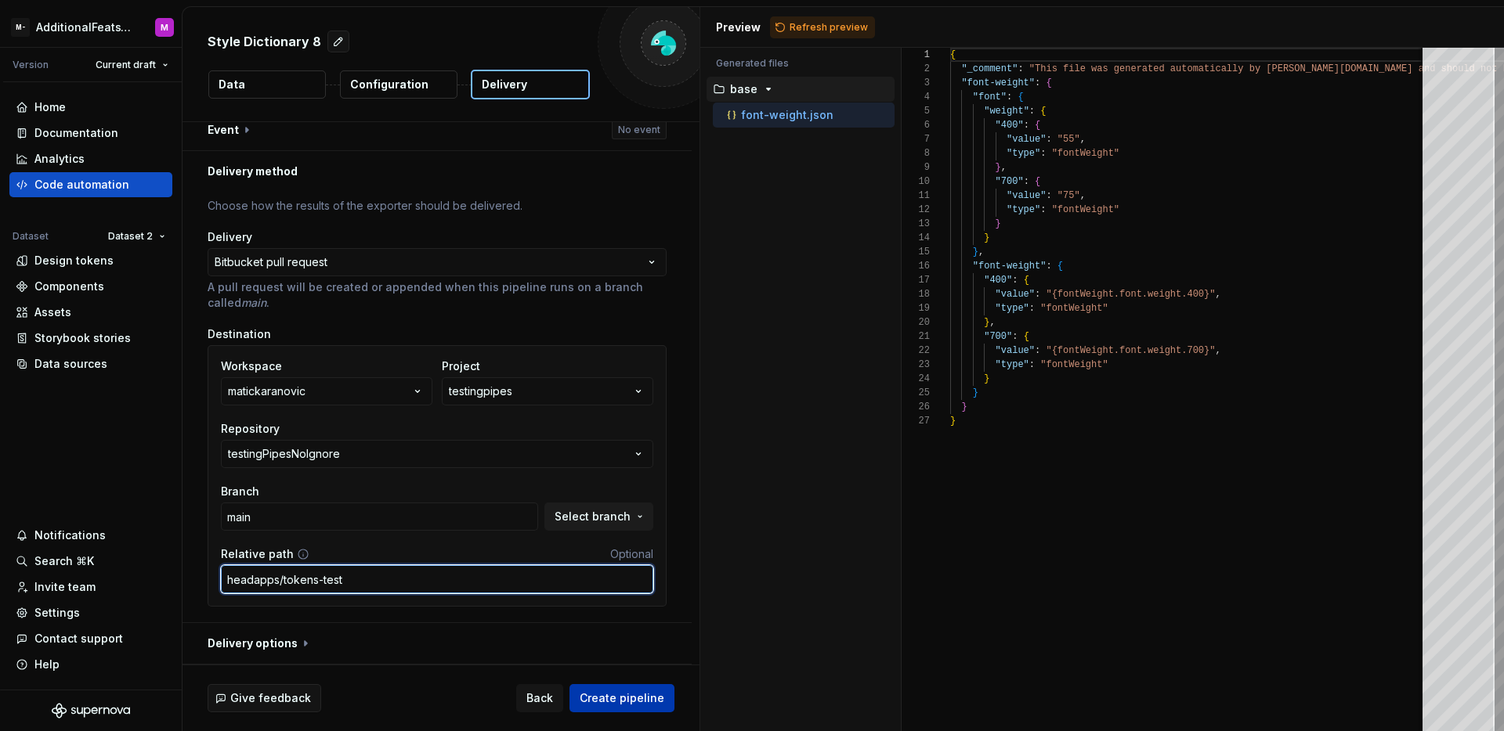
type input "headapps/tokens-test"
click at [647, 706] on button "Create pipeline" at bounding box center [621, 698] width 105 height 28
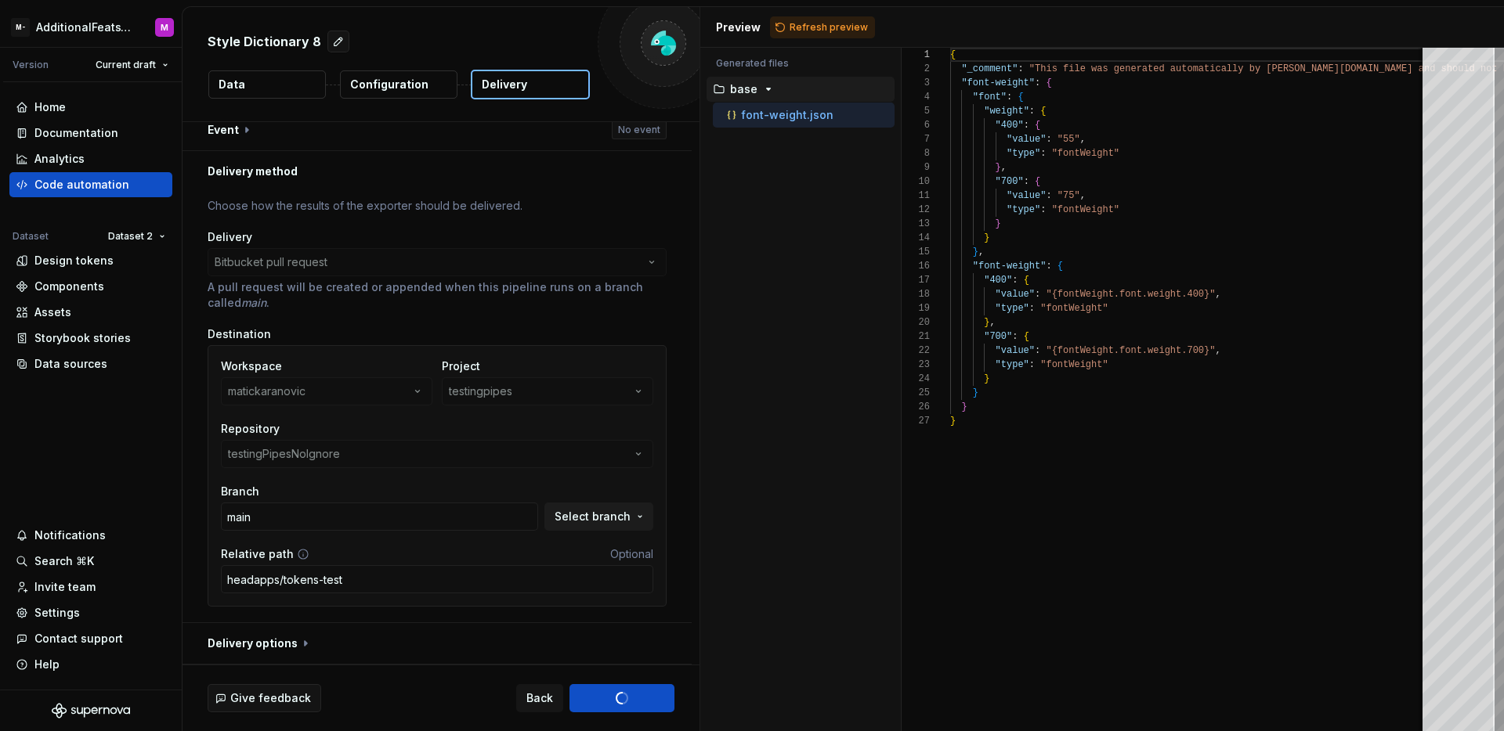
click at [411, 26] on div "Style Dictionary 8 Data Configuration Delivery" at bounding box center [440, 64] width 517 height 114
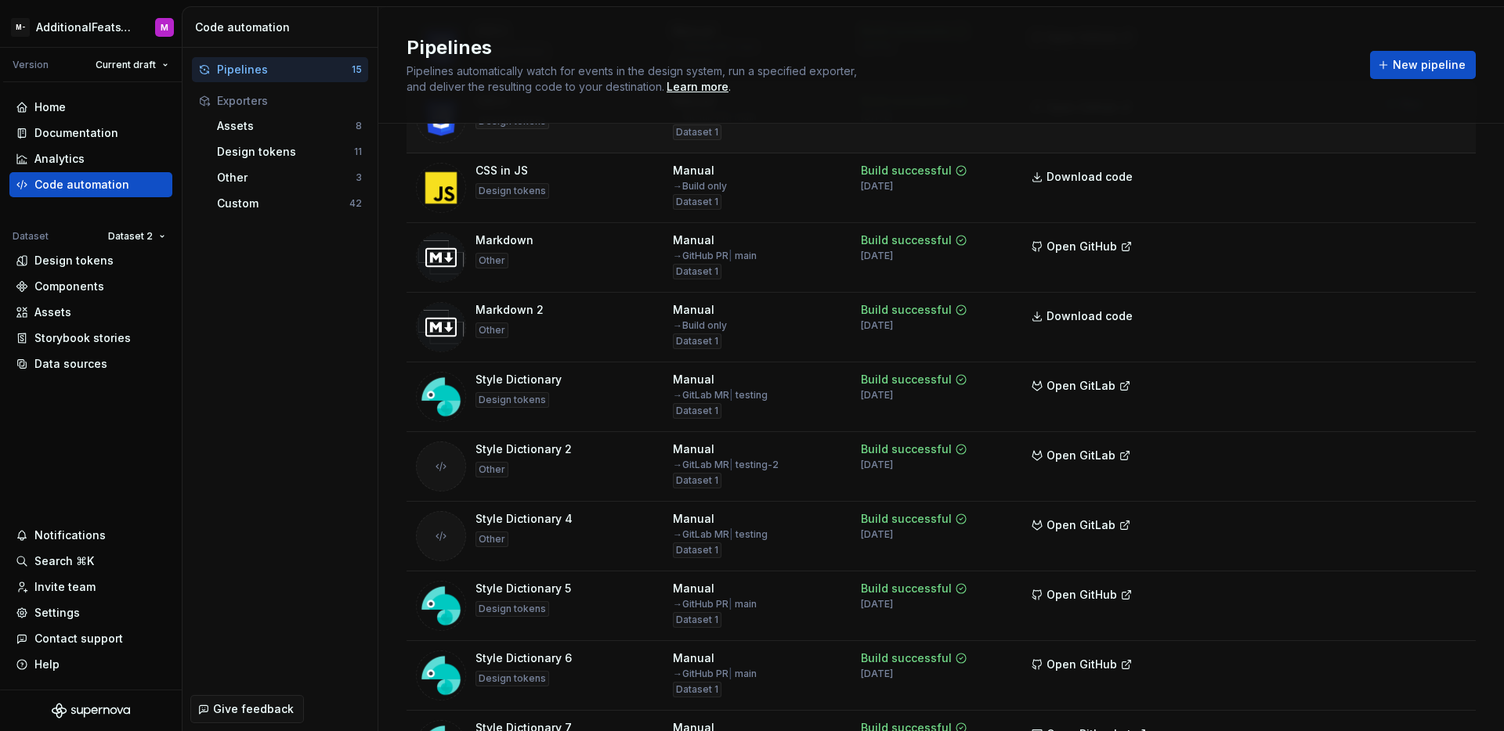
scroll to position [551, 0]
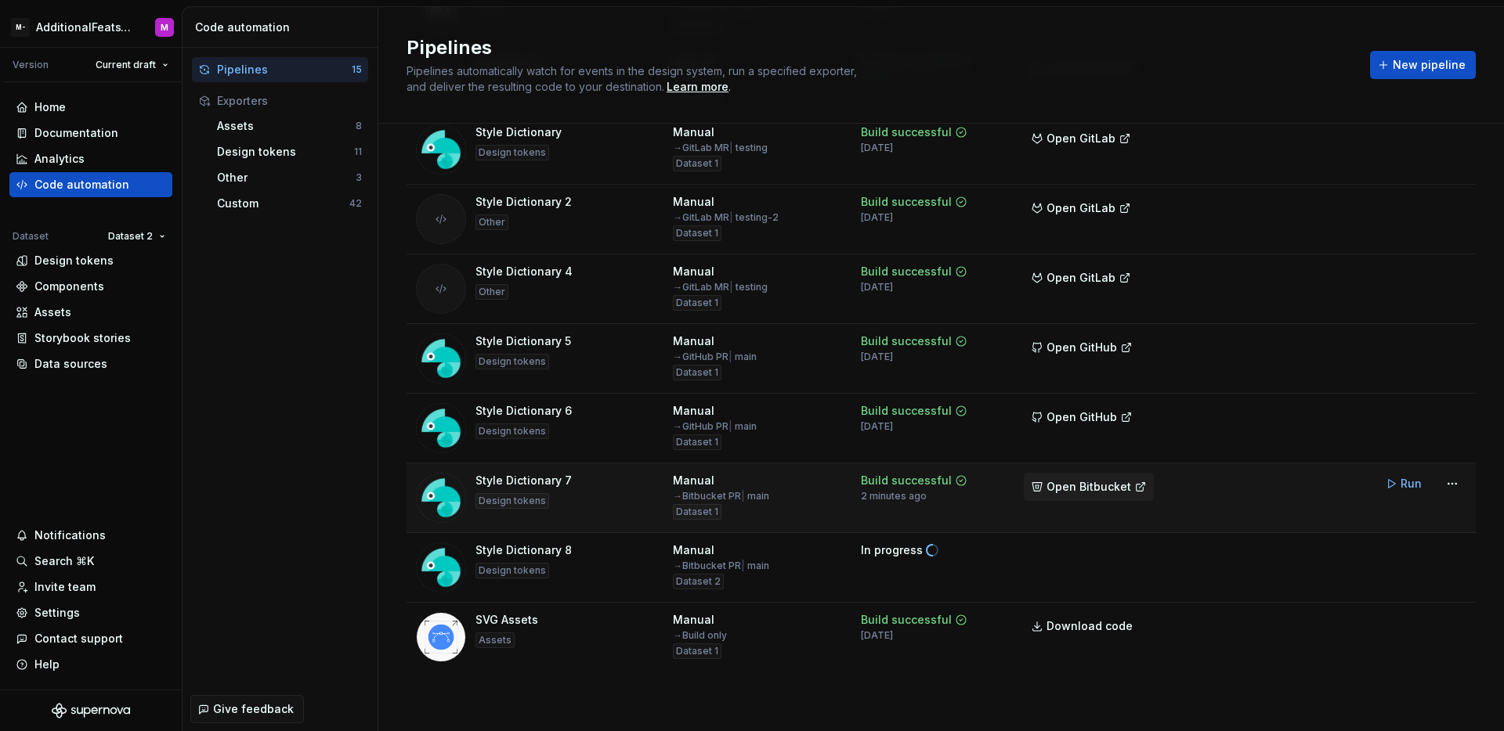
click at [1071, 491] on span "Open Bitbucket" at bounding box center [1088, 487] width 85 height 16
click at [961, 663] on td "Build successful 4 days ago" at bounding box center [932, 638] width 163 height 70
click at [964, 587] on td "In progress" at bounding box center [932, 568] width 163 height 70
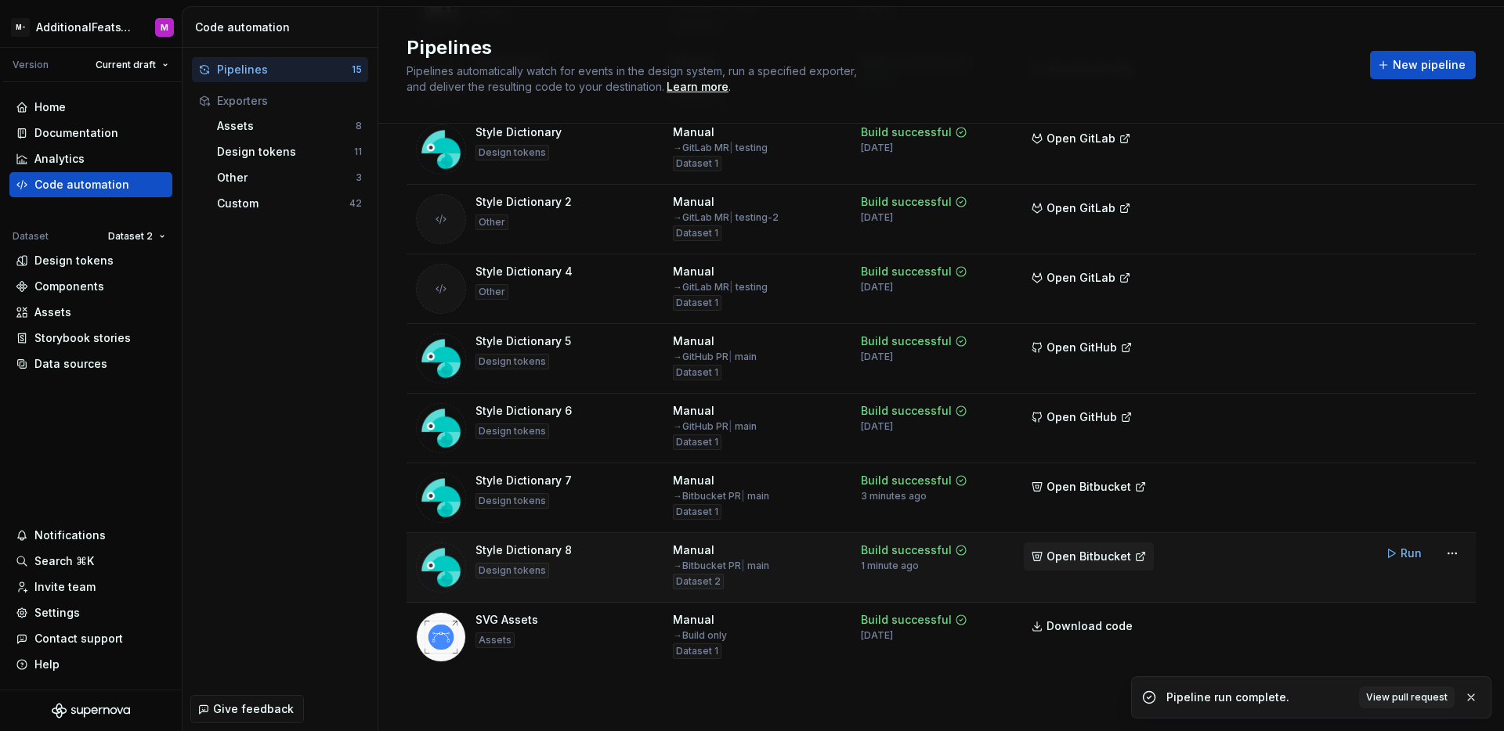
click at [1107, 549] on span "Open Bitbucket" at bounding box center [1088, 557] width 85 height 16
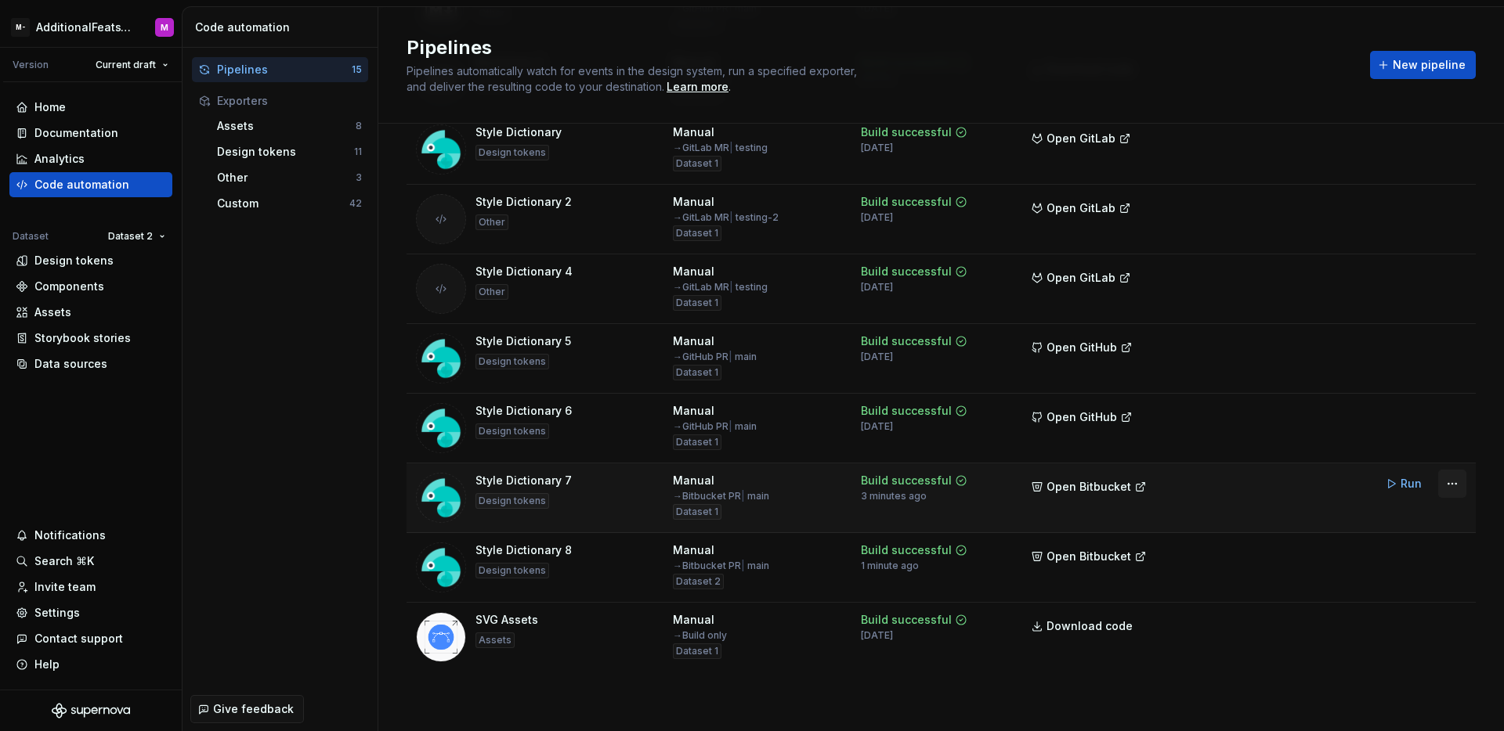
click at [1436, 486] on html "M- AdditionalFeatsTest M Version Current draft Home Documentation Analytics Cod…" at bounding box center [752, 365] width 1504 height 731
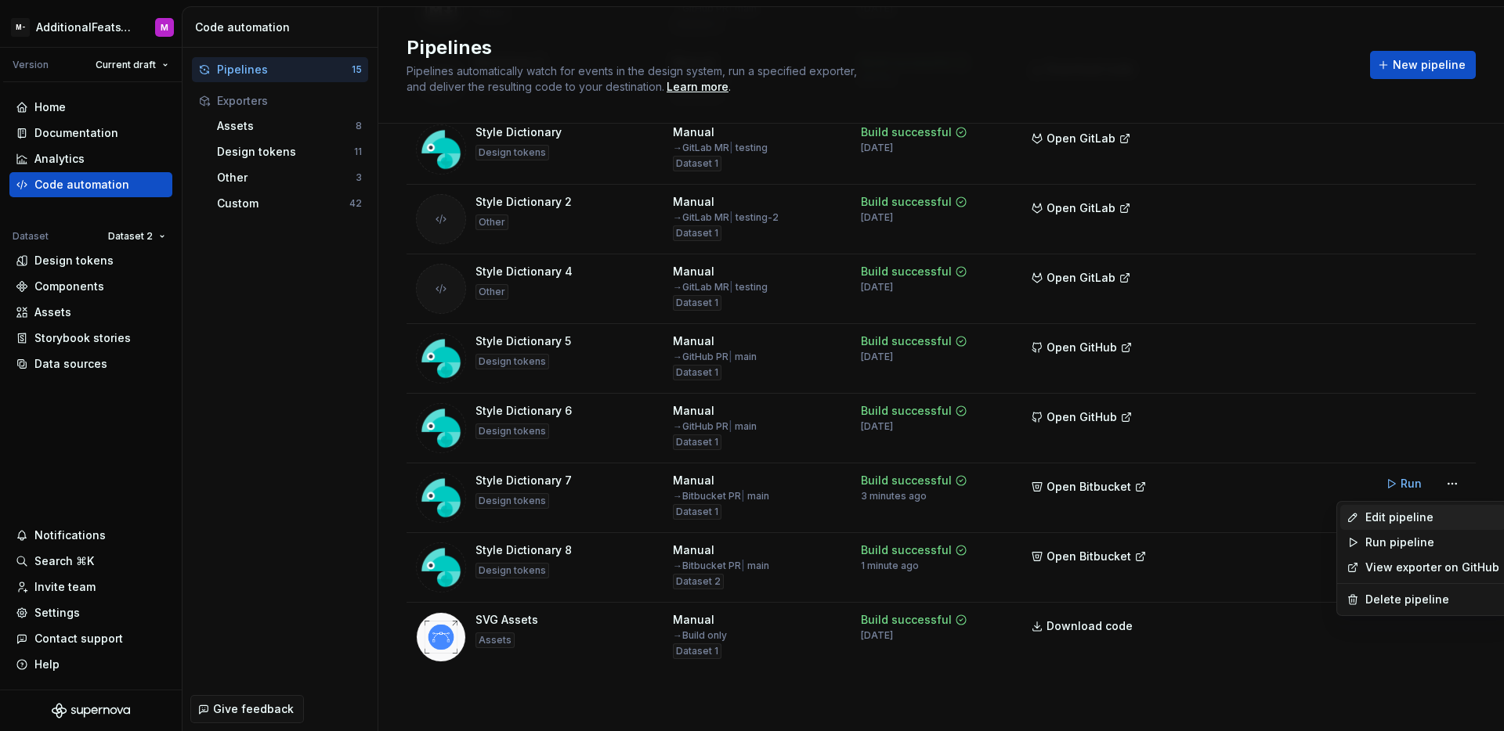
click at [1407, 511] on div "Edit pipeline" at bounding box center [1432, 518] width 134 height 16
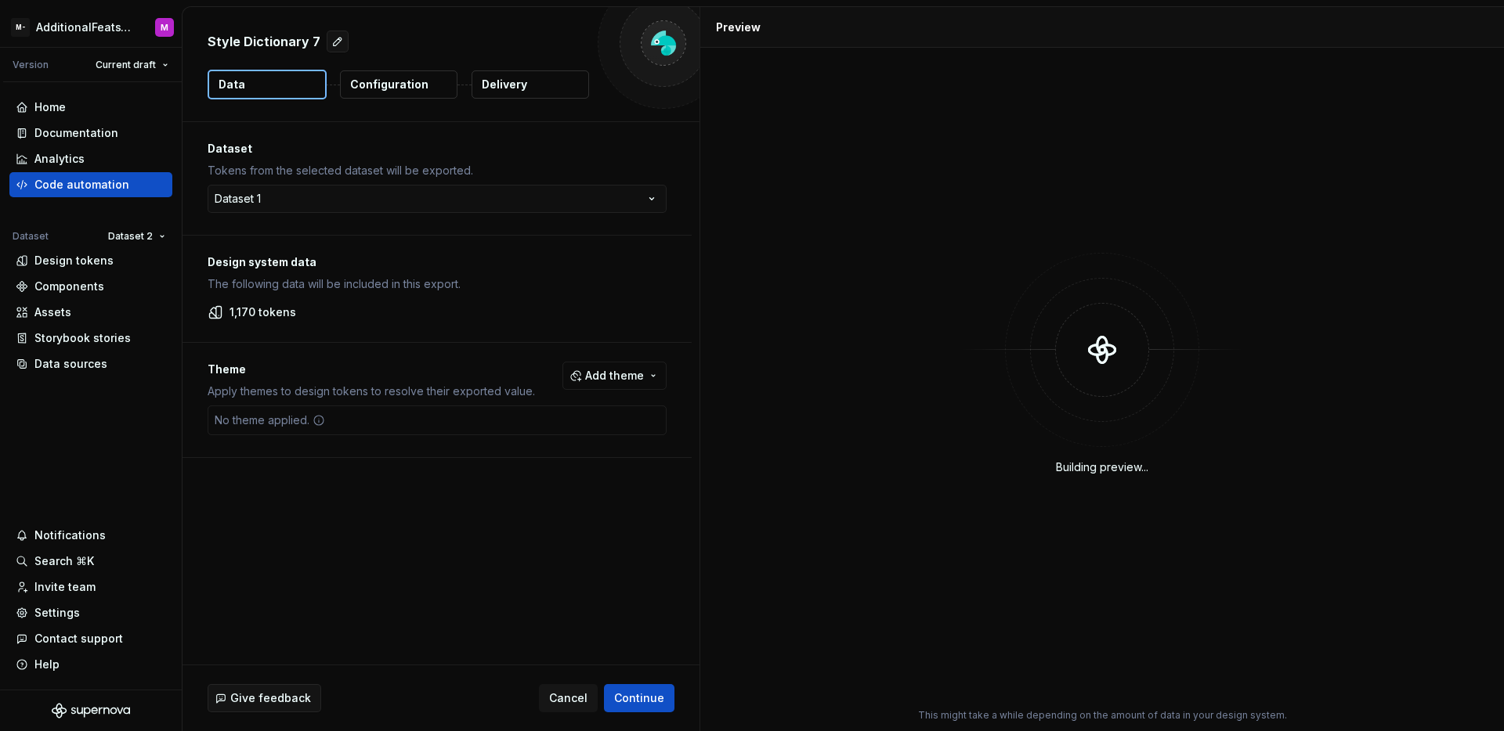
click at [504, 93] on button "Delivery" at bounding box center [529, 84] width 117 height 28
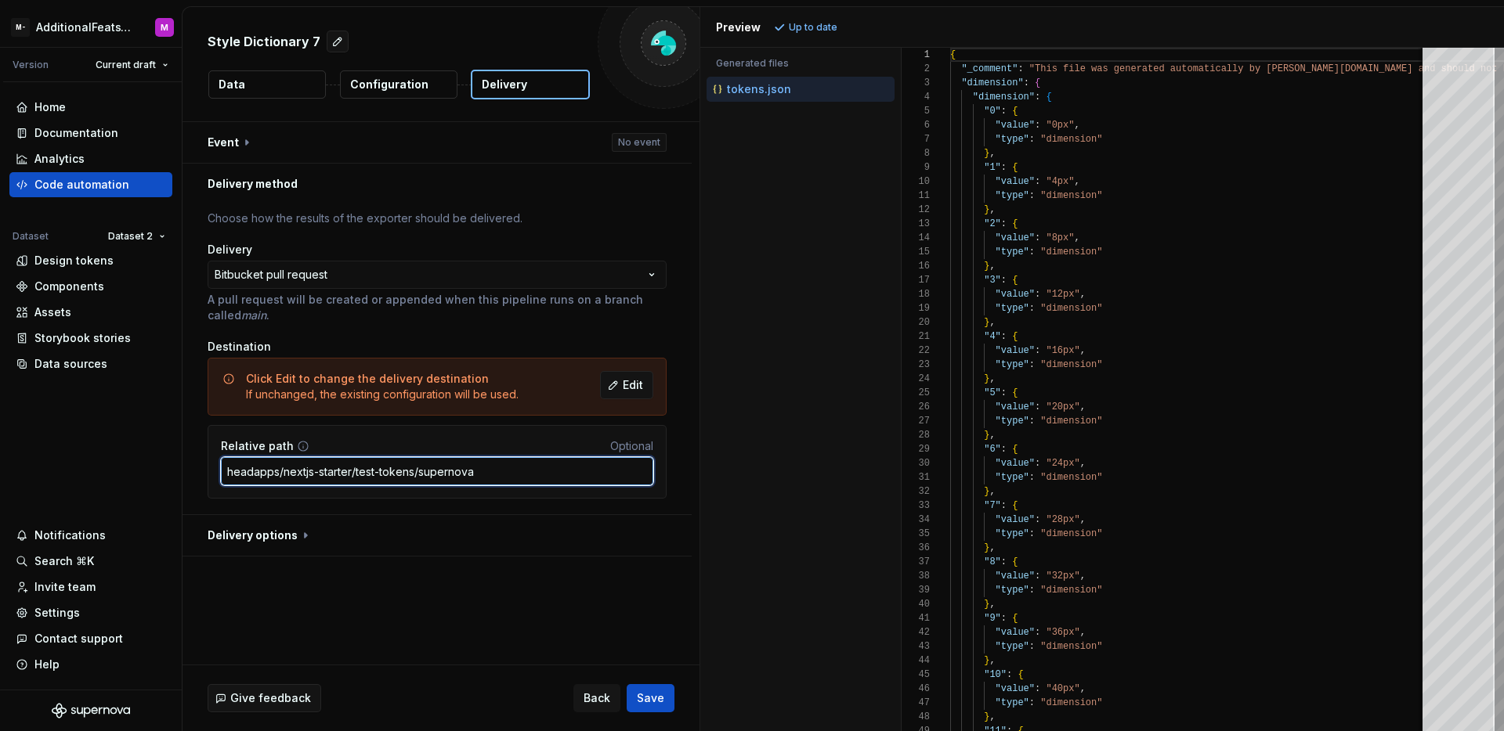
drag, startPoint x: 489, startPoint y: 469, endPoint x: 415, endPoint y: 475, distance: 74.6
click at [415, 475] on input "headapps/nextjs-starter/test-tokens/supernova" at bounding box center [437, 471] width 432 height 28
type input "headapps/nextjs-starter/test-tokens"
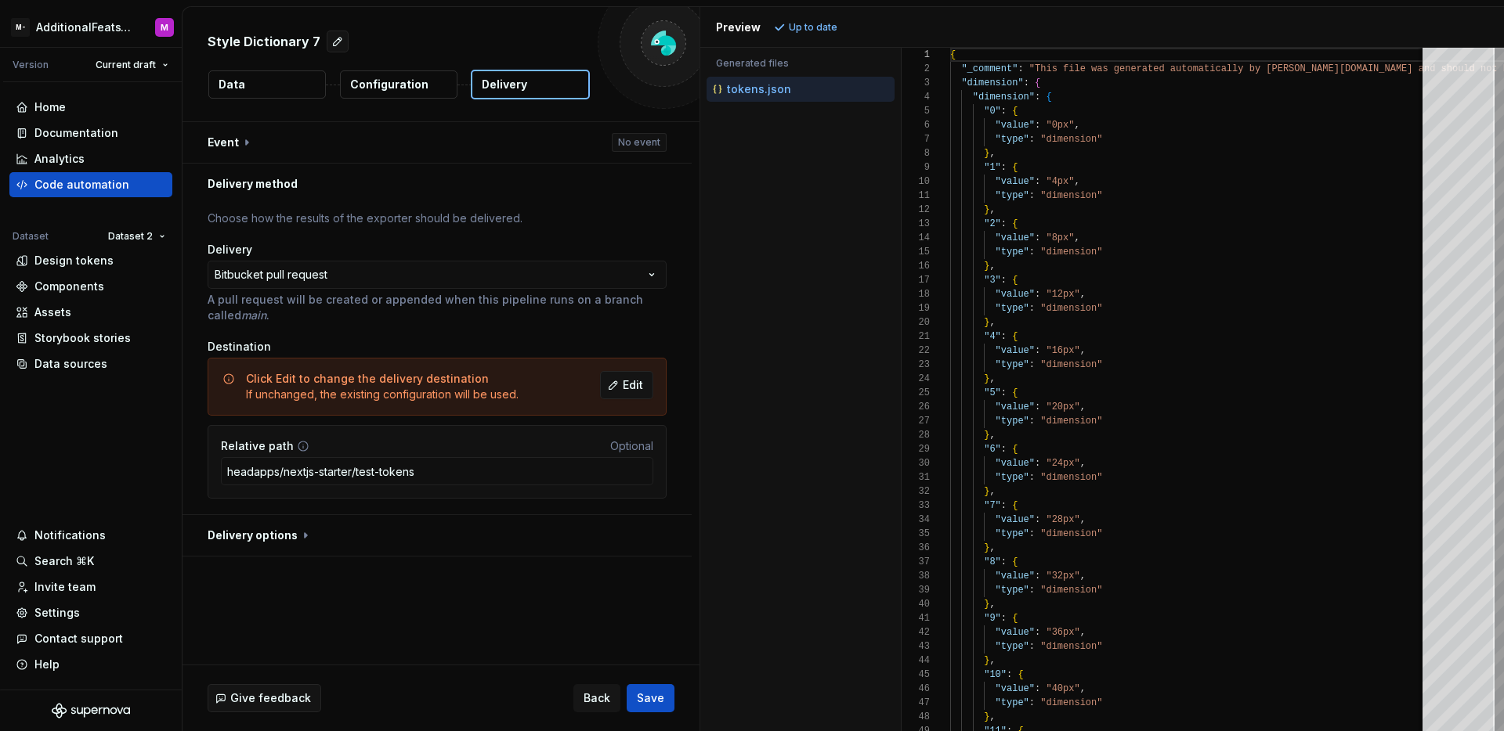
click at [715, 496] on div "Accessibility guide for tree . Navigate the tree with the arrow keys. Common tr…" at bounding box center [800, 402] width 200 height 659
click at [659, 691] on span "Save" at bounding box center [650, 699] width 27 height 16
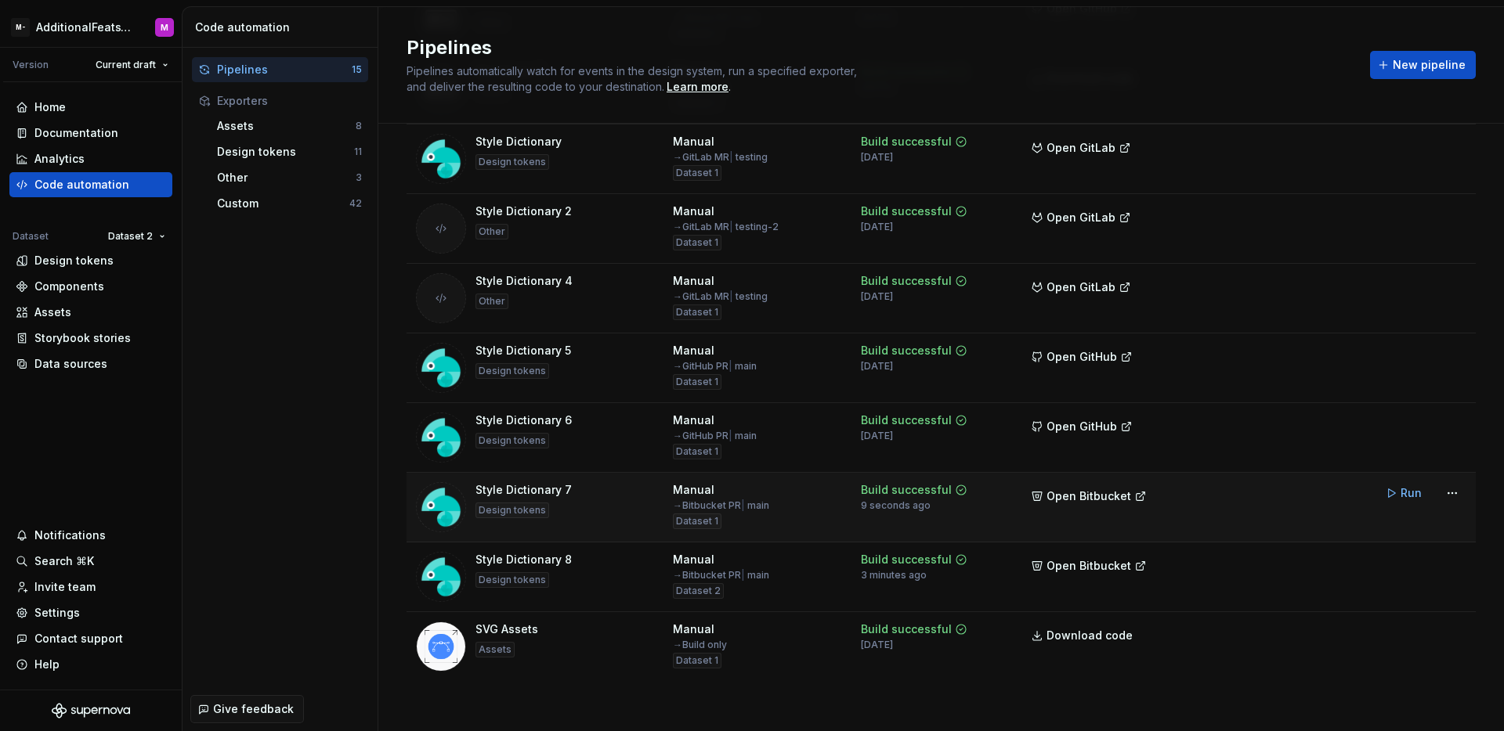
scroll to position [551, 0]
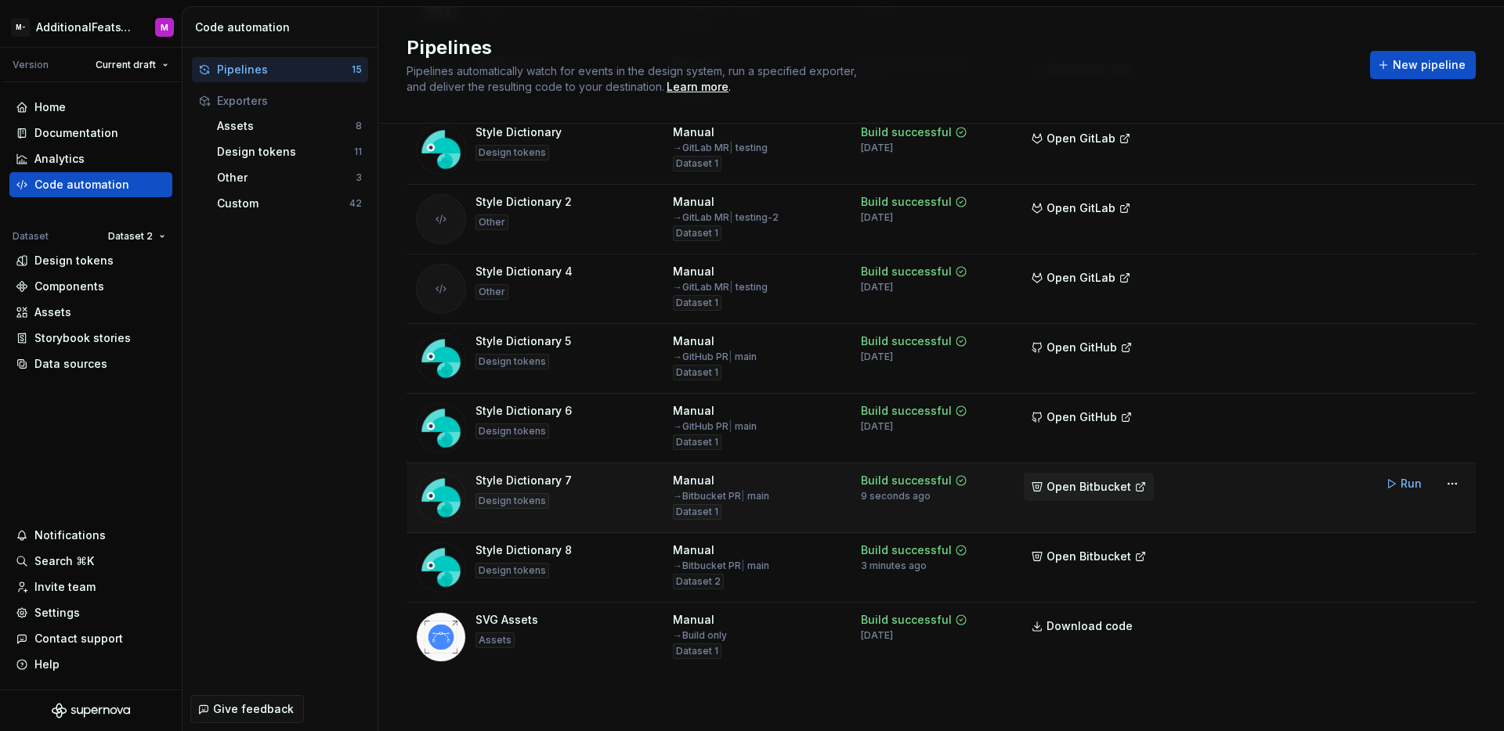
click at [1097, 493] on span "Open Bitbucket" at bounding box center [1088, 487] width 85 height 16
click at [64, 268] on div "Design tokens" at bounding box center [73, 261] width 79 height 16
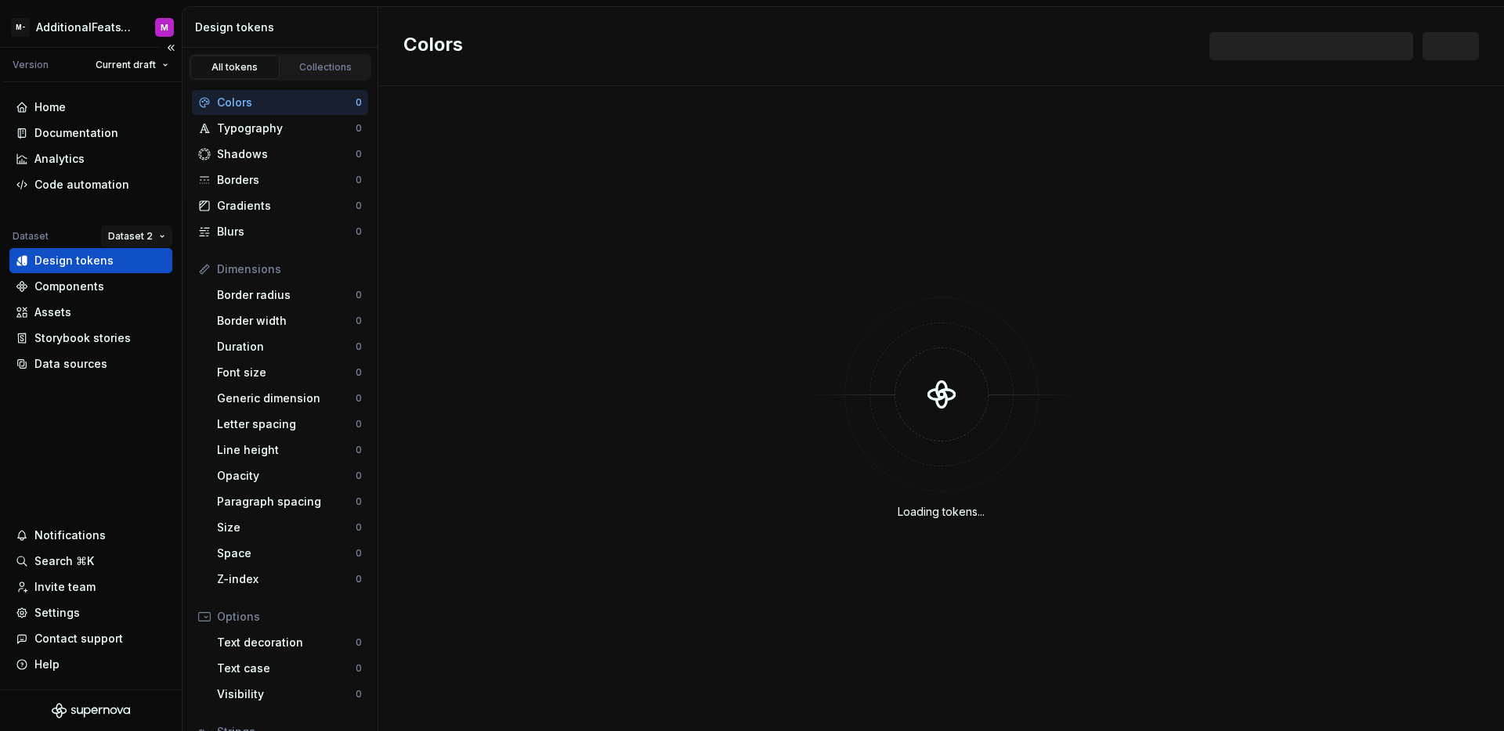
click at [117, 239] on html "M- AdditionalFeatsTest M Version Current draft Home Documentation Analytics Cod…" at bounding box center [752, 365] width 1504 height 731
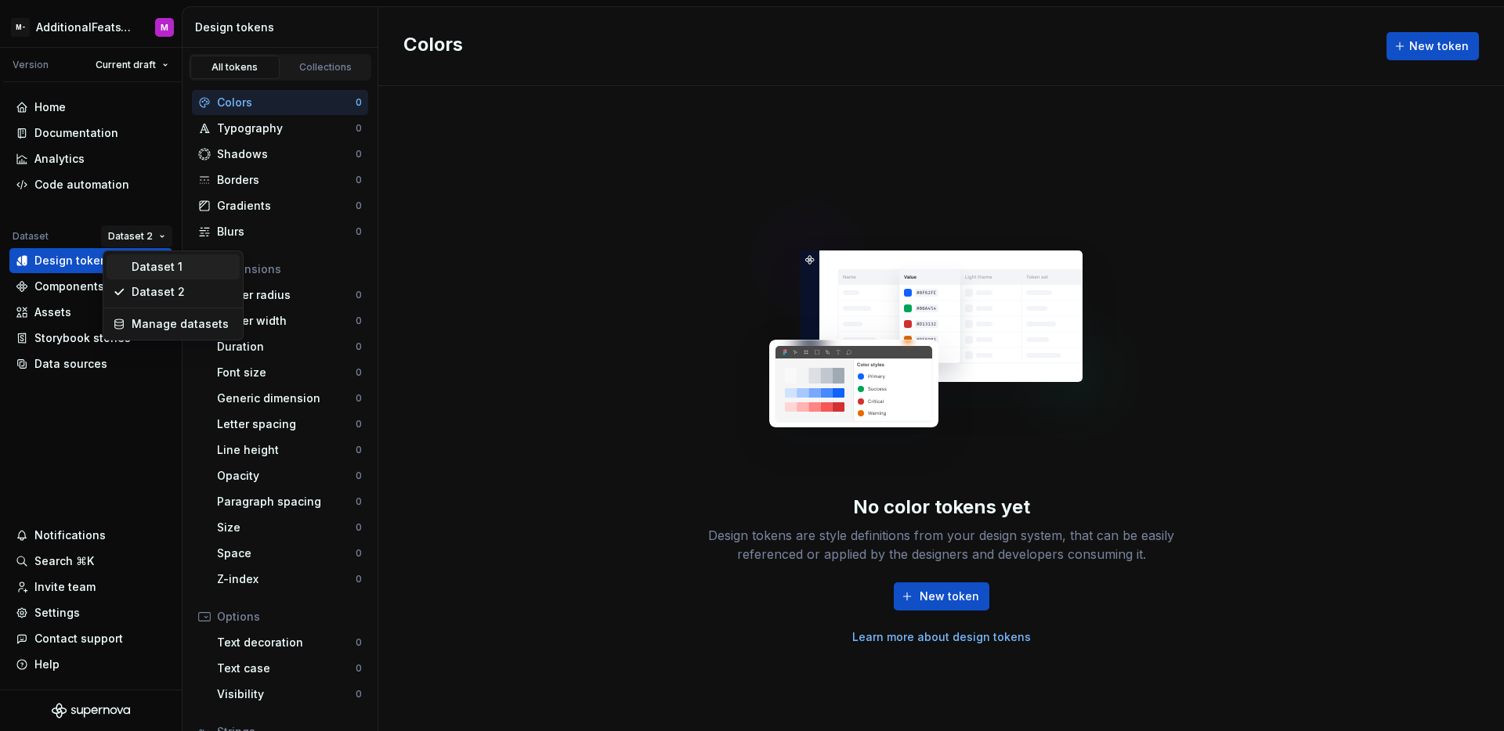
click at [127, 268] on div "Dataset 1" at bounding box center [173, 267] width 133 height 25
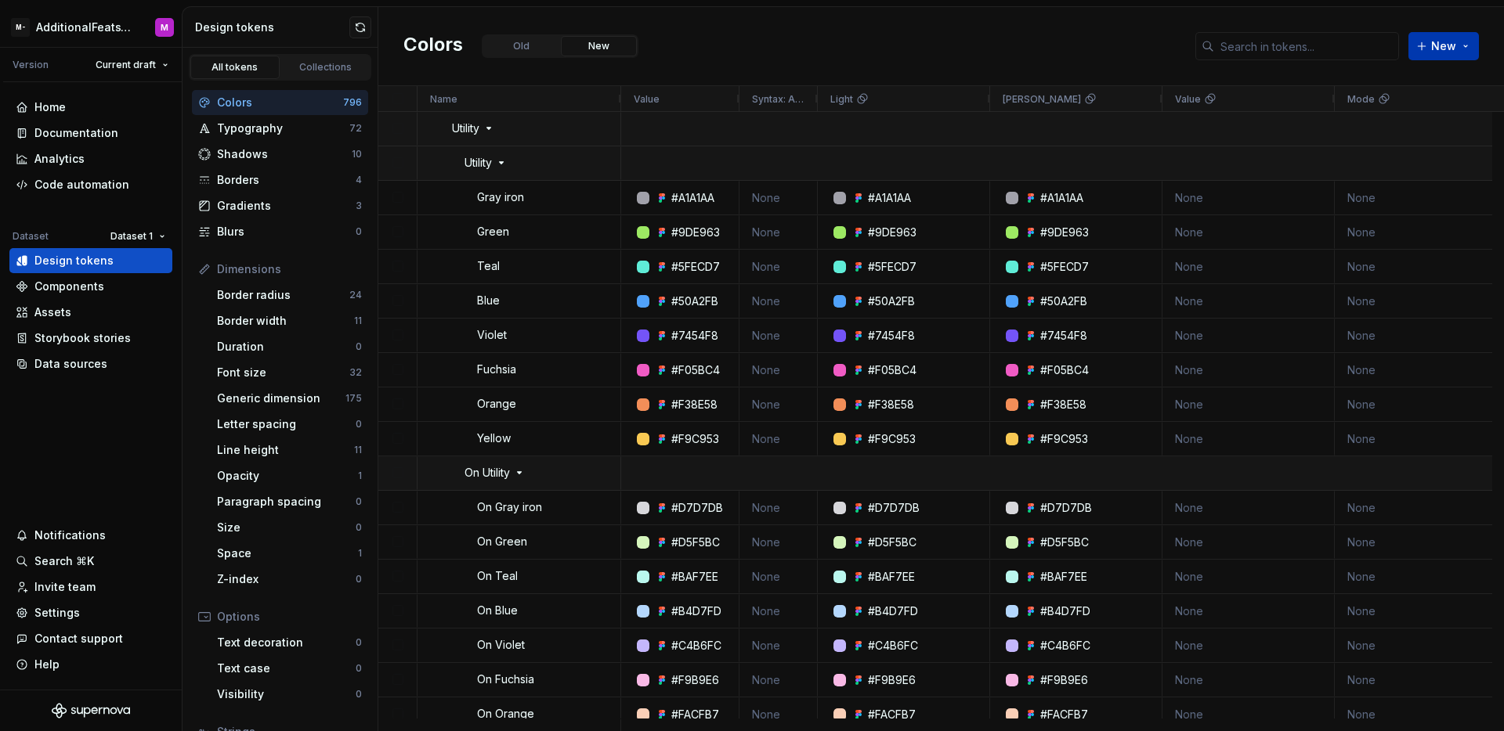
click at [1417, 46] on button "New" at bounding box center [1443, 46] width 70 height 28
click at [1398, 87] on div "New token" at bounding box center [1401, 80] width 133 height 16
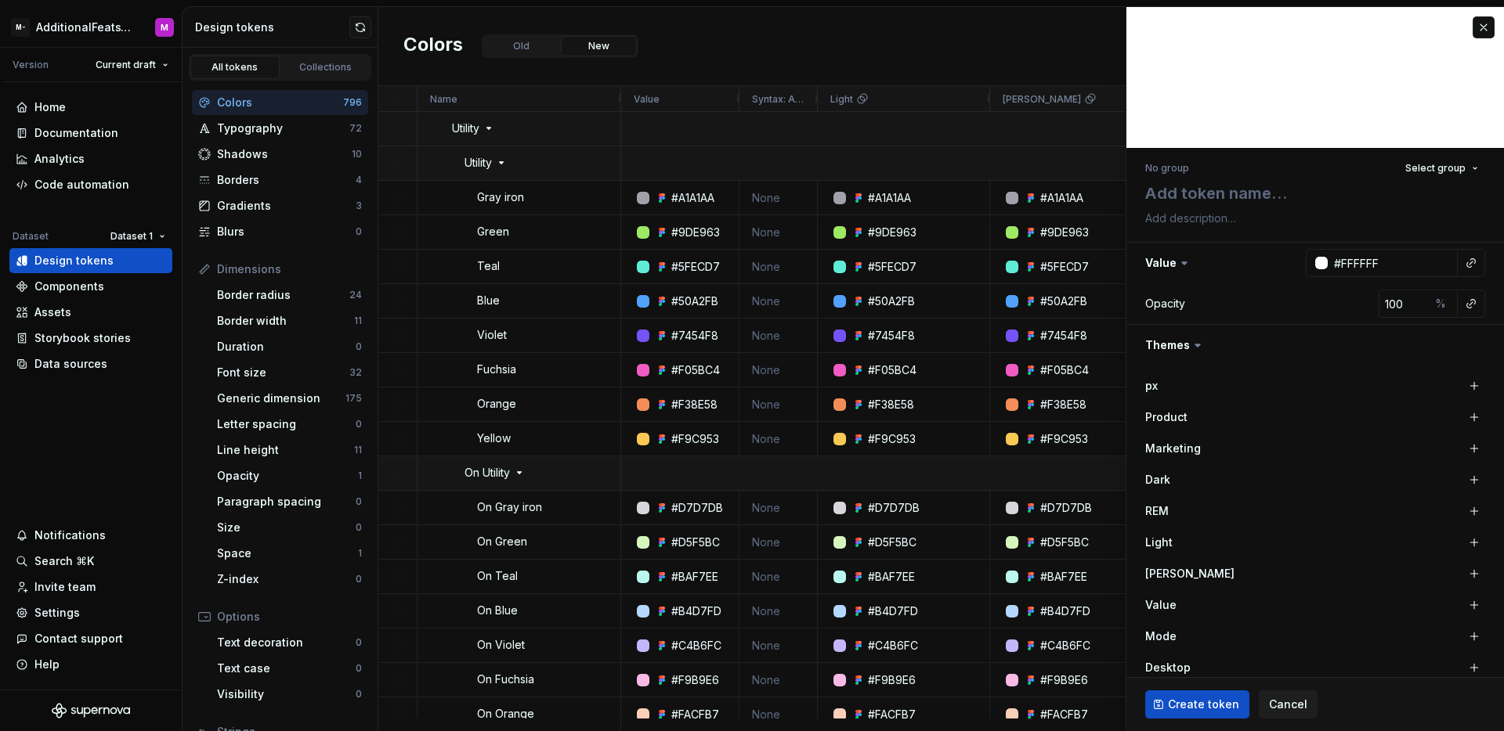
type textarea "*"
type textarea "b"
type textarea "*"
type textarea "bi"
type textarea "*"
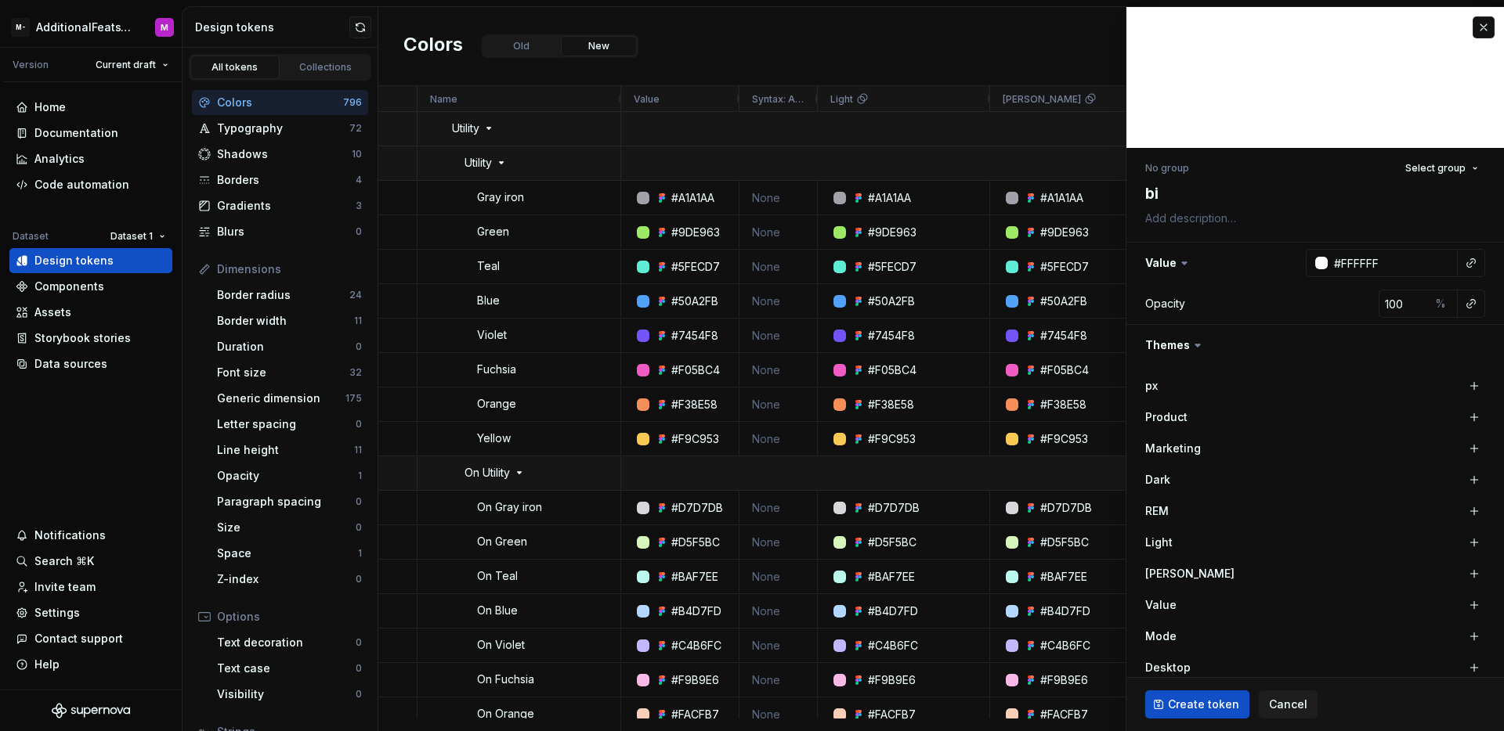
type textarea "bit"
type textarea "*"
type textarea "bitb"
type textarea "*"
type textarea "bitbu"
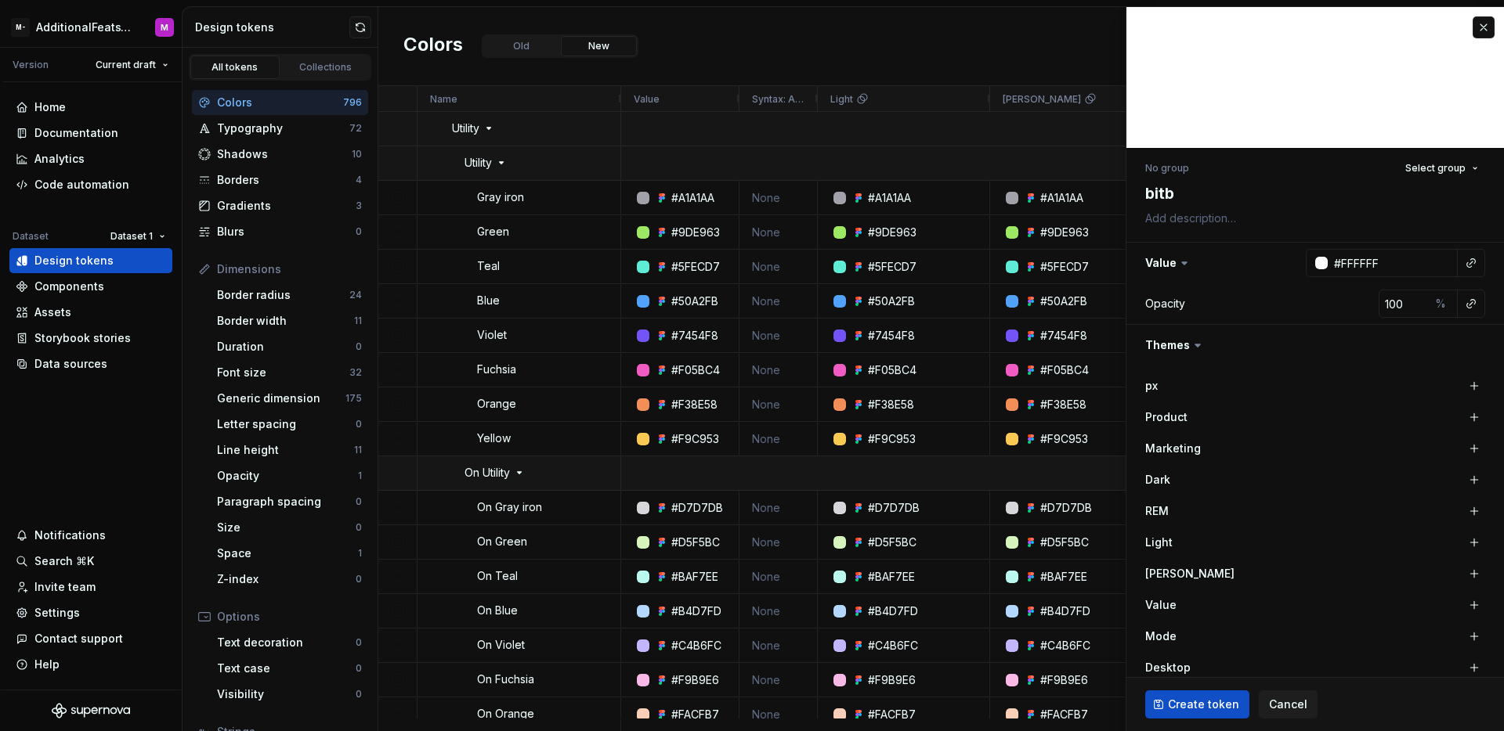
type textarea "*"
type textarea "bitbuc"
type textarea "*"
type textarea "bitbuck"
type textarea "*"
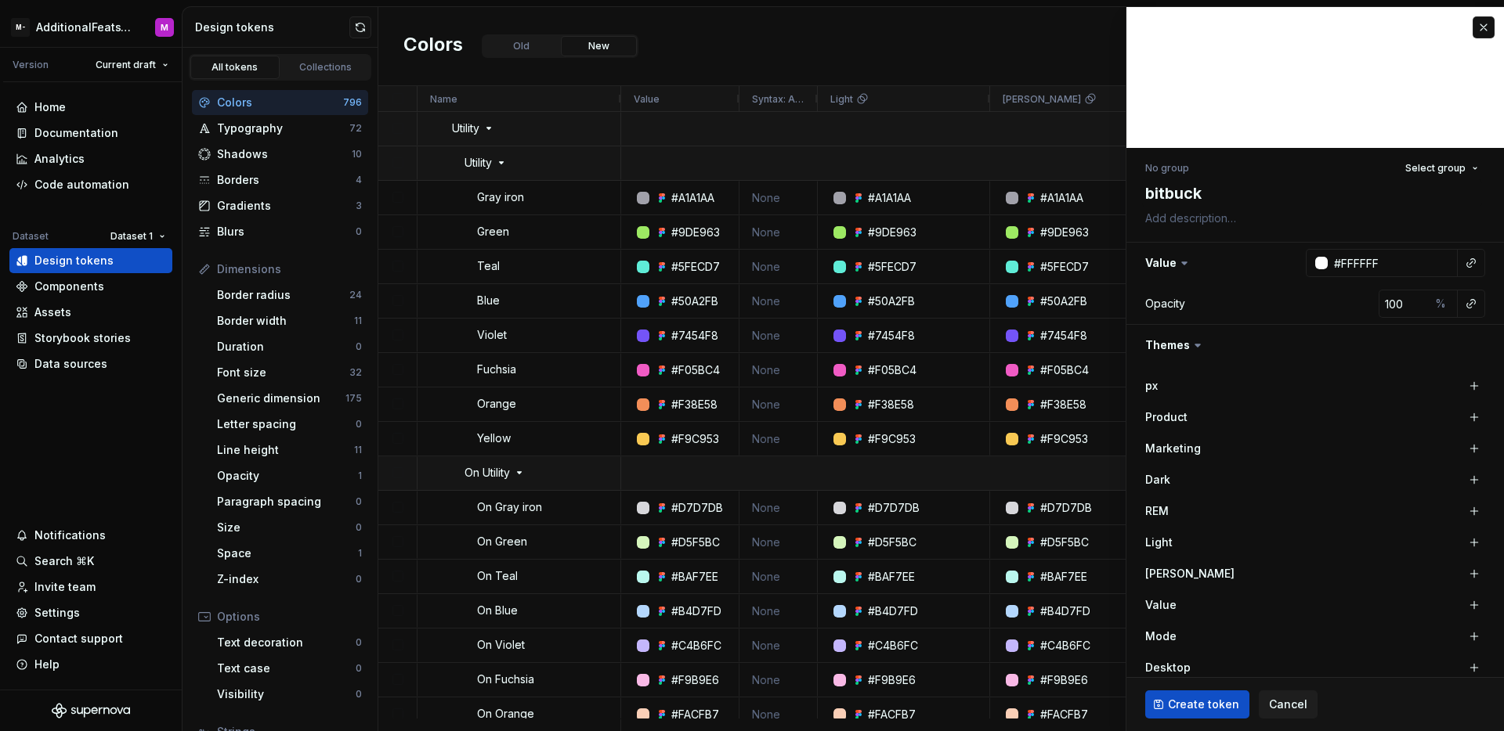
type textarea "bitbucke"
type textarea "*"
type textarea "bitbucket"
type textarea "*"
type textarea "bitbucket-"
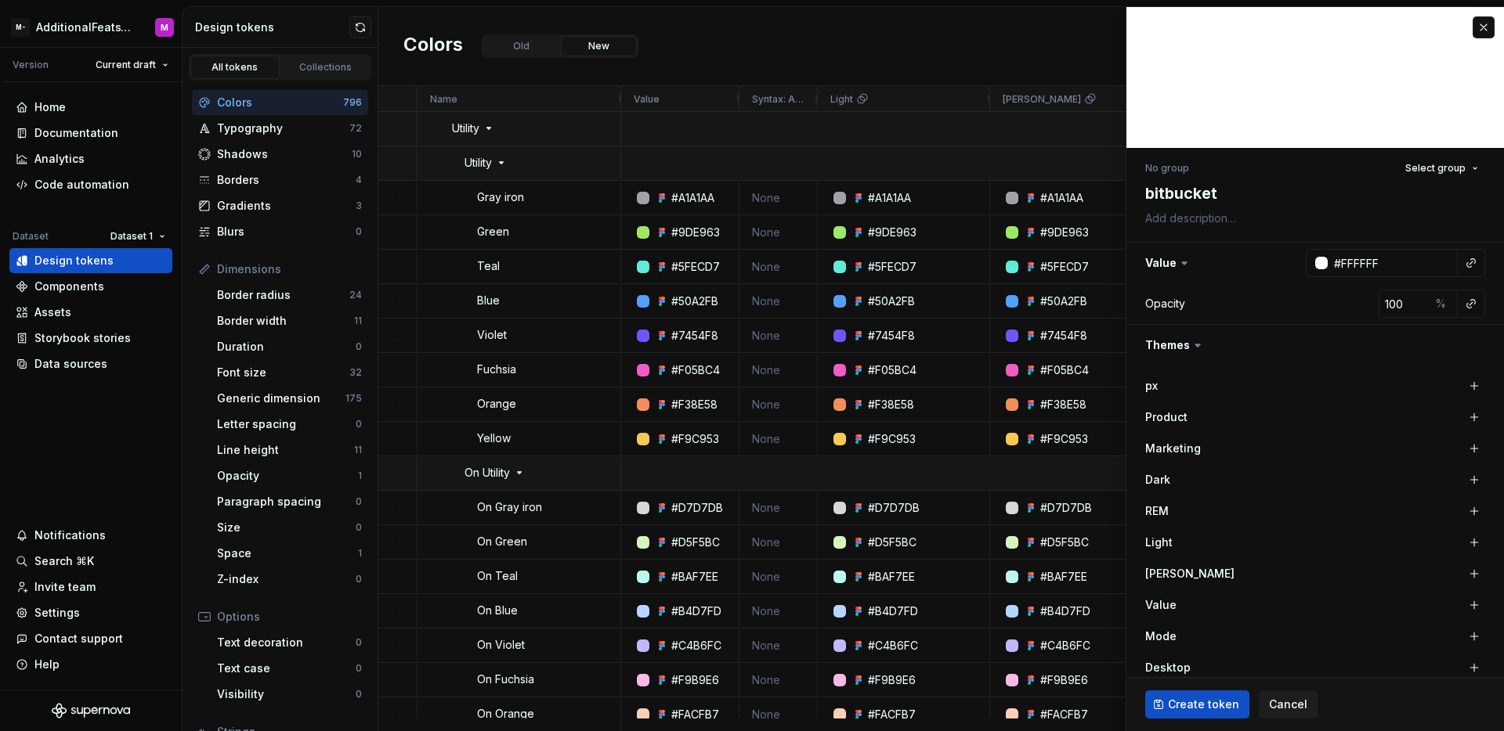
type textarea "*"
type textarea "bitbucket-p"
type textarea "*"
type textarea "bitbucket-pa"
type textarea "*"
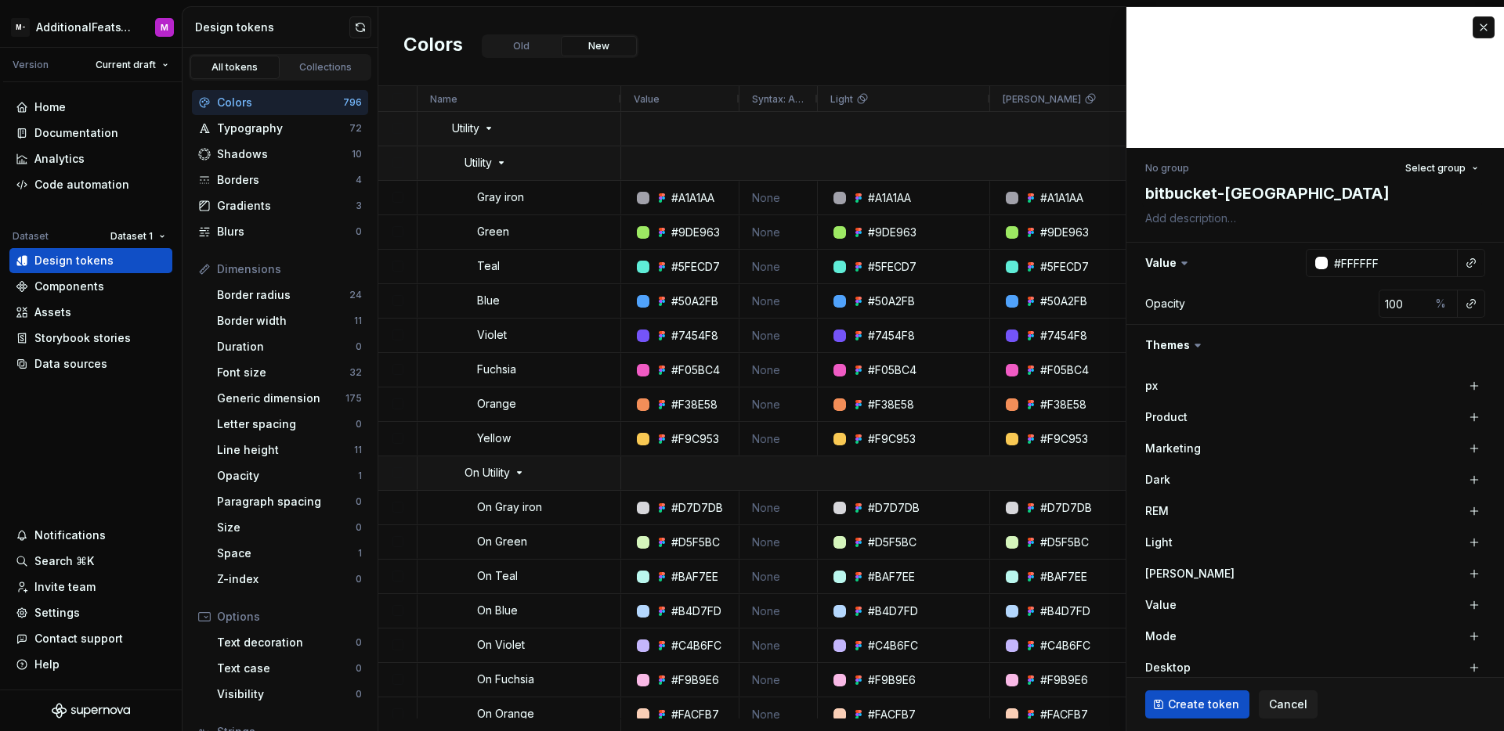
type textarea "bitbucket-pat"
type textarea "*"
type textarea "bitbucket-path"
type textarea "*"
type textarea "bitbucket-path-"
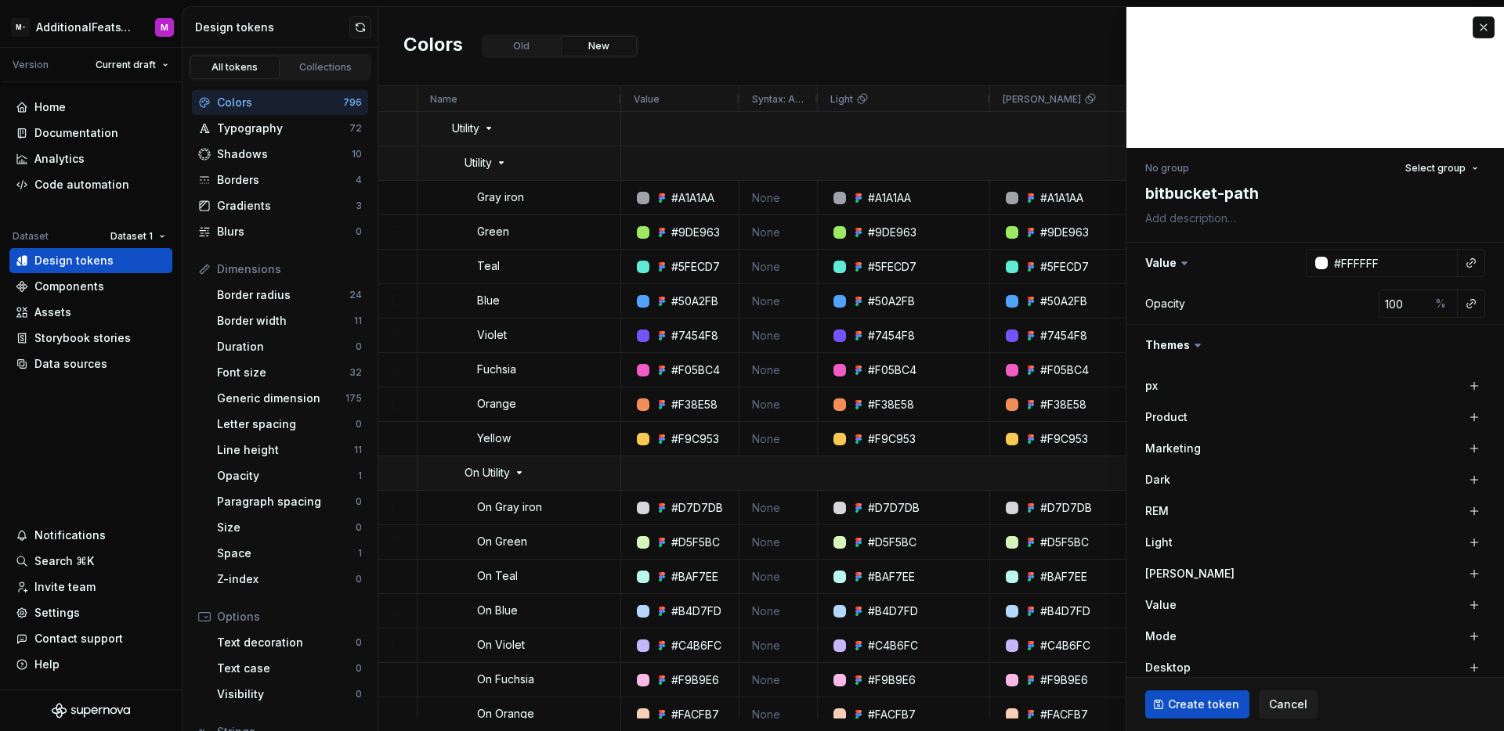
type textarea "*"
type textarea "bitbucket-path-t"
type textarea "*"
type textarea "bitbucket-path-te"
type textarea "*"
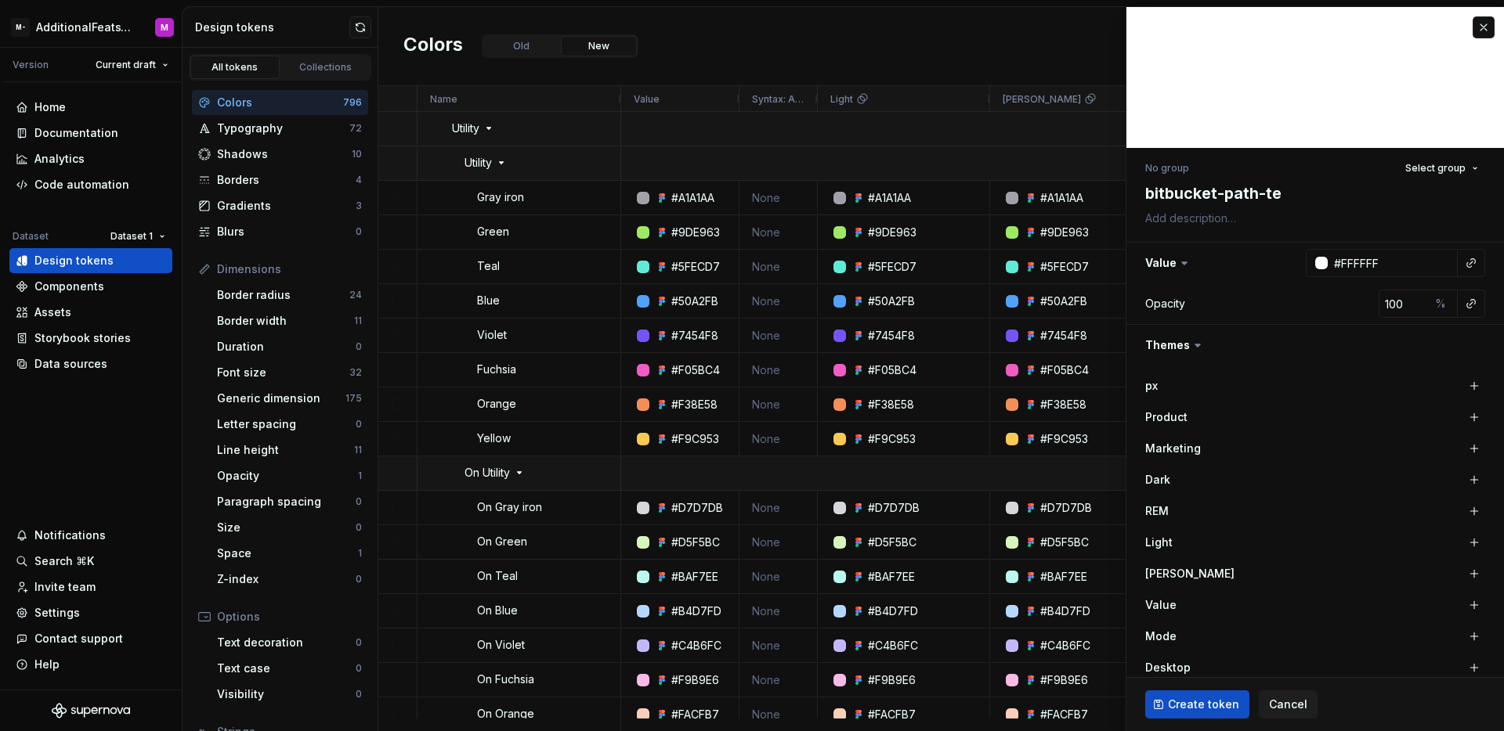
type textarea "bitbucket-path-tes"
type textarea "*"
type textarea "bitbucket-path-test"
type textarea "*"
type textarea "bitbucket-path-test"
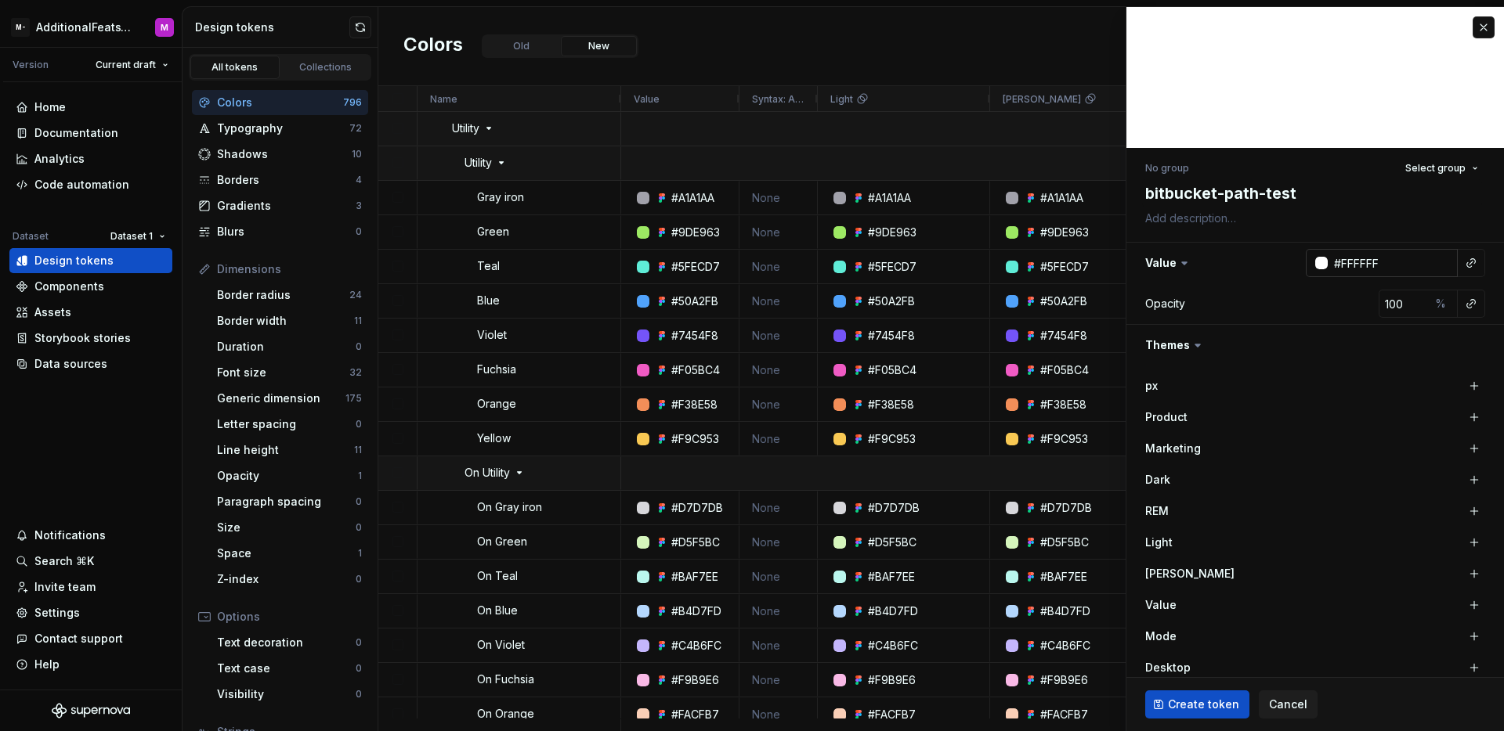
click at [1315, 266] on div at bounding box center [1321, 263] width 13 height 13
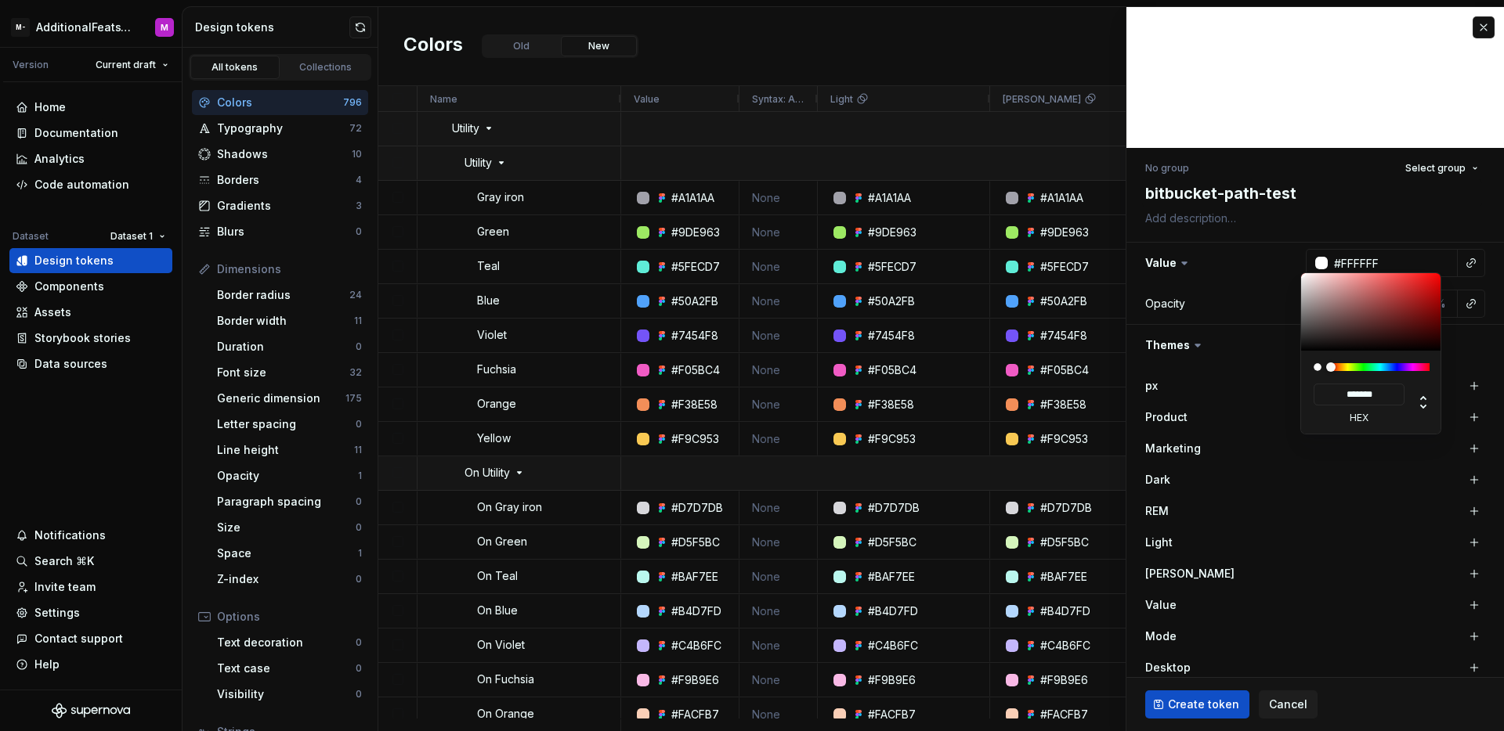
type input "#9D3636"
type input "*******"
type input "#A03737"
type input "*******"
click at [1393, 302] on div at bounding box center [1371, 312] width 141 height 78
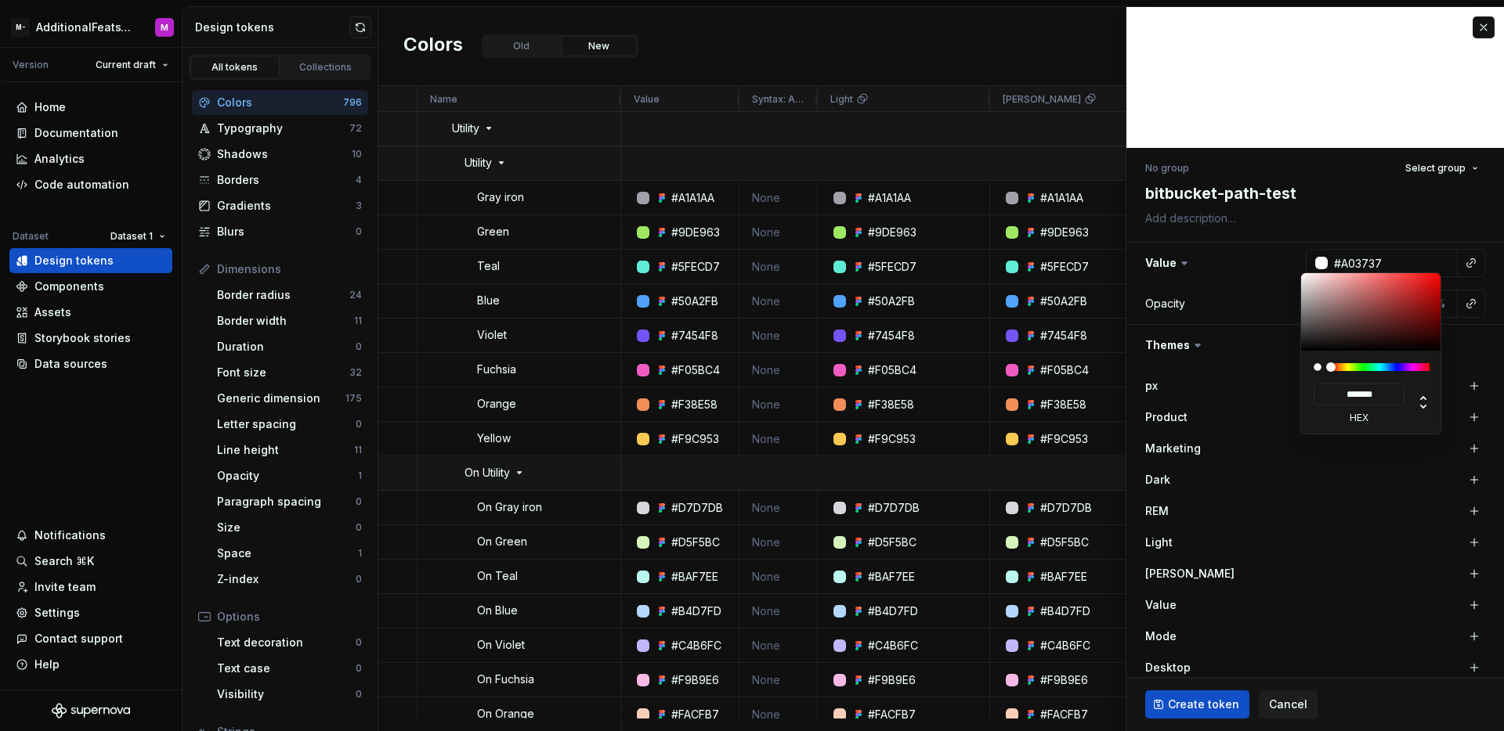
type textarea "*"
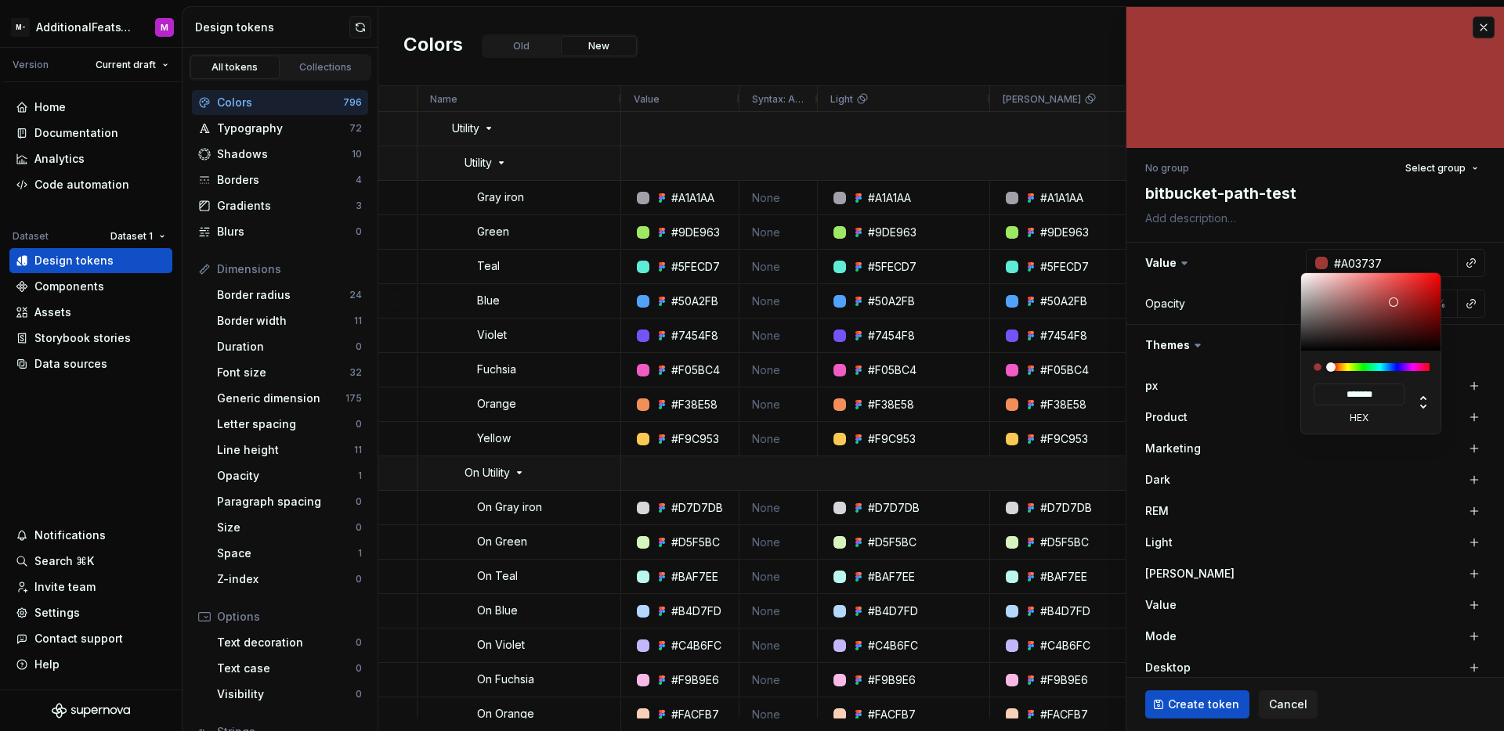
type input "#37A04B"
type input "*******"
type input "#37A050"
type input "*******"
type input "#37A05F"
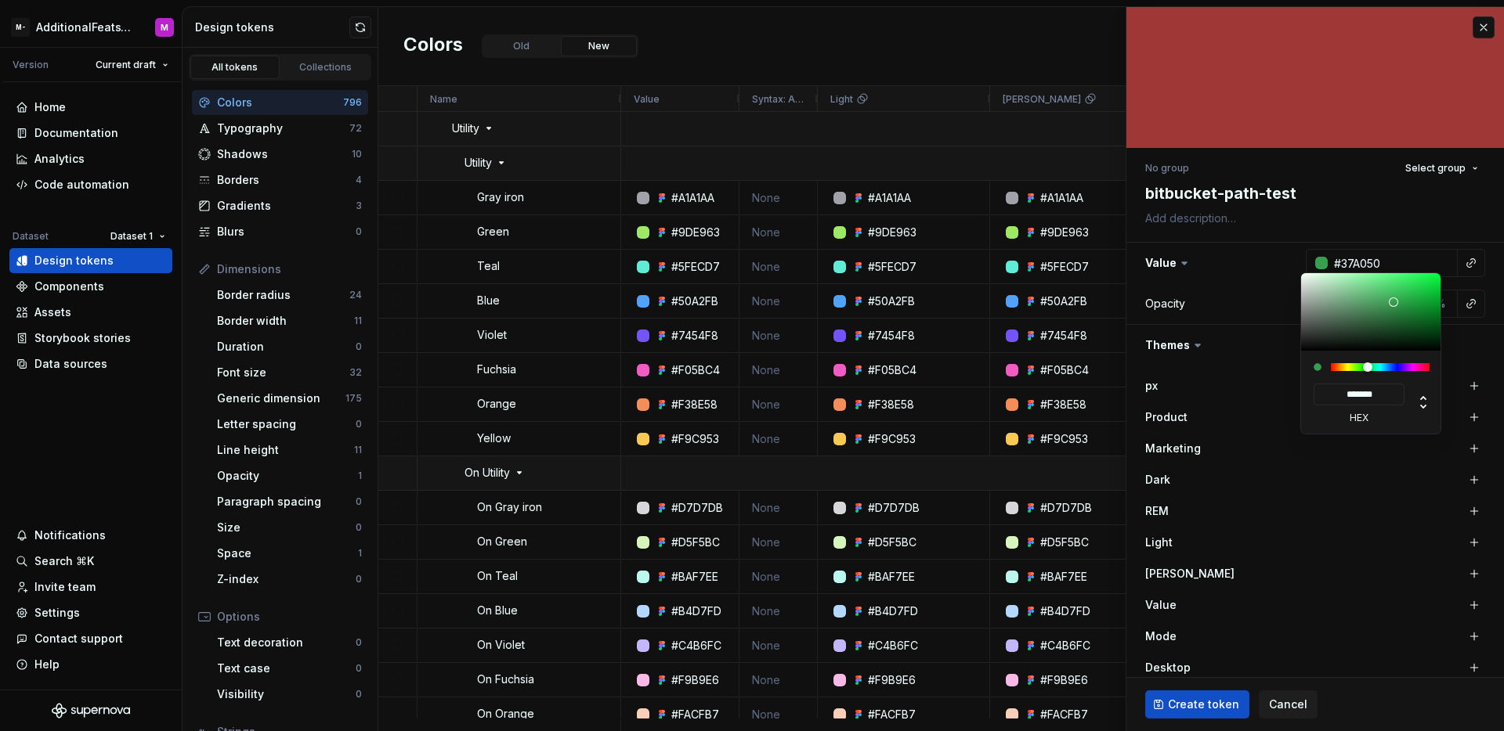
type input "*******"
type input "#37A06E"
type input "*******"
type input "#37A078"
type input "*******"
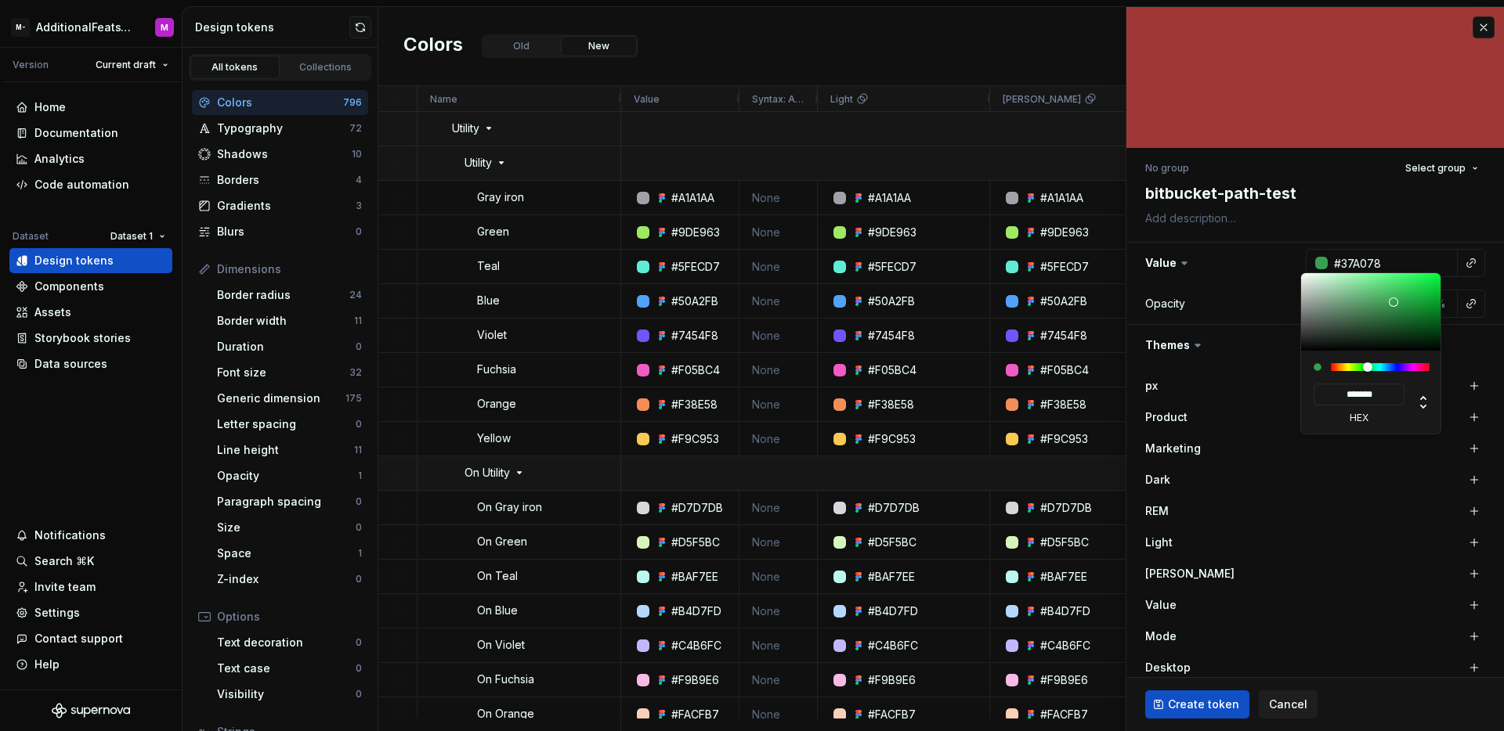
type input "#37A07D"
type input "*******"
drag, startPoint x: 1366, startPoint y: 367, endPoint x: 1374, endPoint y: 366, distance: 8.8
click at [1374, 366] on div at bounding box center [1380, 367] width 99 height 8
type textarea "*"
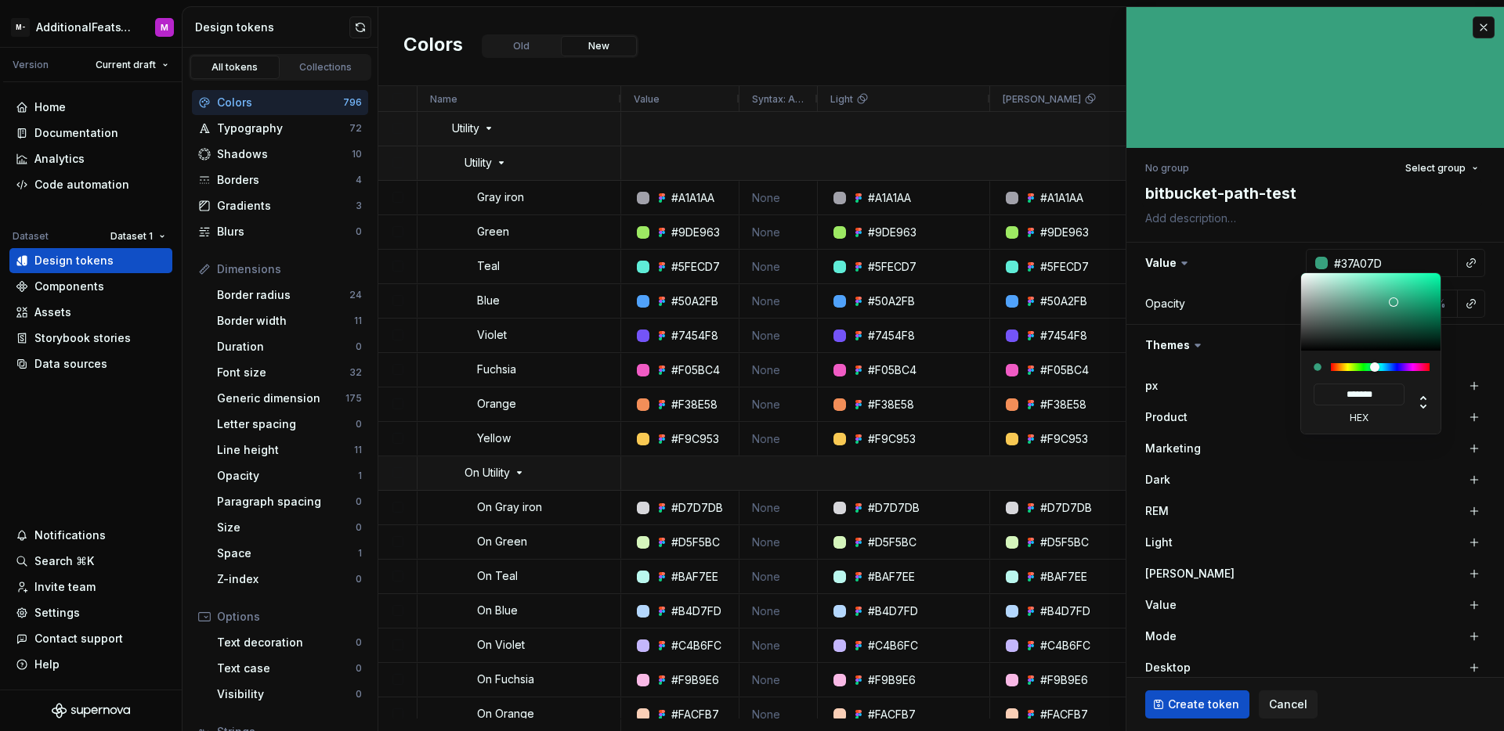
type input "#1FA075"
type input "*******"
type input "#1FA77A"
type input "*******"
type input "#1EAD7D"
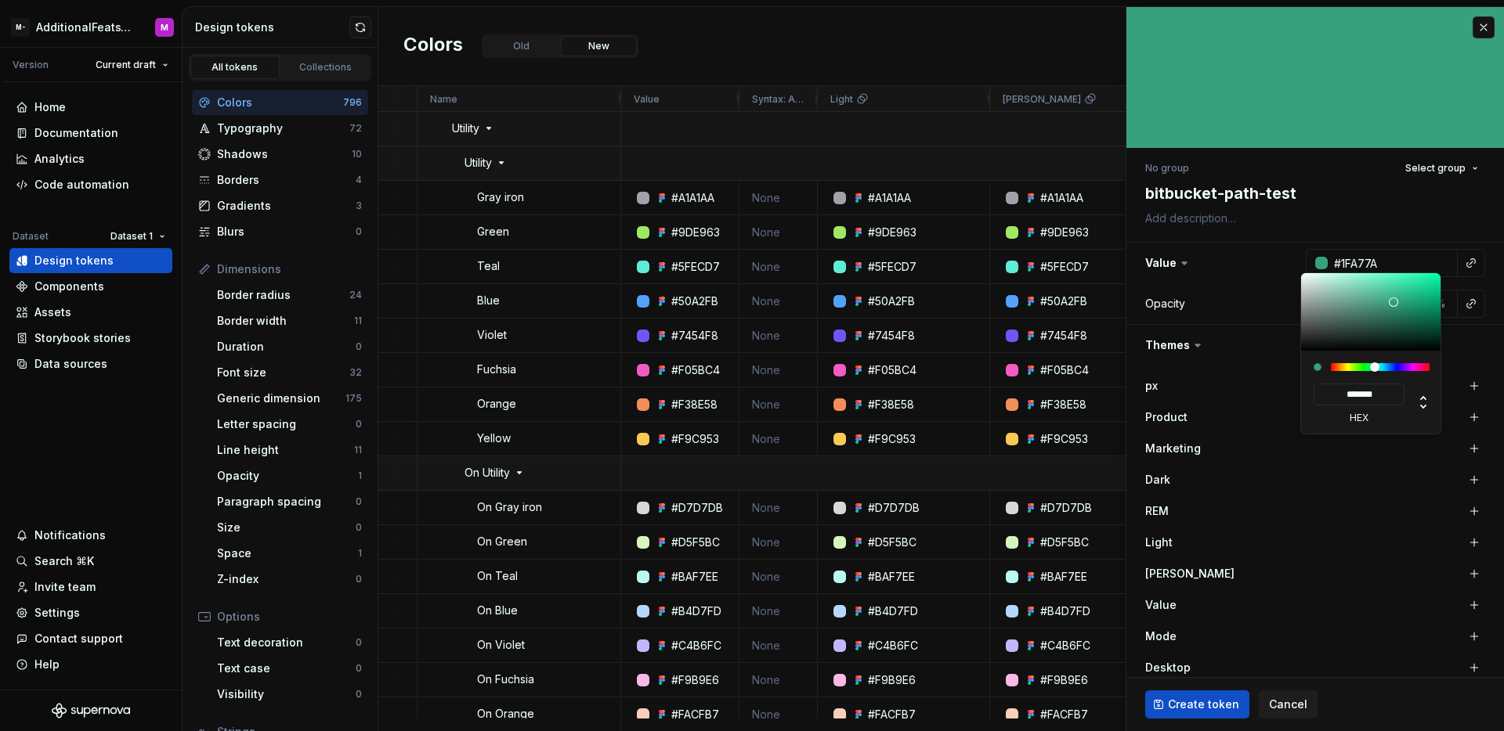
type input "*******"
type input "#1EB280"
type input "*******"
type input "#1EB985"
type input "*******"
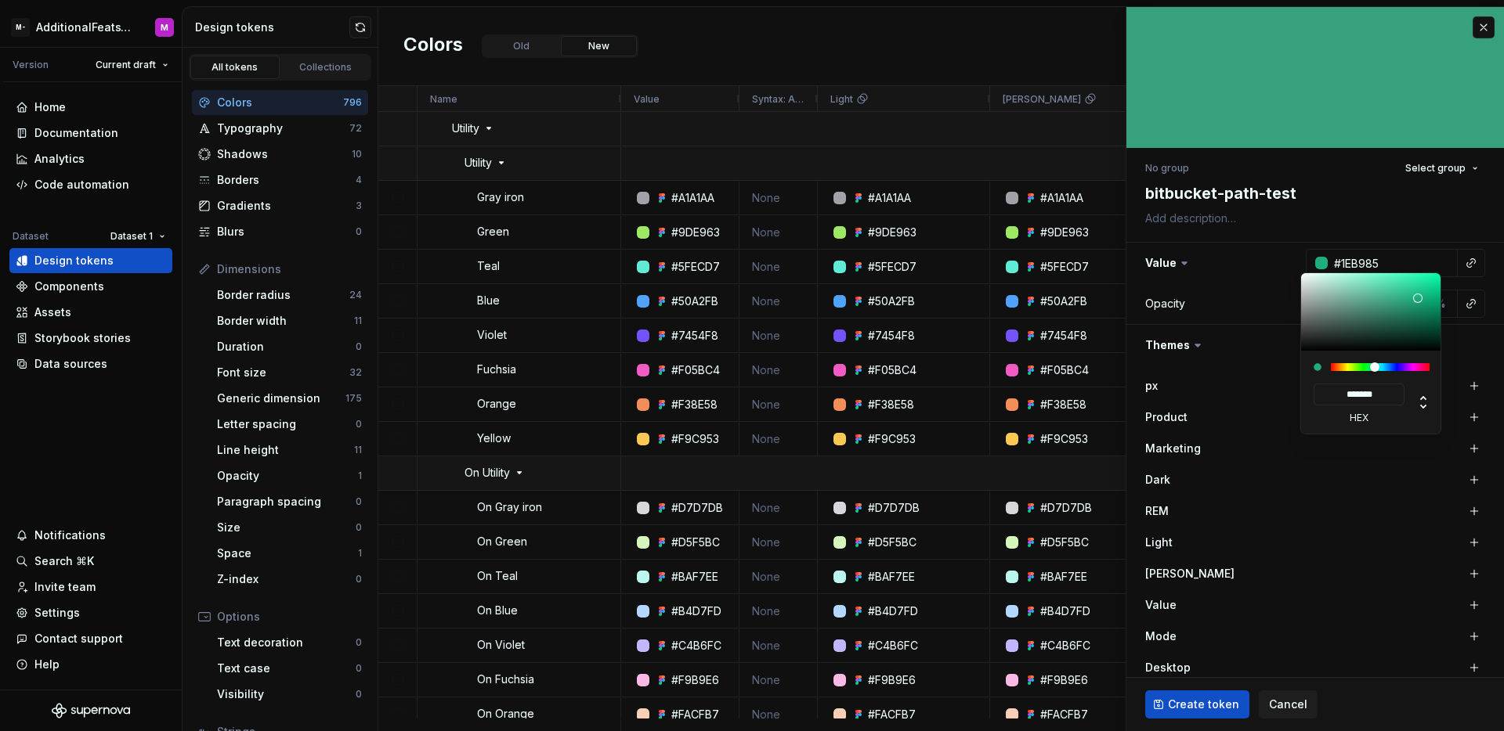
type input "#1EC68E"
type input "*******"
drag, startPoint x: 1414, startPoint y: 302, endPoint x: 1421, endPoint y: 291, distance: 13.3
click at [1421, 291] on div at bounding box center [1371, 312] width 141 height 78
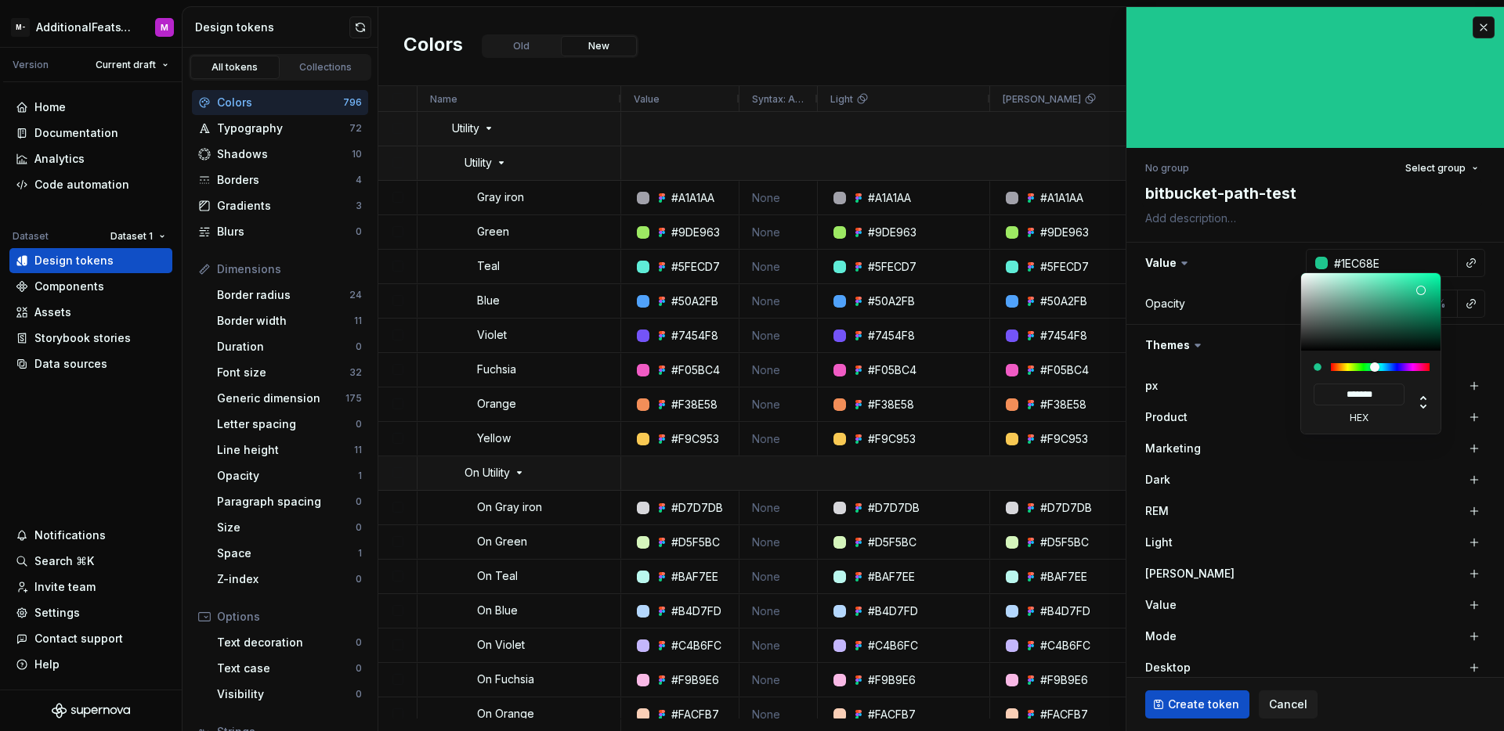
click at [1194, 704] on html "M- AdditionalFeatsTest M Version Current draft Home Documentation Analytics Cod…" at bounding box center [752, 365] width 1504 height 731
click at [1206, 695] on html "M- AdditionalFeatsTest M Version Current draft Home Documentation Analytics Cod…" at bounding box center [752, 365] width 1504 height 731
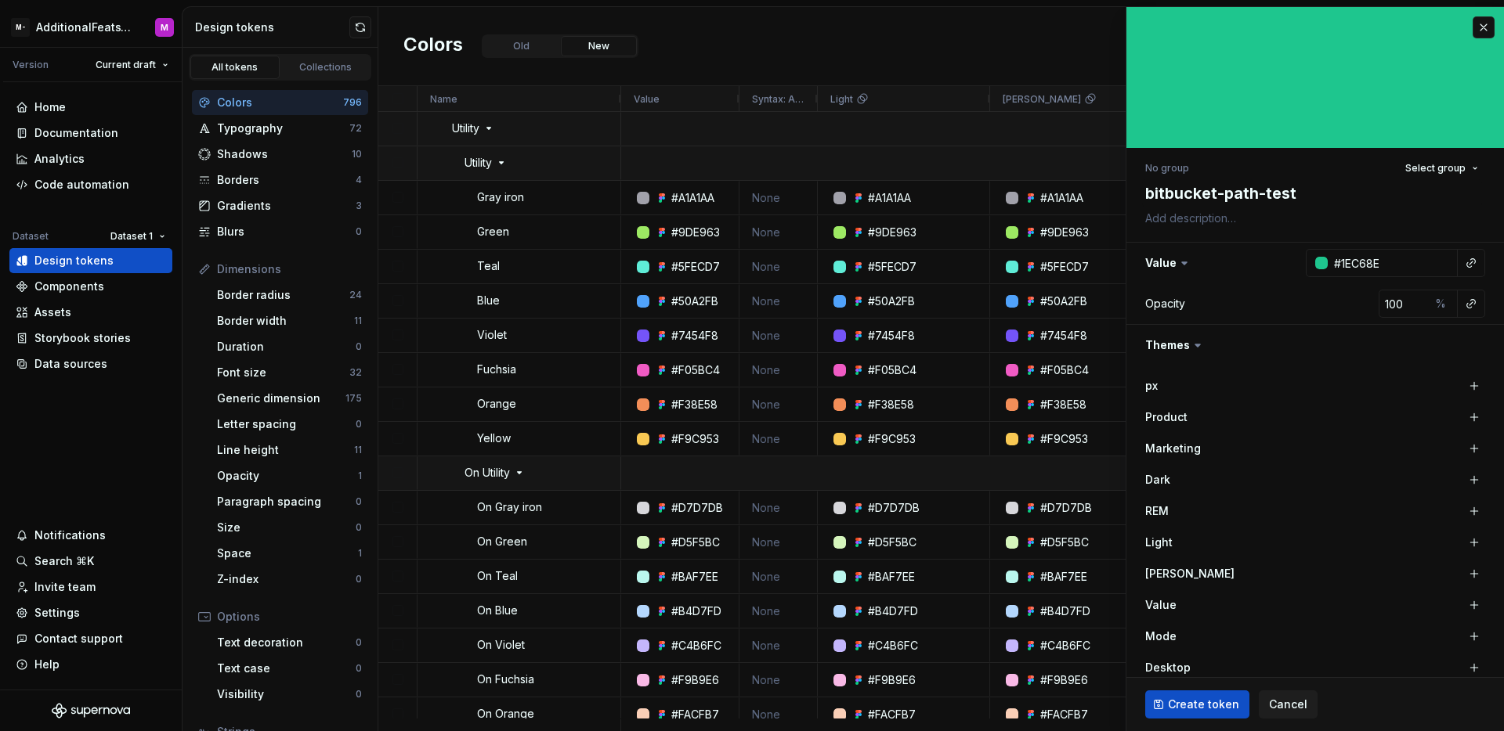
click at [1203, 709] on span "Create token" at bounding box center [1203, 705] width 71 height 16
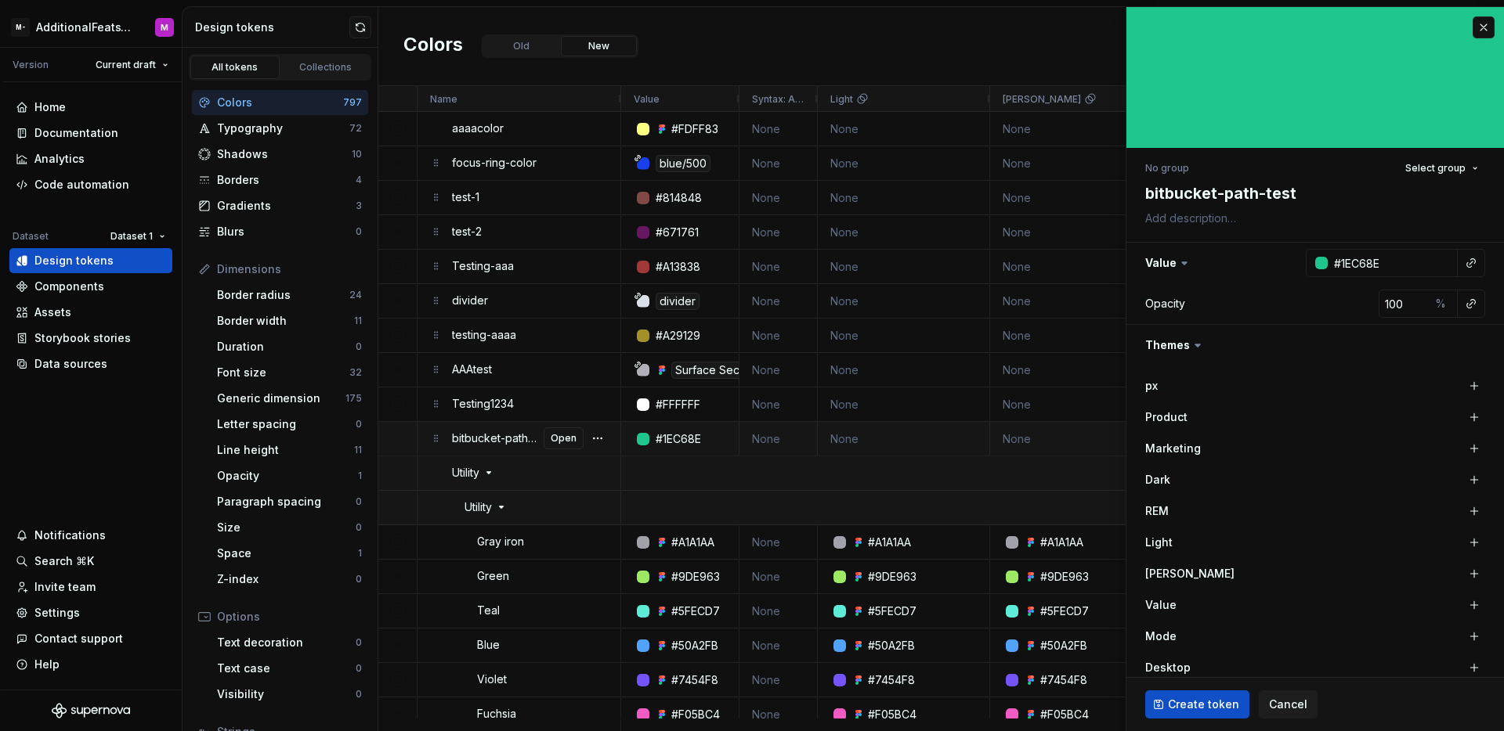
type textarea "*"
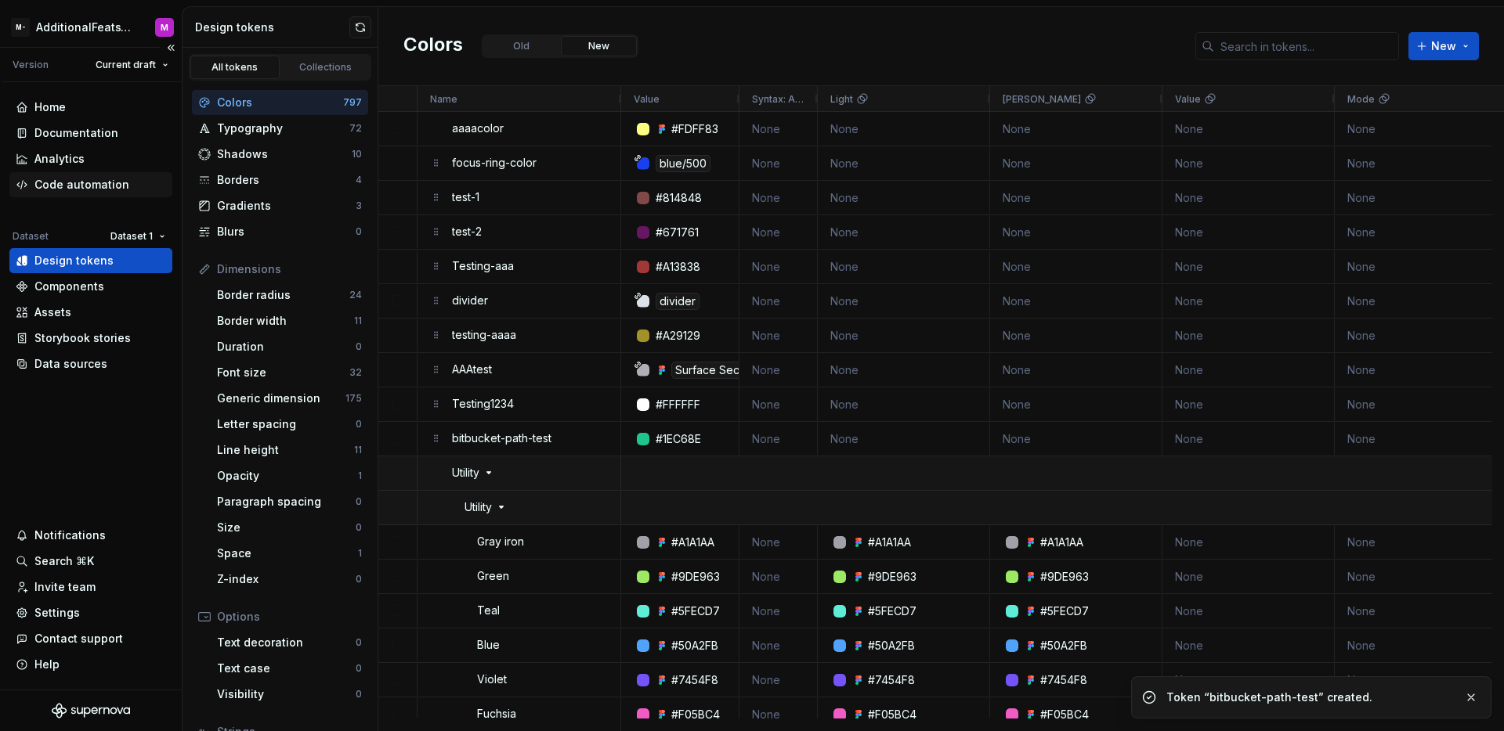
click at [107, 190] on div "Code automation" at bounding box center [81, 185] width 95 height 16
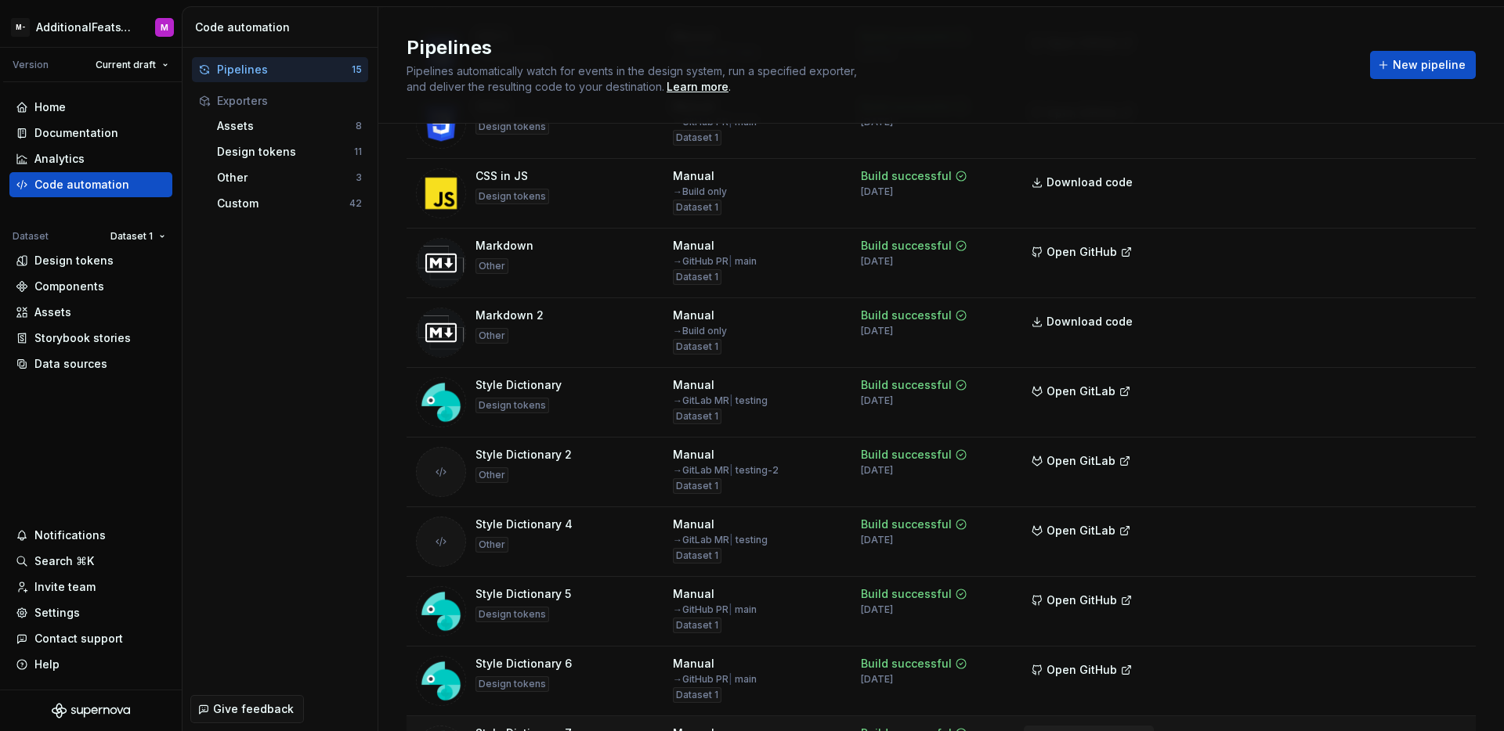
scroll to position [551, 0]
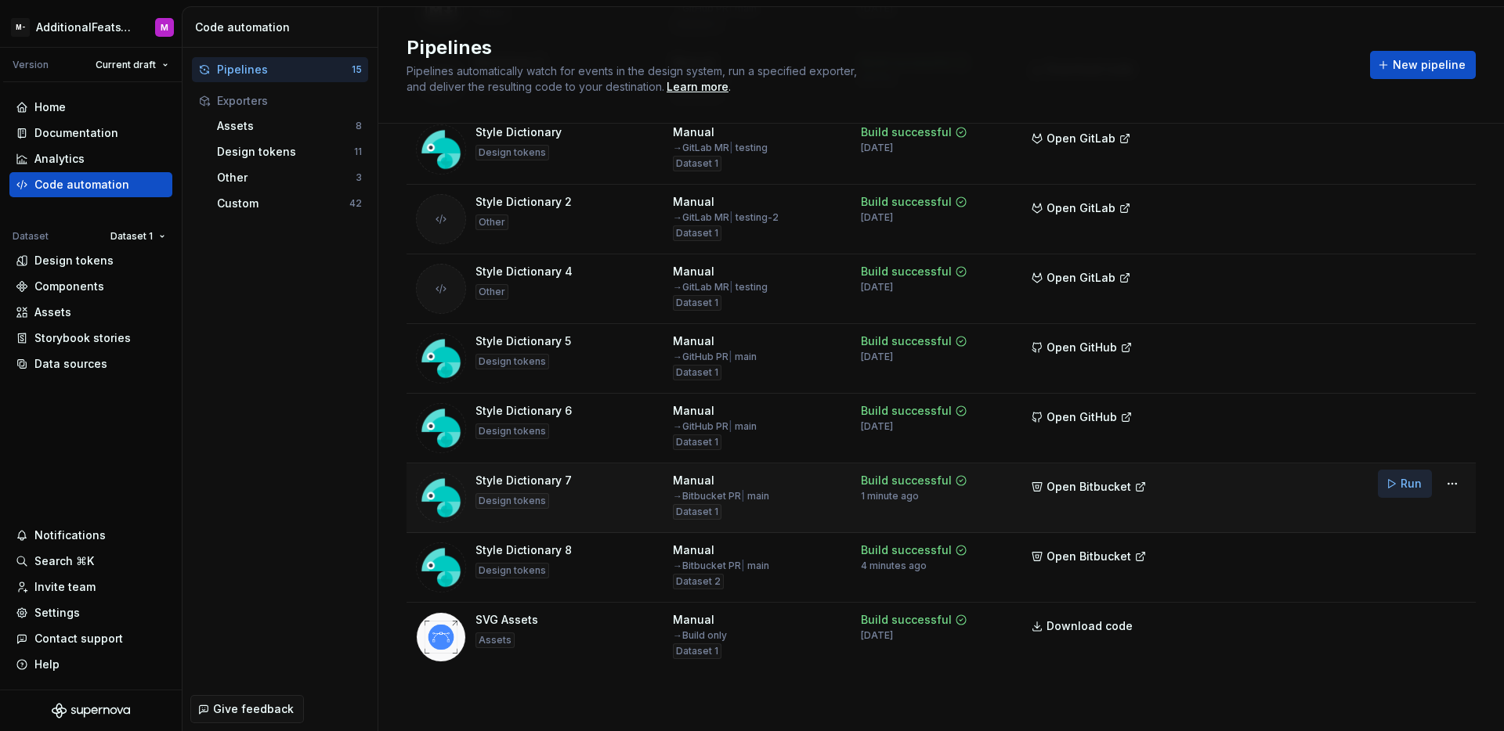
click at [1400, 489] on span "Run" at bounding box center [1410, 484] width 21 height 16
click at [1421, 697] on span "View pull request" at bounding box center [1406, 698] width 81 height 13
click at [1448, 551] on html "M- AdditionalFeatsTest M Version Current draft Home Documentation Analytics Cod…" at bounding box center [752, 365] width 1504 height 731
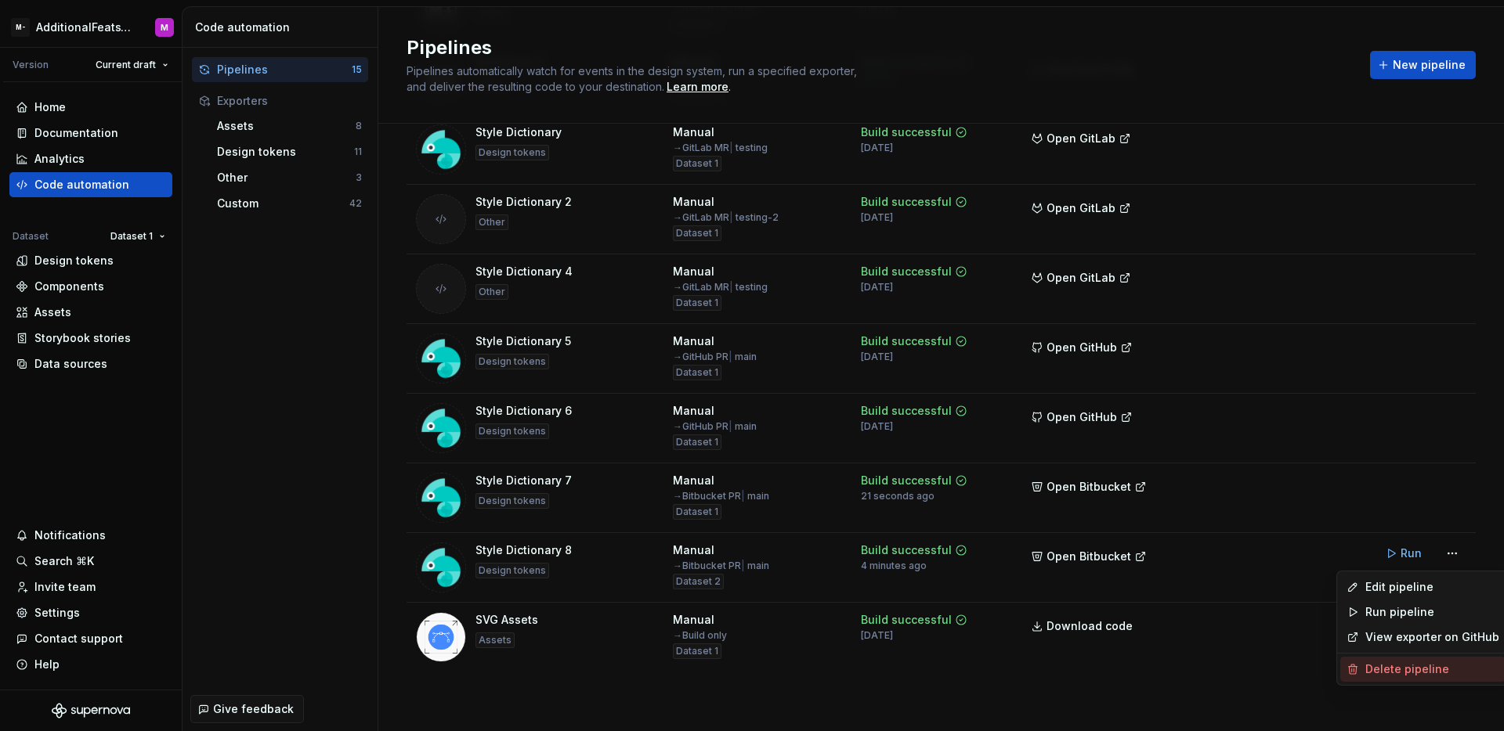
click at [1398, 675] on div "Delete pipeline" at bounding box center [1432, 670] width 134 height 16
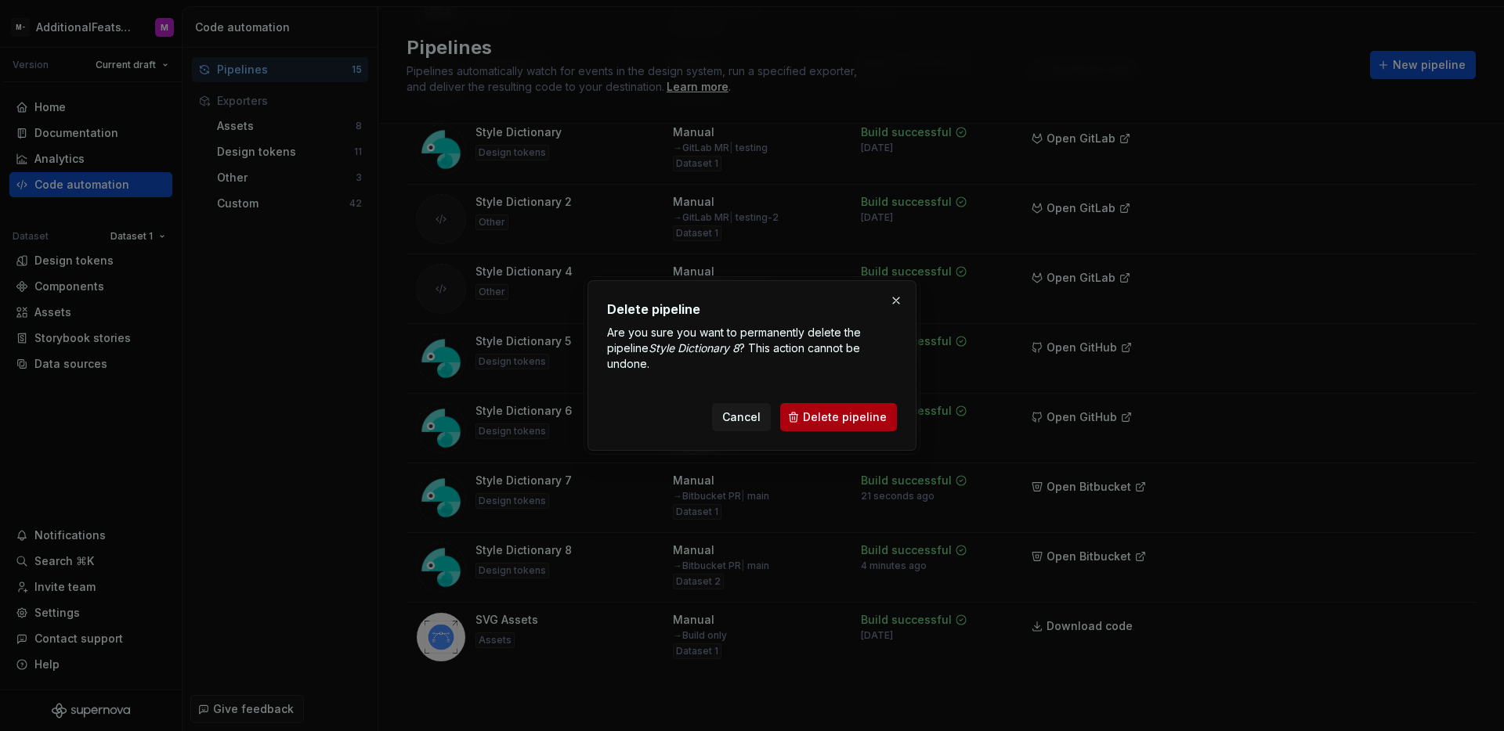
click at [811, 428] on button "Delete pipeline" at bounding box center [838, 417] width 117 height 28
click at [850, 406] on button "Delete pipeline" at bounding box center [838, 417] width 117 height 28
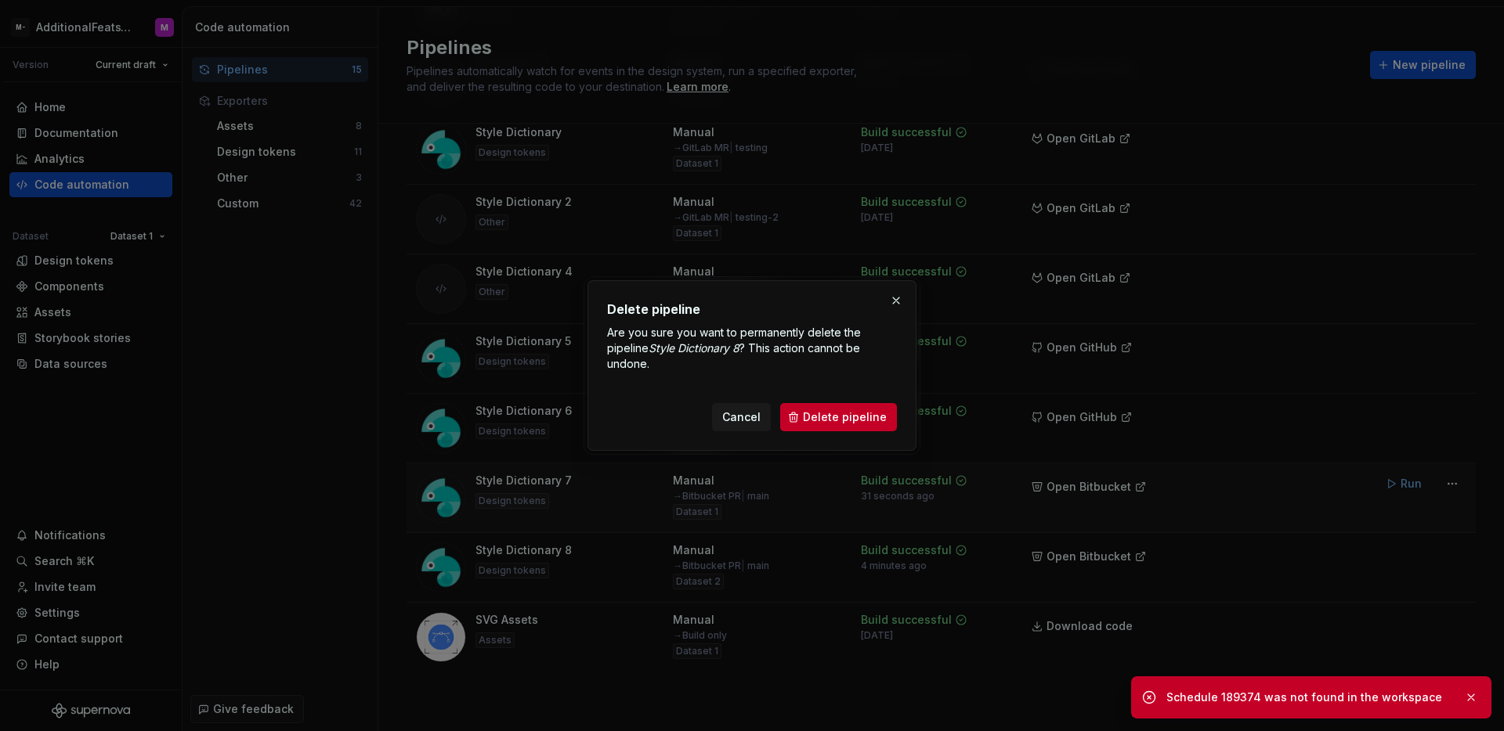
scroll to position [481, 0]
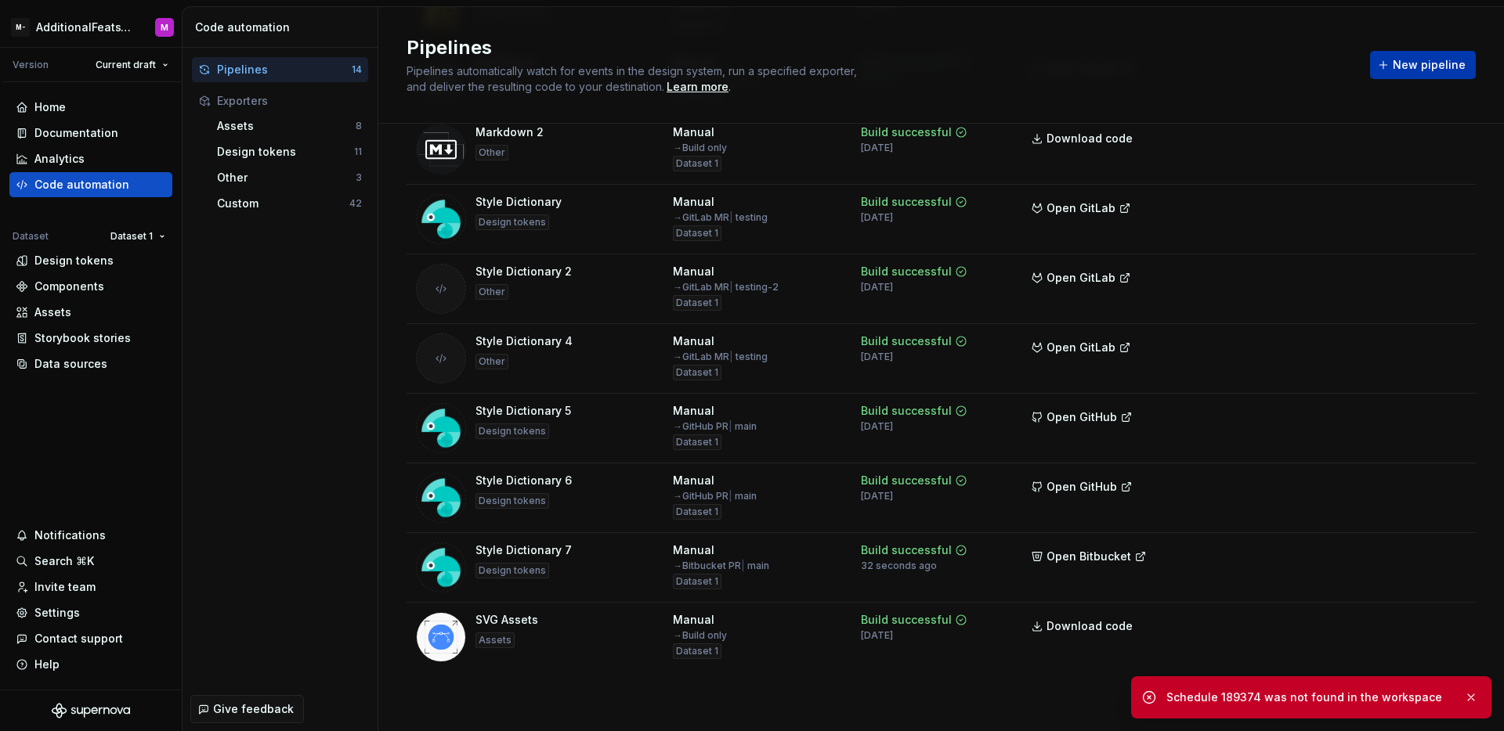
click at [1384, 67] on button "New pipeline" at bounding box center [1423, 65] width 106 height 28
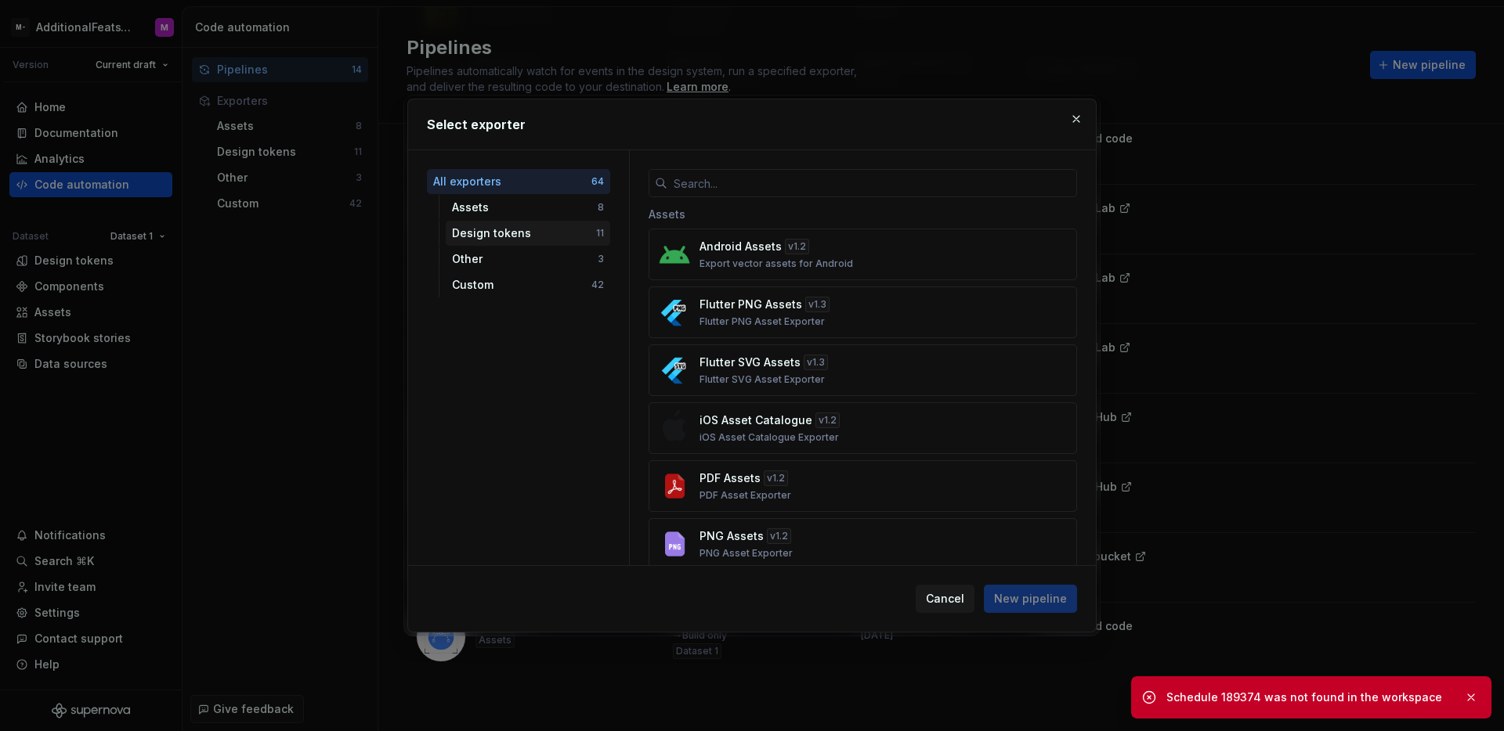
click at [485, 230] on div "Design tokens" at bounding box center [524, 234] width 144 height 16
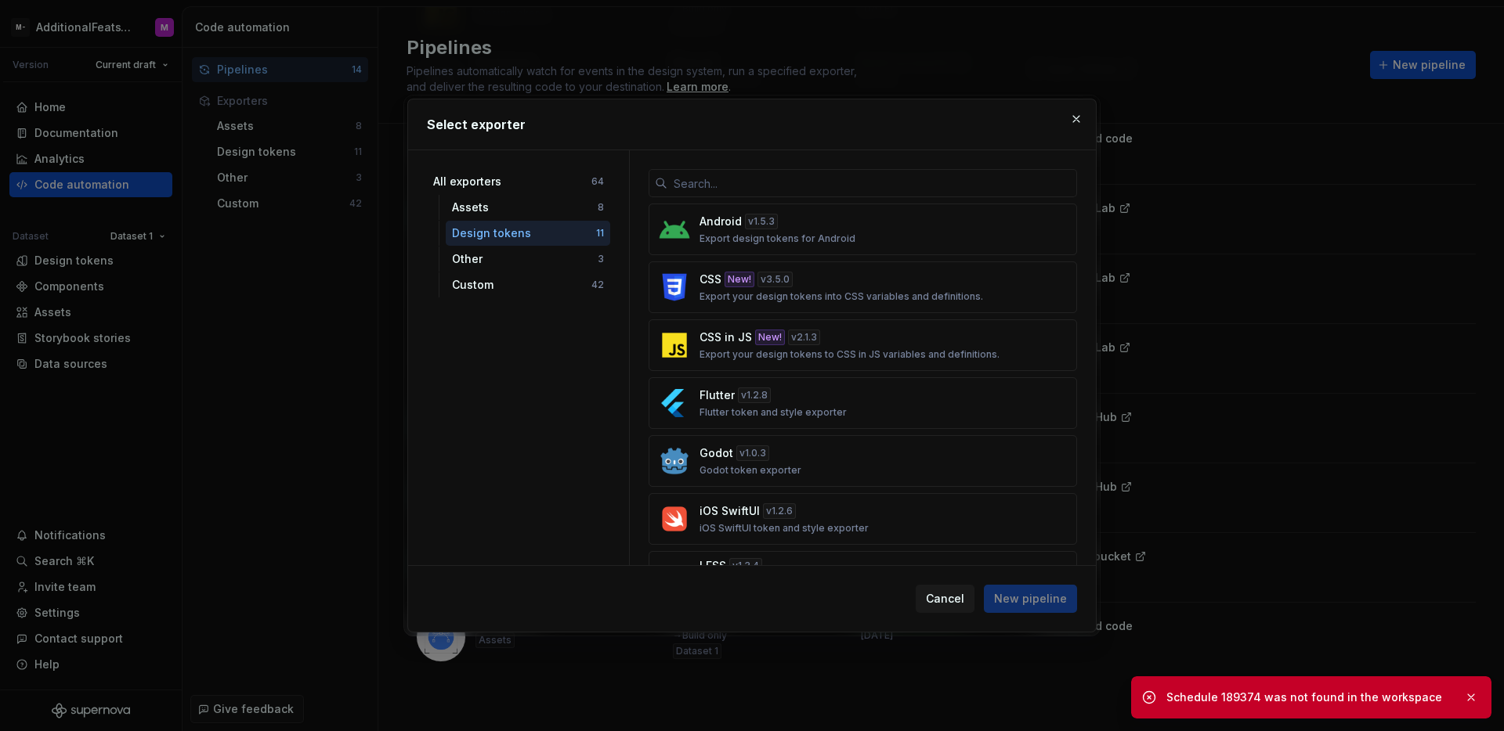
scroll to position [294, 0]
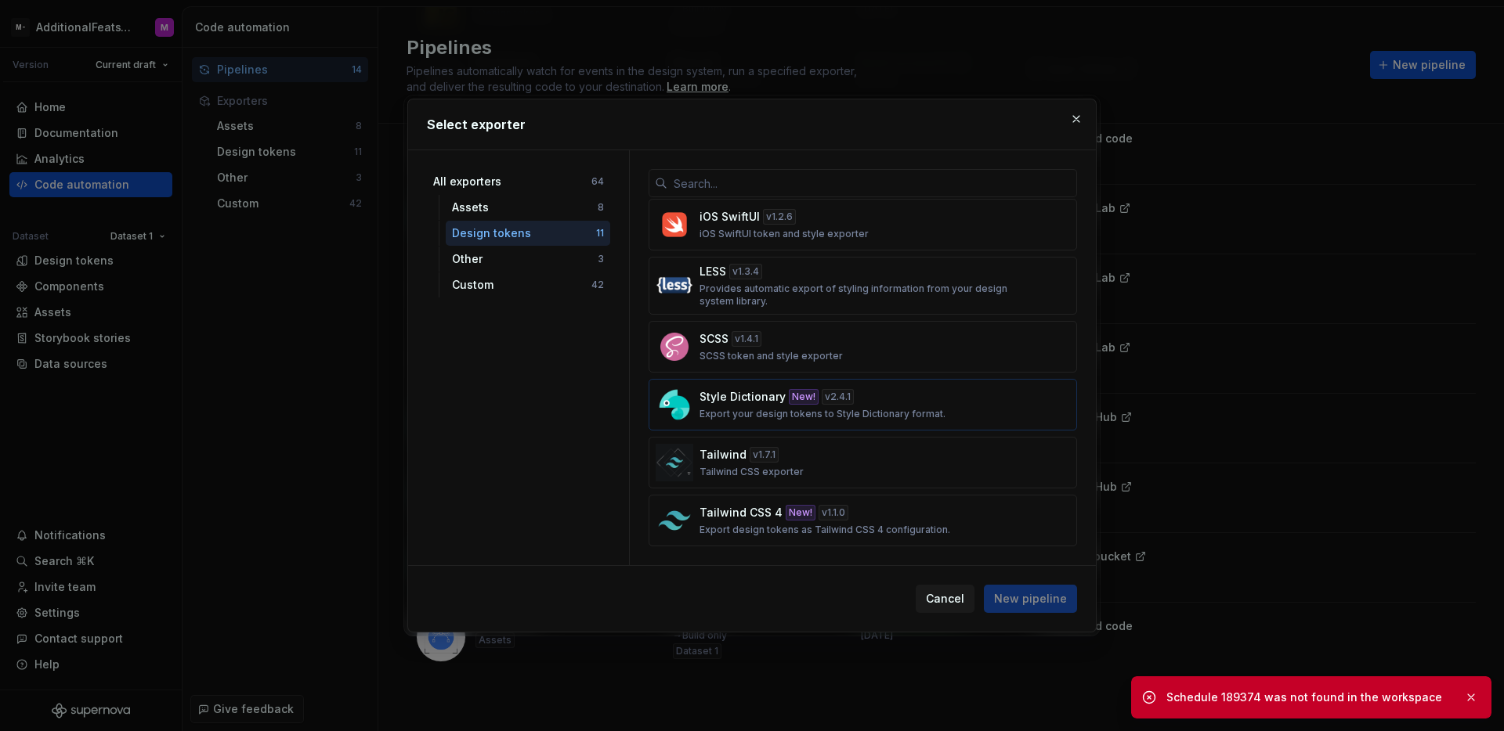
click at [768, 426] on button "Style Dictionary New! v 2.4.1 Export your design tokens to Style Dictionary for…" at bounding box center [862, 405] width 428 height 52
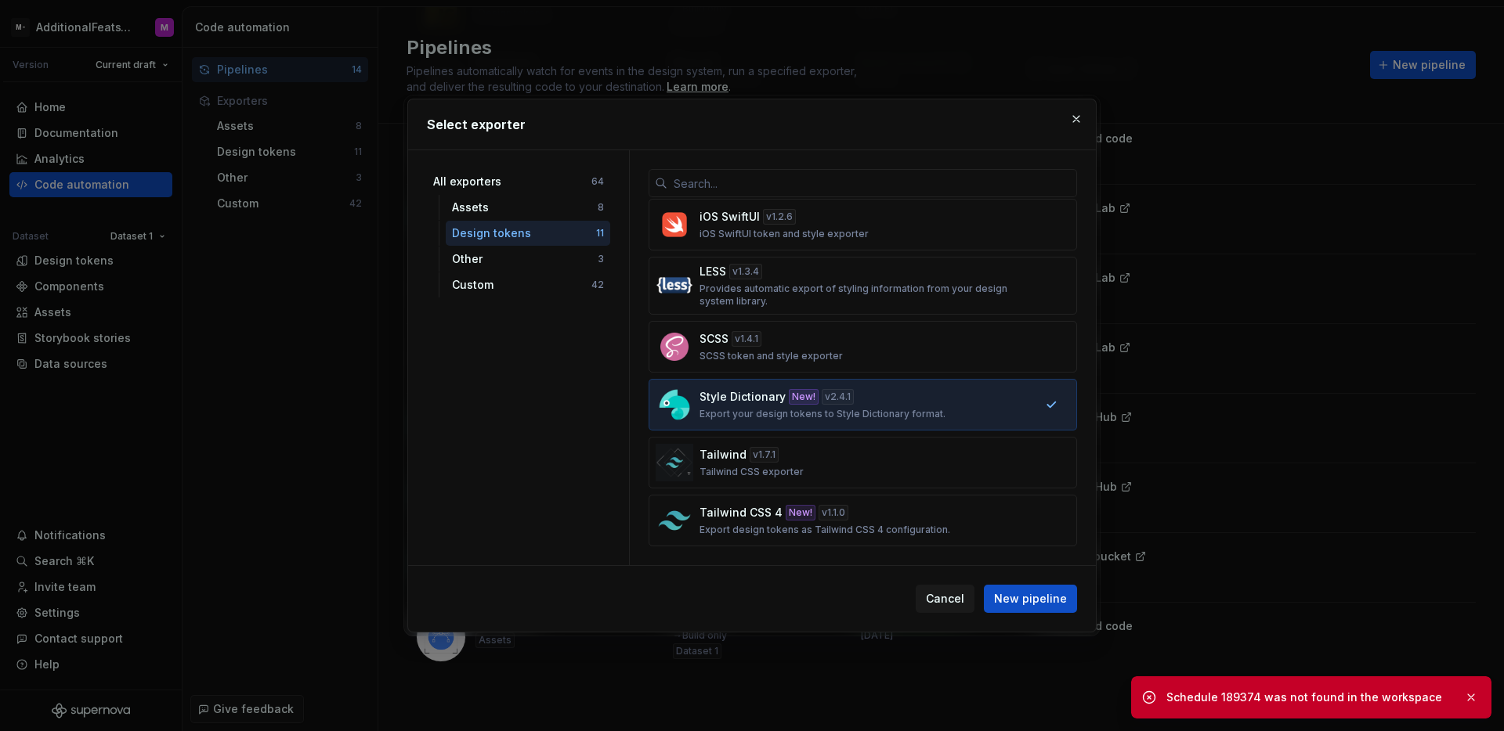
click at [1080, 605] on div "Cancel New pipeline" at bounding box center [752, 599] width 688 height 66
click at [1075, 605] on button "New pipeline" at bounding box center [1030, 599] width 93 height 28
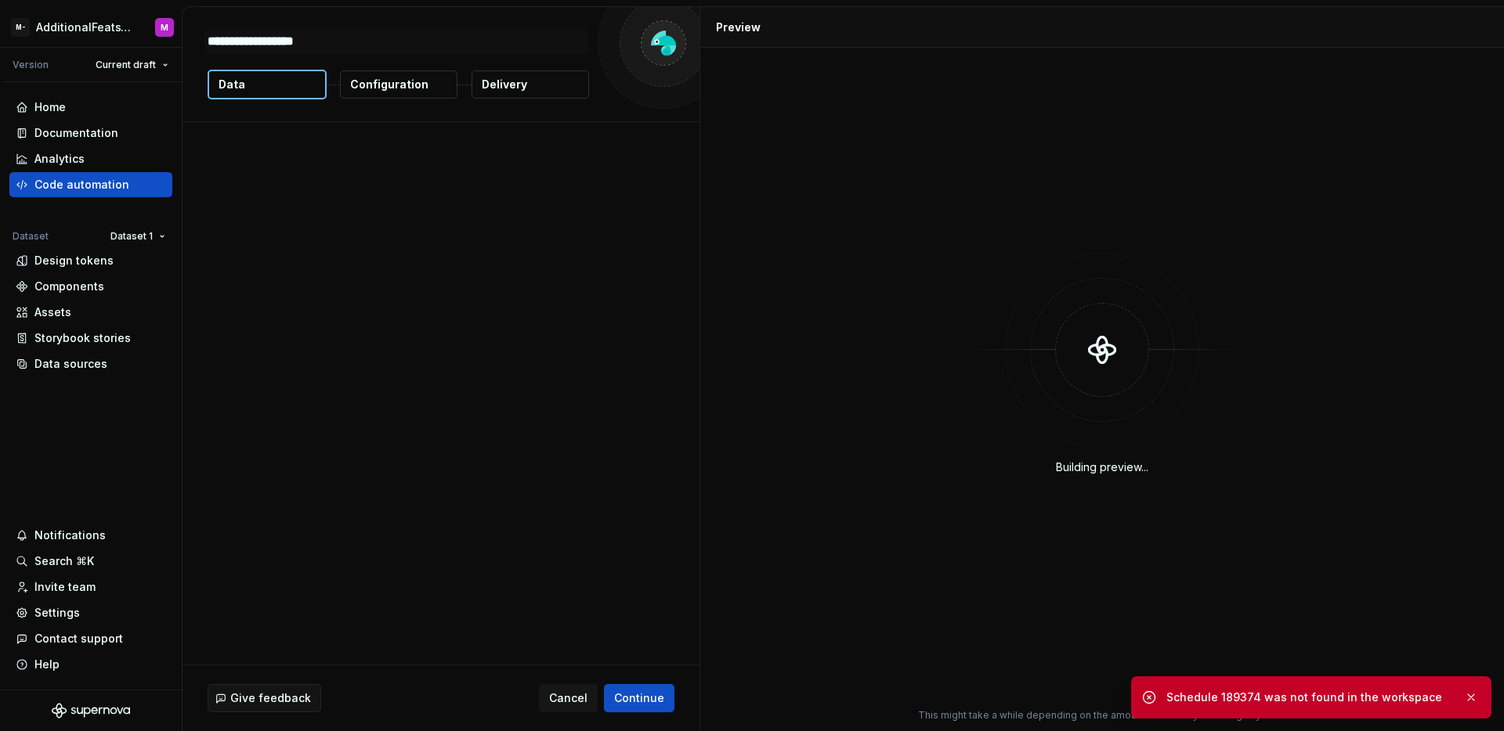
type textarea "*"
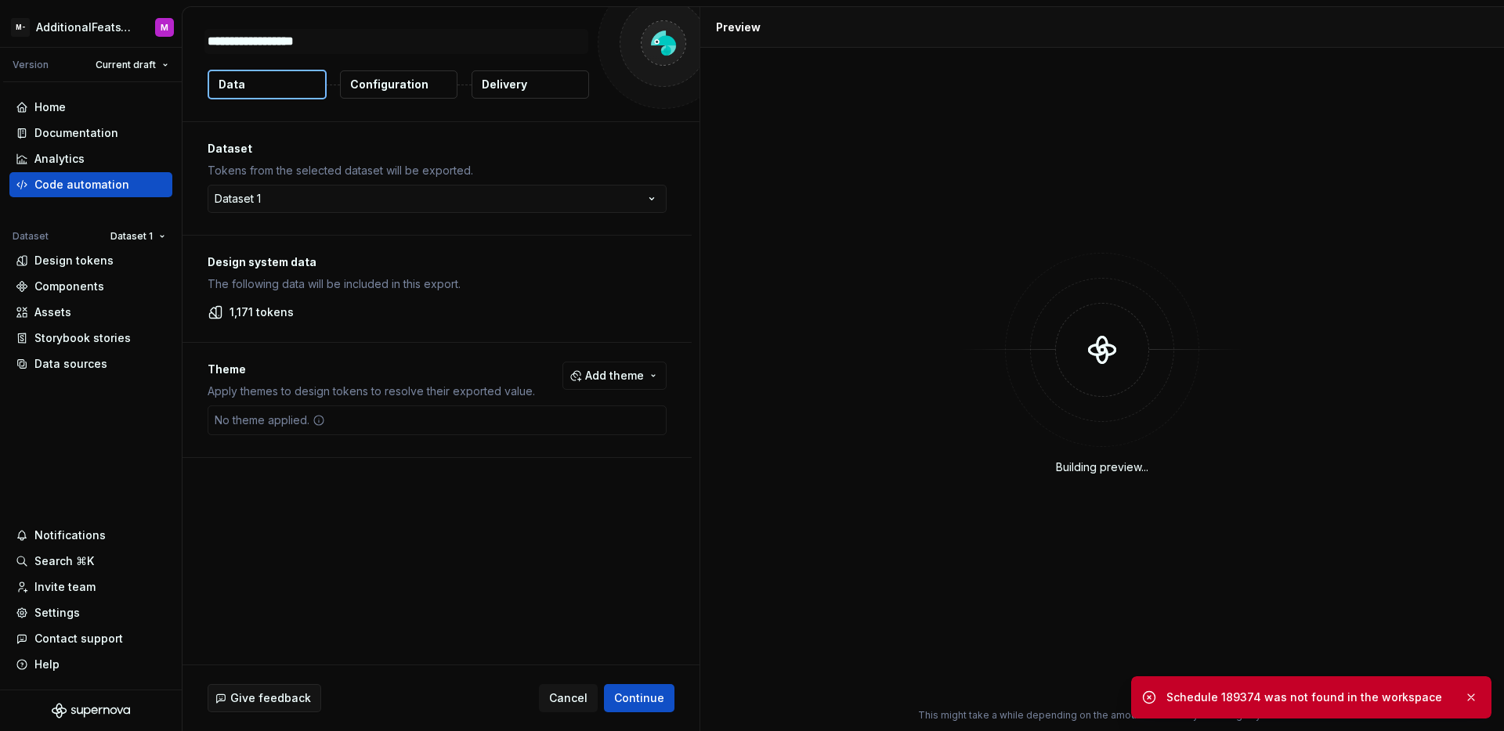
click at [377, 92] on p "Configuration" at bounding box center [389, 85] width 78 height 16
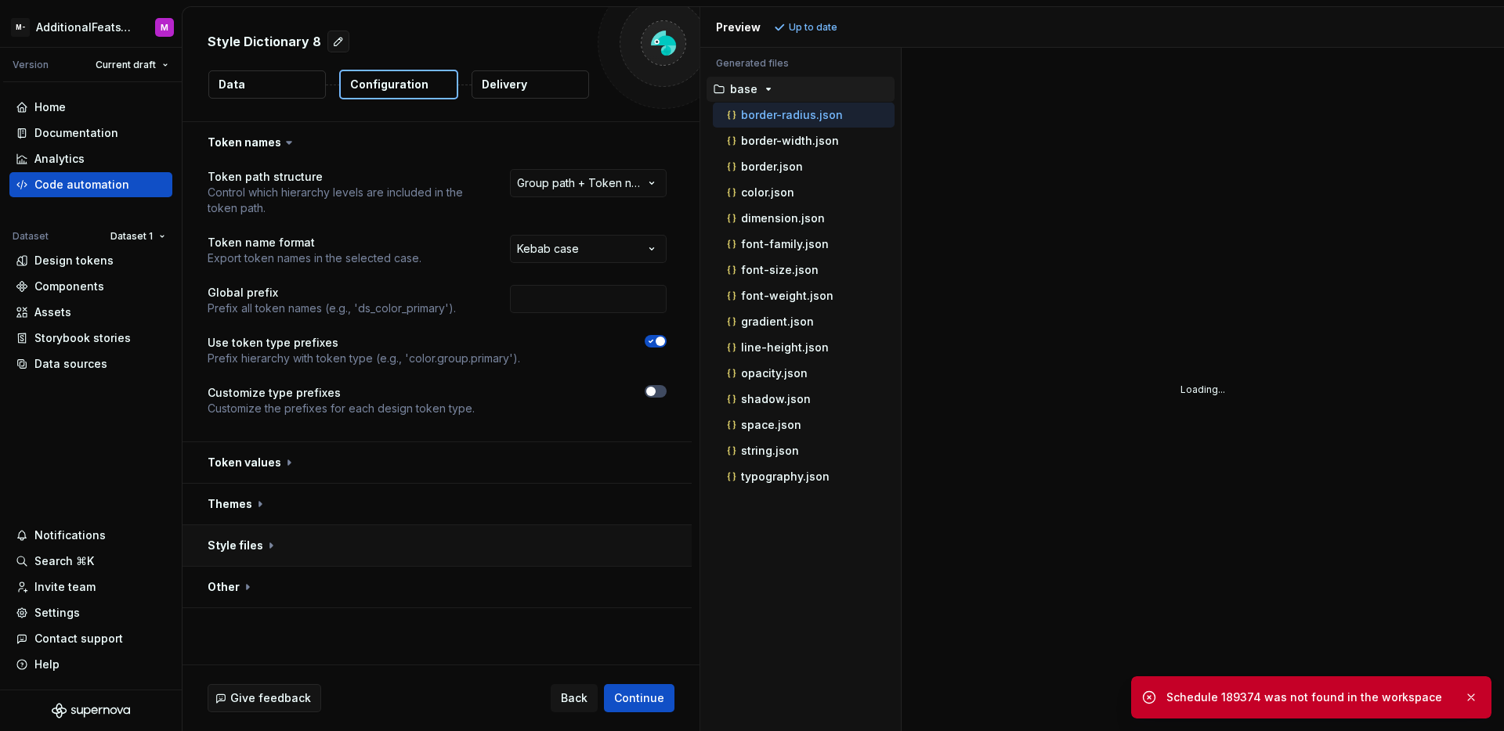
click at [363, 551] on button "button" at bounding box center [436, 545] width 509 height 41
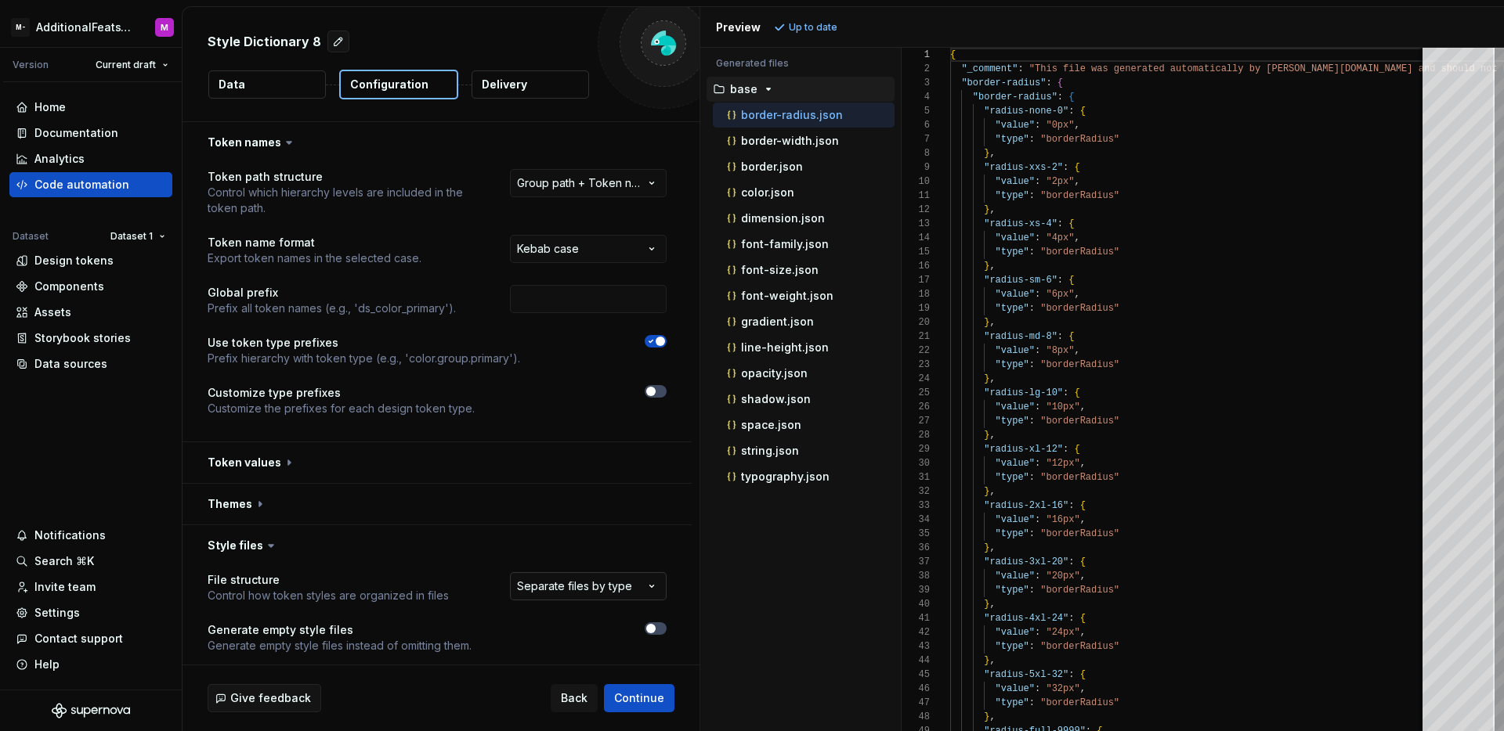
click at [610, 593] on html "**********" at bounding box center [752, 365] width 1504 height 731
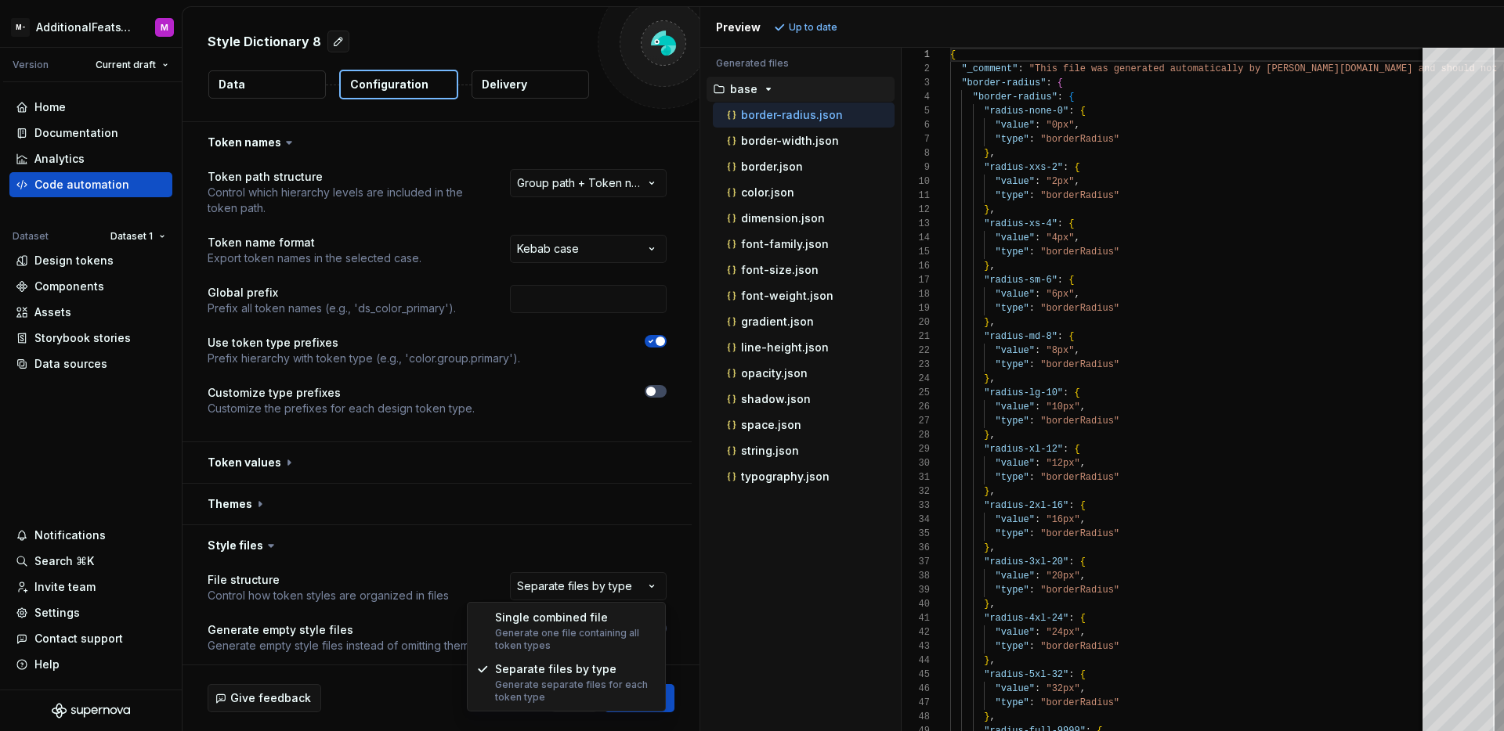
select select "**********"
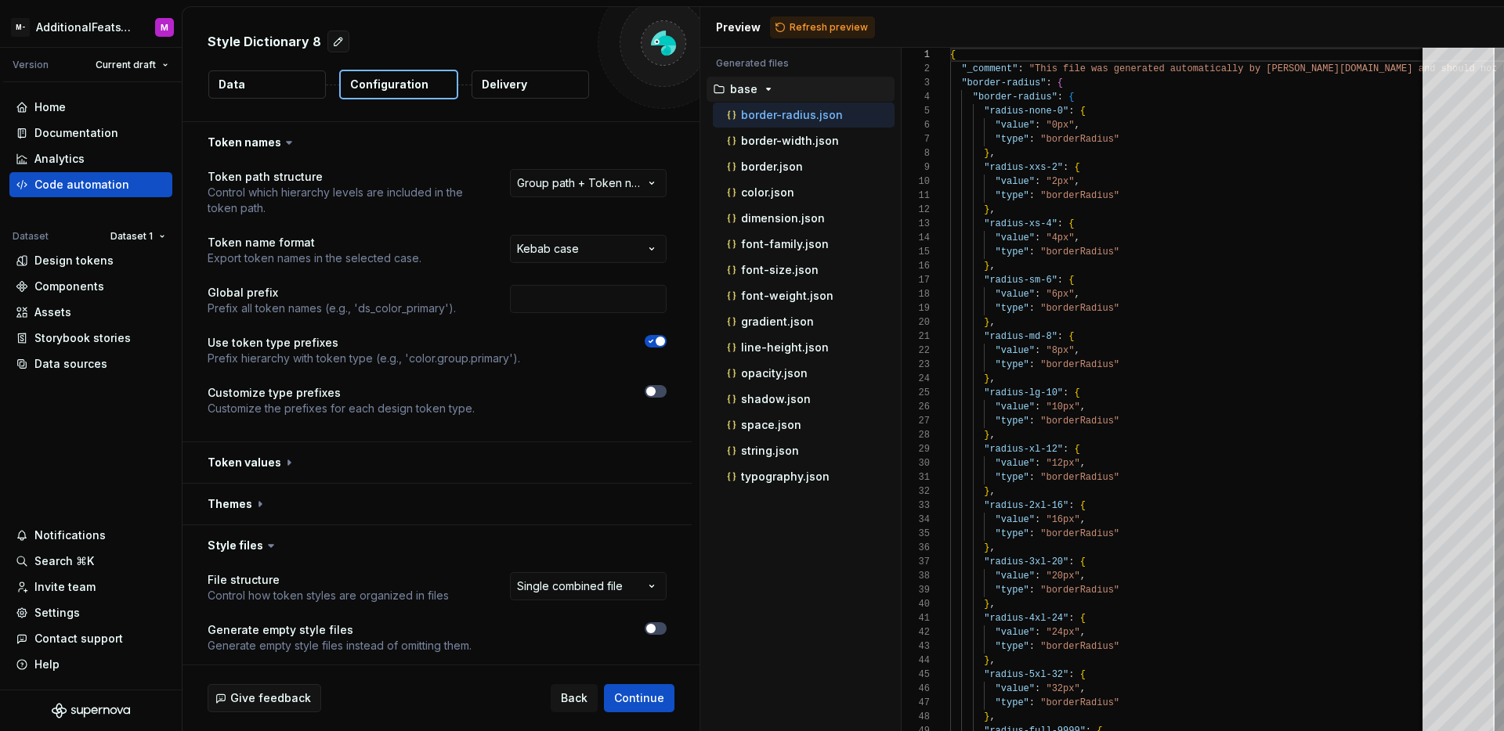
click at [527, 102] on div "Style Dictionary 8 Data Configuration Delivery" at bounding box center [440, 64] width 517 height 114
click at [519, 86] on p "Delivery" at bounding box center [504, 85] width 45 height 16
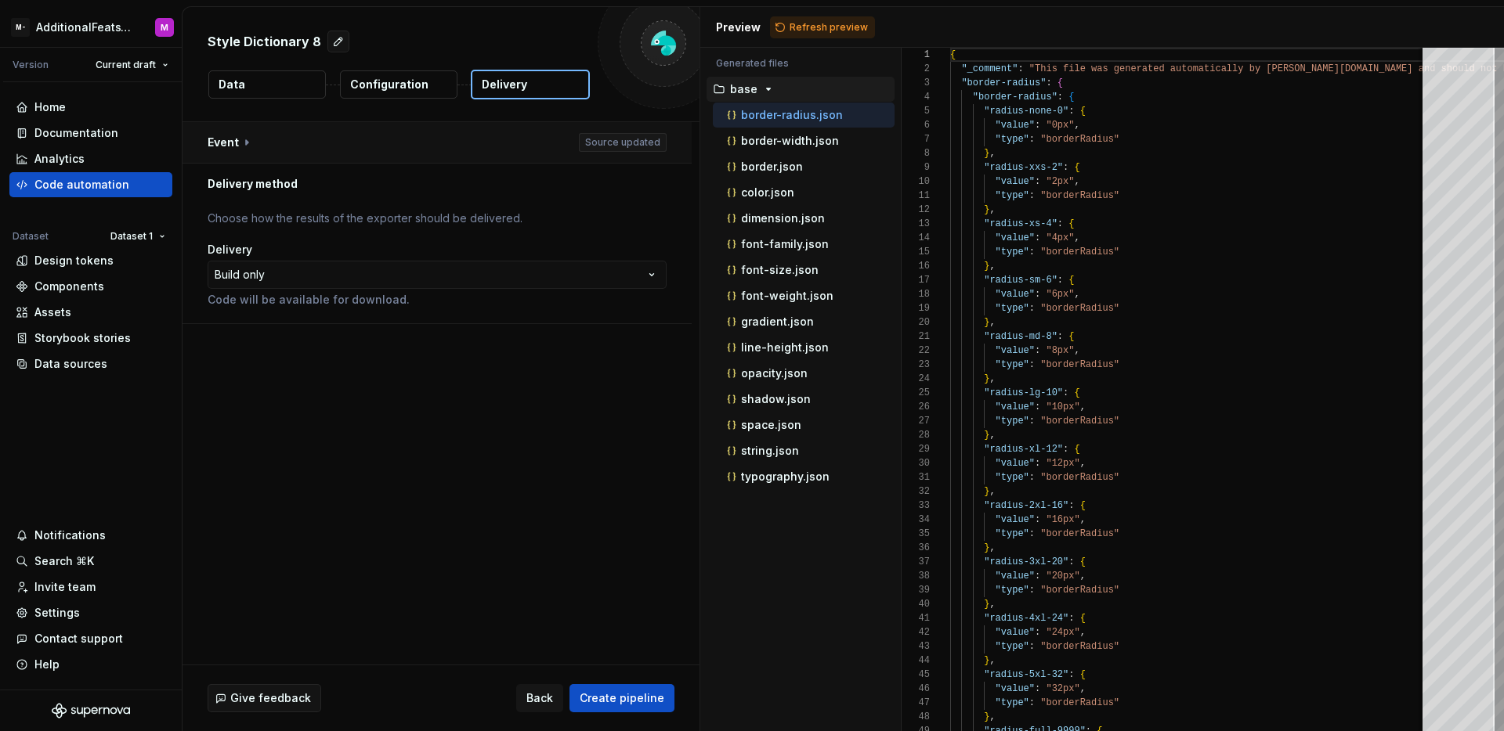
click at [294, 144] on button "button" at bounding box center [436, 142] width 509 height 41
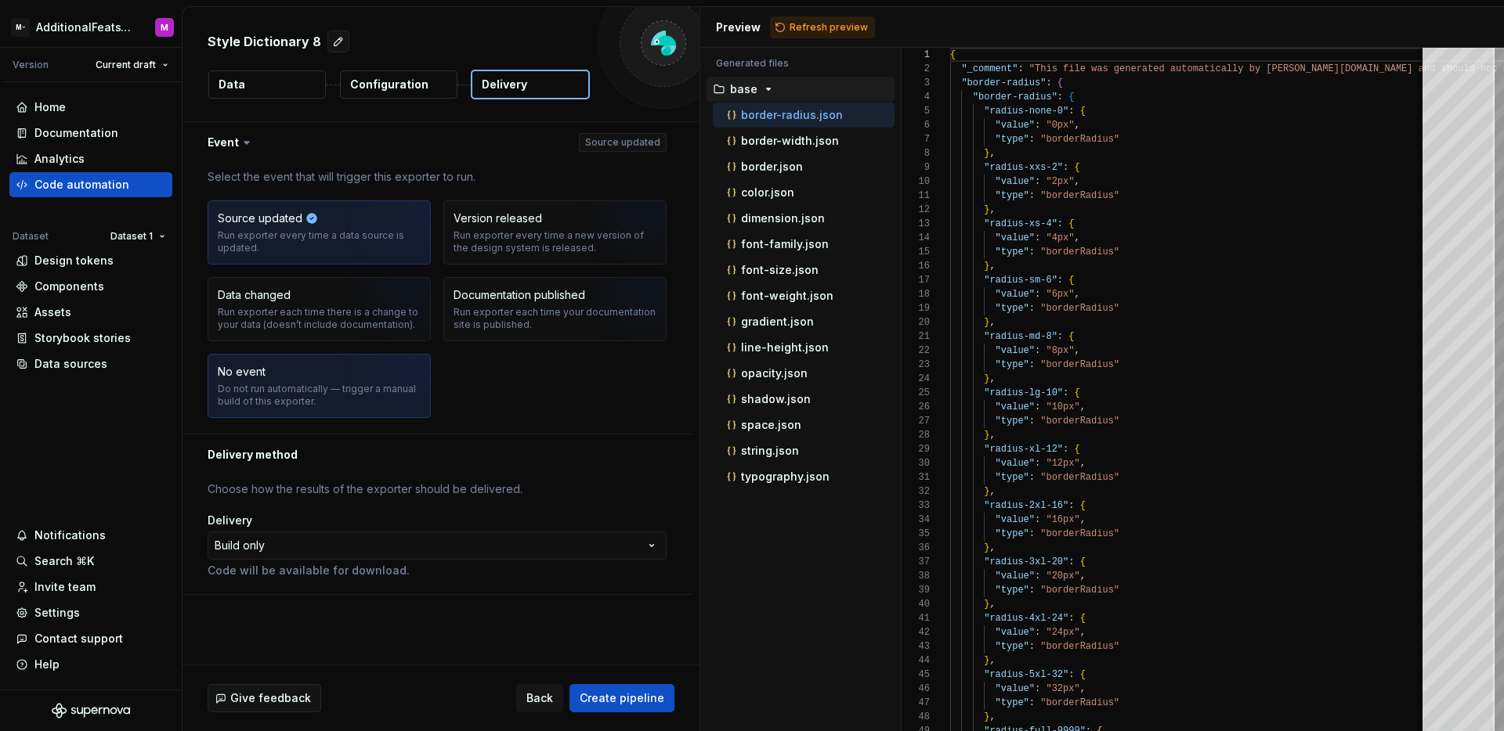
click at [274, 377] on div "No event Do not run automatically — trigger a manual build of this exporter." at bounding box center [319, 386] width 203 height 44
click at [294, 544] on html "**********" at bounding box center [752, 365] width 1504 height 731
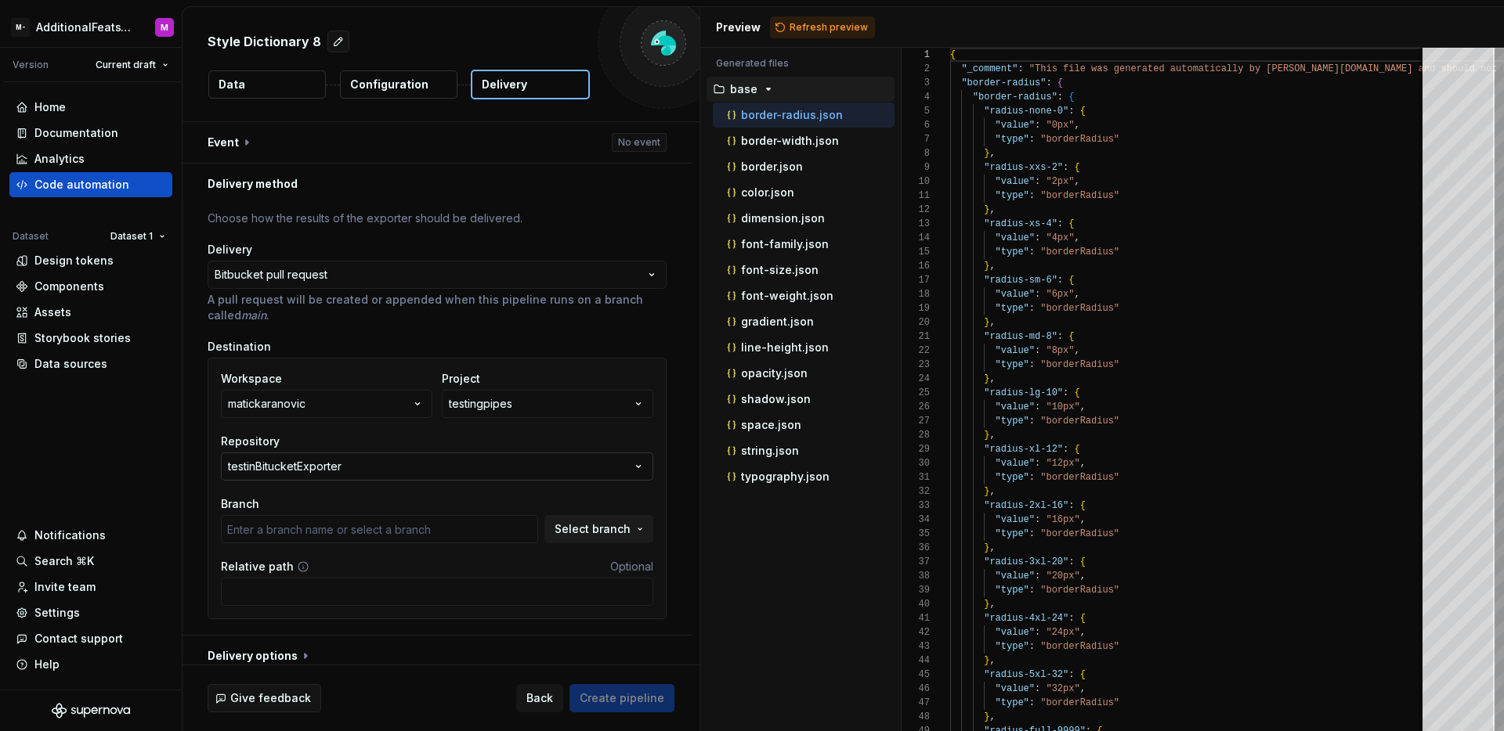
type input "main"
click at [588, 462] on button "testinBitucketExporter" at bounding box center [437, 467] width 432 height 28
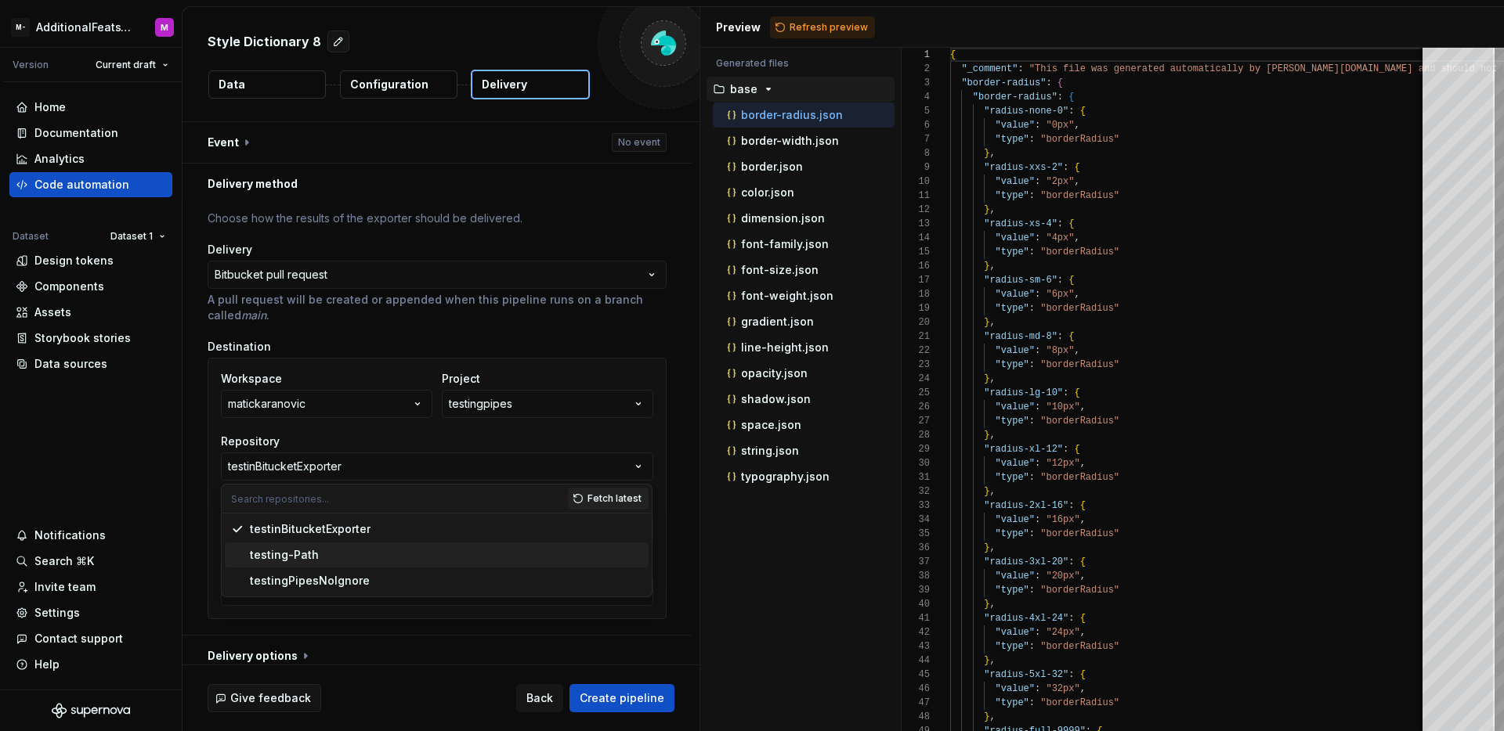
click at [352, 561] on div "testing-Path" at bounding box center [446, 555] width 392 height 16
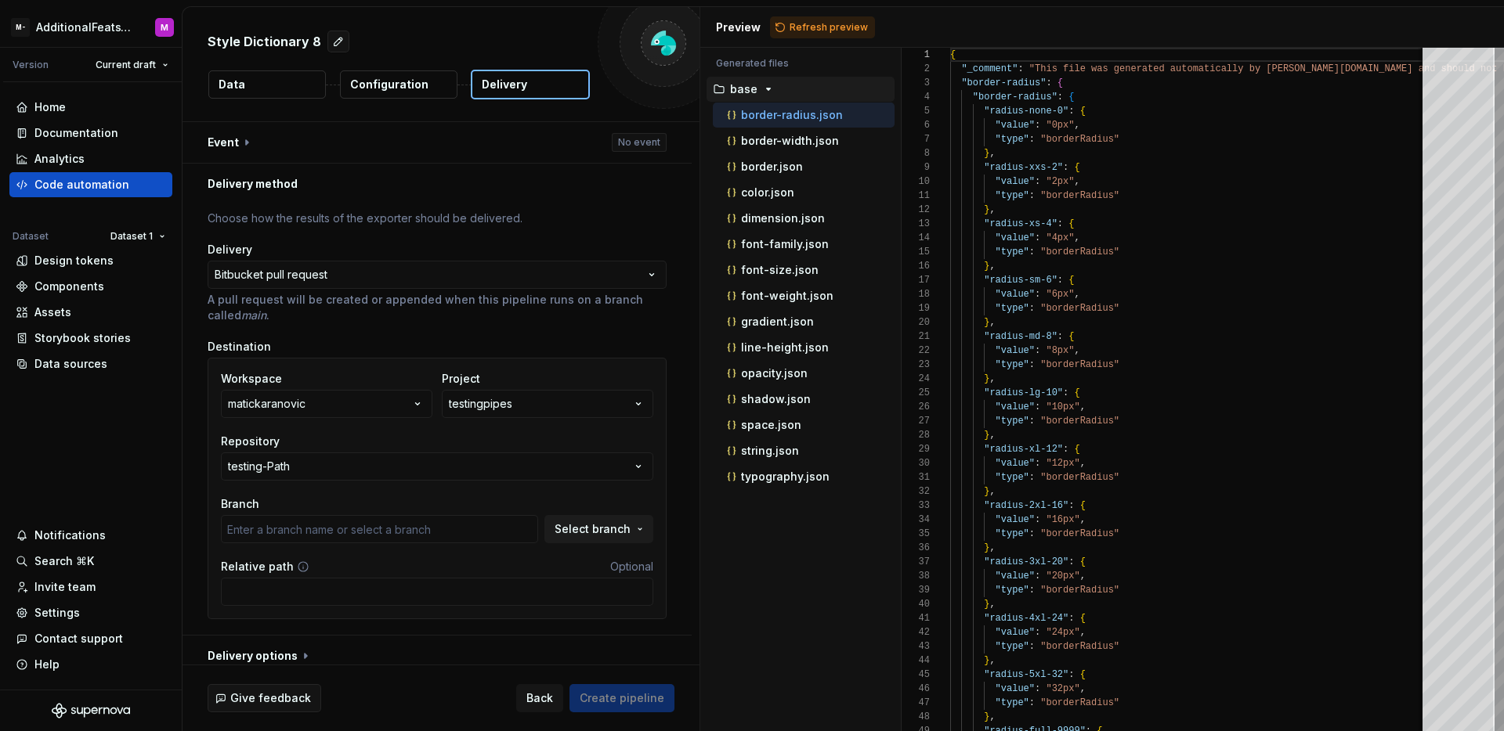
type input "main"
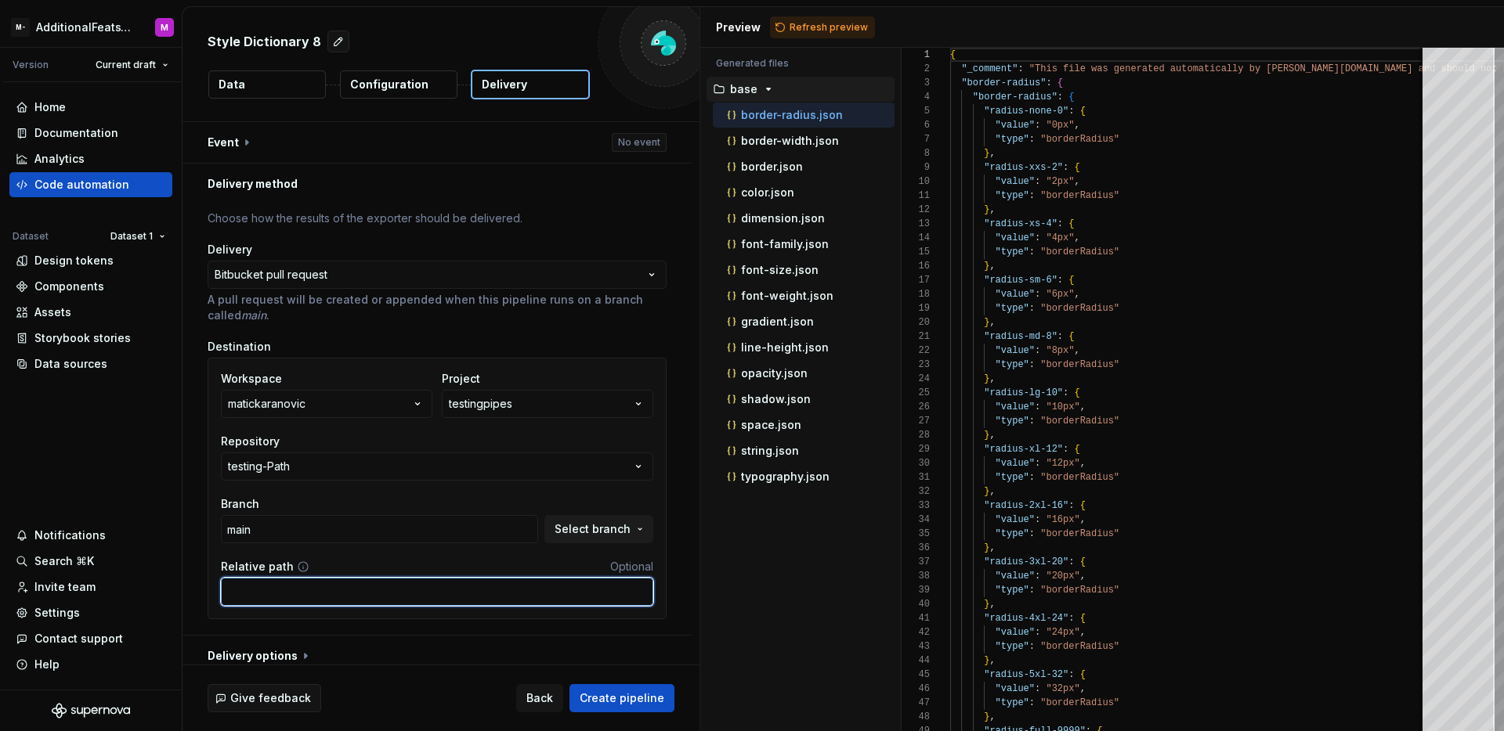
click at [333, 585] on input "Relative path" at bounding box center [437, 592] width 432 height 28
paste input "headapps/nextjs-starter/test-tokens/supernova"
type input "headapps/nextjs-starter/test-tokens/supernova"
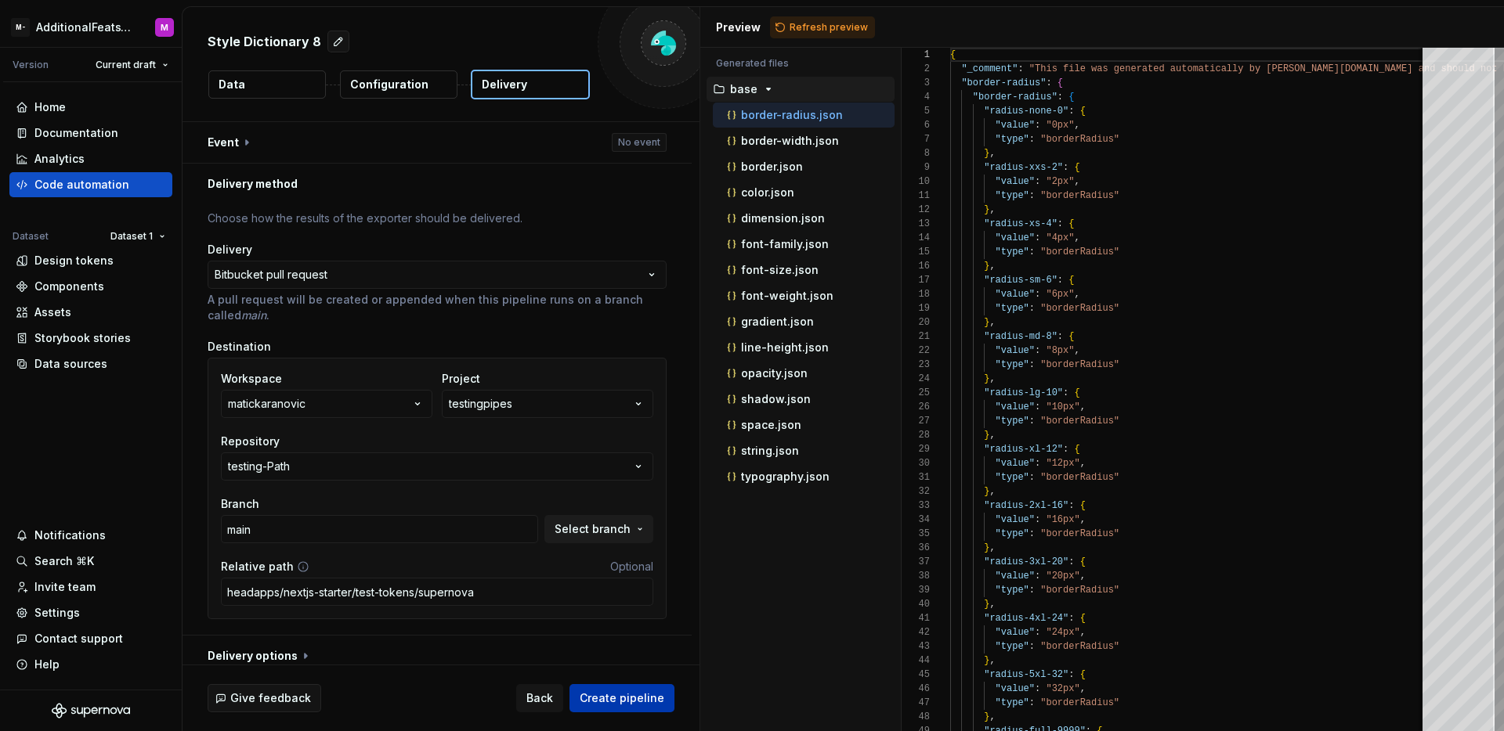
click at [645, 699] on span "Create pipeline" at bounding box center [622, 699] width 85 height 16
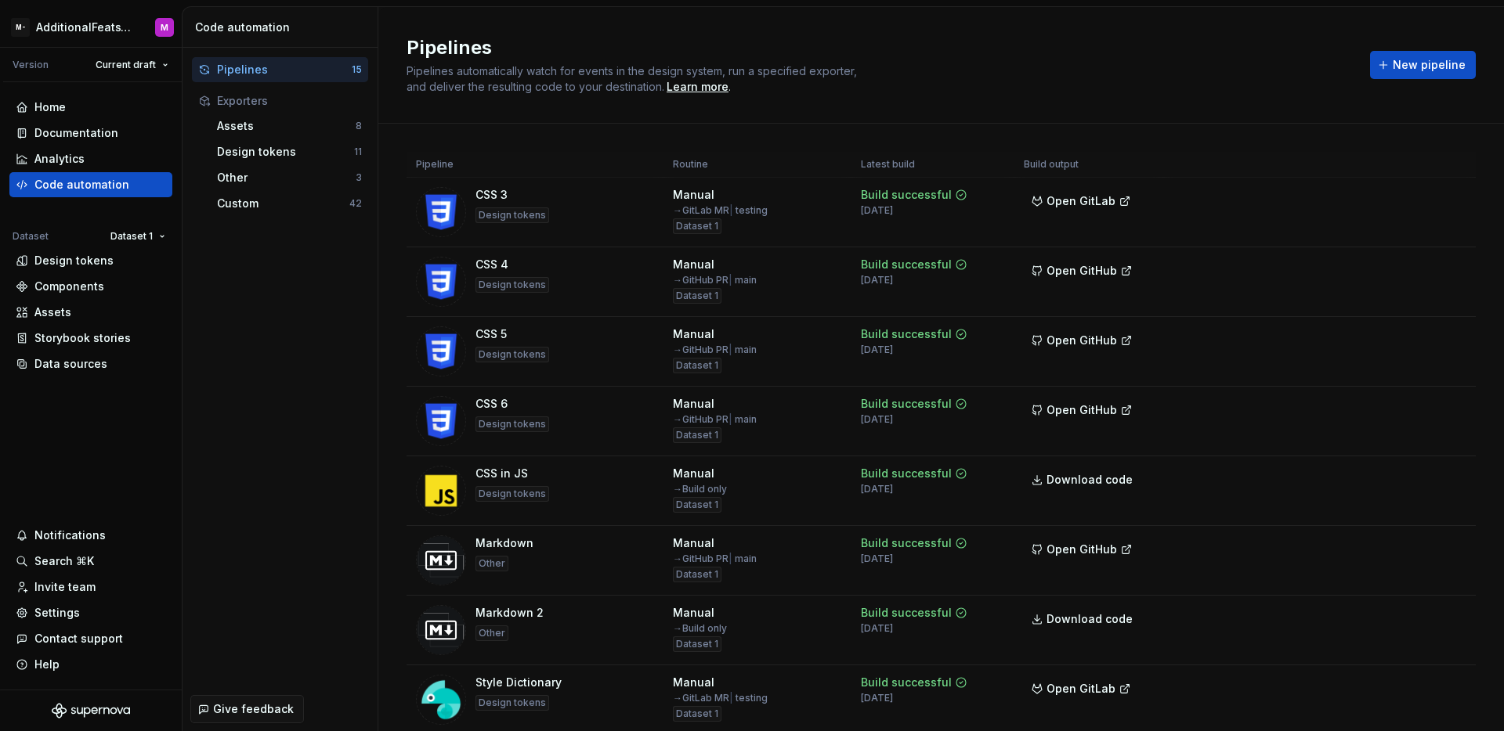
scroll to position [551, 0]
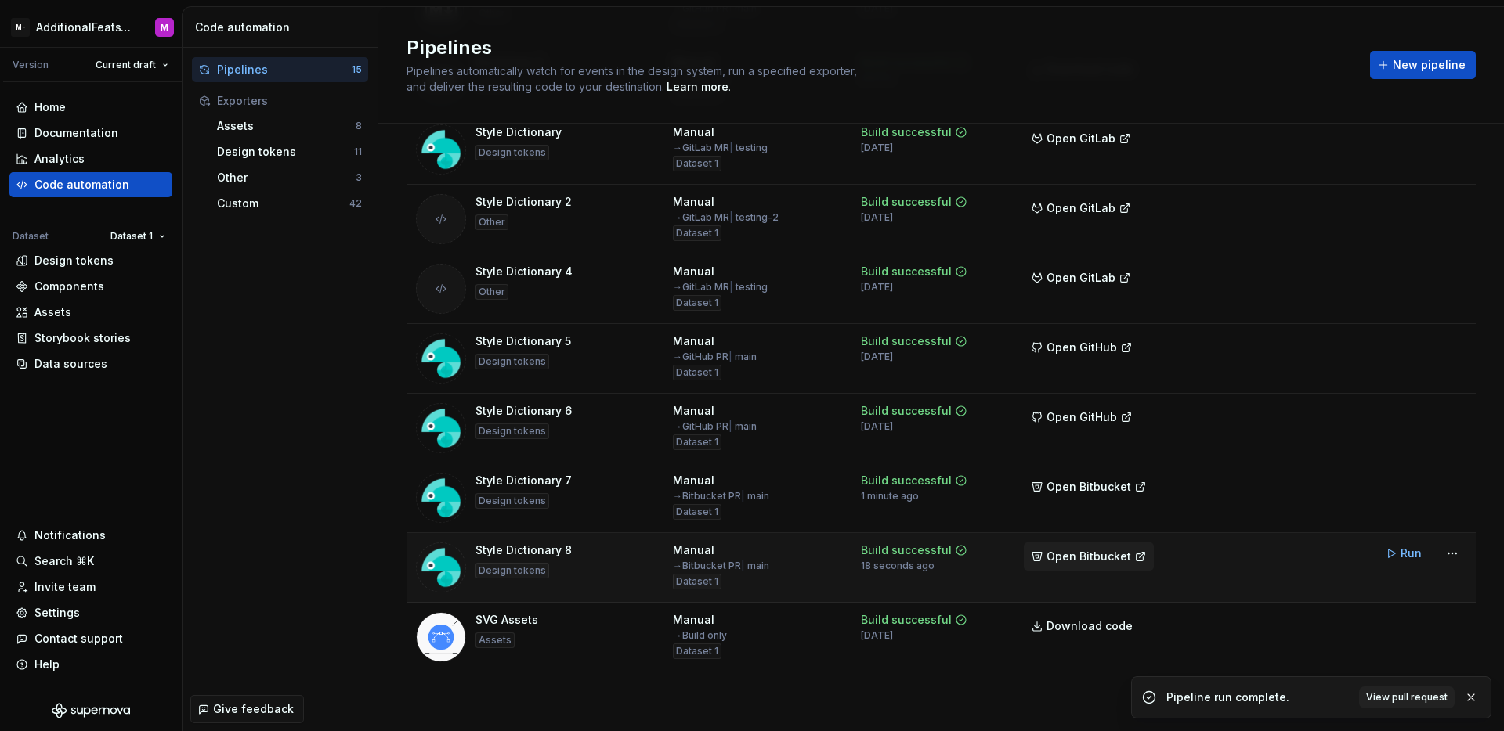
click at [1090, 557] on span "Open Bitbucket" at bounding box center [1088, 557] width 85 height 16
click at [1439, 562] on html "M- AdditionalFeatsTest M Version Current draft Home Documentation Analytics Cod…" at bounding box center [752, 365] width 1504 height 731
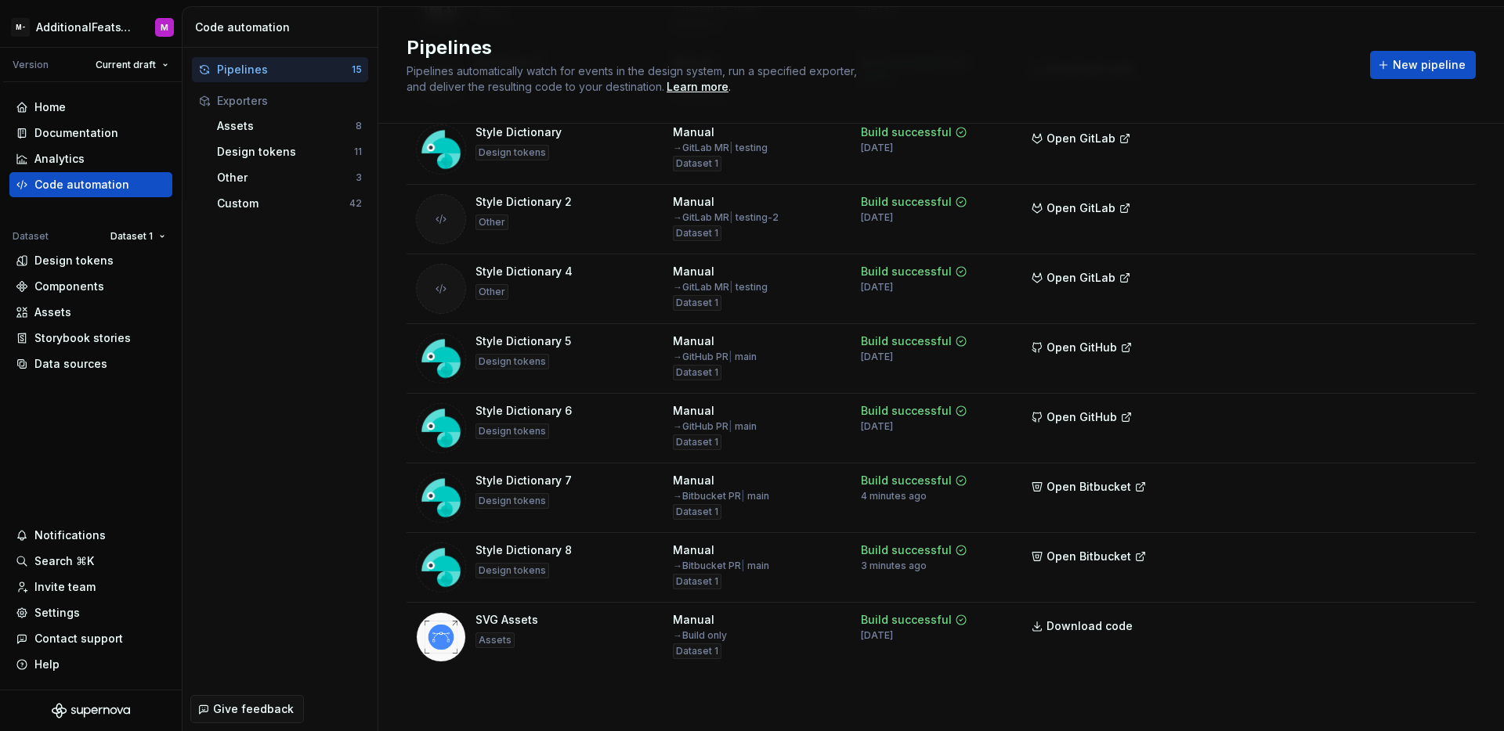
click at [1397, 562] on html "M- AdditionalFeatsTest M Version Current draft Home Documentation Analytics Cod…" at bounding box center [752, 365] width 1504 height 731
click at [1400, 559] on span "Run" at bounding box center [1410, 554] width 21 height 16
click at [1403, 491] on span "Run" at bounding box center [1410, 484] width 21 height 16
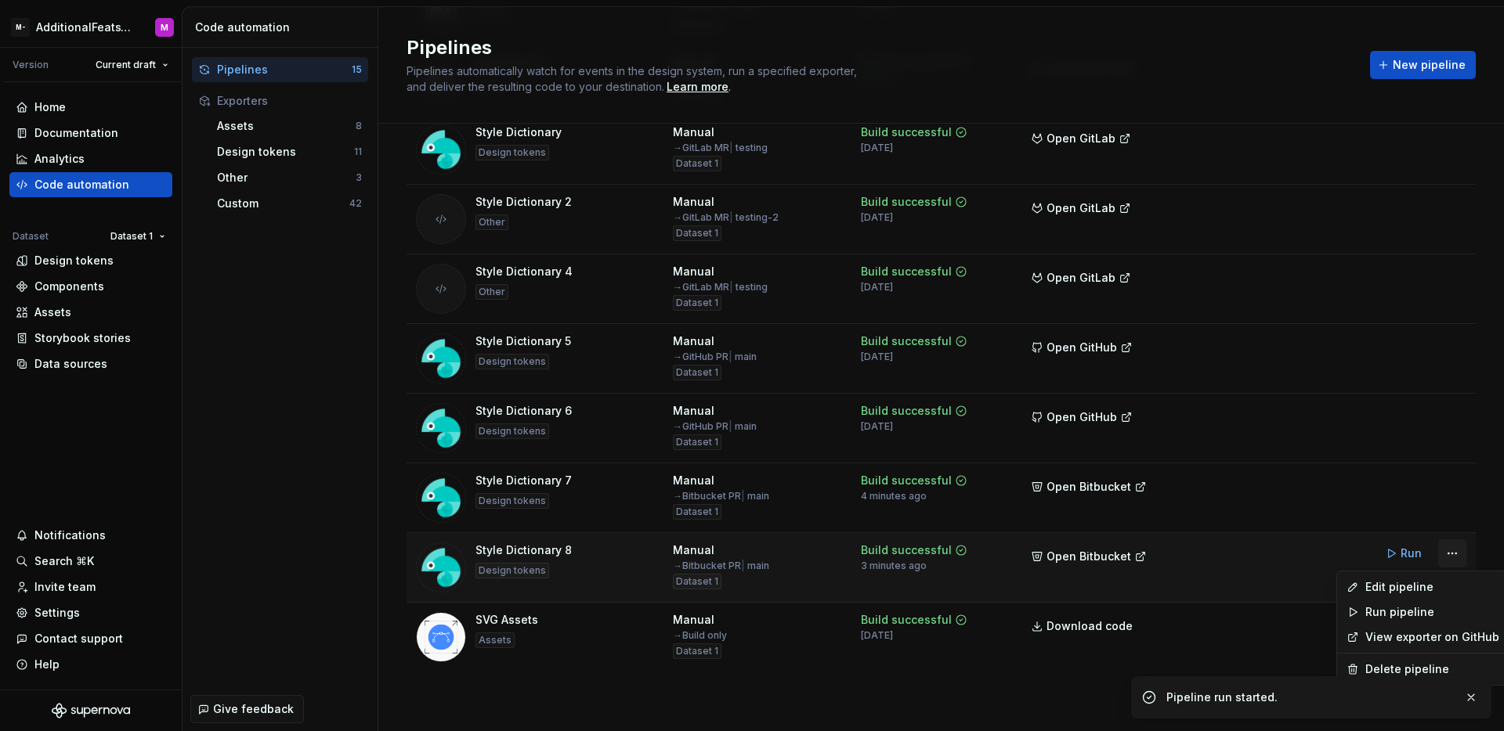
click at [1436, 554] on html "M- AdditionalFeatsTest M Version Current draft Home Documentation Analytics Cod…" at bounding box center [752, 365] width 1504 height 731
click at [1386, 673] on div "Delete pipeline" at bounding box center [1432, 670] width 134 height 16
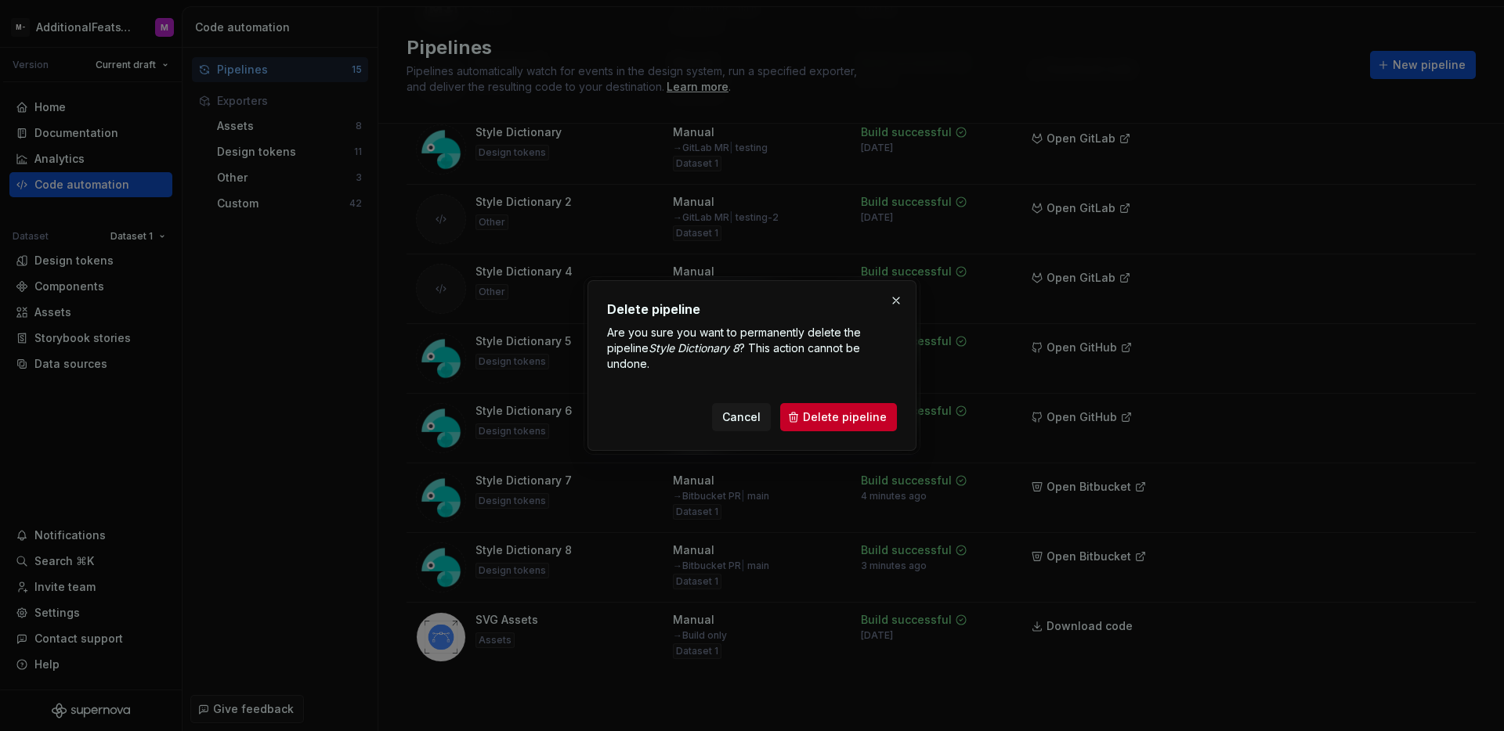
click at [865, 432] on div "Delete pipeline Are you sure you want to permanently delete the pipeline Style …" at bounding box center [751, 365] width 329 height 171
click at [865, 422] on span "Delete pipeline" at bounding box center [845, 418] width 84 height 16
click at [739, 417] on span "Cancel" at bounding box center [741, 418] width 38 height 16
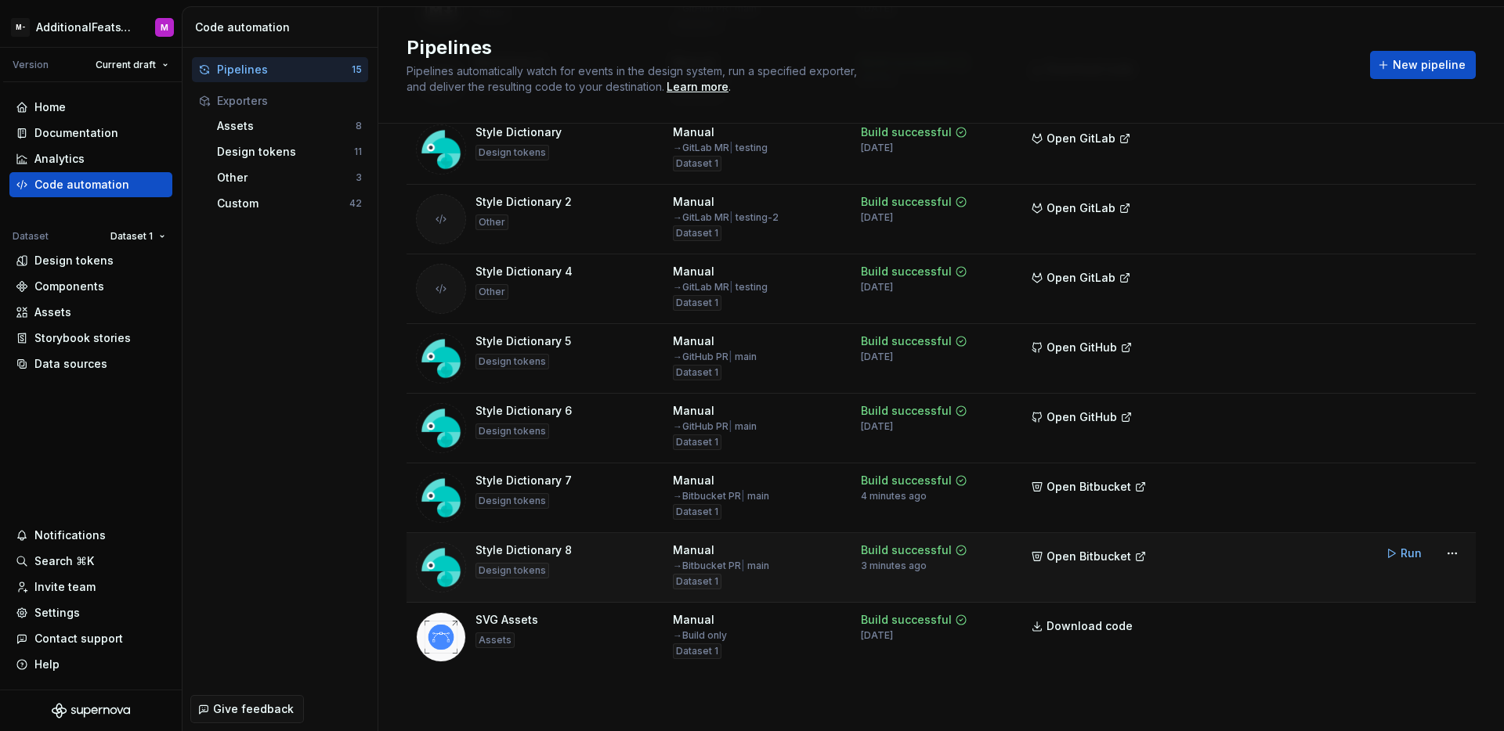
click at [602, 574] on div "Style Dictionary 8 Design tokens" at bounding box center [535, 568] width 238 height 50
click at [1304, 550] on td "Run" at bounding box center [1319, 553] width 312 height 41
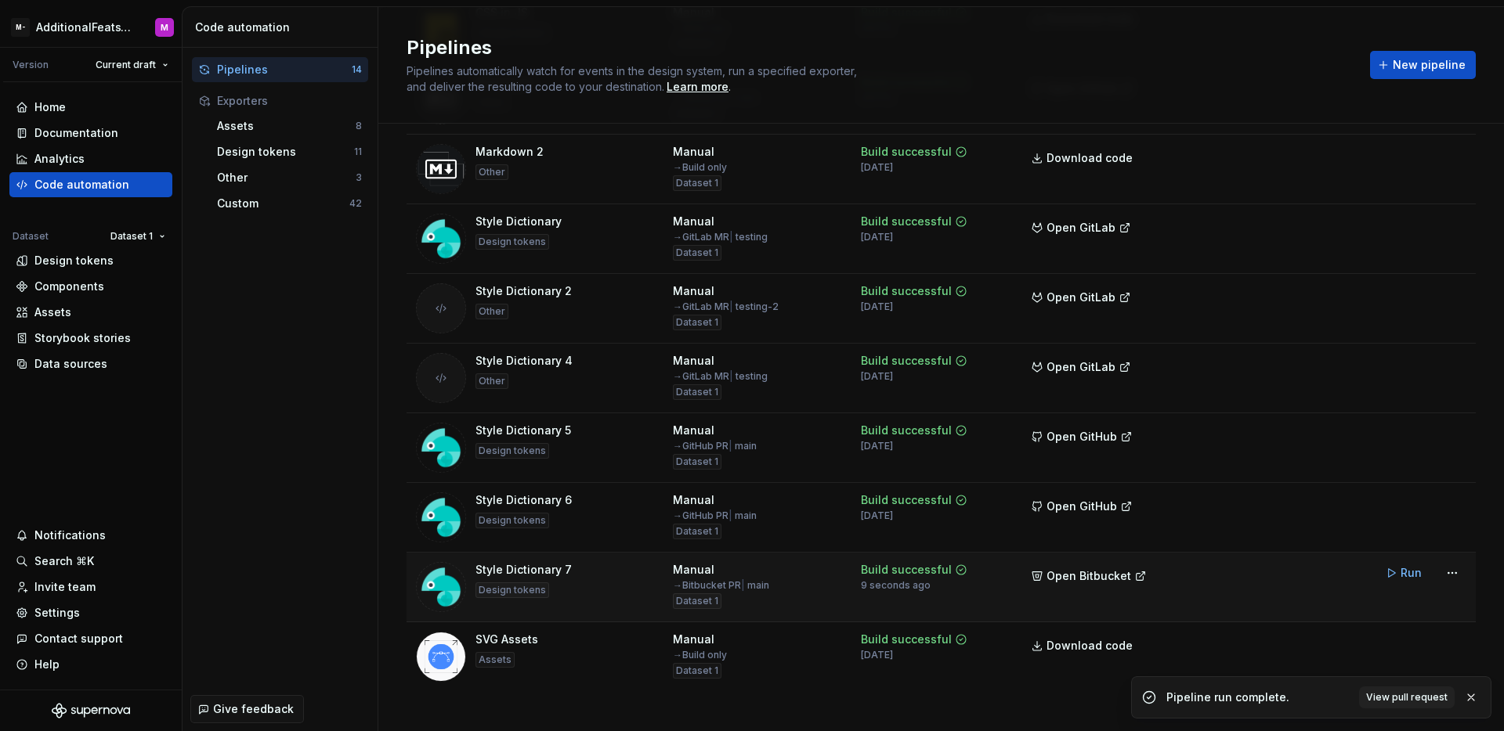
scroll to position [481, 0]
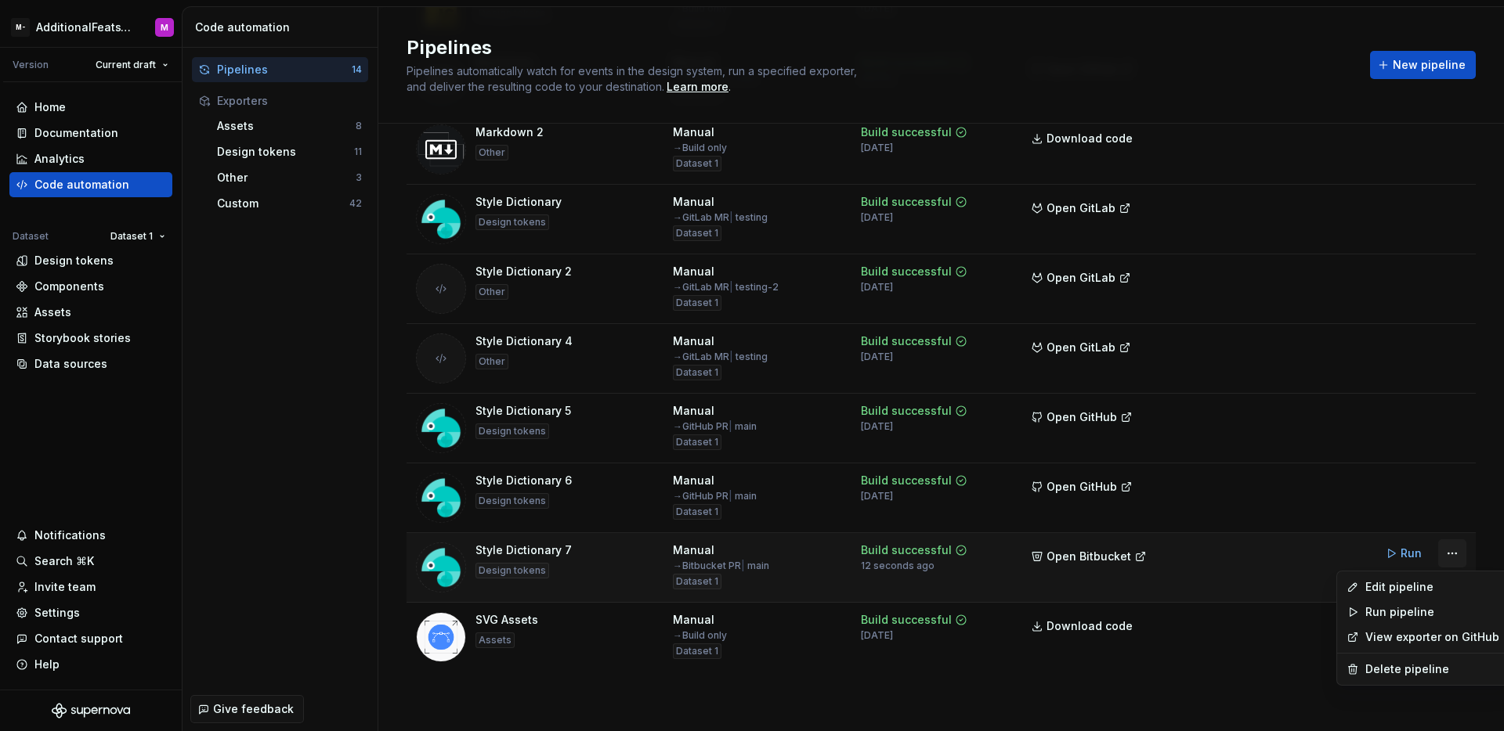
click at [1439, 547] on html "M- AdditionalFeatsTest M Version Current draft Home Documentation Analytics Cod…" at bounding box center [752, 365] width 1504 height 731
click at [1383, 583] on div "Edit pipeline" at bounding box center [1432, 588] width 134 height 16
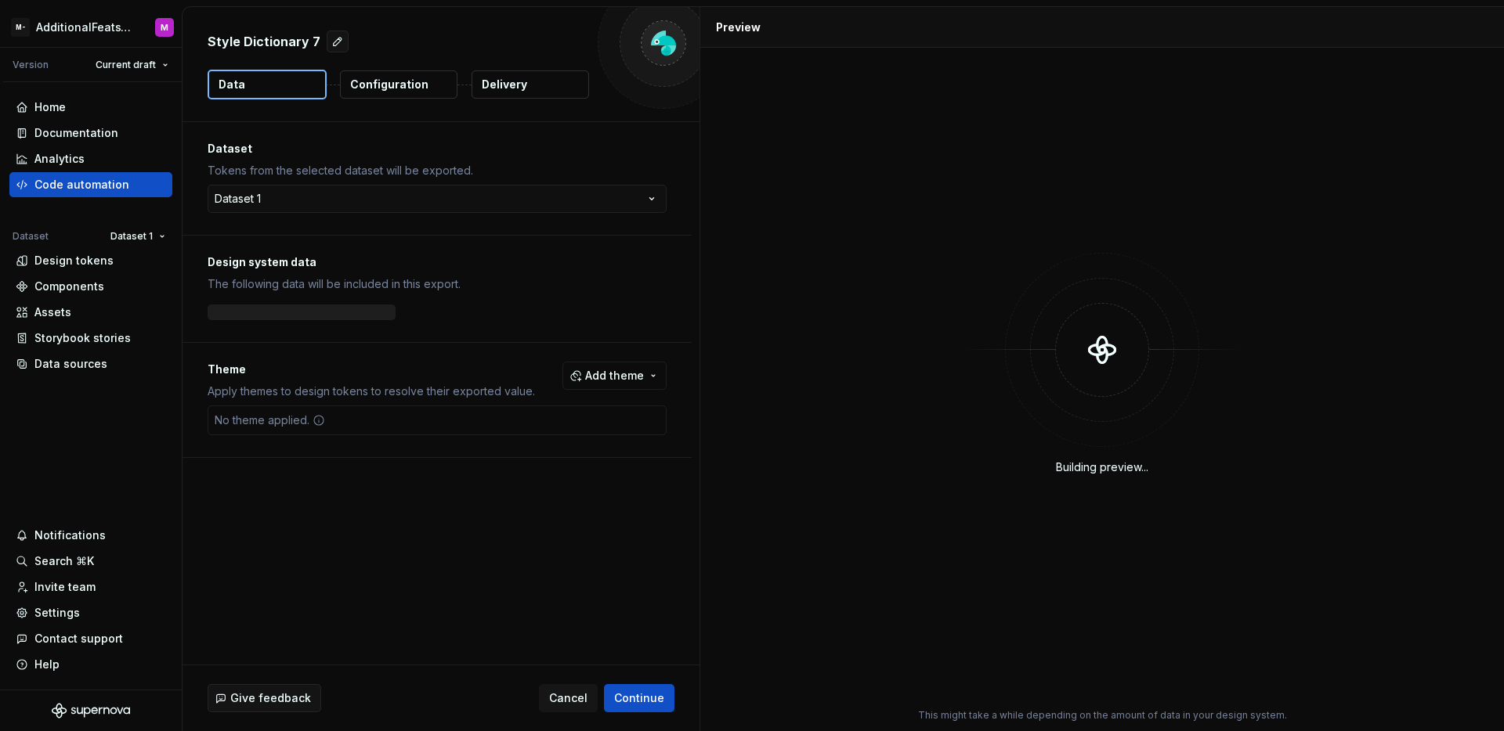
click at [516, 86] on p "Delivery" at bounding box center [504, 85] width 45 height 16
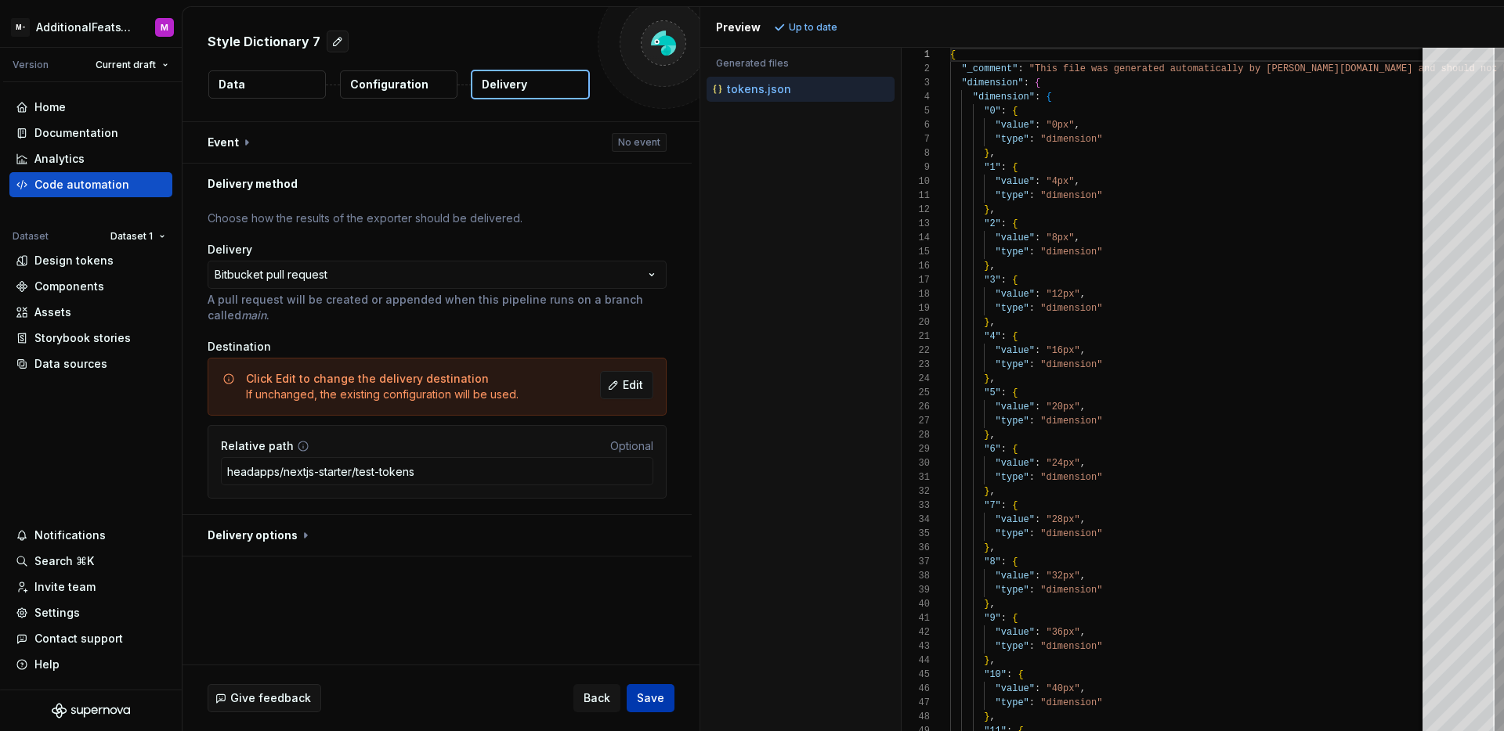
click at [665, 700] on button "Save" at bounding box center [651, 698] width 48 height 28
click at [670, 346] on div "**********" at bounding box center [436, 359] width 509 height 310
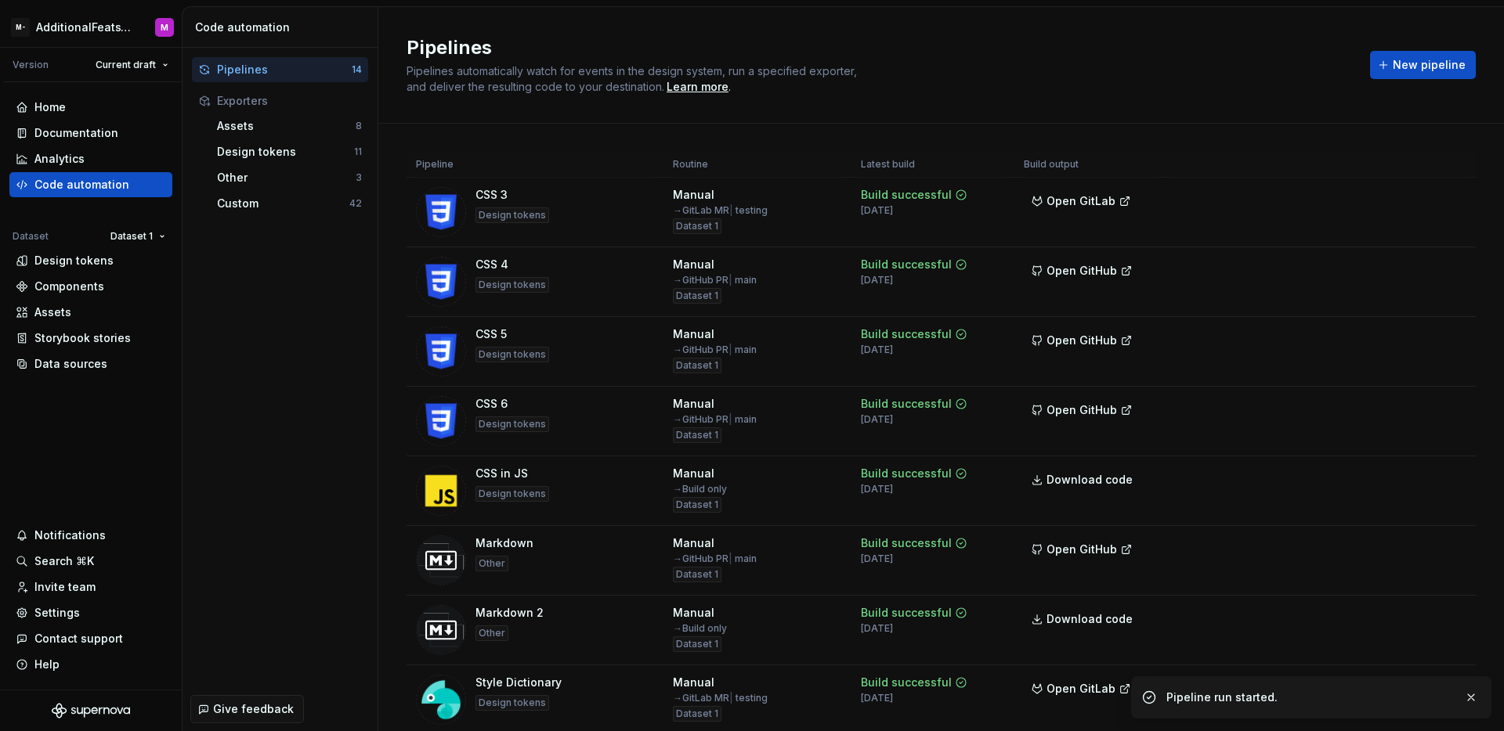
scroll to position [481, 0]
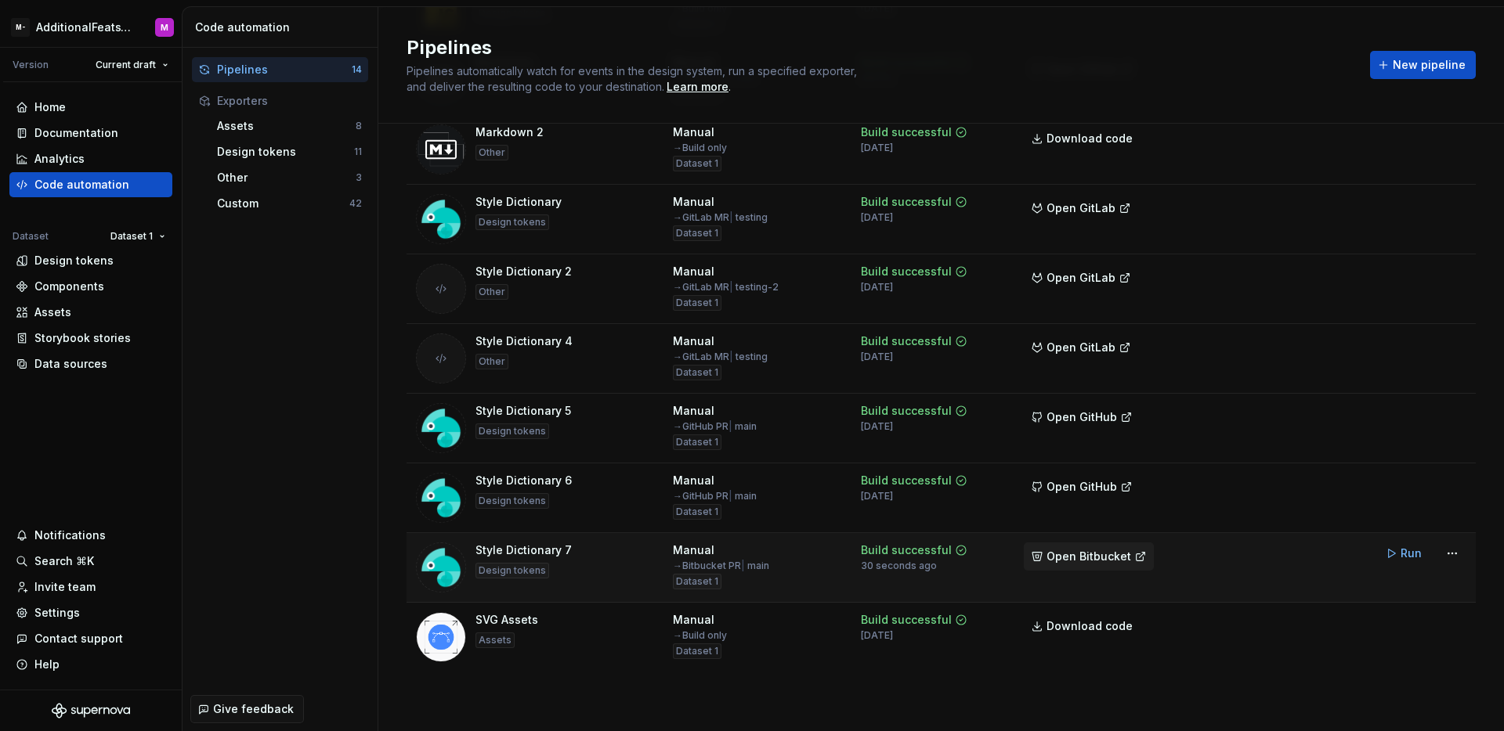
click at [1077, 557] on span "Open Bitbucket" at bounding box center [1088, 557] width 85 height 16
click at [1092, 672] on div "Pipeline Routine Latest build Build output CSS 3 Design tokens Manual → GitLab …" at bounding box center [940, 187] width 1069 height 1089
click at [1095, 554] on span "Open Bitbucket" at bounding box center [1088, 557] width 85 height 16
click at [1439, 554] on html "M- AdditionalFeatsTest M Version Current draft Home Documentation Analytics Cod…" at bounding box center [752, 365] width 1504 height 731
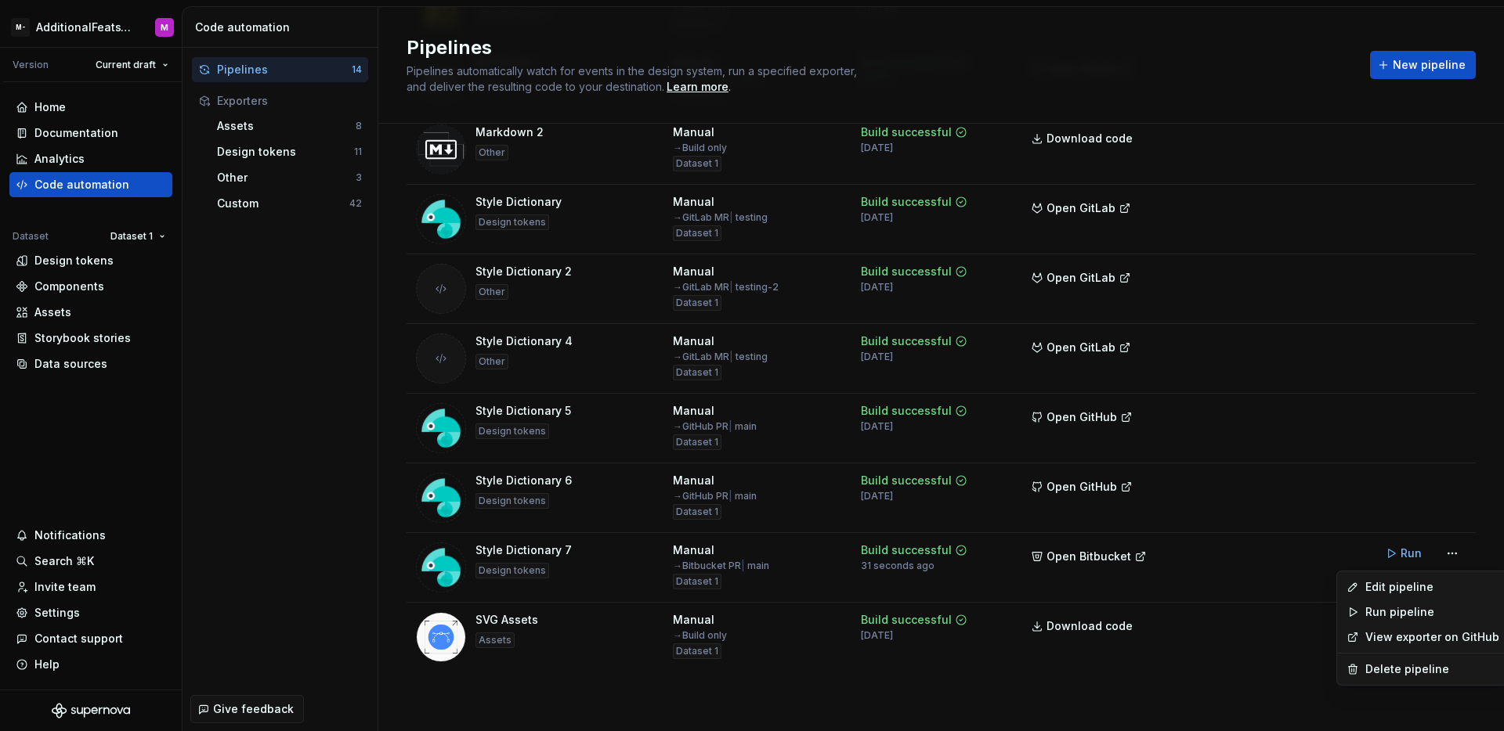
click at [1382, 684] on div "Edit pipeline Run pipeline View exporter on GitHub Delete pipeline" at bounding box center [1422, 628] width 173 height 115
click at [1381, 668] on div "Delete pipeline" at bounding box center [1432, 670] width 134 height 16
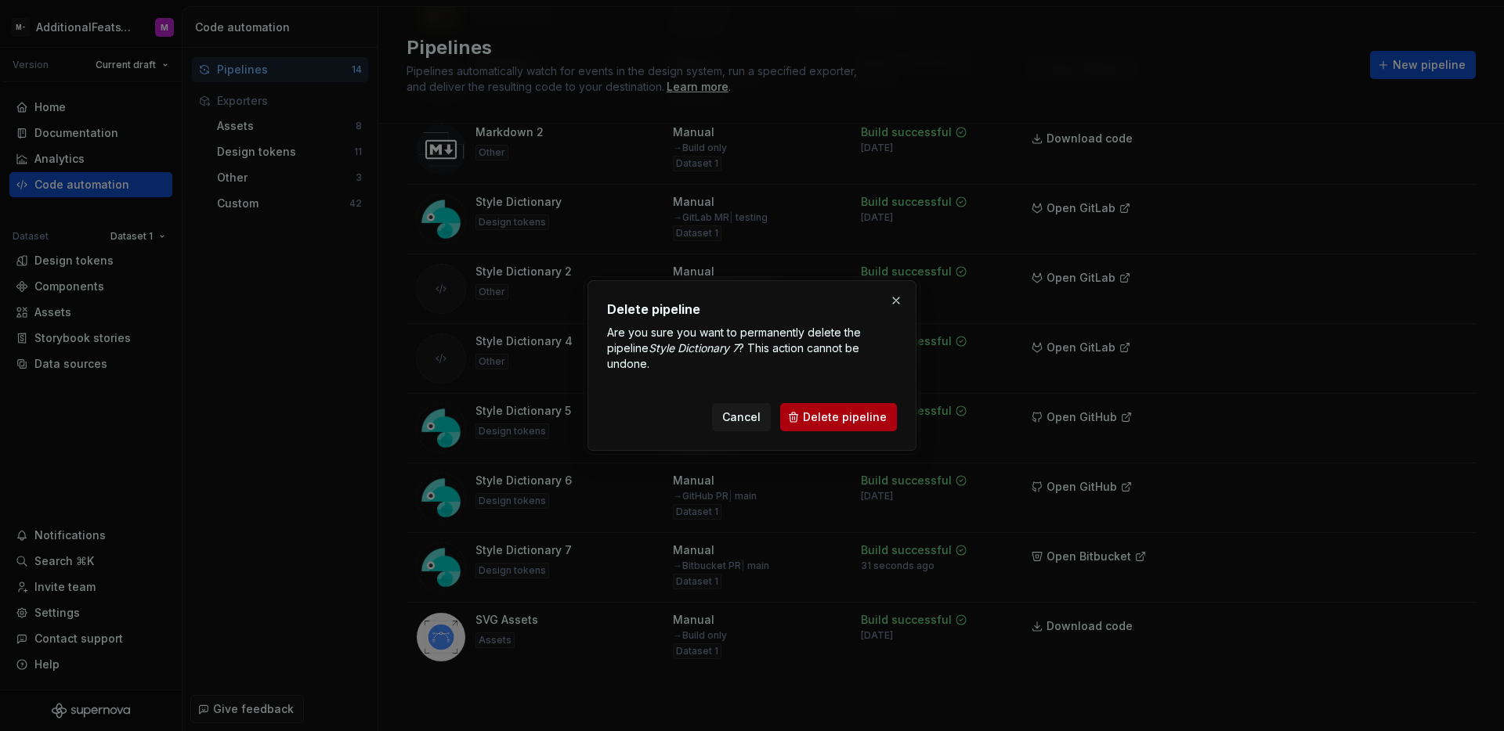
click at [820, 413] on span "Delete pipeline" at bounding box center [845, 418] width 84 height 16
click at [902, 296] on button "button" at bounding box center [896, 301] width 22 height 22
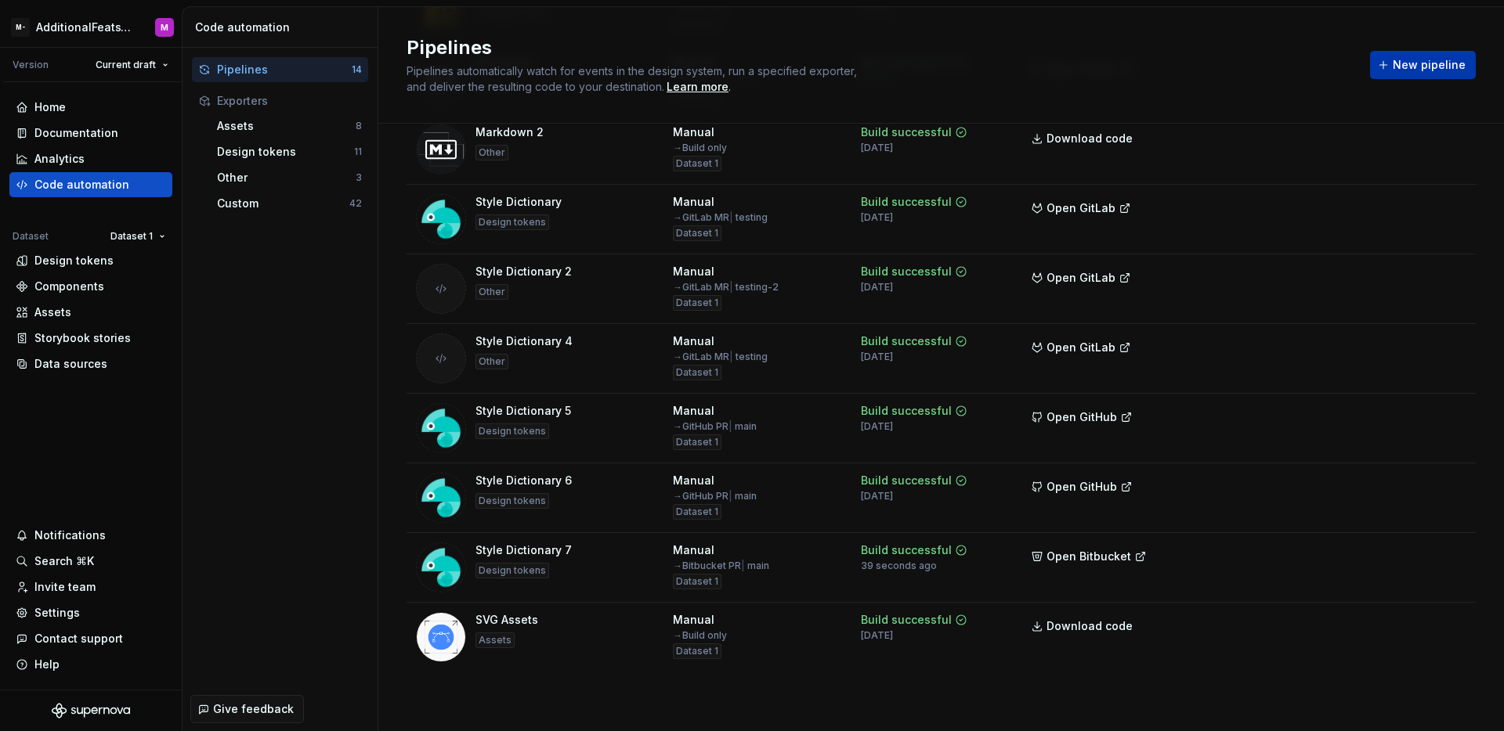
click at [1383, 71] on button "New pipeline" at bounding box center [1423, 65] width 106 height 28
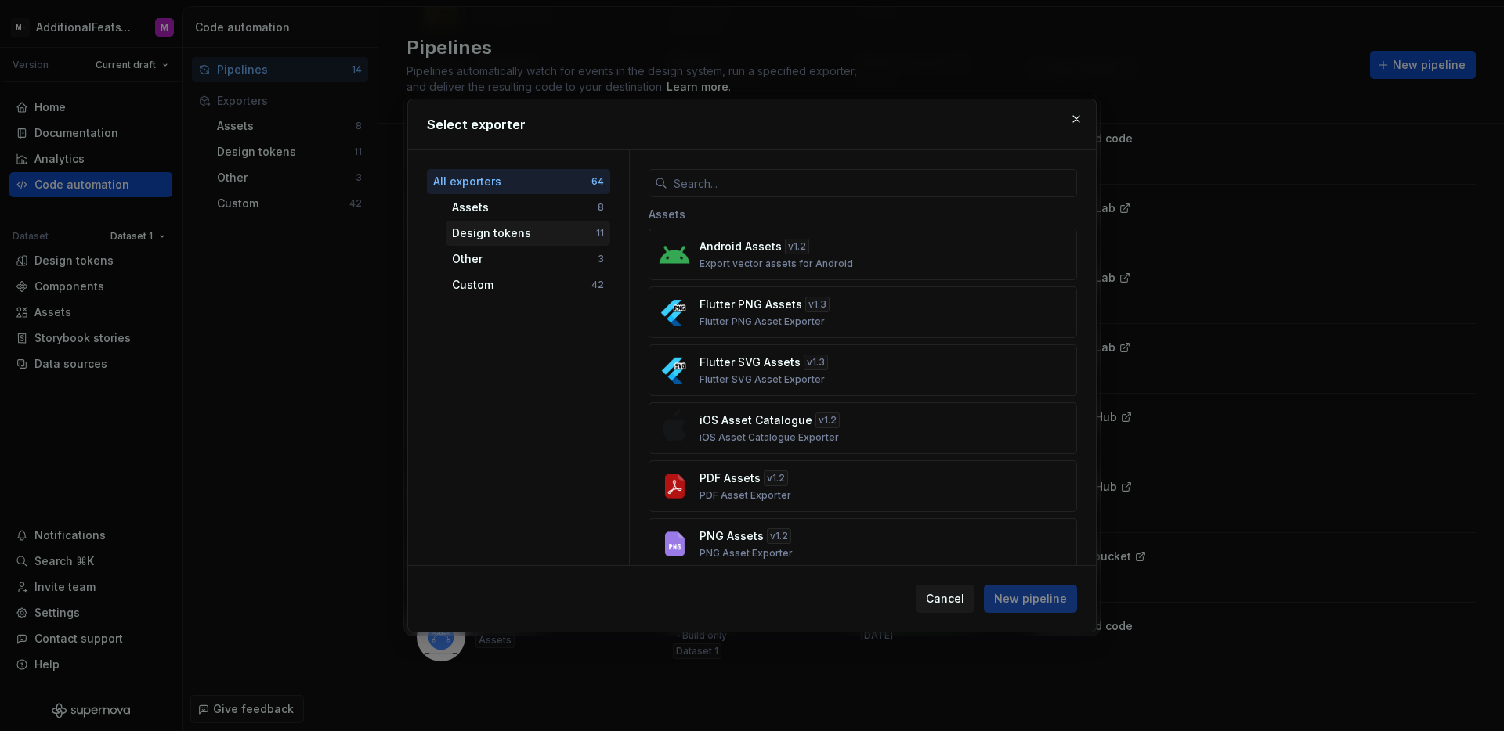
click at [540, 232] on div "Design tokens" at bounding box center [524, 234] width 144 height 16
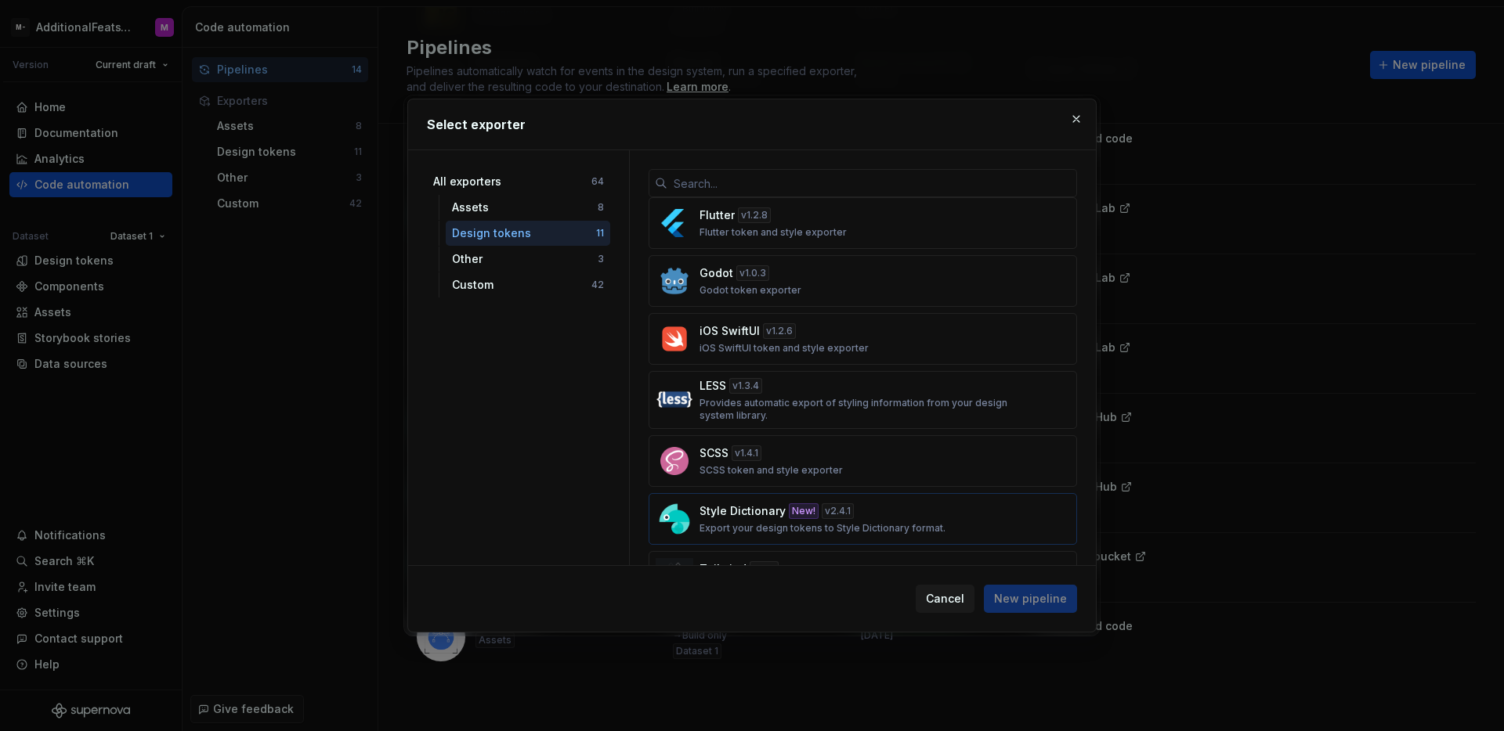
scroll to position [294, 0]
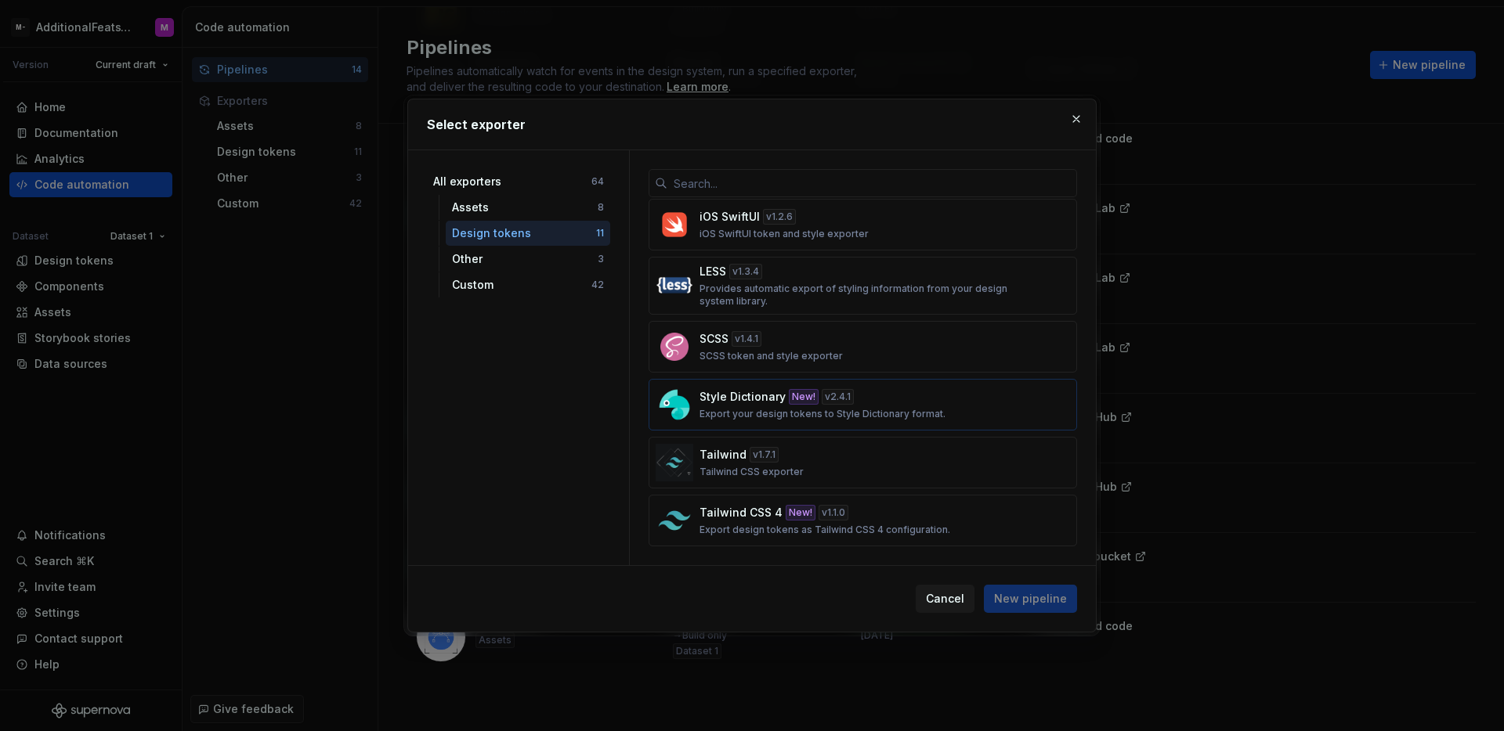
click at [775, 404] on p "Style Dictionary" at bounding box center [742, 397] width 86 height 16
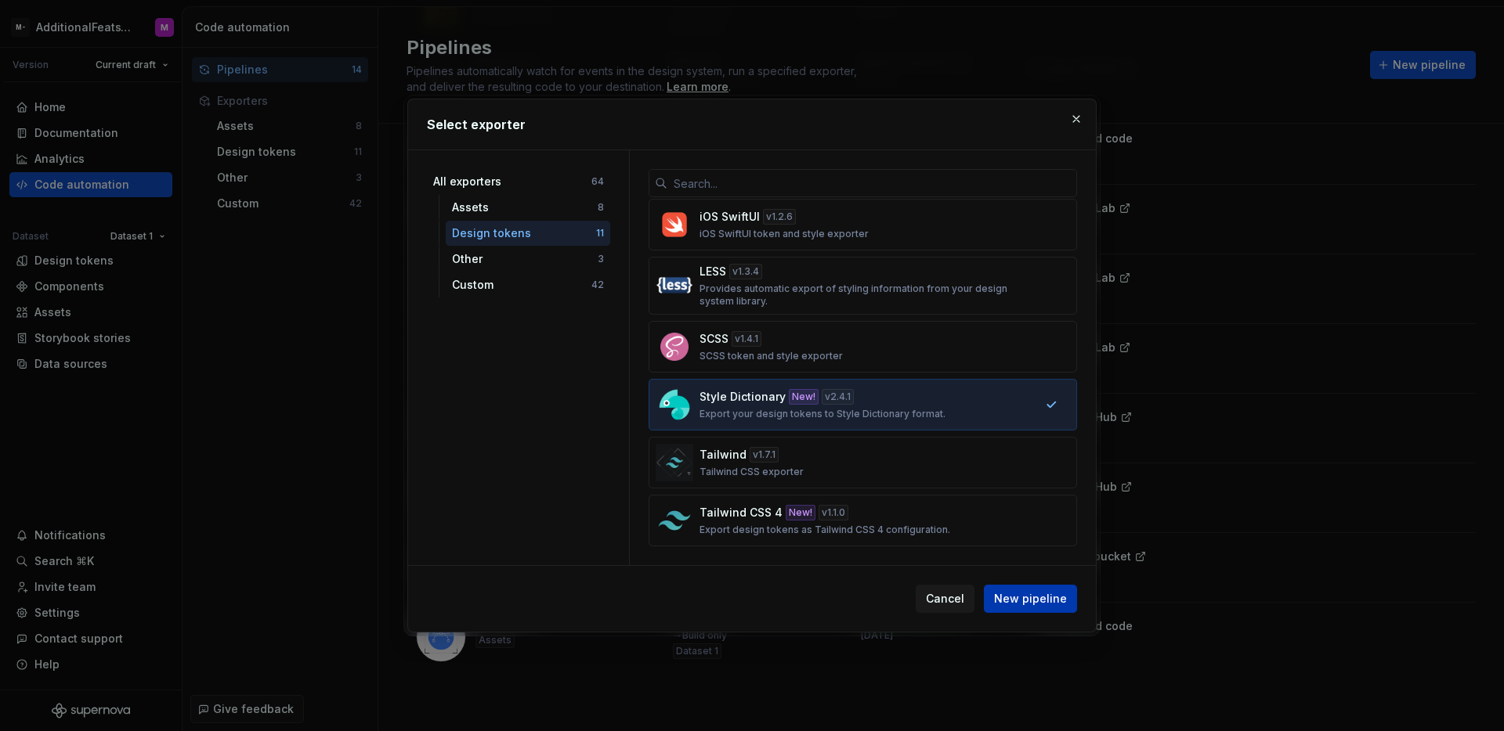
click at [1034, 594] on span "New pipeline" at bounding box center [1030, 599] width 73 height 16
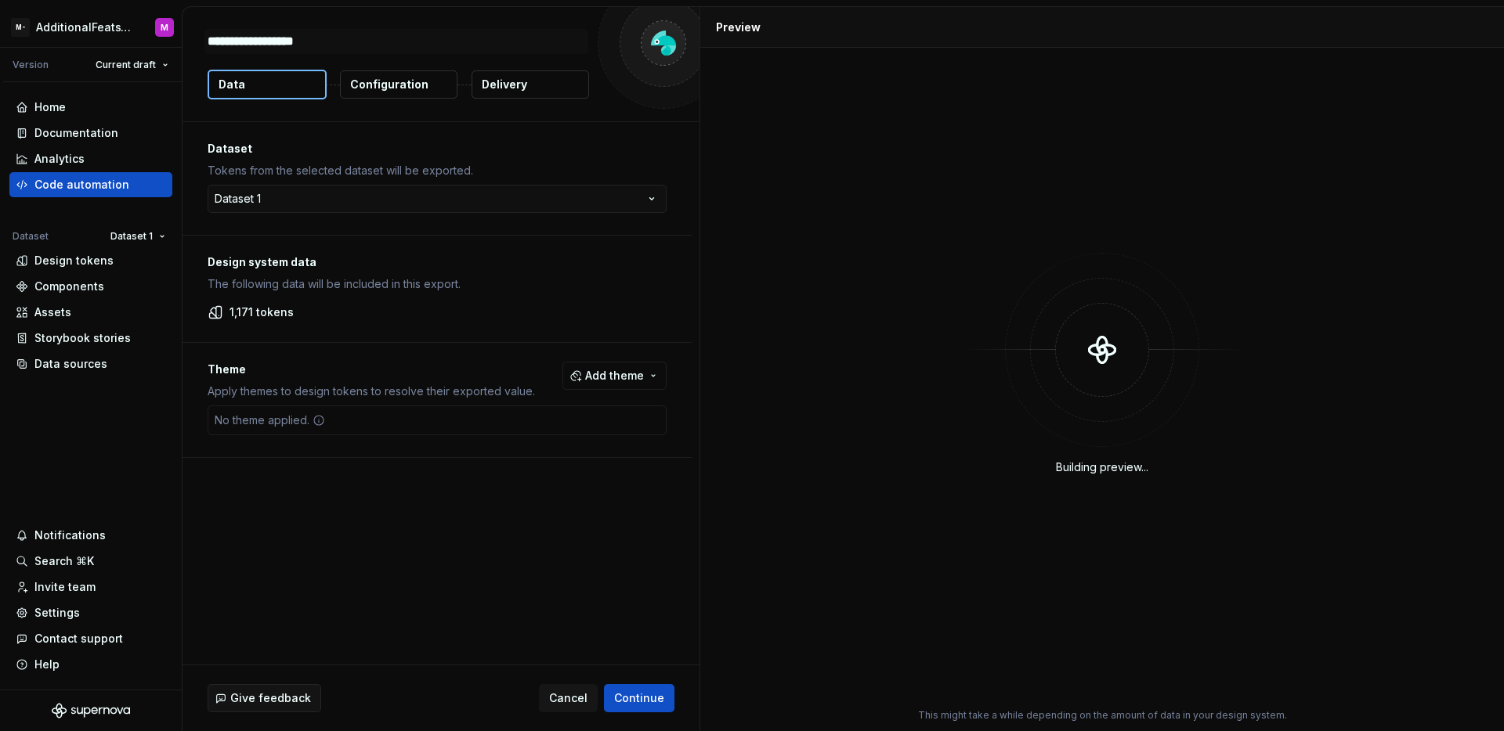
type textarea "*"
click at [408, 88] on p "Configuration" at bounding box center [389, 85] width 78 height 16
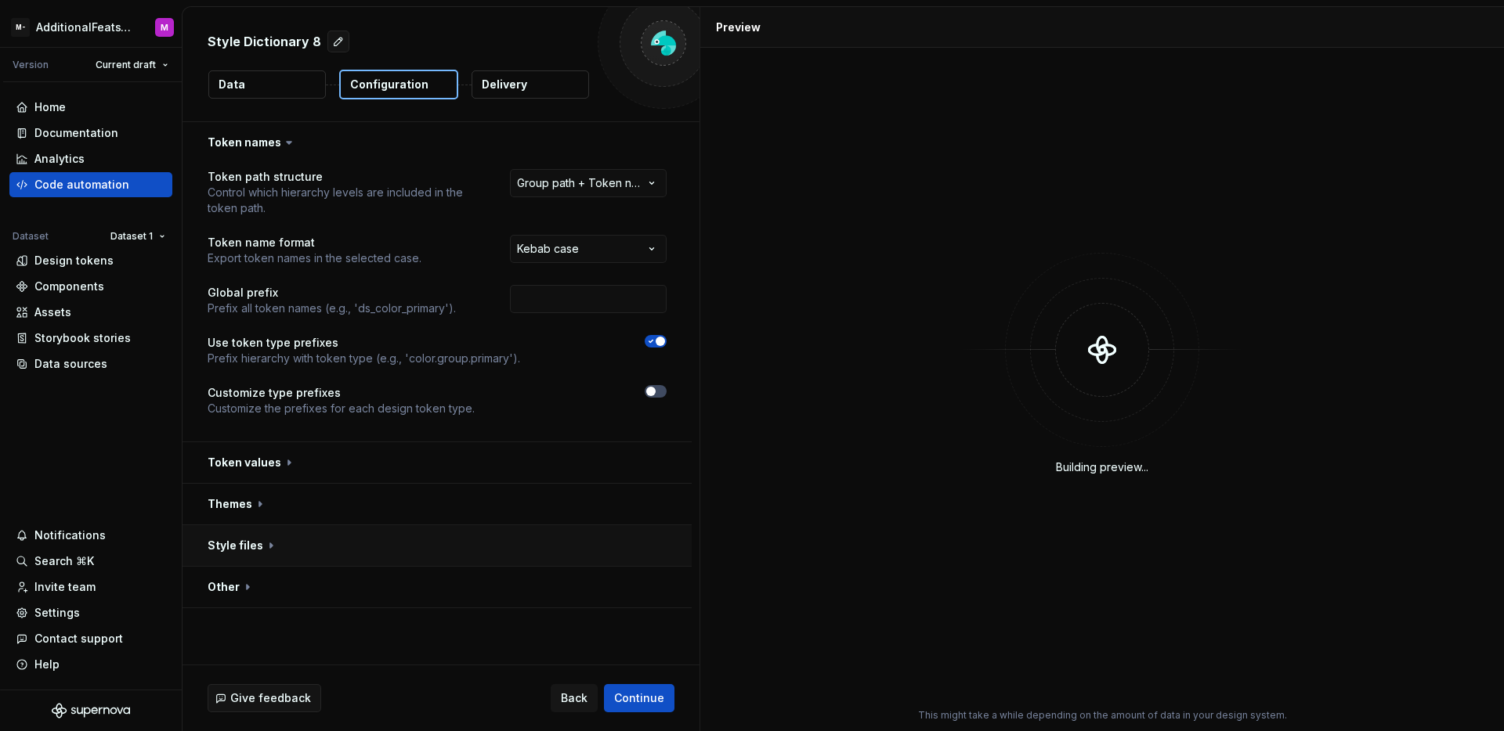
click at [482, 548] on button "button" at bounding box center [436, 545] width 509 height 41
click at [620, 591] on html "**********" at bounding box center [752, 365] width 1504 height 731
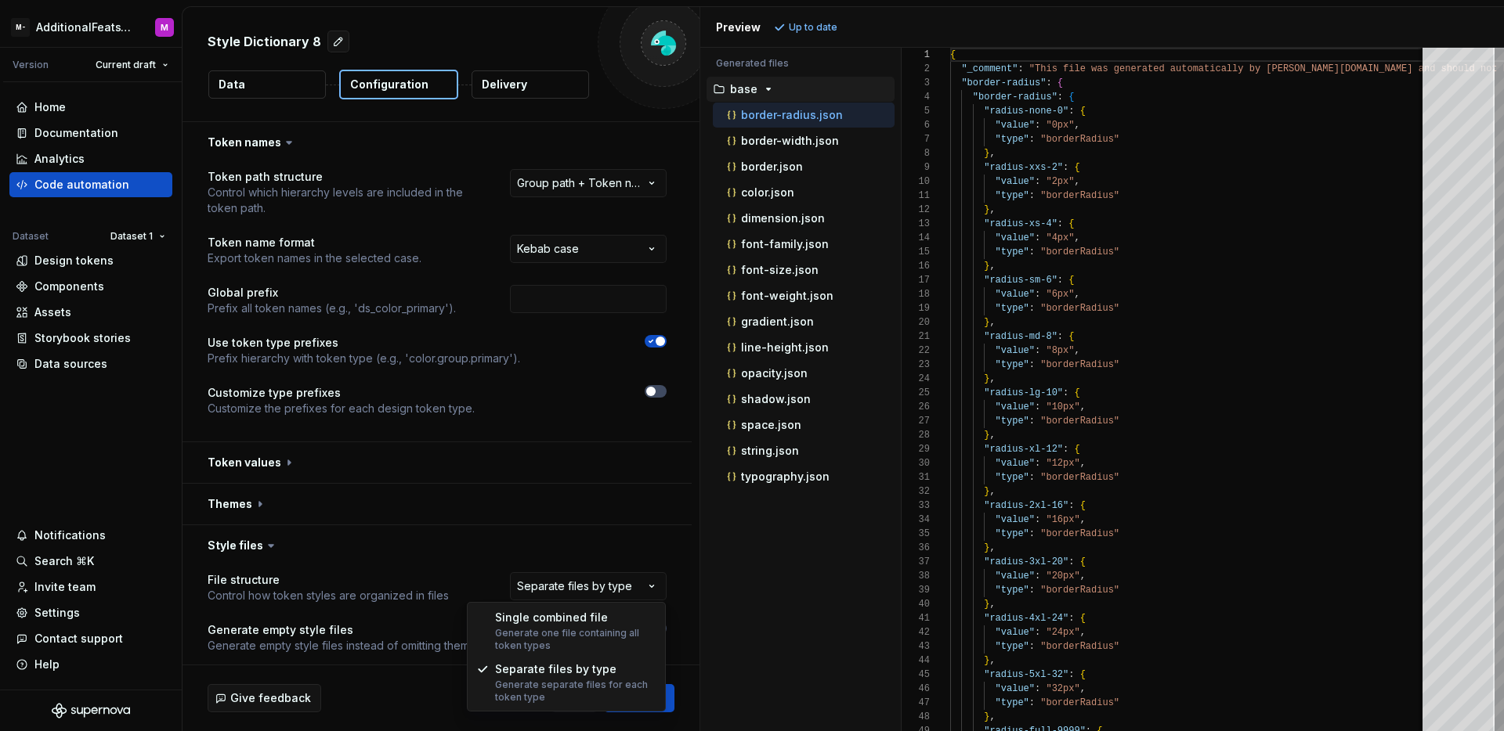
select select "**********"
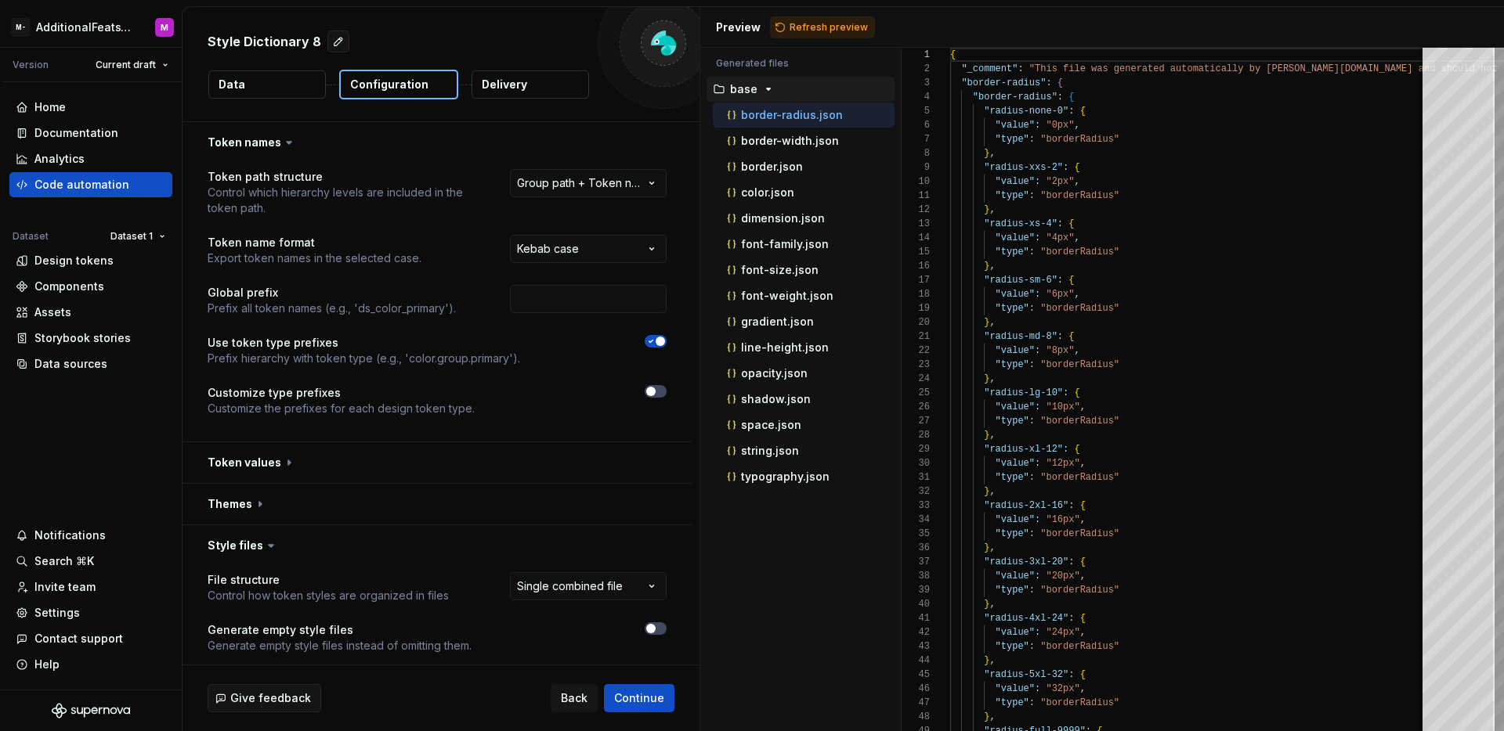
click at [524, 88] on p "Delivery" at bounding box center [504, 85] width 45 height 16
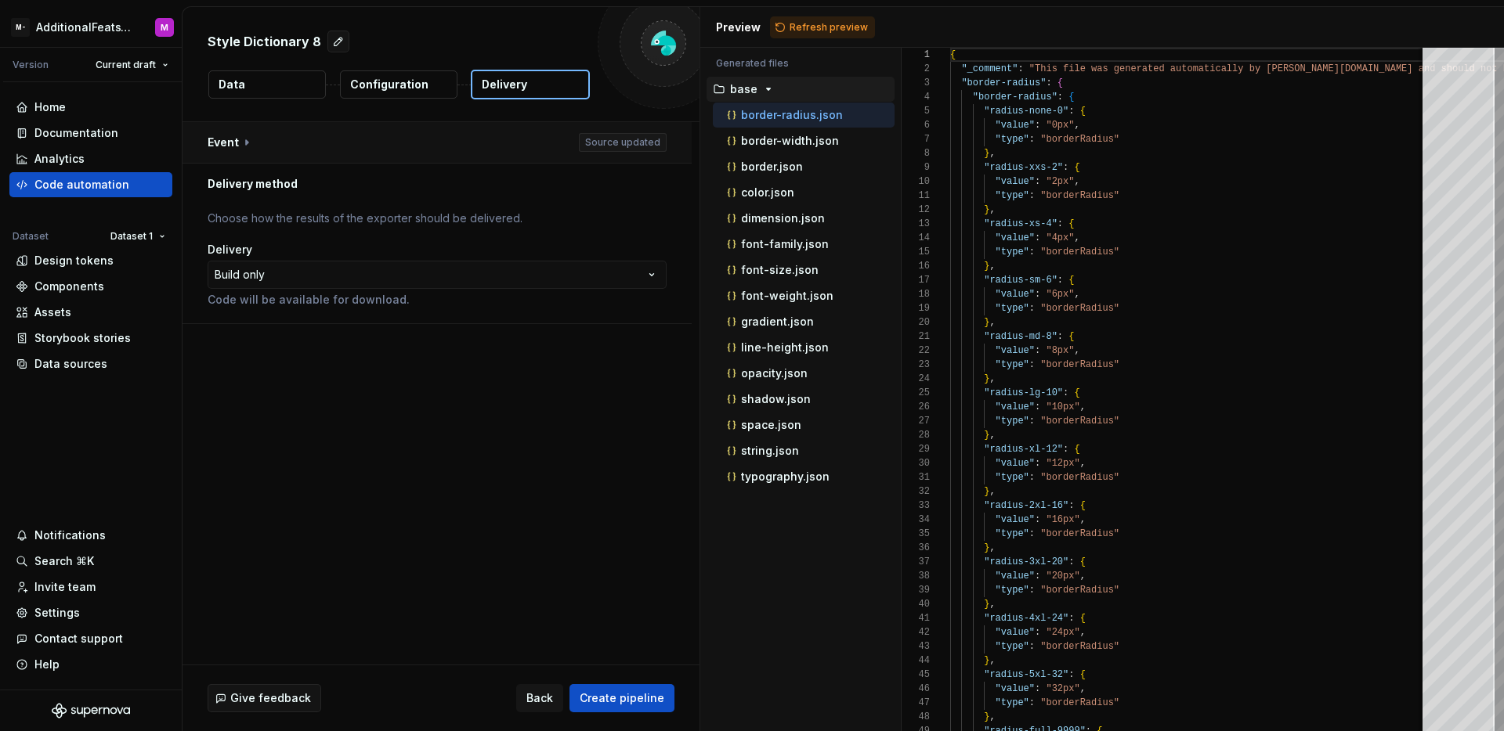
click at [255, 149] on button "button" at bounding box center [436, 142] width 509 height 41
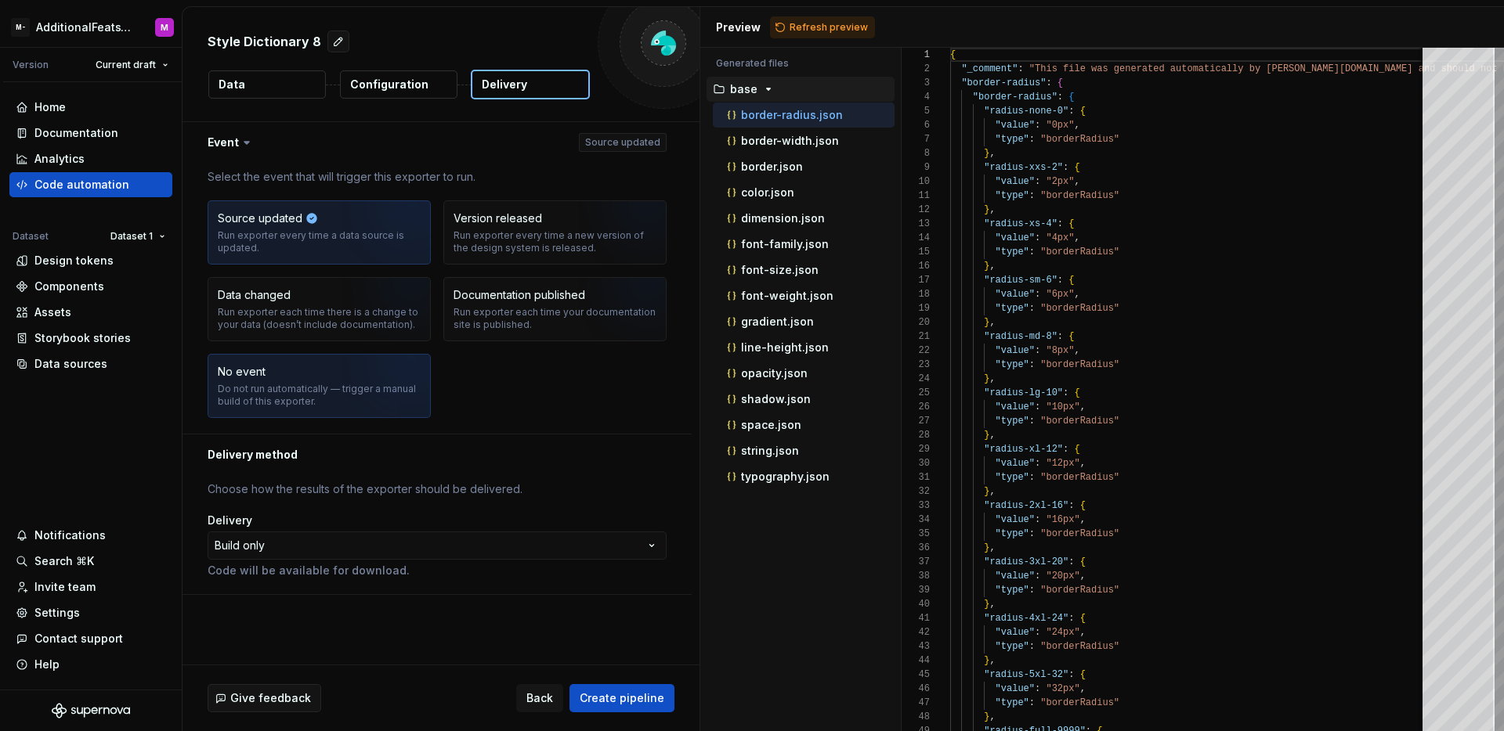
click at [255, 403] on div "Do not run automatically — trigger a manual build of this exporter." at bounding box center [319, 395] width 203 height 25
click at [298, 537] on html "**********" at bounding box center [752, 365] width 1504 height 731
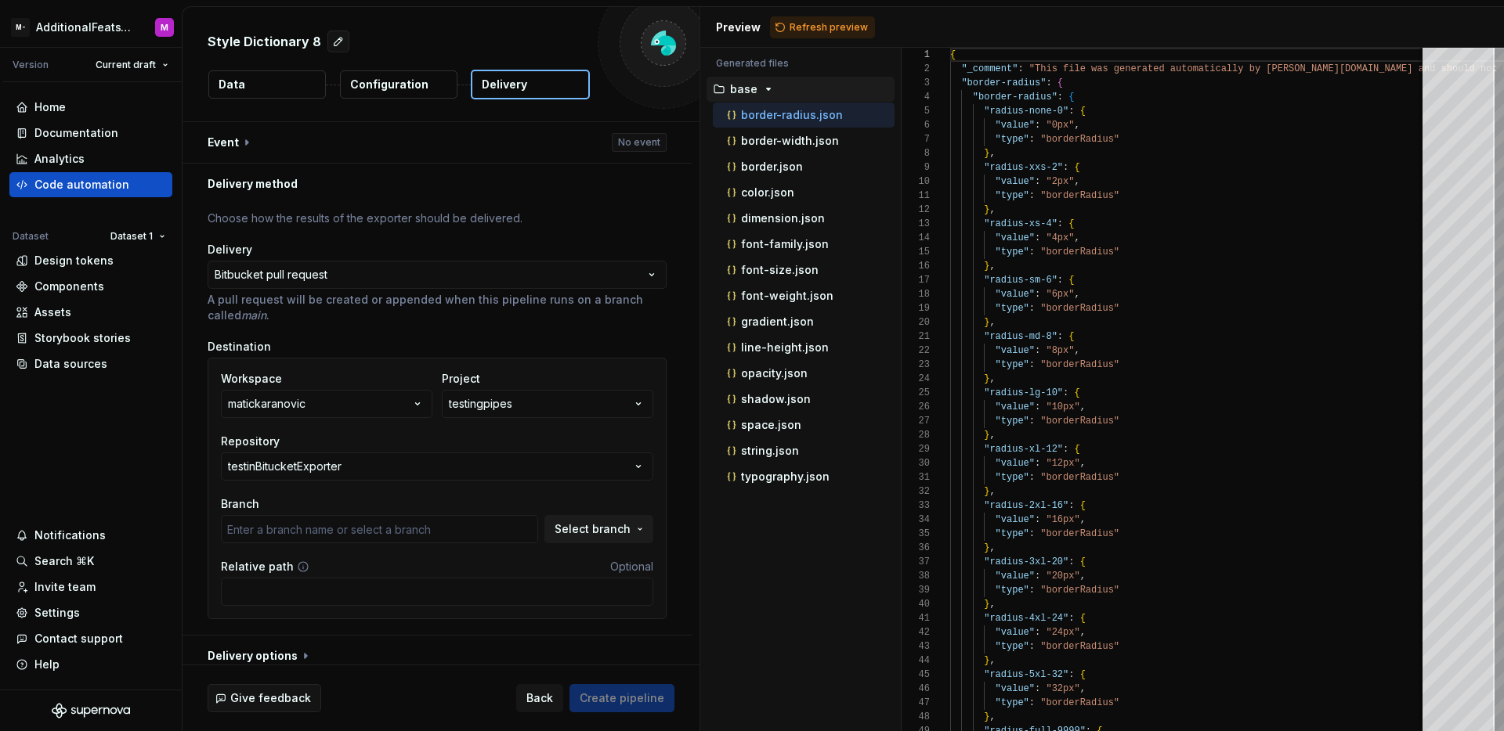
type input "main"
click at [482, 472] on button "testinBitucketExporter" at bounding box center [437, 467] width 432 height 28
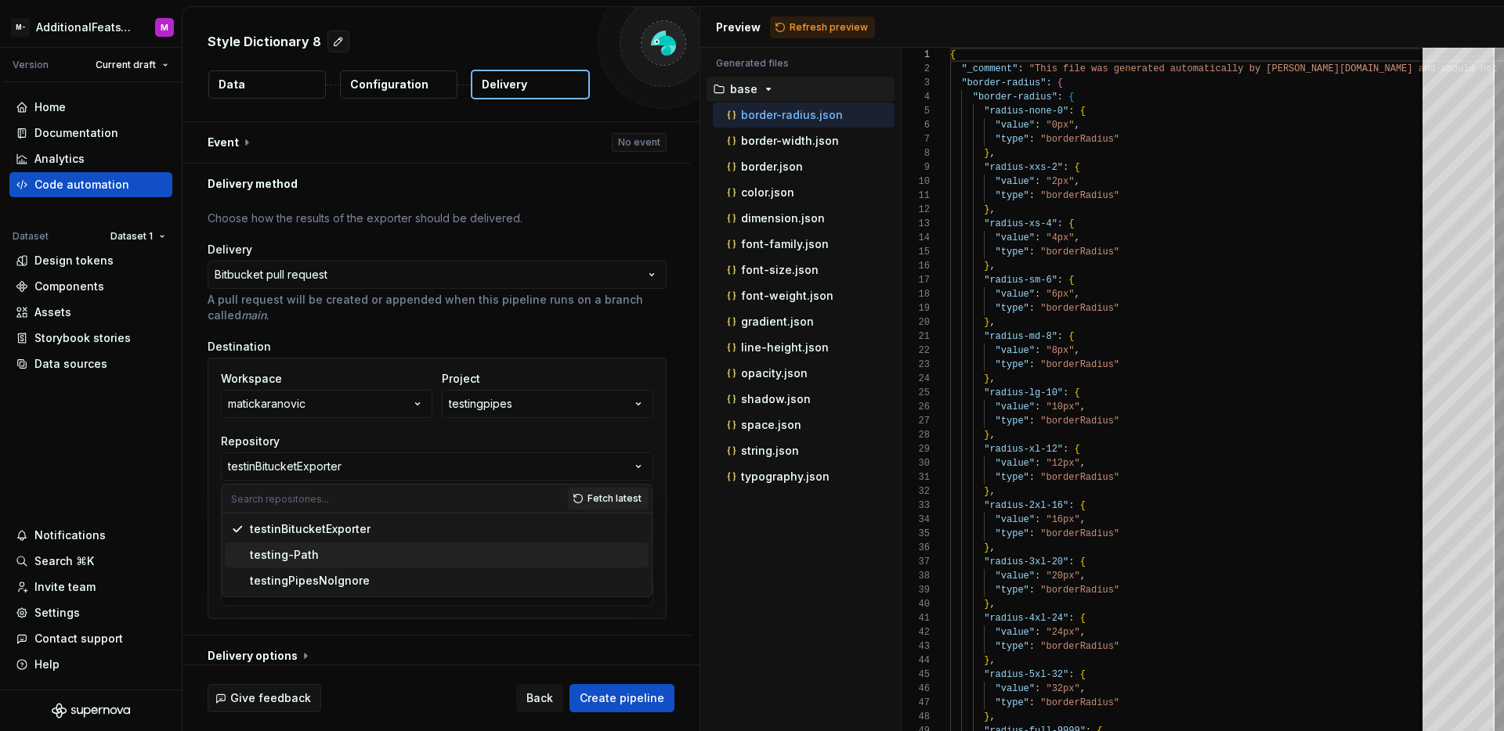
click at [352, 554] on div "testing-Path" at bounding box center [446, 555] width 392 height 16
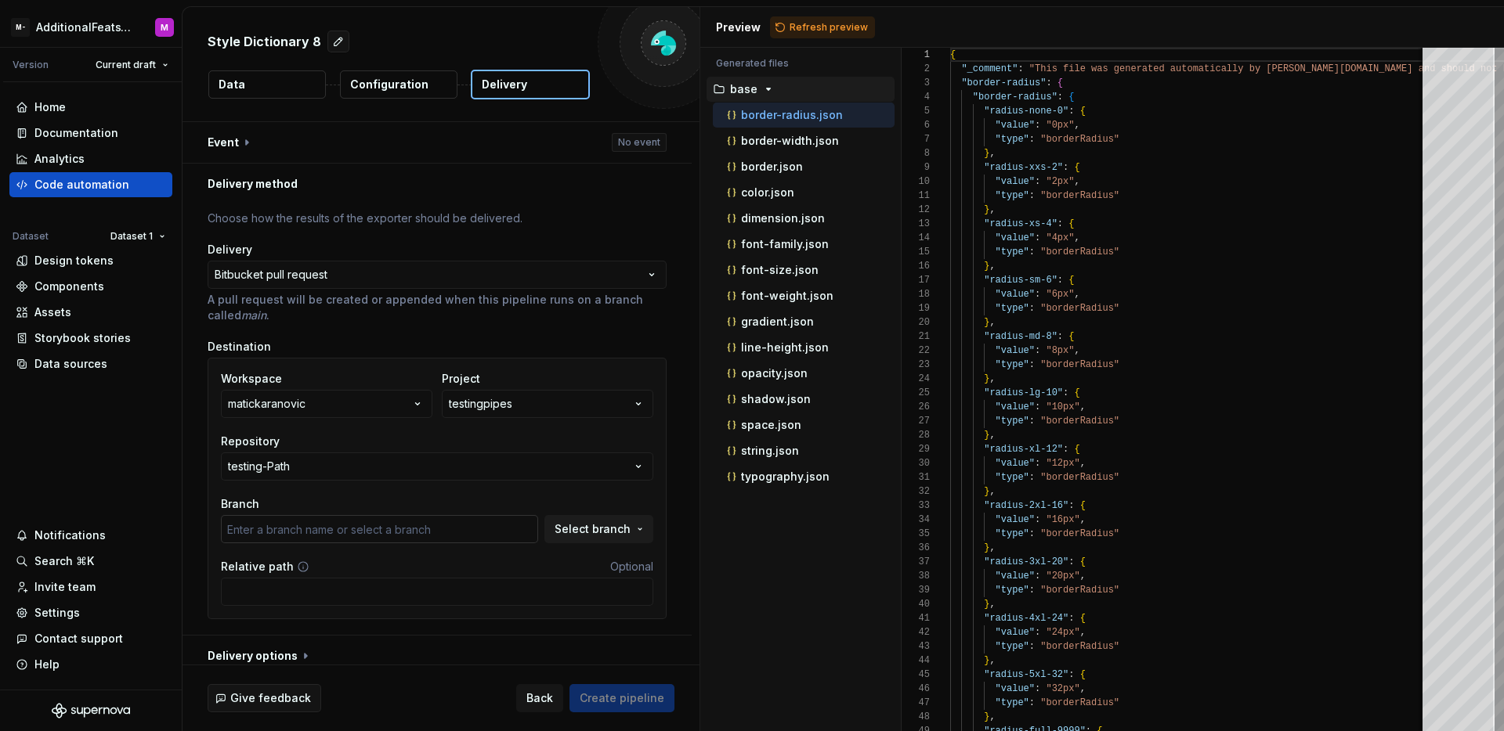
click at [383, 532] on input "text" at bounding box center [379, 529] width 317 height 28
type input "main"
click at [557, 530] on button "Select branch" at bounding box center [598, 529] width 109 height 28
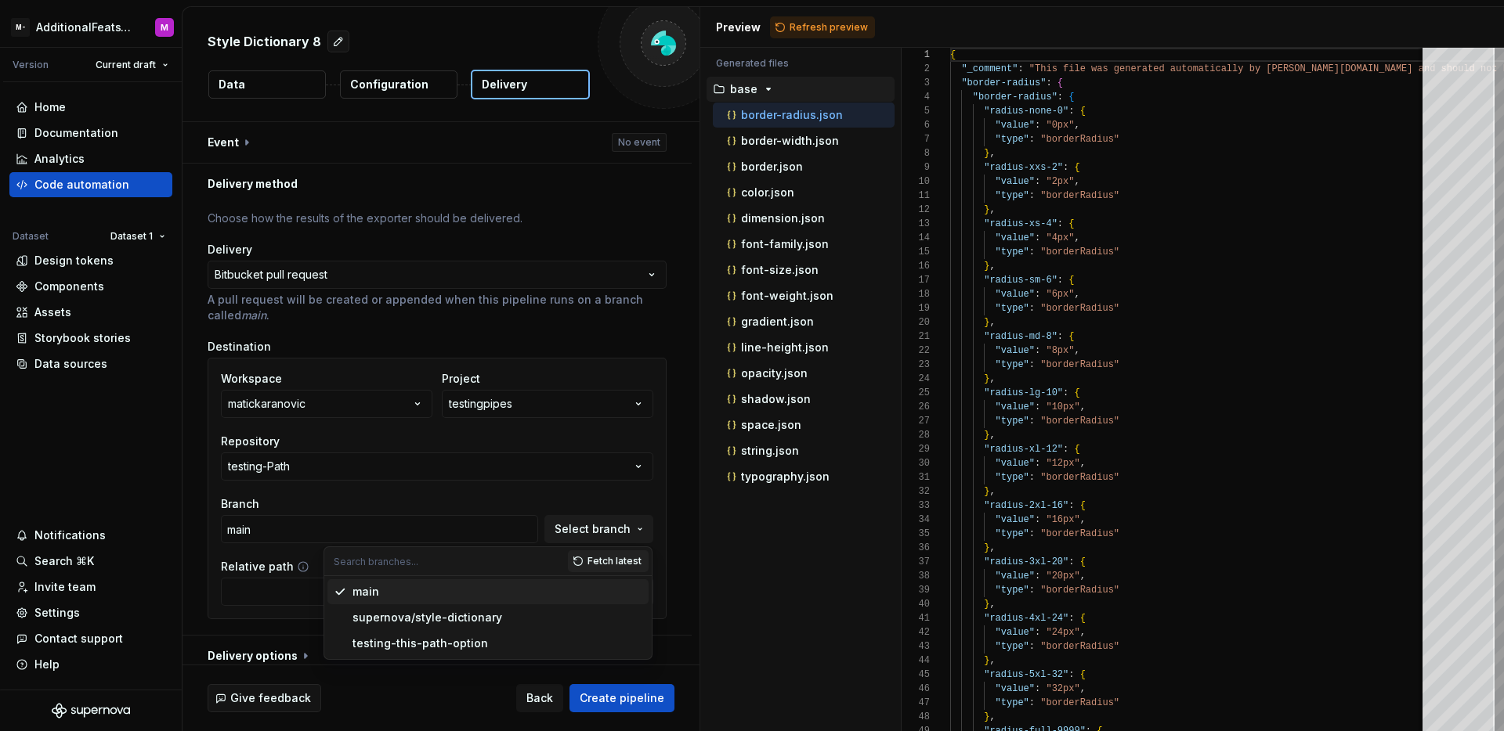
click at [395, 599] on div "main" at bounding box center [497, 592] width 290 height 16
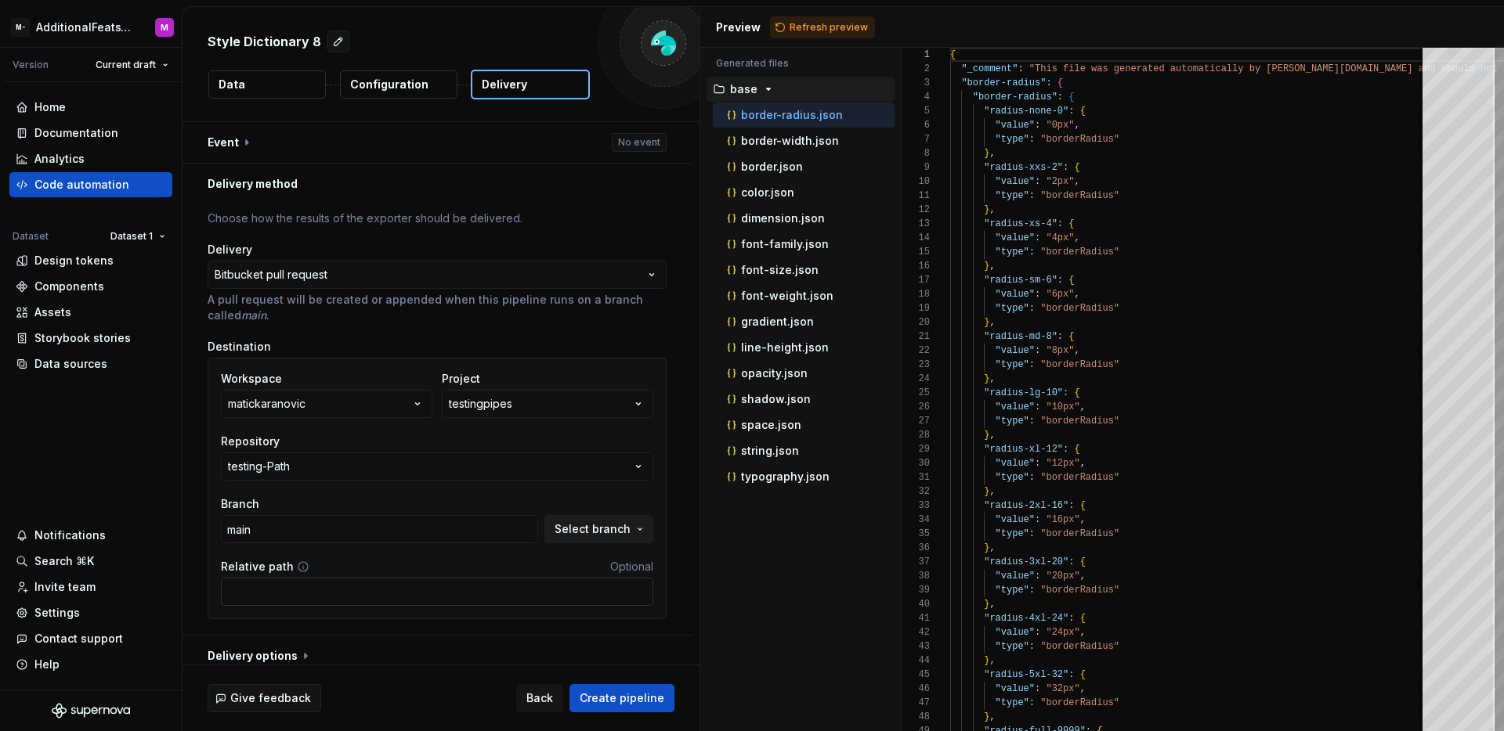
click at [377, 604] on input "Relative path" at bounding box center [437, 592] width 432 height 28
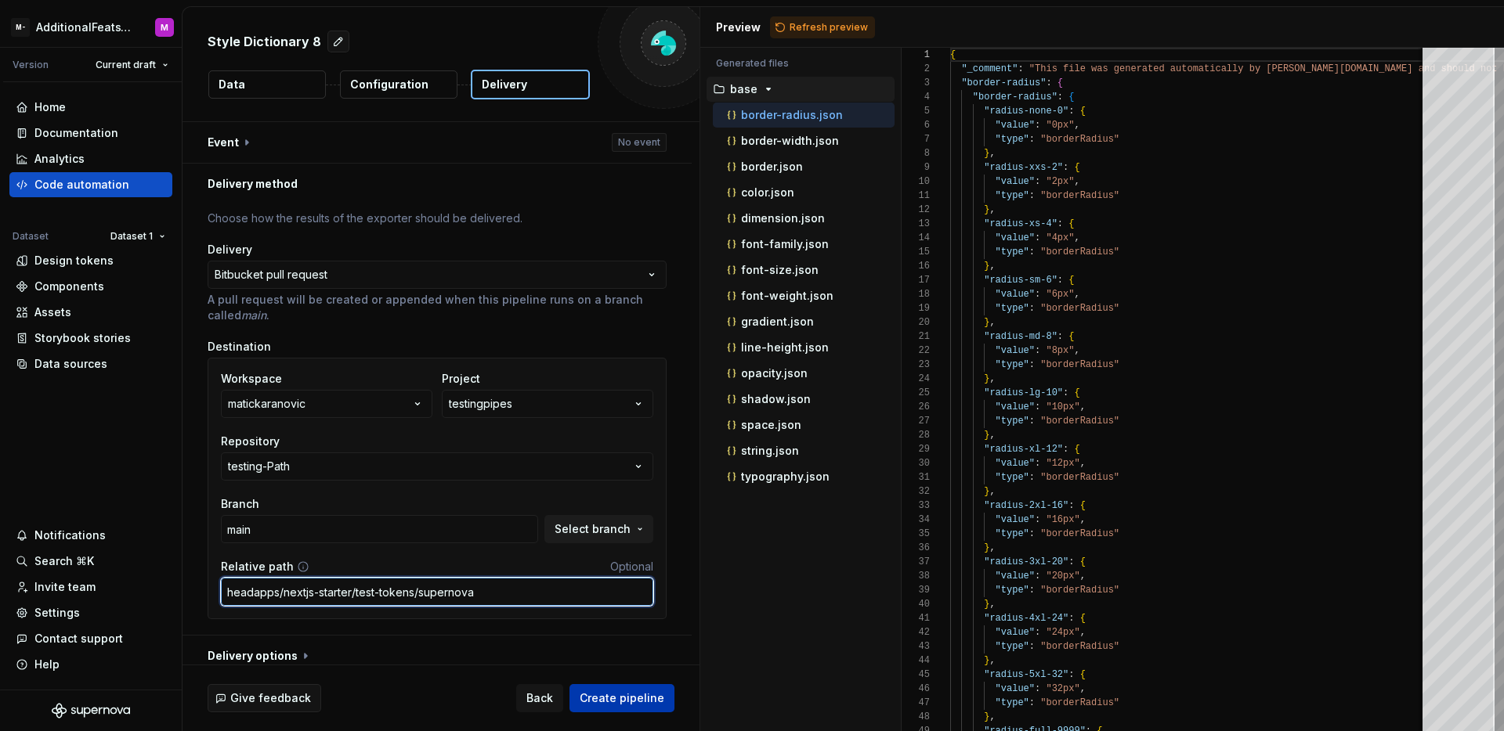
type input "headapps/nextjs-starter/test-tokens/supernova"
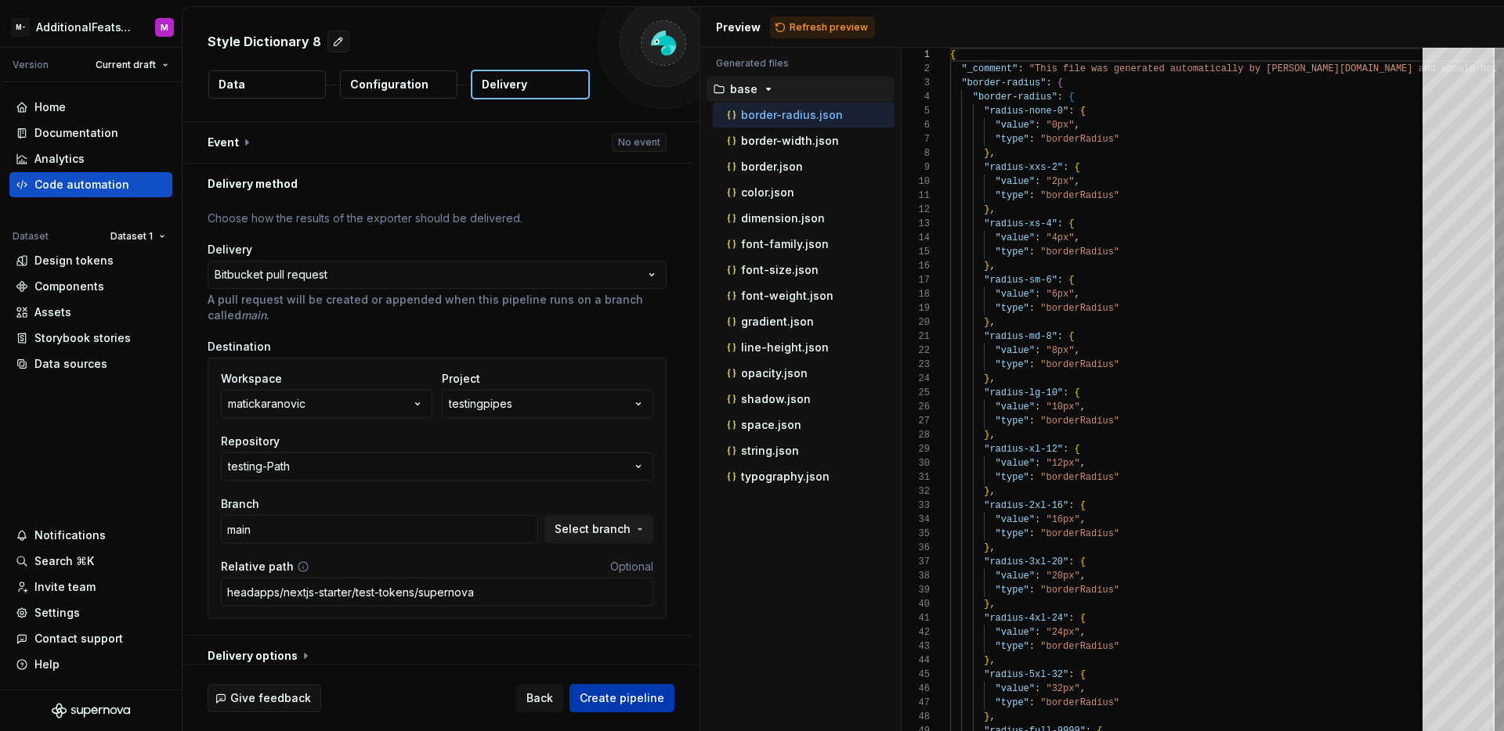
click at [624, 703] on span "Create pipeline" at bounding box center [622, 699] width 85 height 16
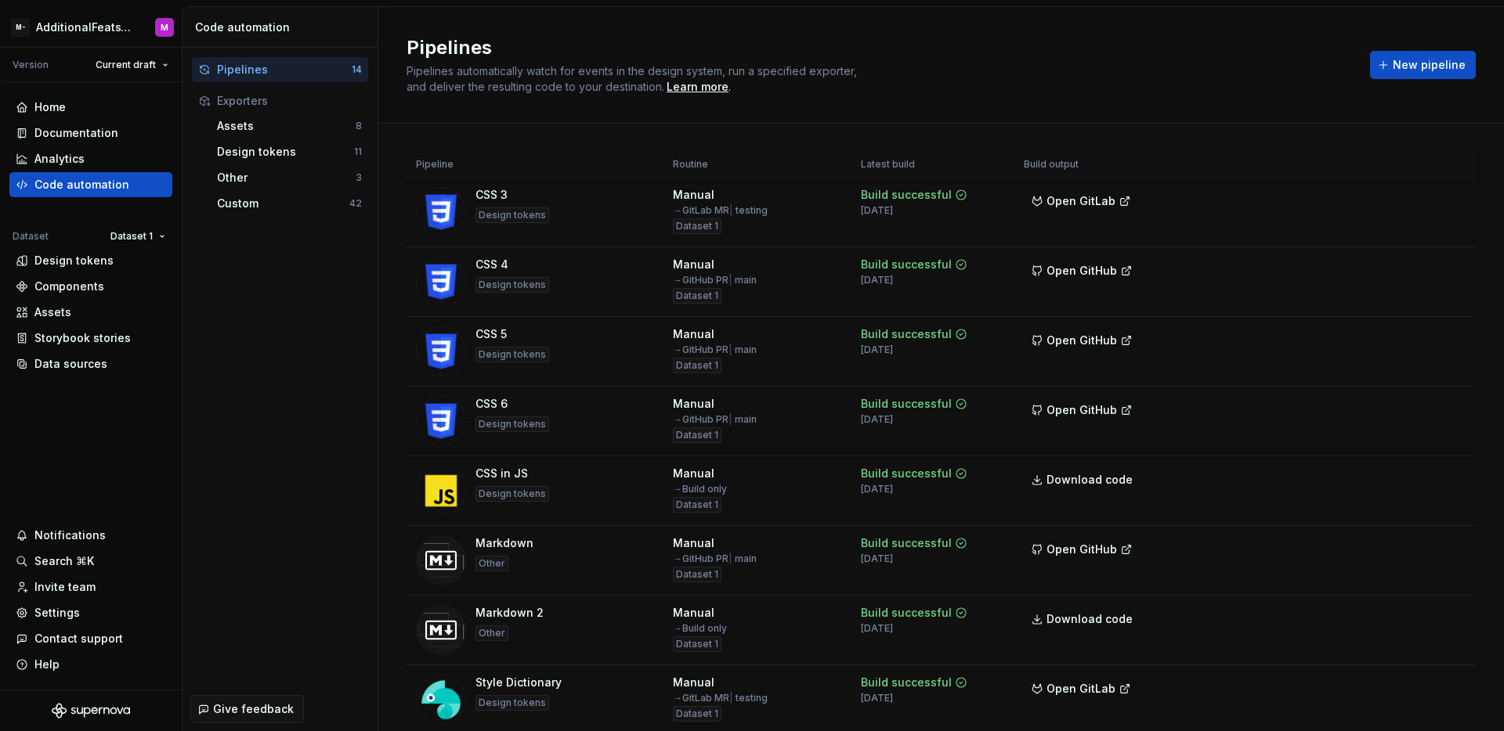
scroll to position [481, 0]
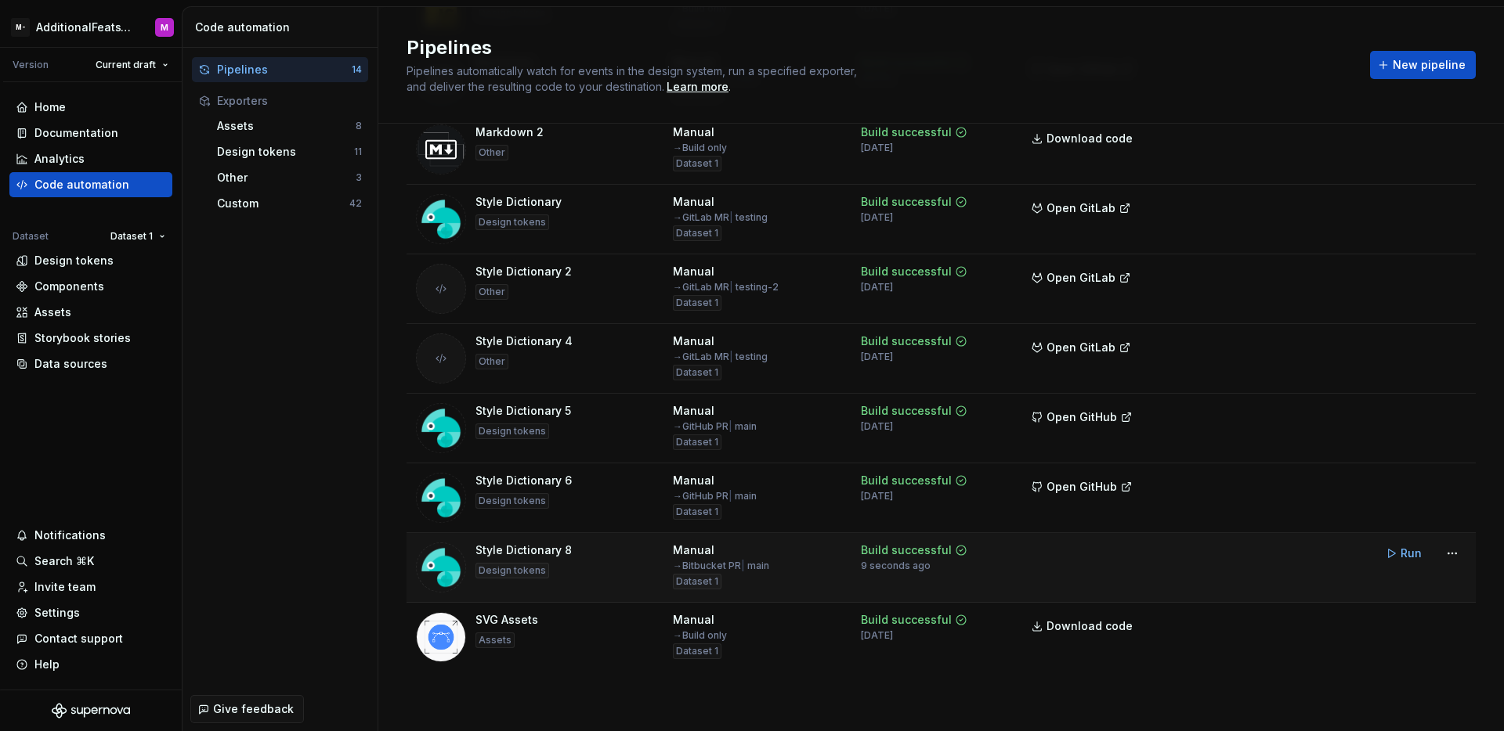
click at [1042, 569] on td at bounding box center [1083, 568] width 138 height 70
click at [1122, 563] on td at bounding box center [1083, 568] width 138 height 70
click at [1125, 563] on td at bounding box center [1083, 568] width 138 height 70
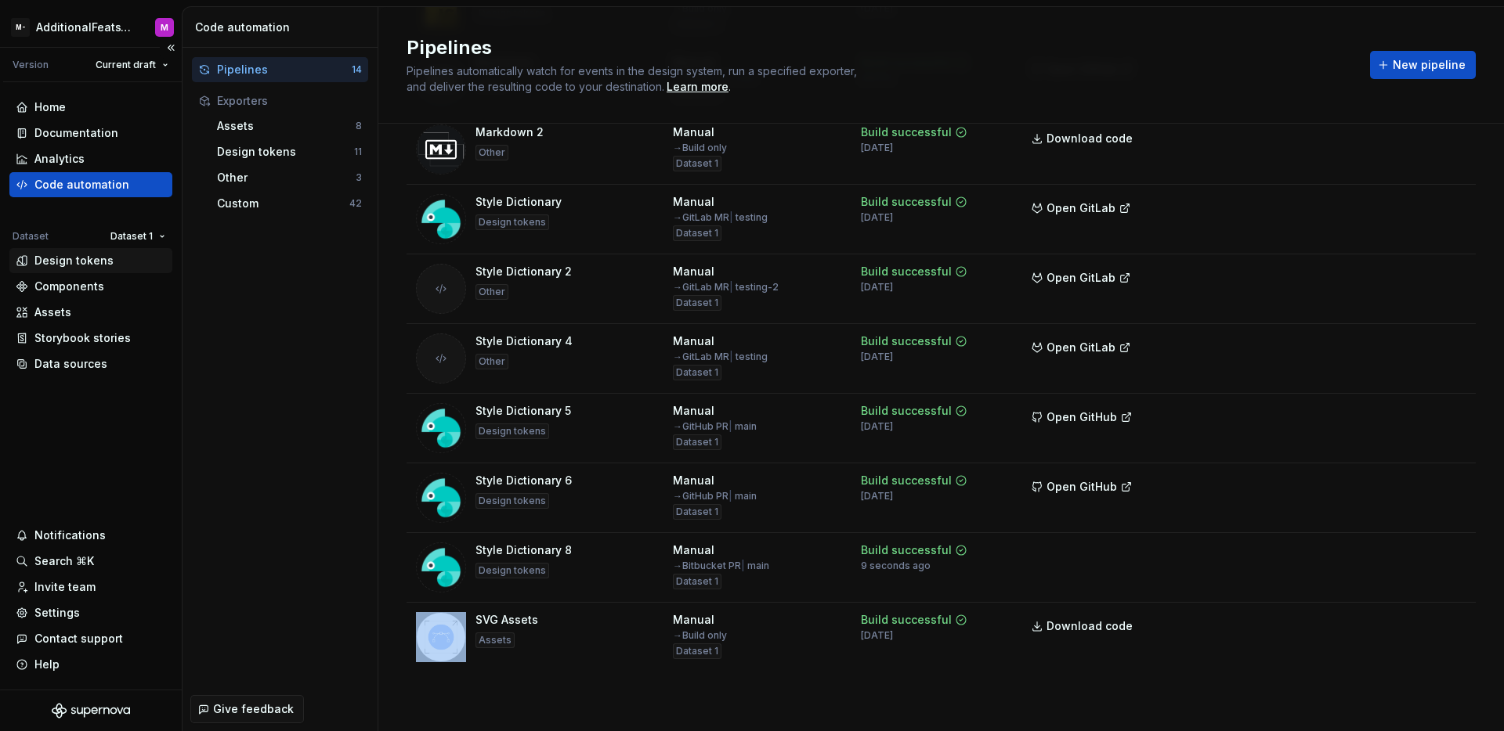
click at [102, 258] on div "Design tokens" at bounding box center [73, 261] width 79 height 16
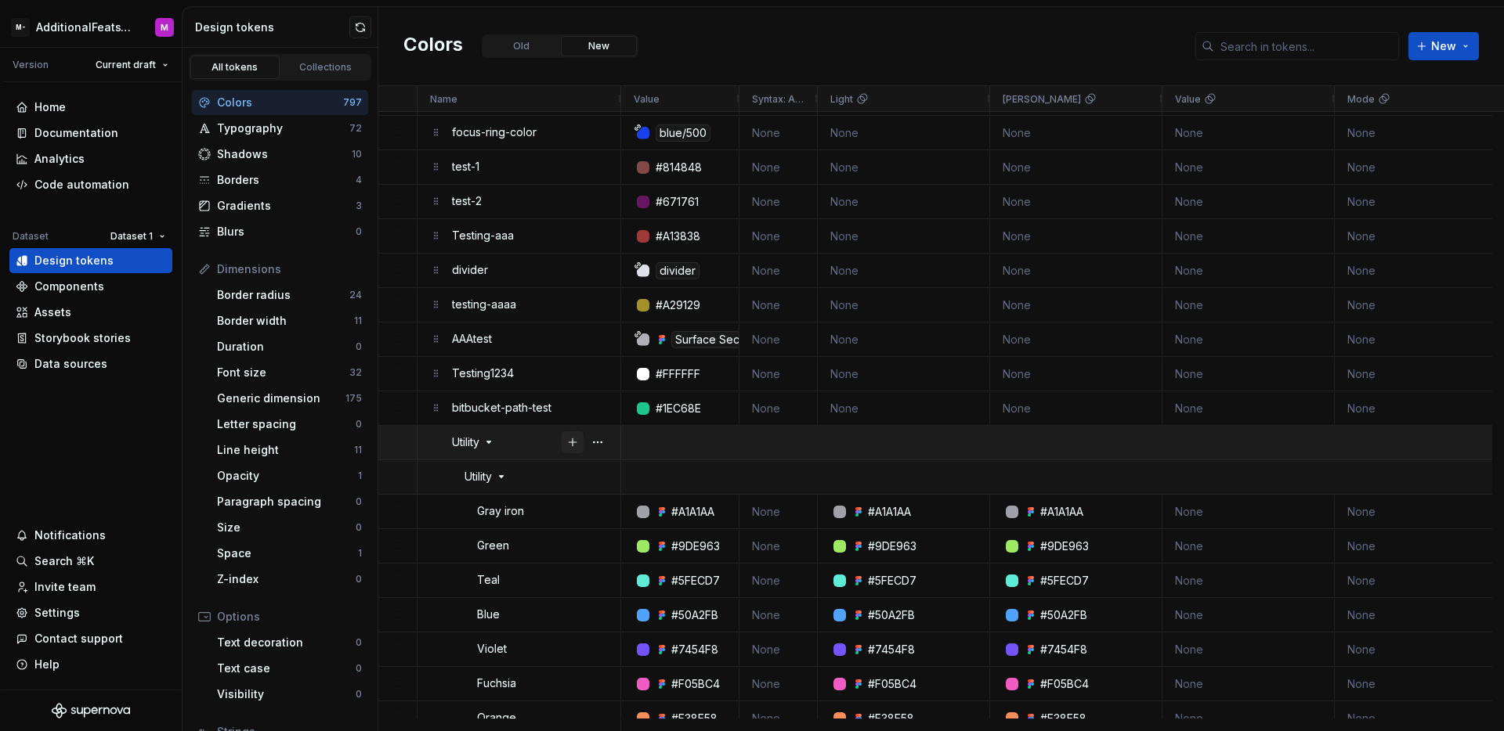
scroll to position [11, 0]
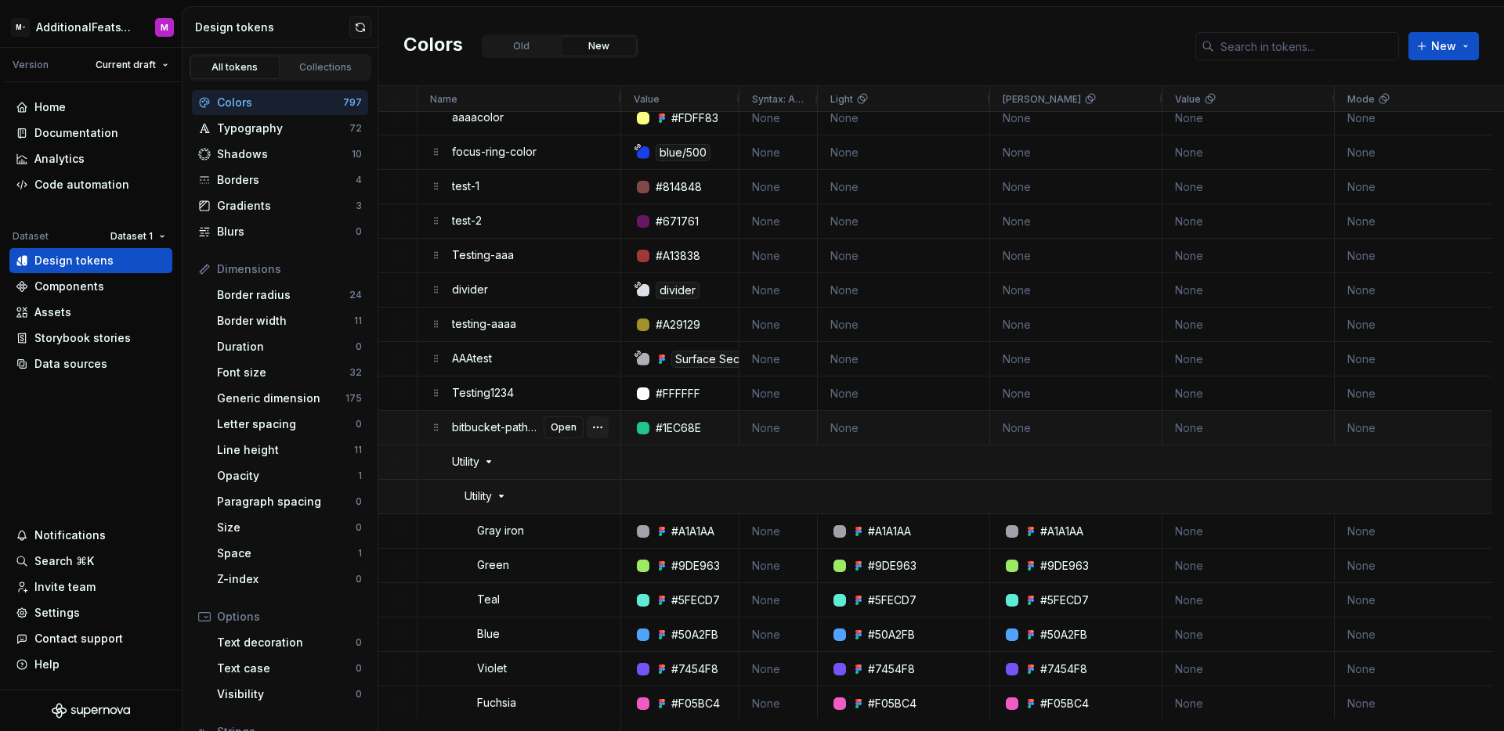
click at [603, 427] on button "button" at bounding box center [598, 428] width 22 height 22
click at [646, 499] on span "Delete token" at bounding box center [671, 509] width 89 height 28
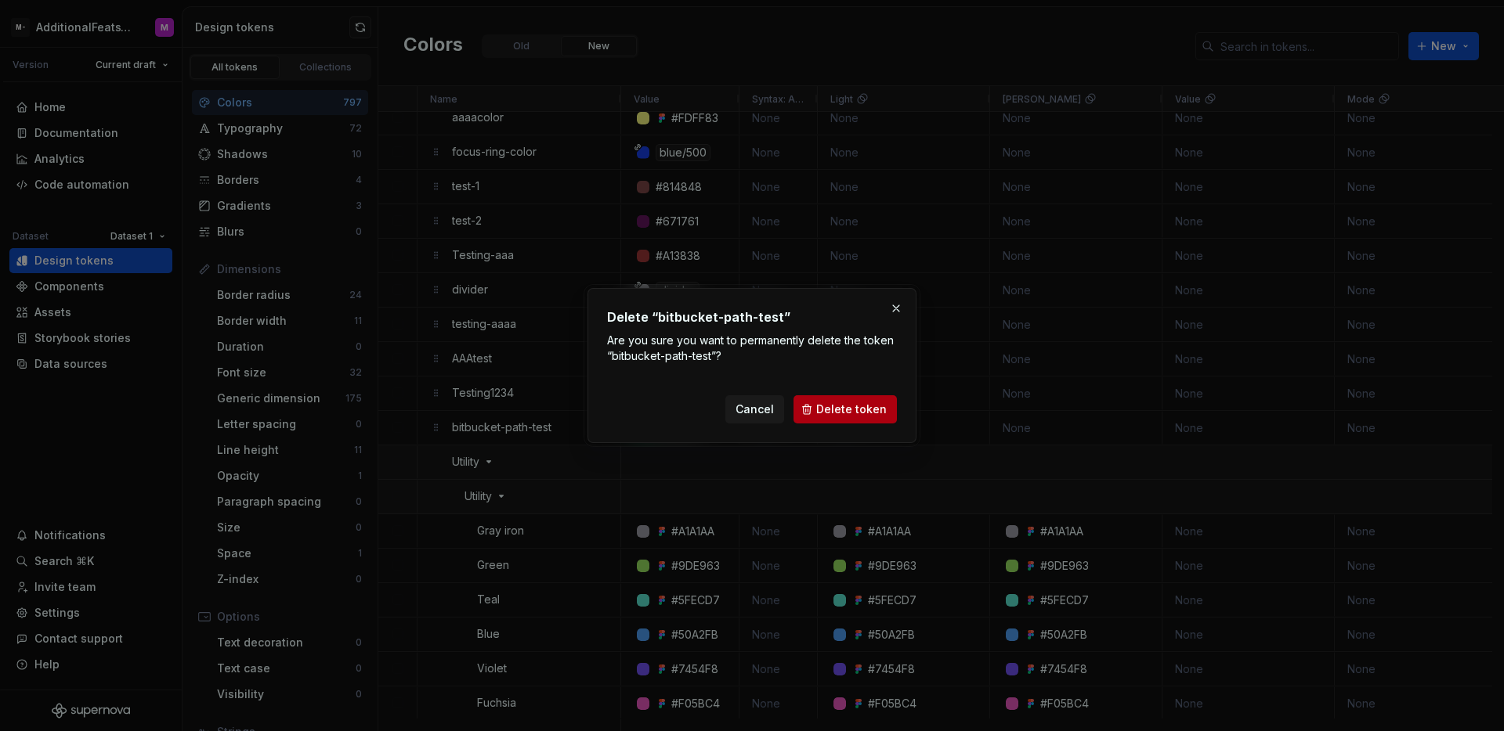
click at [864, 421] on button "Delete token" at bounding box center [844, 409] width 103 height 28
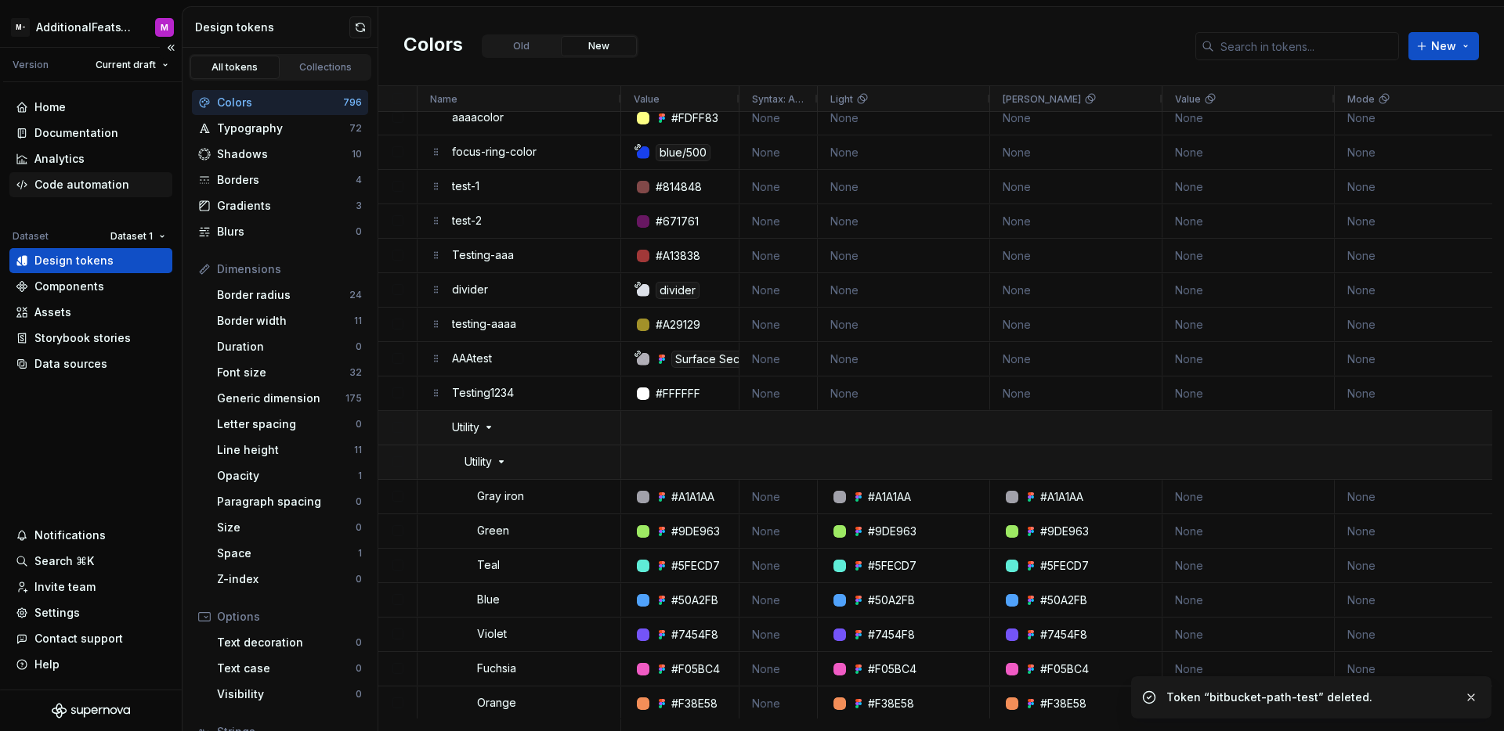
click at [88, 182] on div "Code automation" at bounding box center [81, 185] width 95 height 16
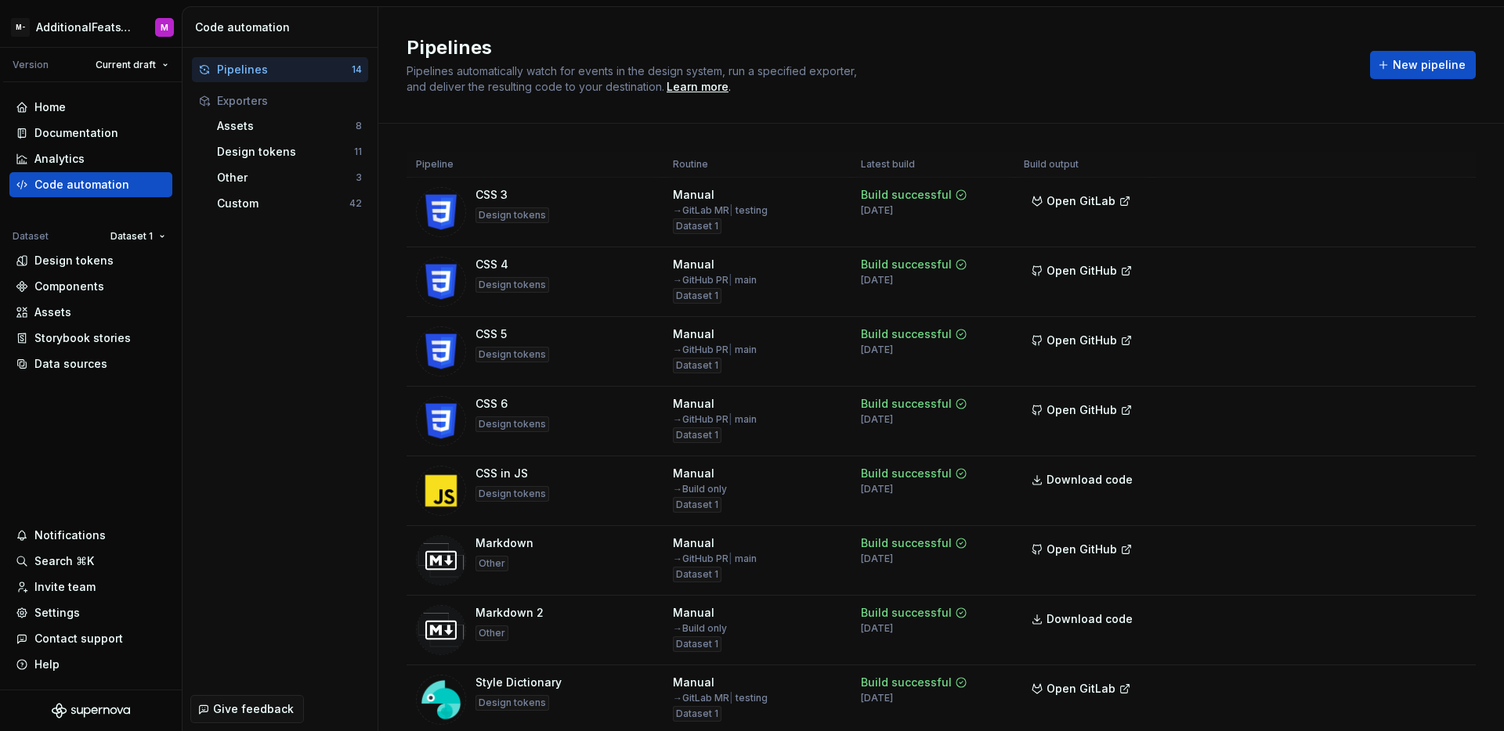
scroll to position [481, 0]
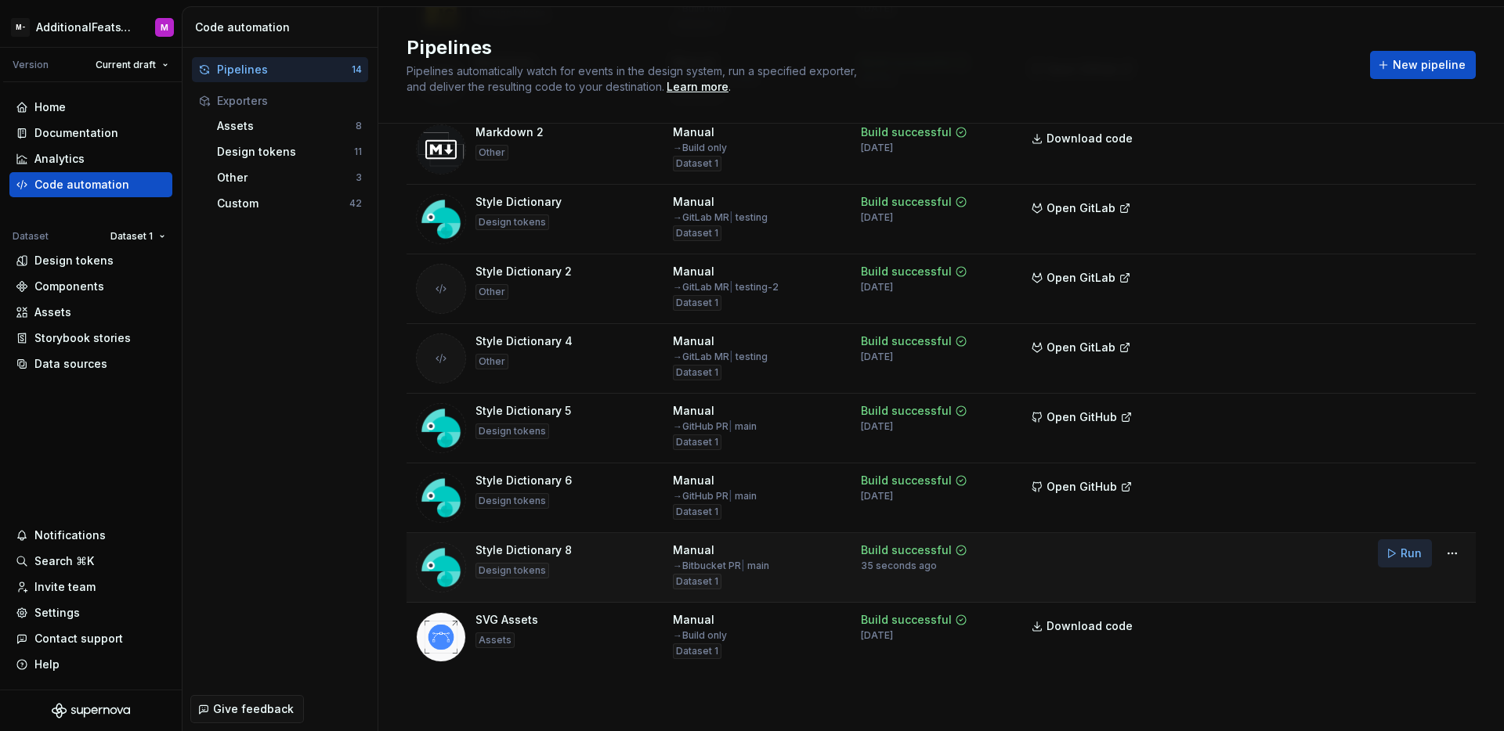
click at [1407, 547] on span "Run" at bounding box center [1410, 554] width 21 height 16
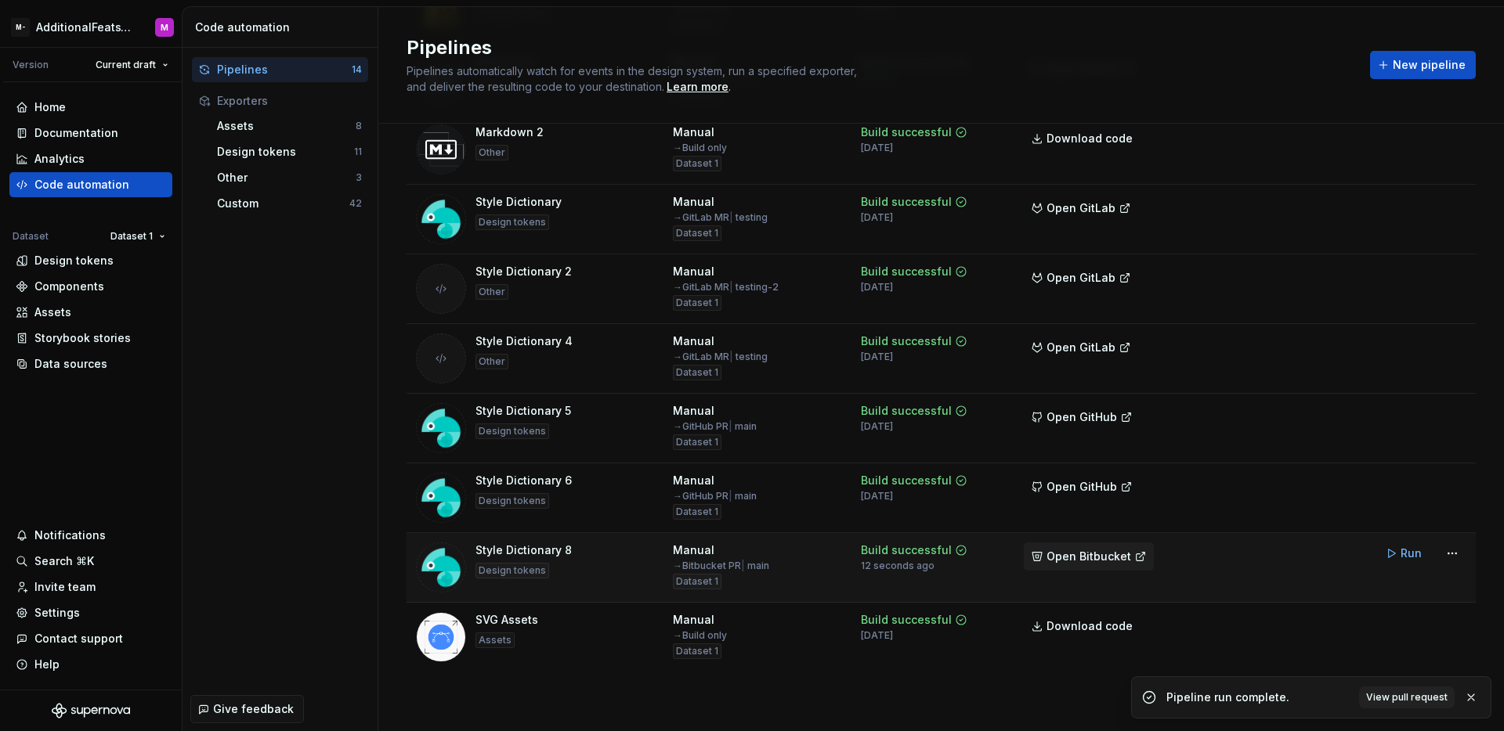
click at [1106, 554] on span "Open Bitbucket" at bounding box center [1088, 557] width 85 height 16
click at [1400, 557] on span "Run" at bounding box center [1410, 554] width 21 height 16
click at [1118, 565] on button "Open Bitbucket" at bounding box center [1089, 557] width 130 height 28
